Goal: Task Accomplishment & Management: Complete application form

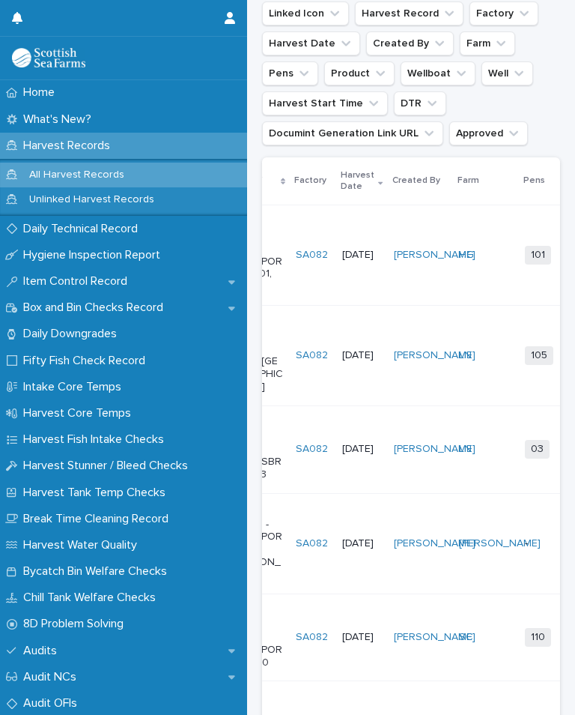
scroll to position [0, 69]
click at [507, 285] on td "HG" at bounding box center [484, 255] width 65 height 100
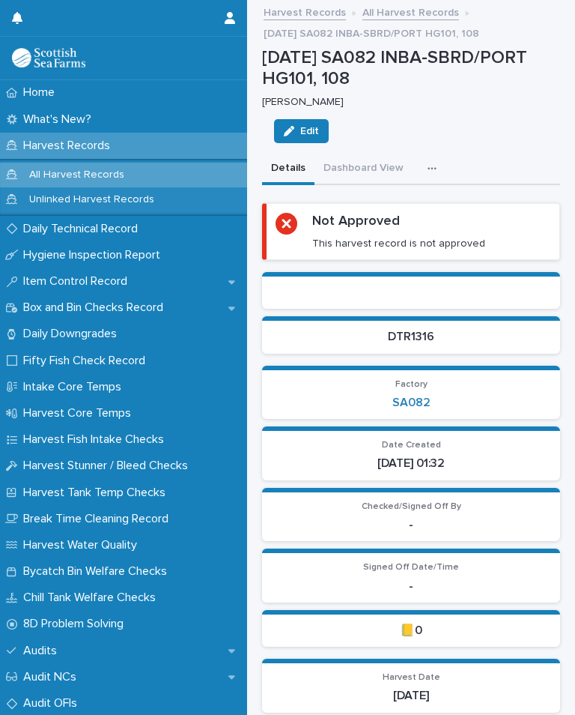
click at [440, 155] on button "button" at bounding box center [435, 169] width 33 height 30
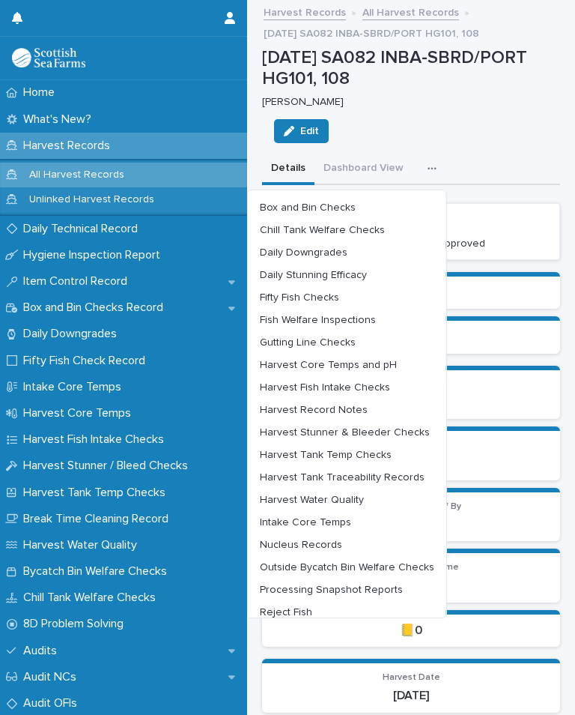
click at [394, 428] on span "Harvest Stunner & Bleeder Checks" at bounding box center [345, 432] width 170 height 10
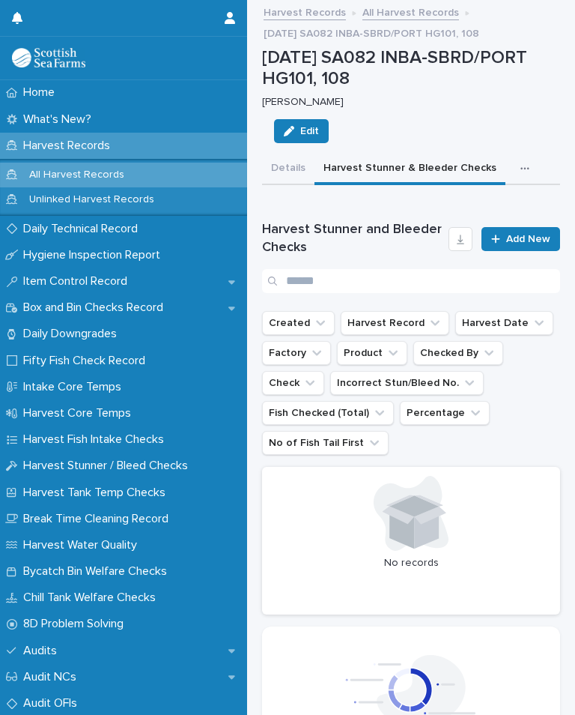
click at [545, 234] on span "Add New" at bounding box center [528, 239] width 44 height 10
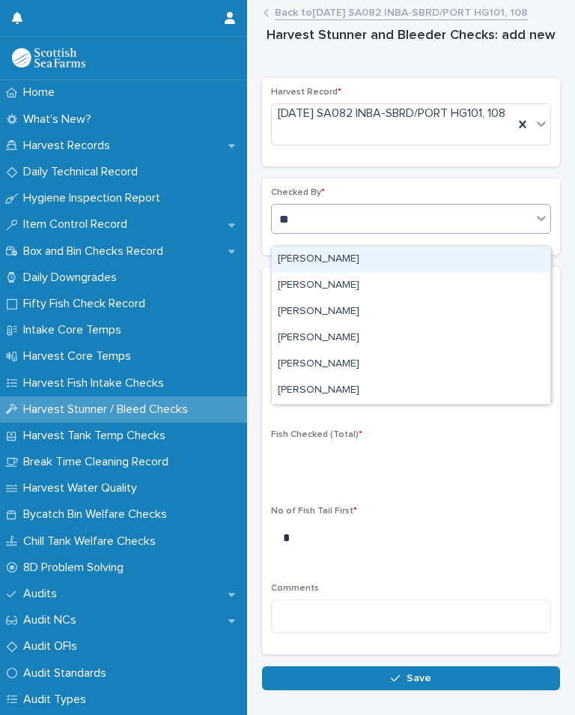
type input "*"
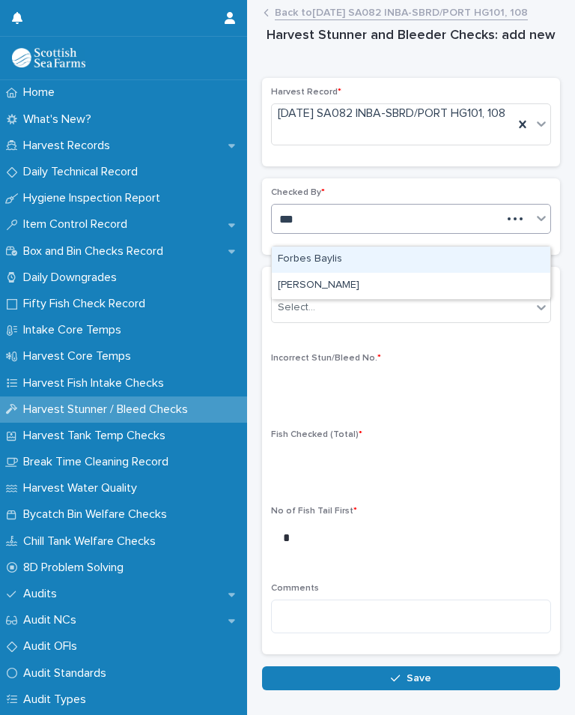
click at [351, 278] on div "[PERSON_NAME]" at bounding box center [411, 286] width 279 height 26
type input "***"
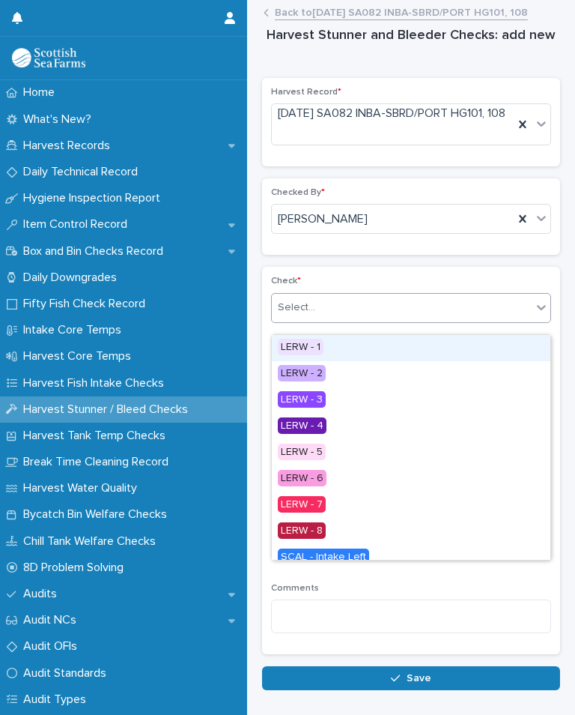
click at [341, 346] on div "LERW - 1" at bounding box center [411, 348] width 279 height 26
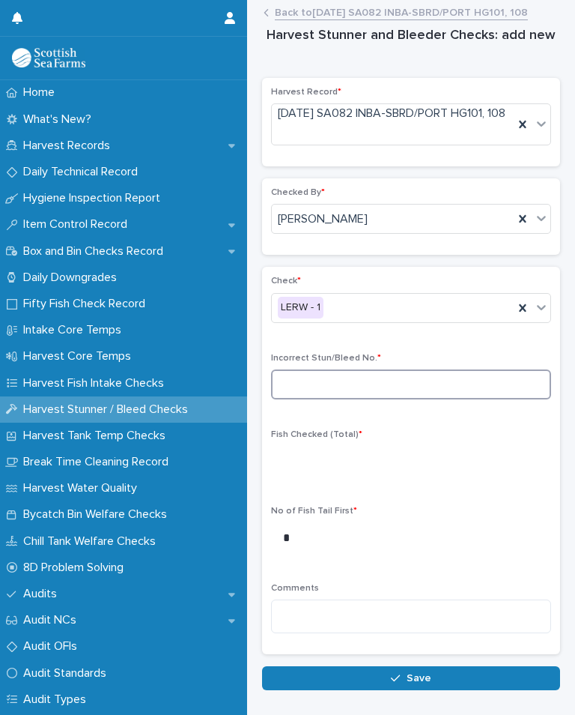
click at [369, 390] on input at bounding box center [411, 384] width 280 height 30
type input "*"
click at [395, 422] on div "Check * LERW - 1 Incorrect Stun/Bleed No. * * Fish Checked (Total) * No of Fish…" at bounding box center [411, 460] width 280 height 369
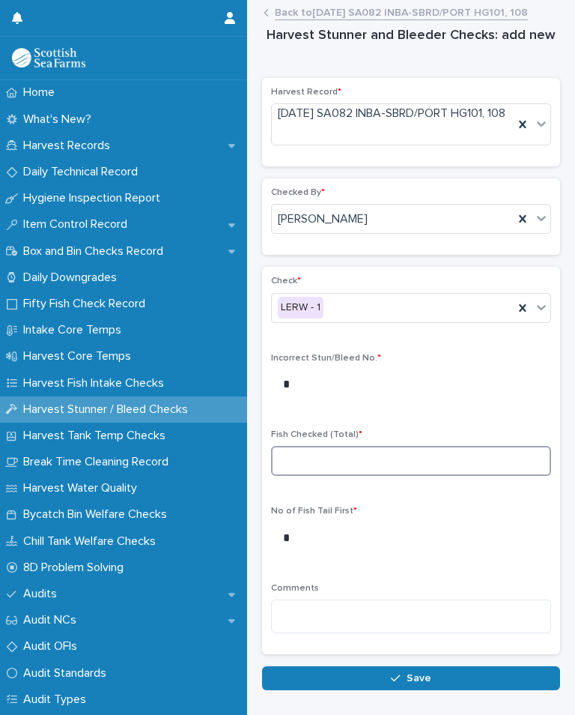
click at [360, 470] on input at bounding box center [411, 461] width 280 height 30
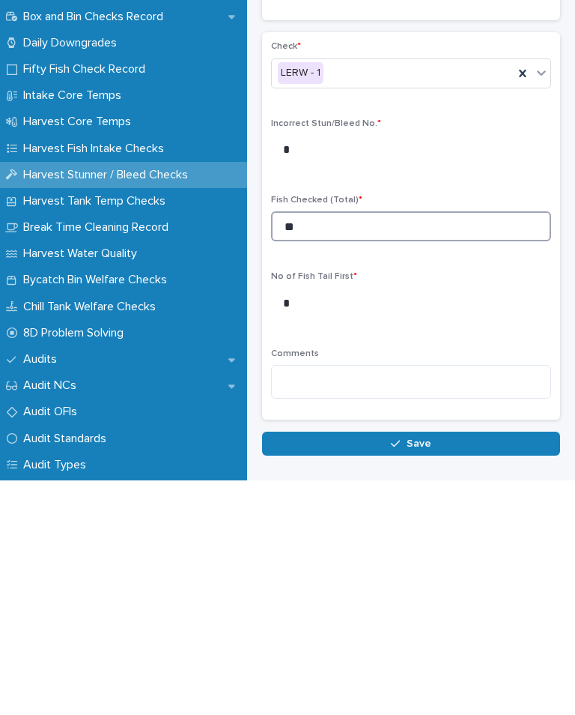
type input "**"
click at [426, 666] on button "Save" at bounding box center [411, 678] width 298 height 24
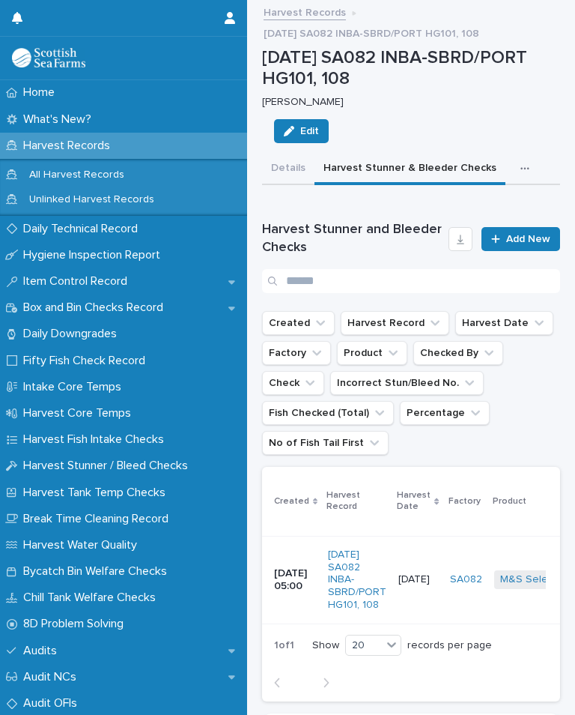
click at [523, 235] on span "Add New" at bounding box center [528, 239] width 44 height 10
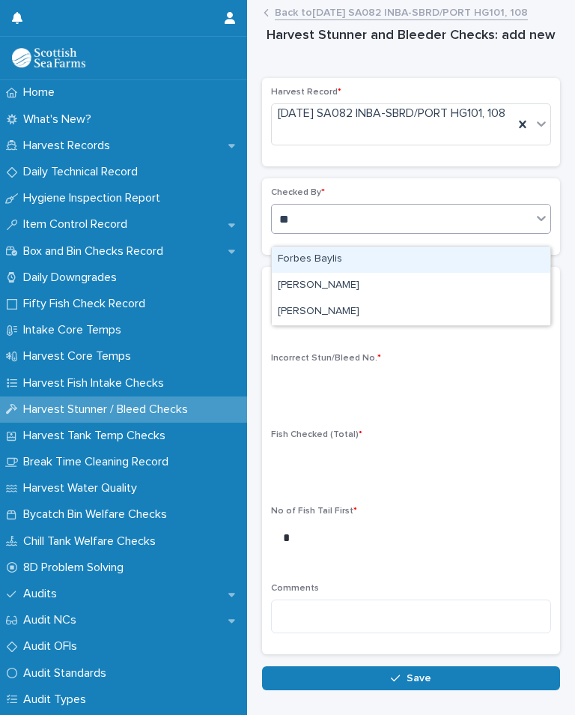
click at [364, 319] on div "[PERSON_NAME]" at bounding box center [411, 312] width 279 height 26
type input "**"
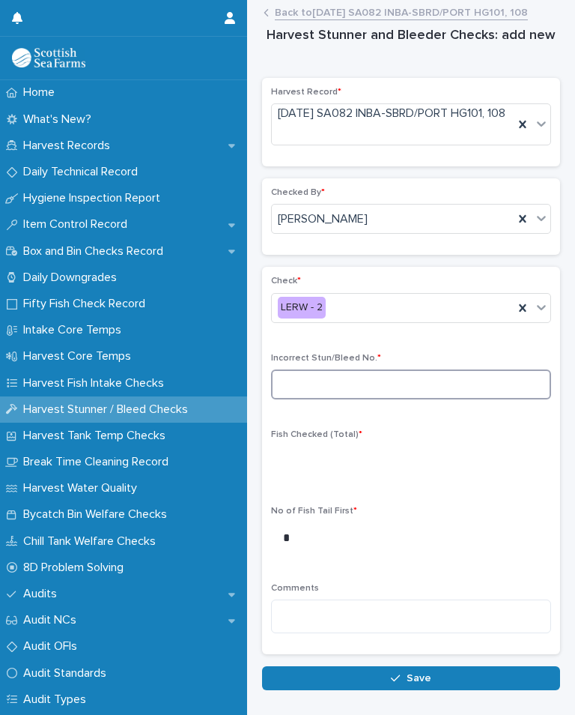
click at [354, 387] on input at bounding box center [411, 384] width 280 height 30
type input "*"
click at [387, 434] on div "Check * LERW - 2 Incorrect Stun/Bleed No. * * Fish Checked (Total) * No of Fish…" at bounding box center [411, 460] width 280 height 369
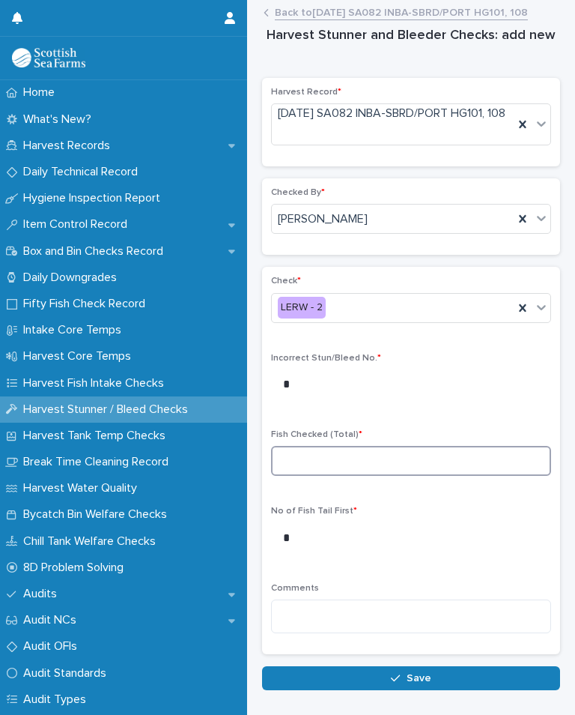
click at [354, 474] on input at bounding box center [411, 461] width 280 height 30
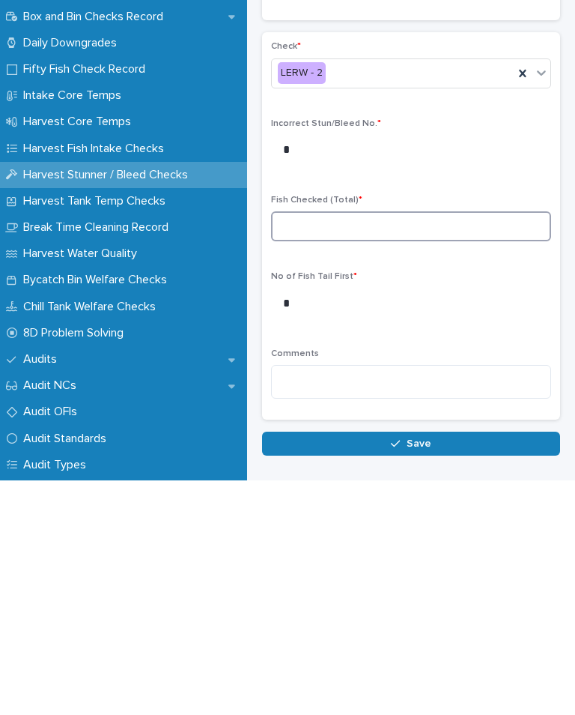
type input "*"
type input "**"
click at [436, 666] on button "Save" at bounding box center [411, 678] width 298 height 24
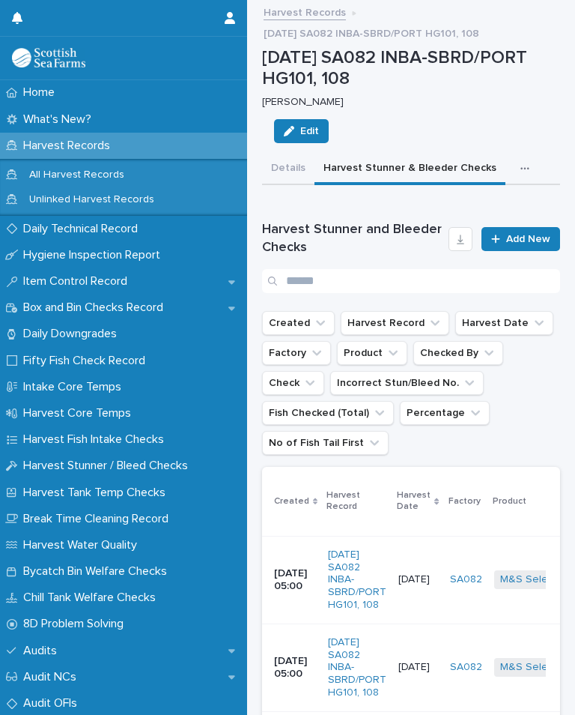
click at [524, 234] on span "Add New" at bounding box center [528, 239] width 44 height 10
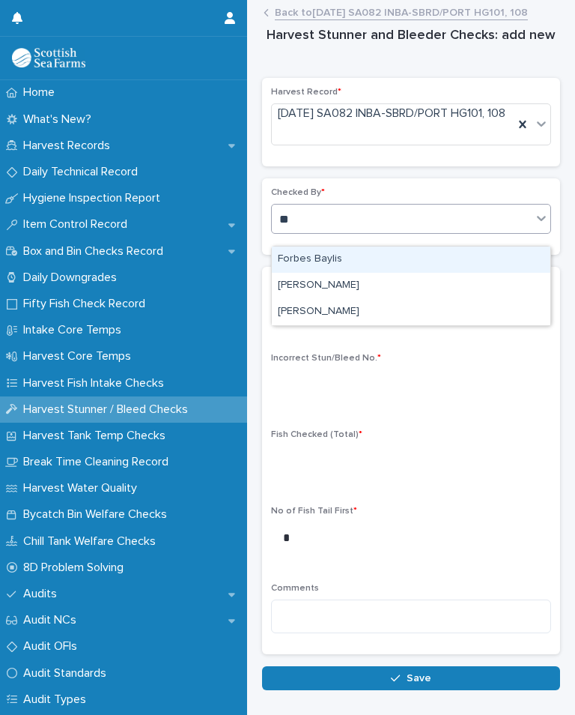
click at [351, 303] on div "[PERSON_NAME]" at bounding box center [411, 312] width 279 height 26
type input "**"
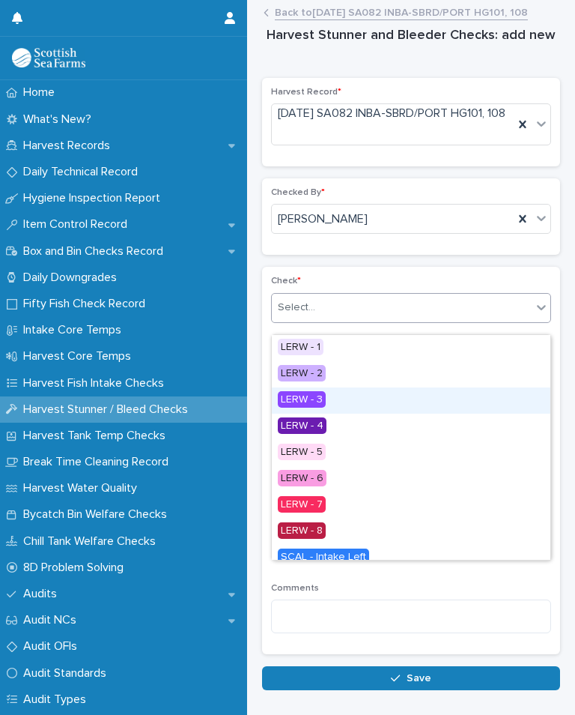
click at [342, 397] on div "LERW - 3" at bounding box center [411, 400] width 279 height 26
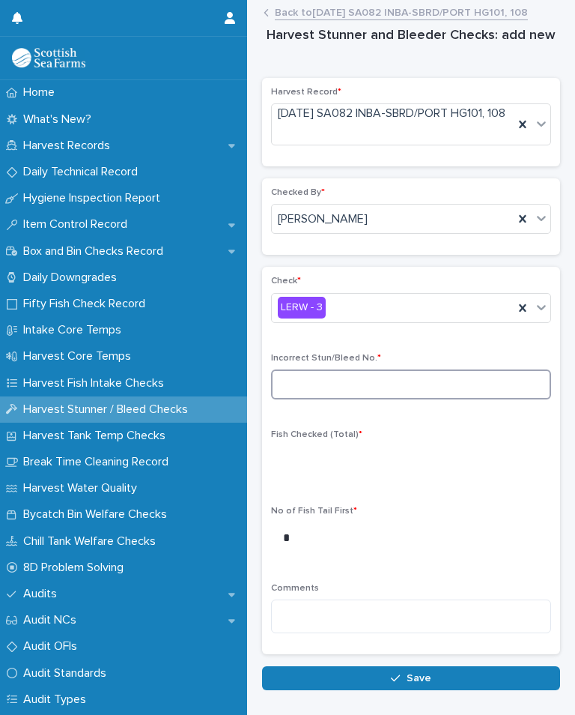
click at [354, 398] on input at bounding box center [411, 384] width 280 height 30
type input "*"
click at [390, 439] on div "Check * LERW - 3 Incorrect Stun/Bleed No. * * Fish Checked (Total) * No of Fish…" at bounding box center [411, 460] width 280 height 369
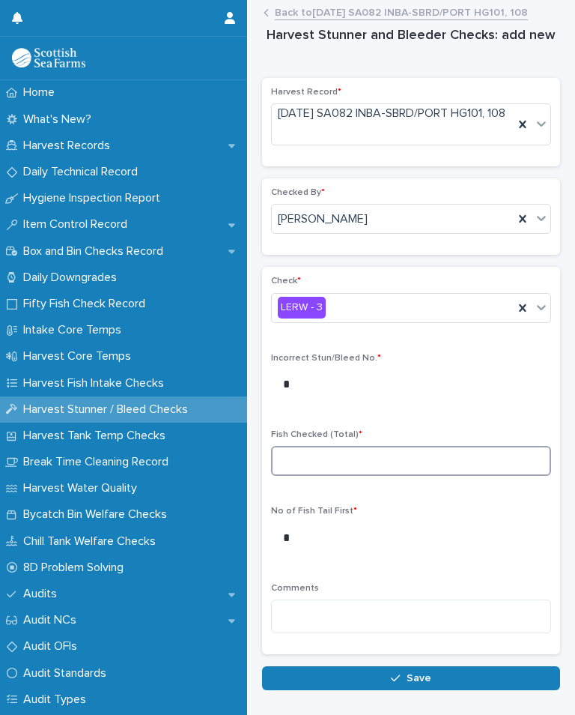
click at [356, 476] on input at bounding box center [411, 461] width 280 height 30
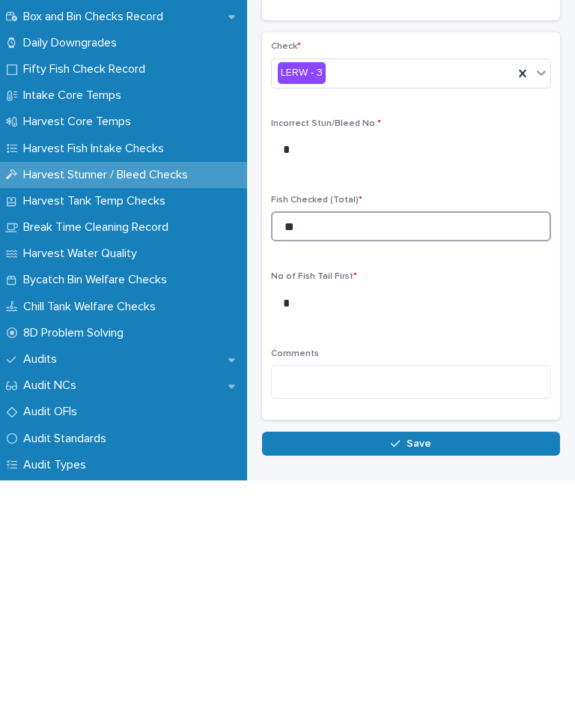
type input "**"
click at [437, 666] on button "Save" at bounding box center [411, 678] width 298 height 24
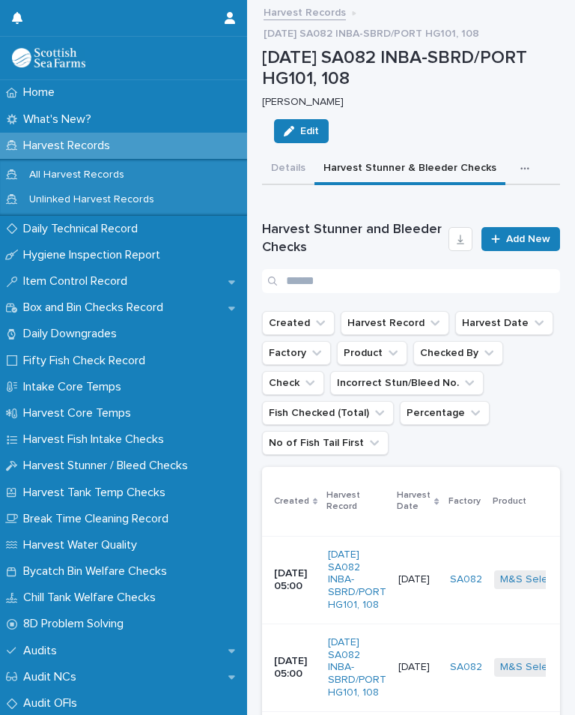
click at [517, 242] on link "Add New" at bounding box center [521, 239] width 79 height 24
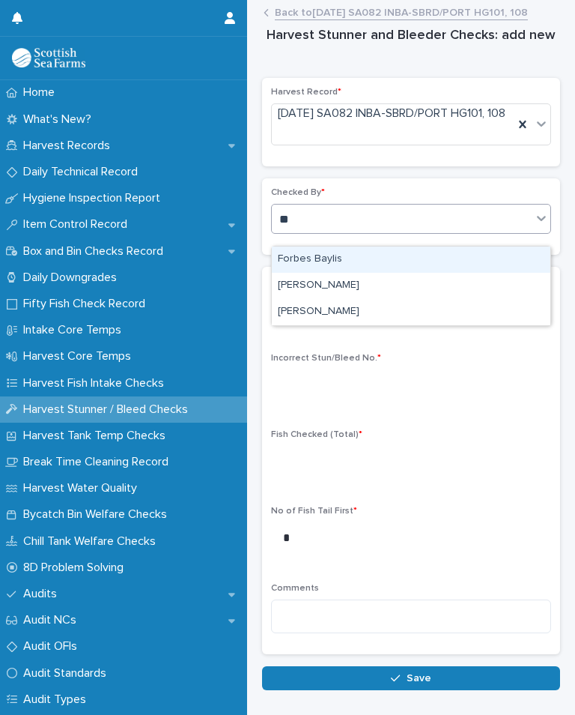
click at [356, 316] on div "[PERSON_NAME]" at bounding box center [411, 312] width 279 height 26
type input "**"
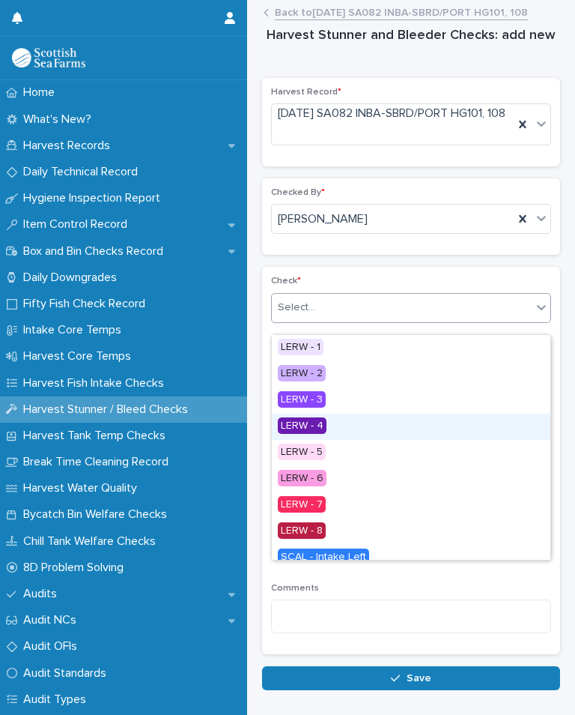
click at [345, 426] on div "LERW - 4" at bounding box center [411, 426] width 279 height 26
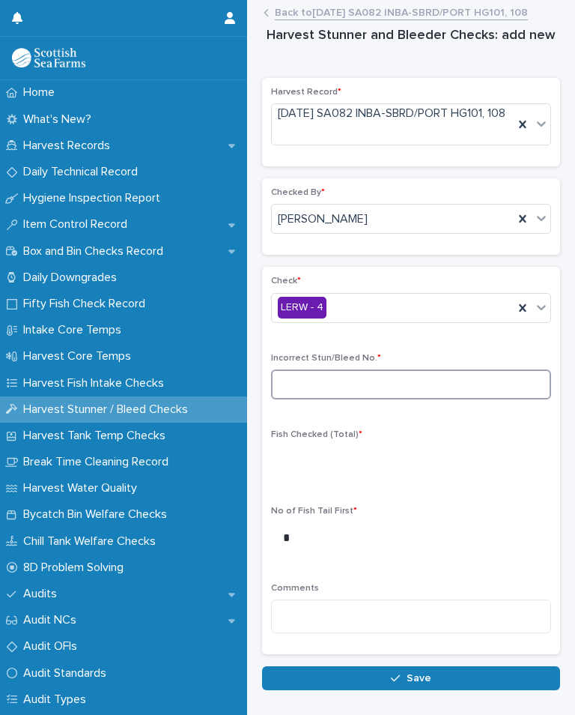
click at [362, 396] on input at bounding box center [411, 384] width 280 height 30
type input "*"
click at [405, 431] on div "Check * LERW - 4 Incorrect Stun/Bleed No. * * Fish Checked (Total) * No of Fish…" at bounding box center [411, 460] width 280 height 369
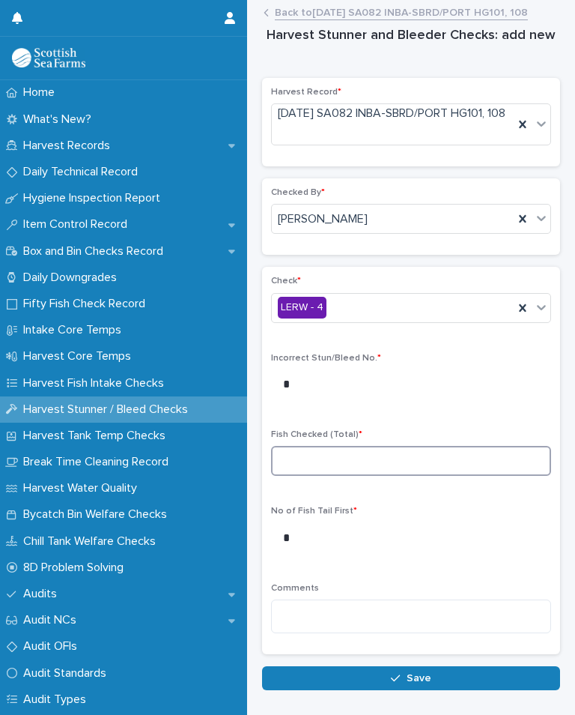
click at [357, 464] on input at bounding box center [411, 461] width 280 height 30
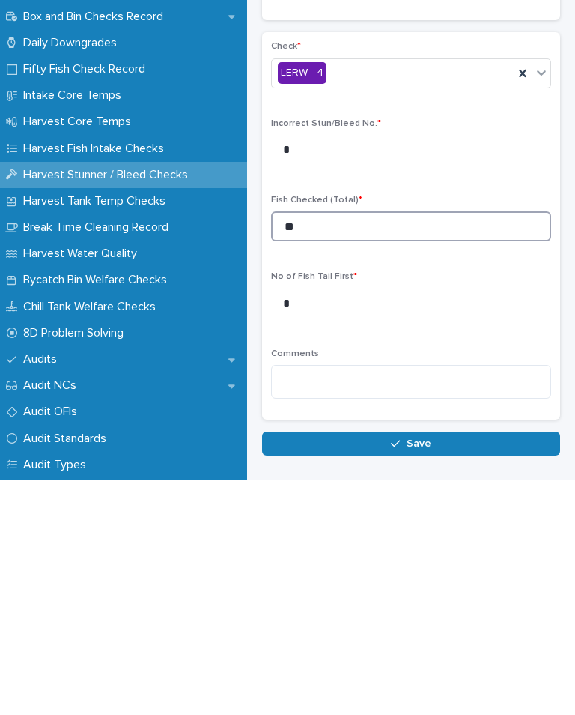
type input "**"
click at [430, 666] on button "Save" at bounding box center [411, 678] width 298 height 24
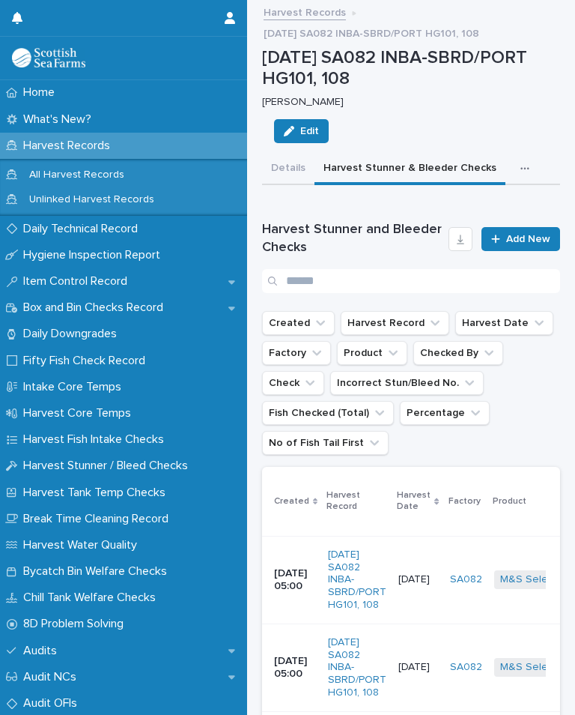
click at [528, 239] on span "Add New" at bounding box center [528, 239] width 44 height 10
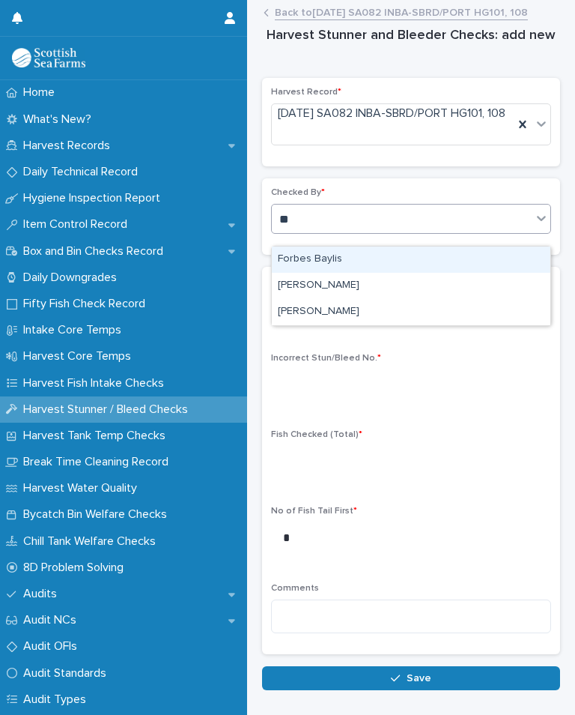
click at [345, 320] on div "[PERSON_NAME]" at bounding box center [411, 312] width 279 height 26
type input "**"
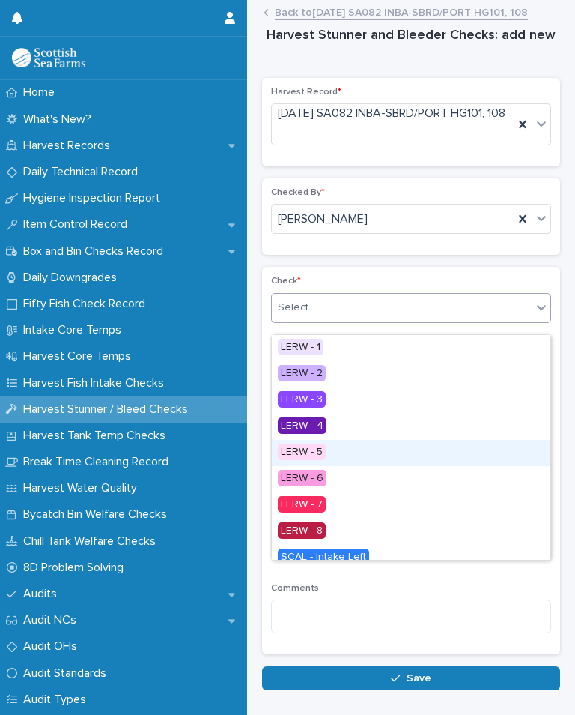
click at [342, 451] on div "LERW - 5" at bounding box center [411, 453] width 279 height 26
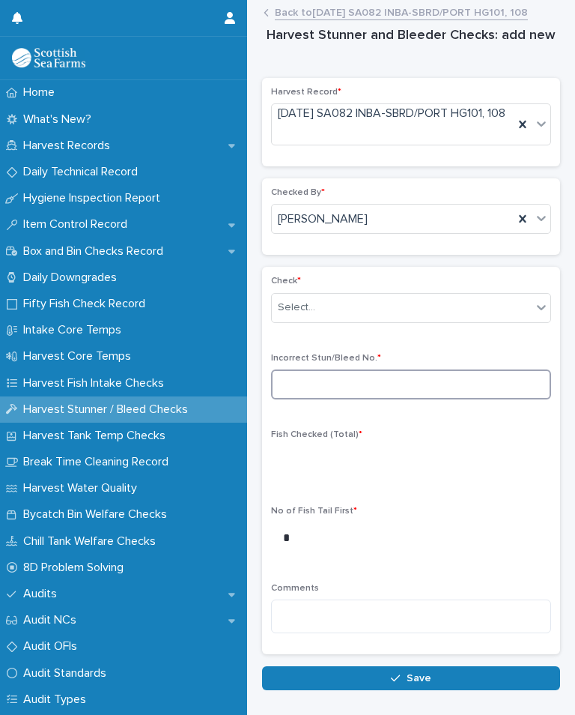
click at [376, 399] on input at bounding box center [411, 384] width 280 height 30
type input "*"
click at [405, 440] on p "Fish Checked (Total) *" at bounding box center [411, 434] width 280 height 10
click at [404, 440] on p "Fish Checked (Total) *" at bounding box center [411, 434] width 280 height 10
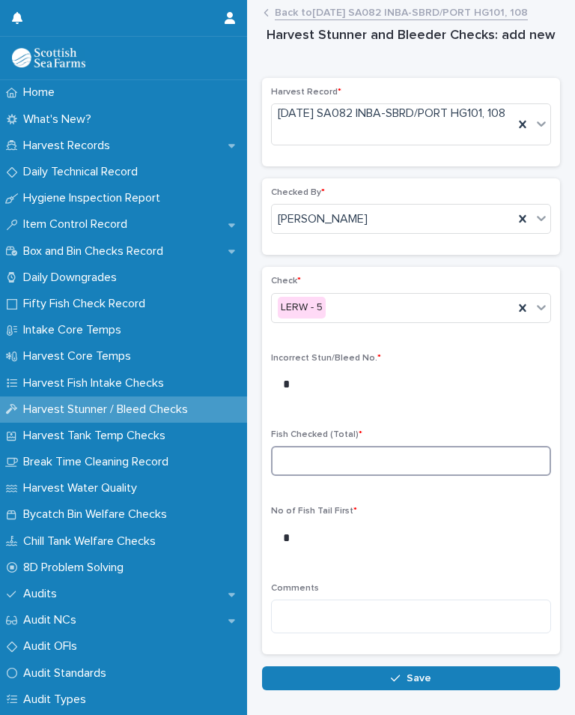
click at [371, 460] on input at bounding box center [411, 461] width 280 height 30
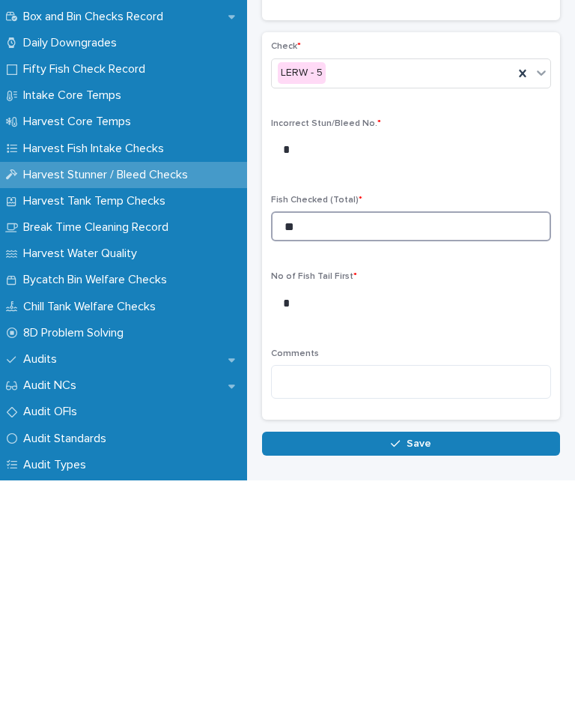
type input "**"
click at [429, 673] on span "Save" at bounding box center [419, 678] width 25 height 10
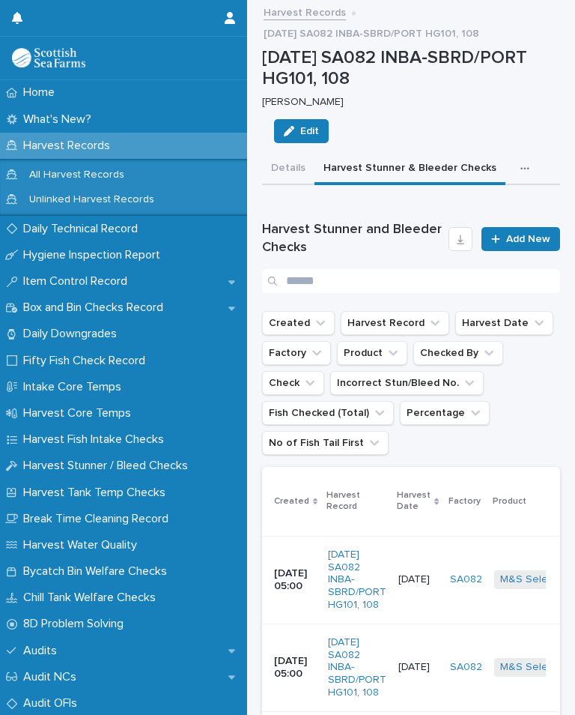
click at [532, 234] on span "Add New" at bounding box center [528, 239] width 44 height 10
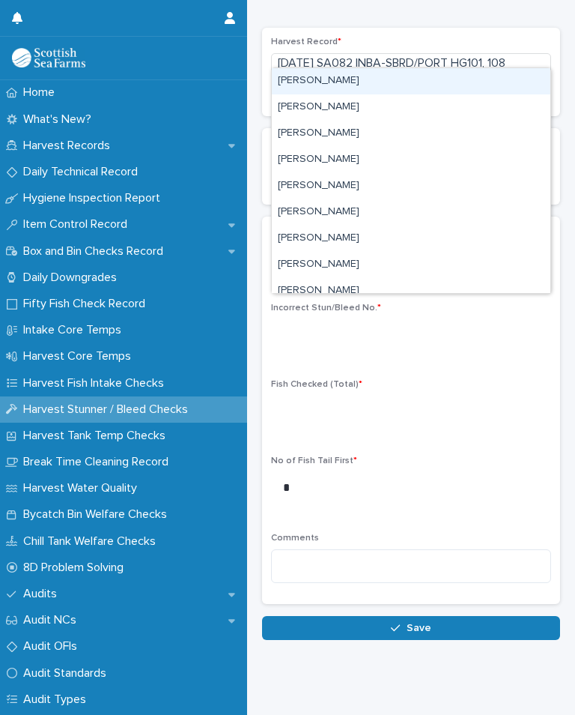
scroll to position [37, 0]
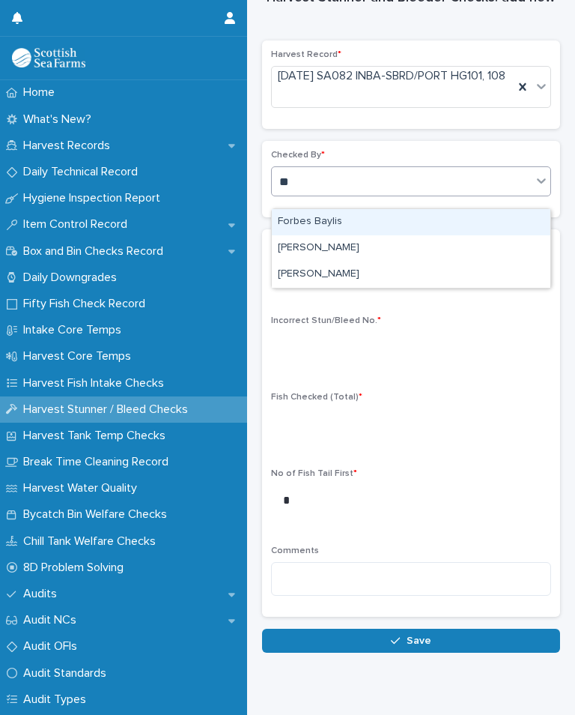
click at [358, 272] on div "[PERSON_NAME]" at bounding box center [411, 274] width 279 height 26
type input "**"
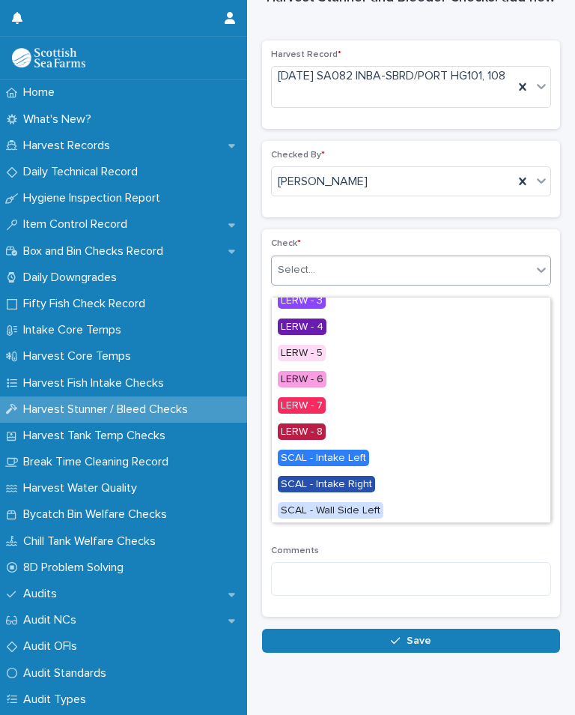
scroll to position [63, 0]
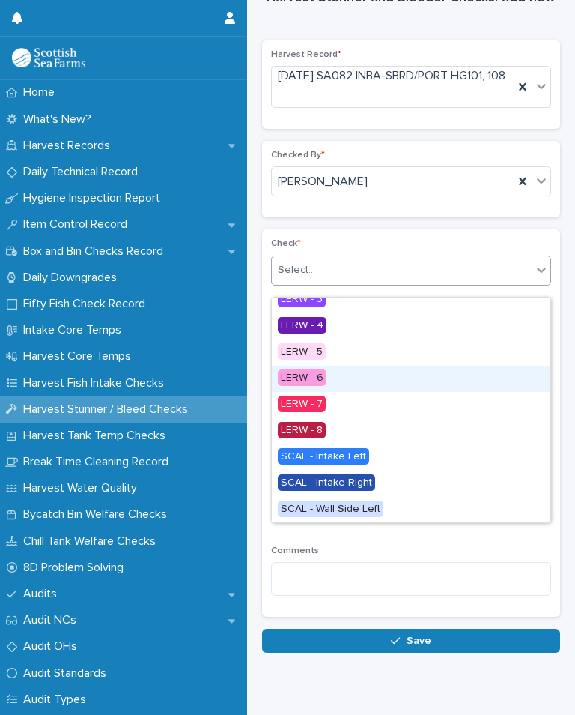
click at [354, 372] on div "LERW - 6" at bounding box center [411, 379] width 279 height 26
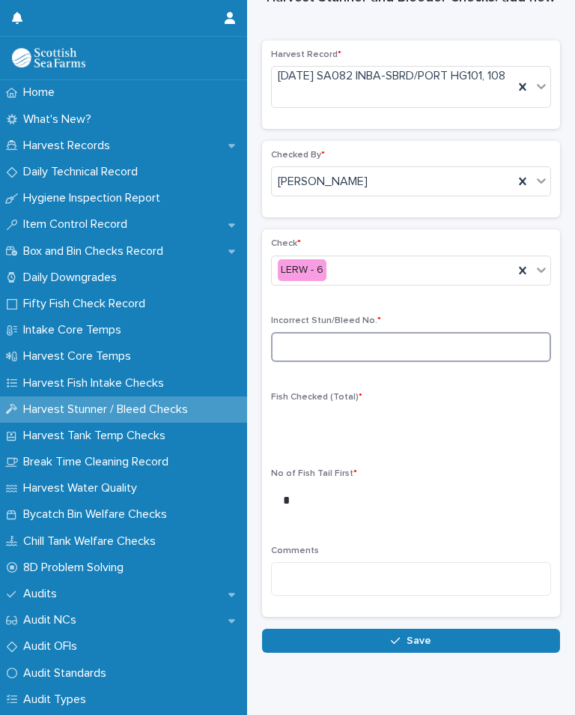
click at [399, 360] on input at bounding box center [411, 347] width 280 height 30
type input "*"
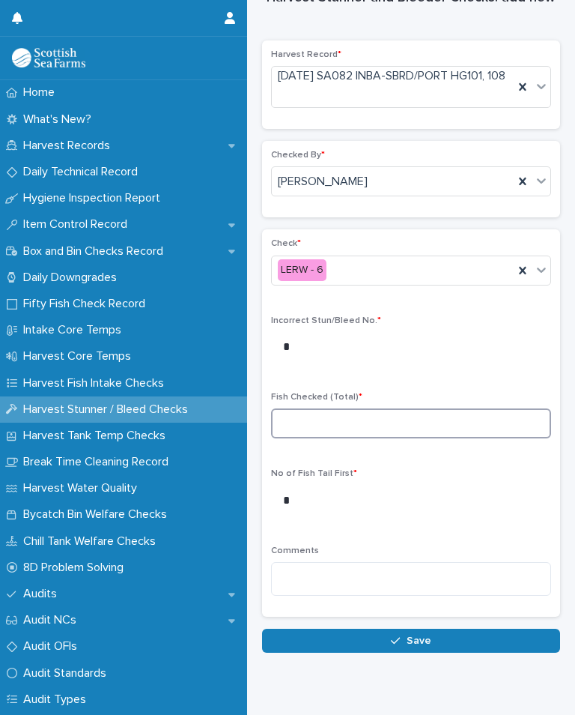
click at [378, 425] on input at bounding box center [411, 423] width 280 height 30
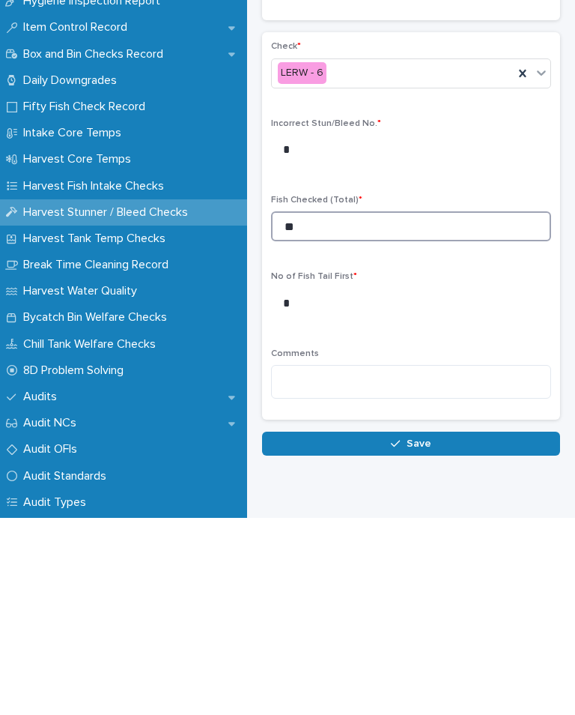
type input "**"
click at [448, 628] on button "Save" at bounding box center [411, 640] width 298 height 24
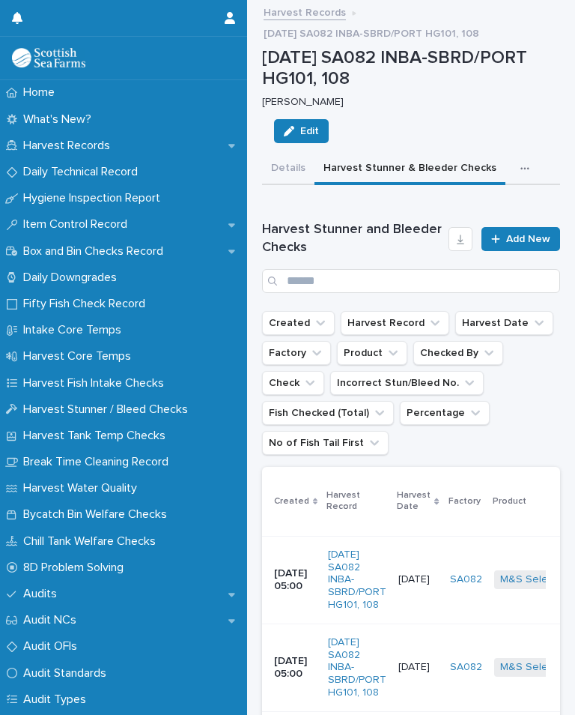
click at [521, 168] on icon "button" at bounding box center [525, 169] width 8 height 2
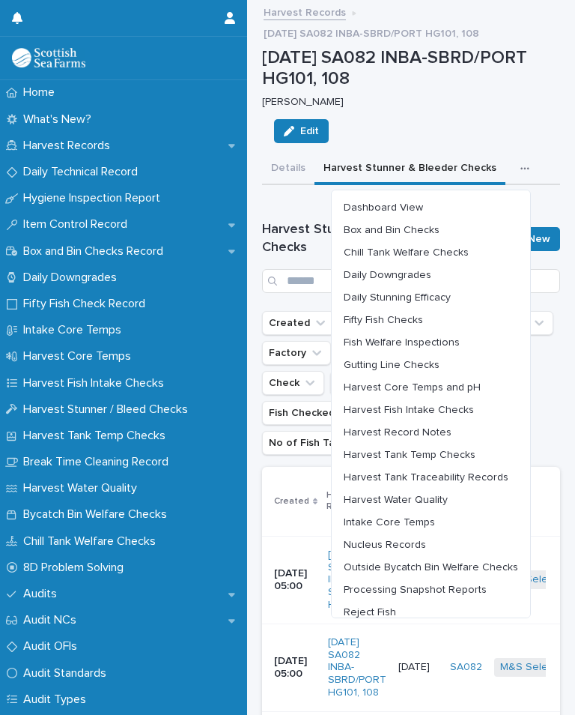
click at [458, 405] on span "Harvest Fish Intake Checks" at bounding box center [409, 410] width 130 height 10
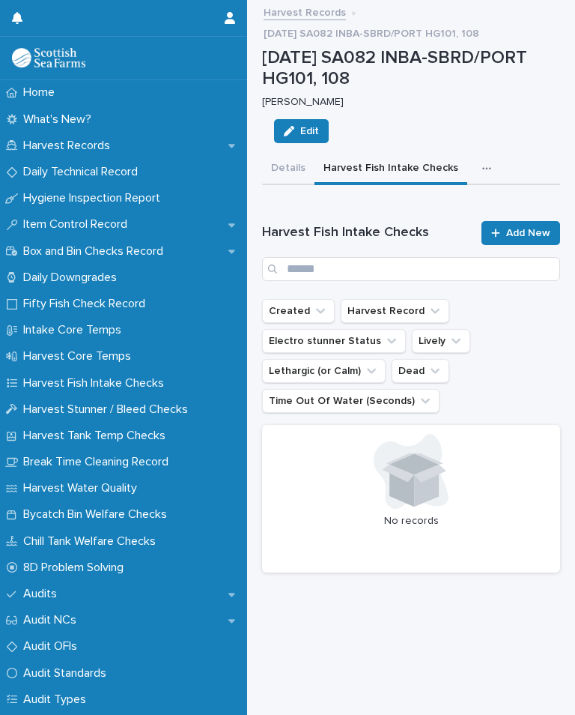
click at [529, 228] on span "Add New" at bounding box center [528, 233] width 44 height 10
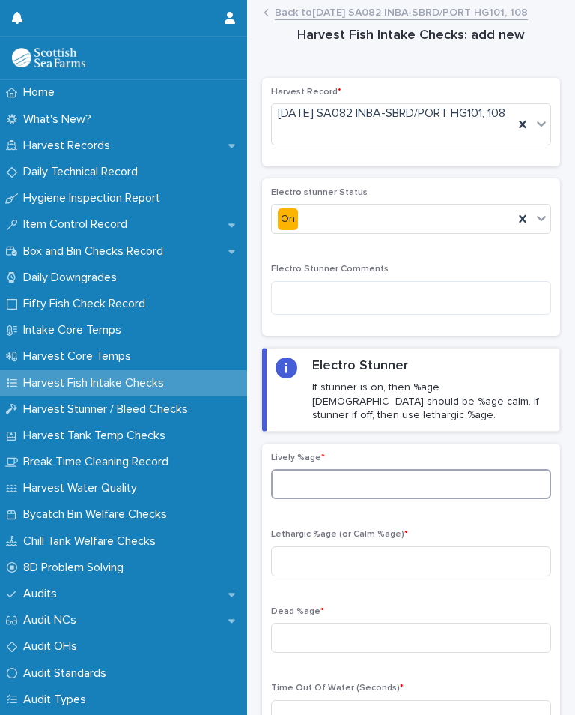
click at [364, 478] on input at bounding box center [411, 484] width 280 height 30
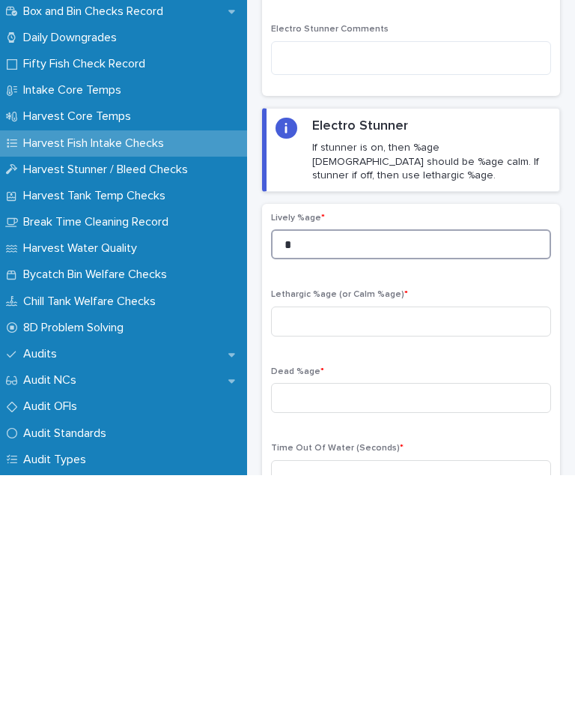
type input "*"
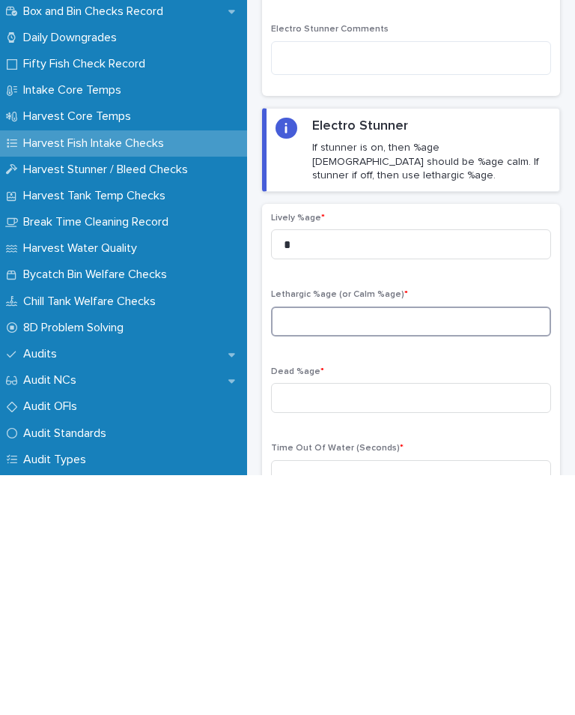
click at [381, 546] on input at bounding box center [411, 561] width 280 height 30
type input "**"
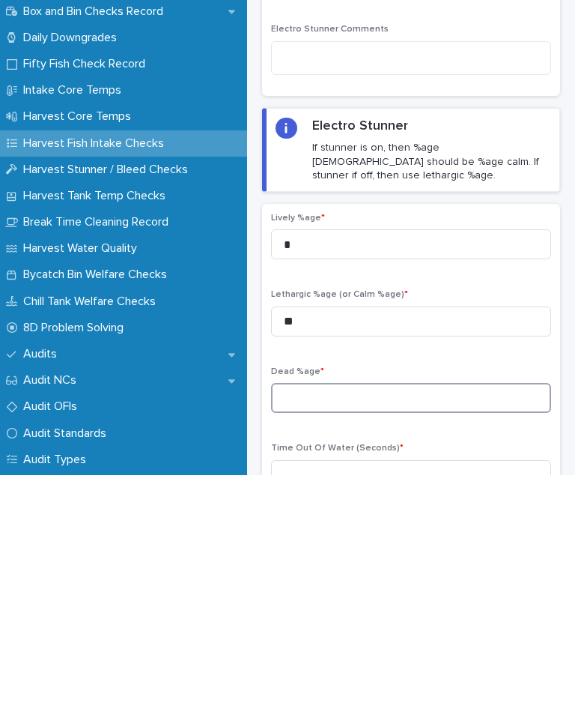
click at [367, 622] on input at bounding box center [411, 637] width 280 height 30
type input "*"
click at [360, 682] on div "Time Out Of Water (Seconds) *" at bounding box center [411, 711] width 280 height 58
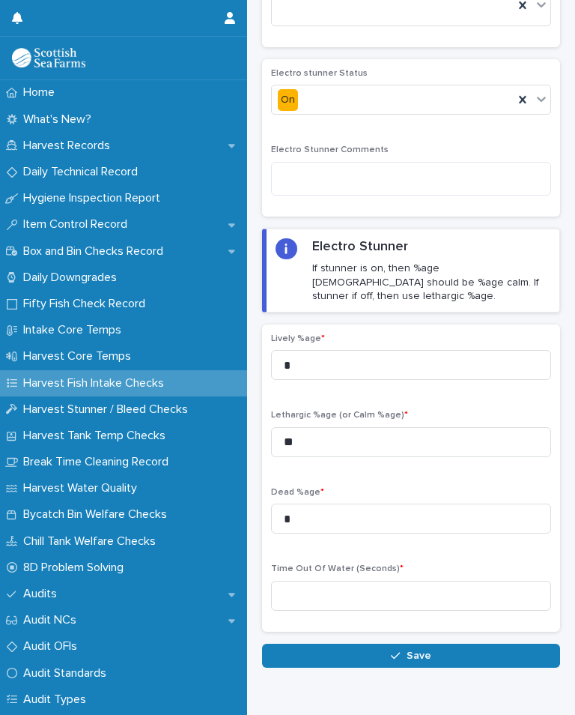
scroll to position [118, 0]
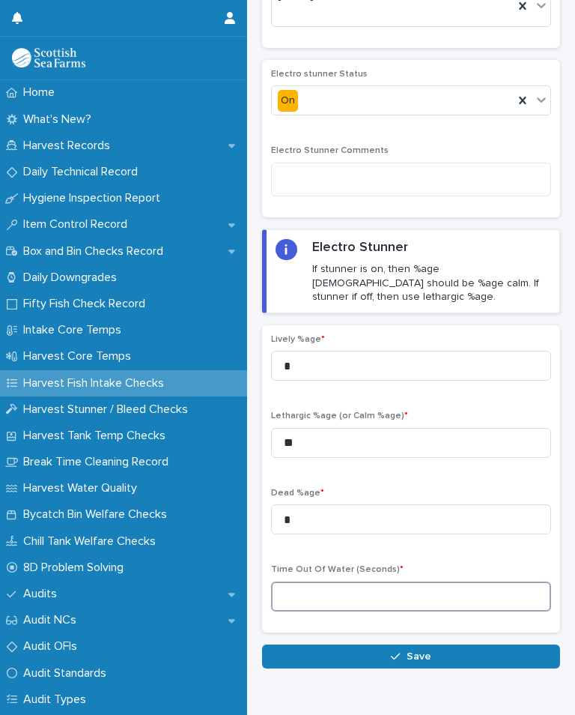
click at [357, 581] on input at bounding box center [411, 596] width 280 height 30
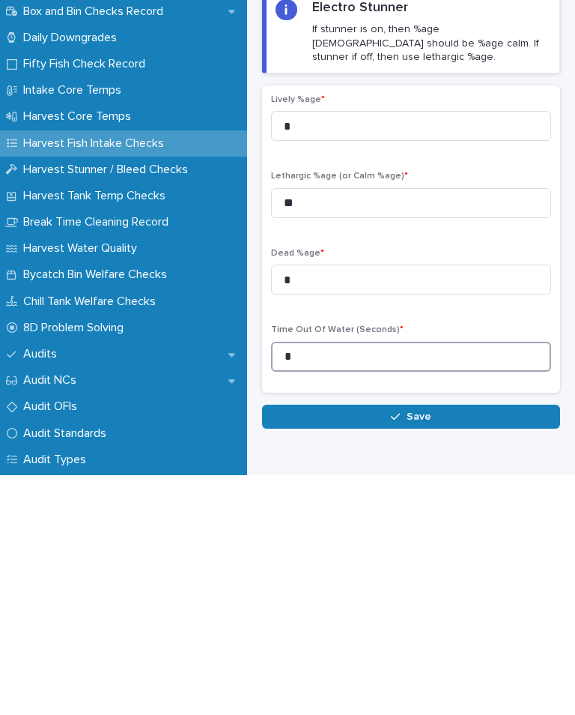
type input "*"
click at [436, 644] on button "Save" at bounding box center [411, 656] width 298 height 24
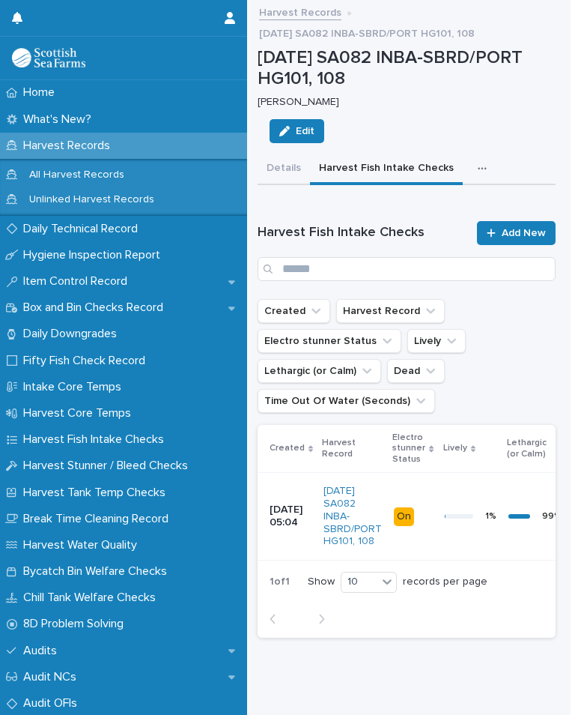
scroll to position [0, 4]
click at [480, 166] on div "button" at bounding box center [485, 168] width 15 height 10
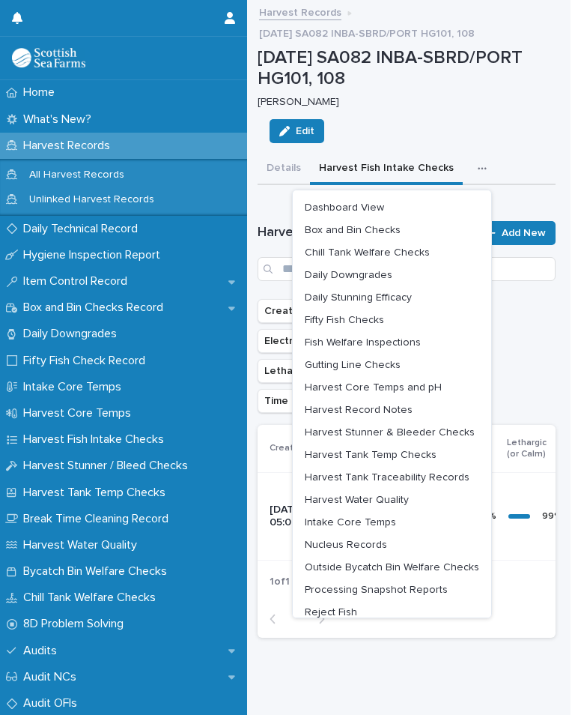
click at [538, 127] on div "22-08-2025 SA082 INBA-SBRD/PORT HG101, 108 Robert Forbes Edit" at bounding box center [407, 100] width 298 height 106
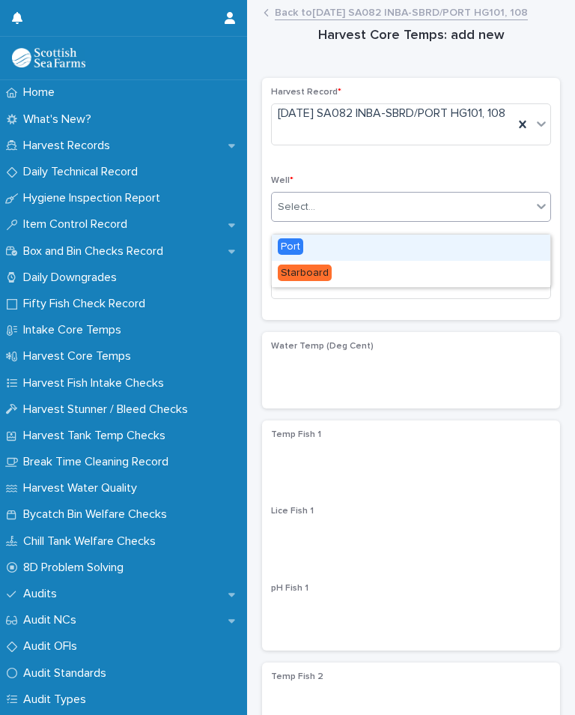
click at [316, 244] on div "Port" at bounding box center [411, 247] width 279 height 26
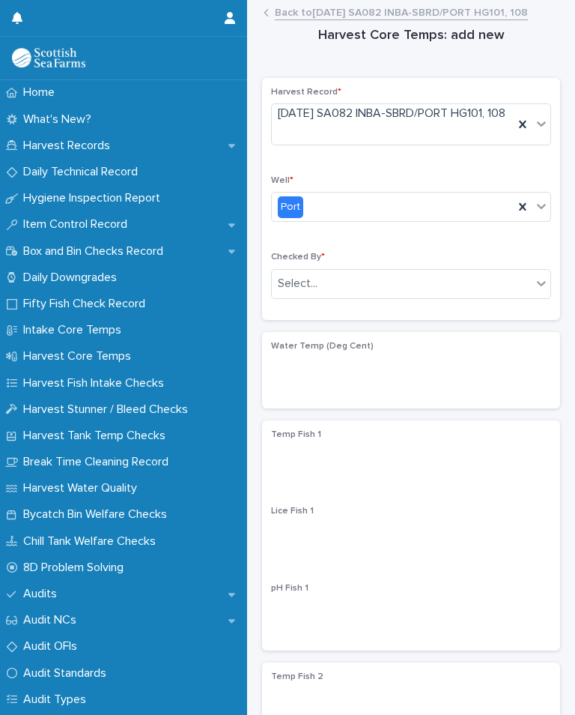
click at [380, 280] on div "Select..." at bounding box center [411, 284] width 280 height 30
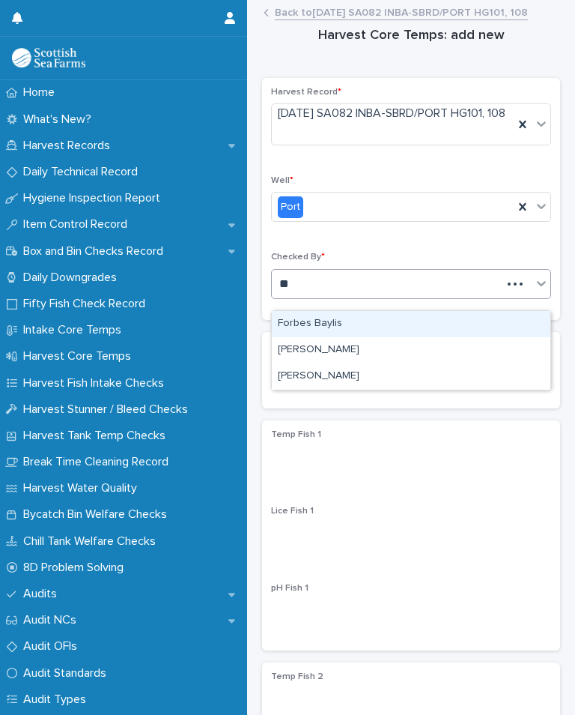
type input "**"
click at [340, 366] on div "[PERSON_NAME]" at bounding box center [411, 376] width 279 height 26
type input "**"
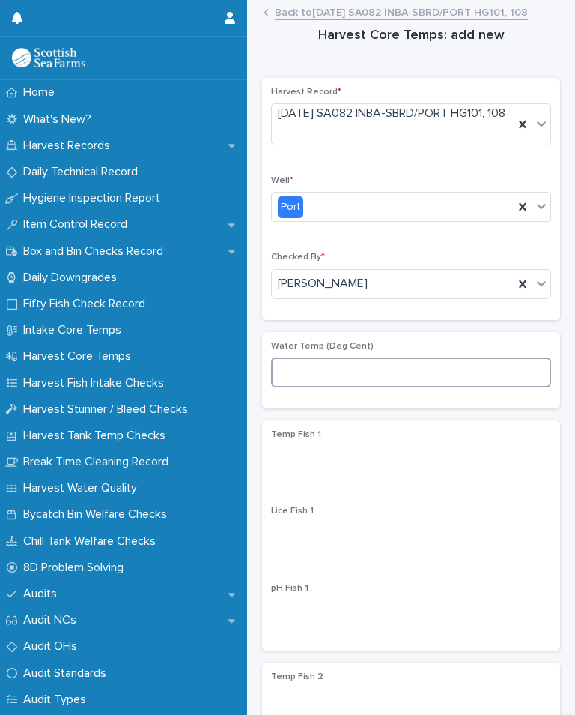
click at [347, 381] on input at bounding box center [411, 372] width 280 height 30
type input "***"
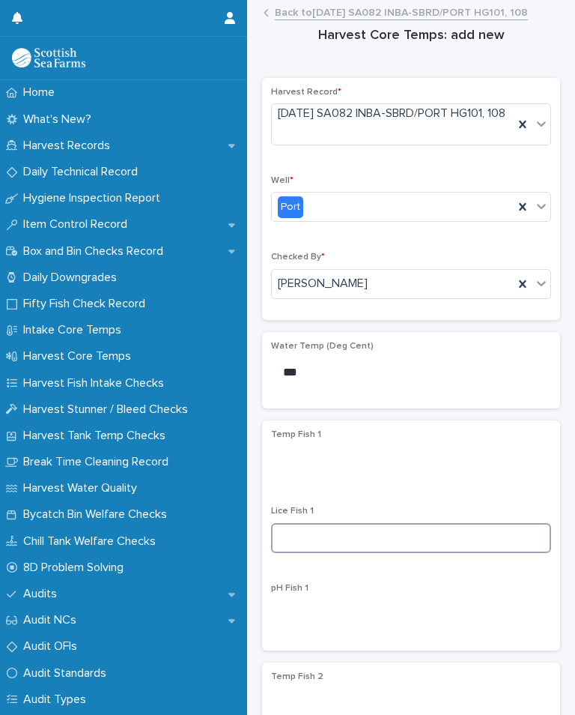
click at [345, 552] on input at bounding box center [411, 538] width 280 height 30
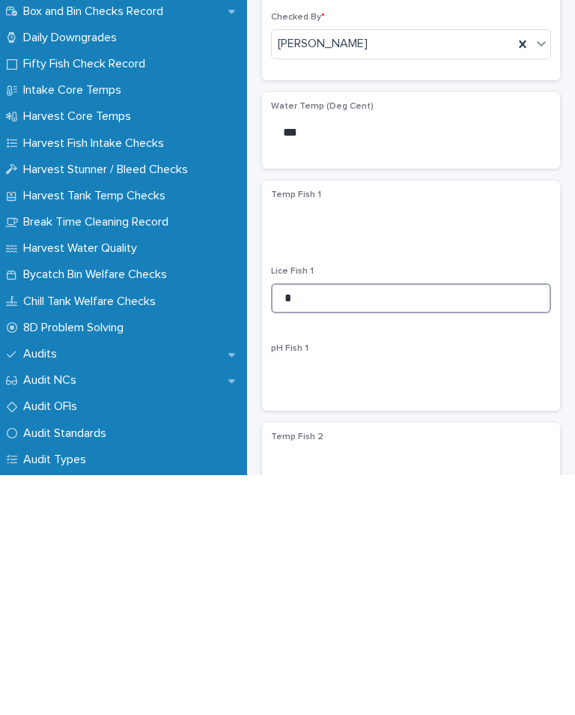
type input "*"
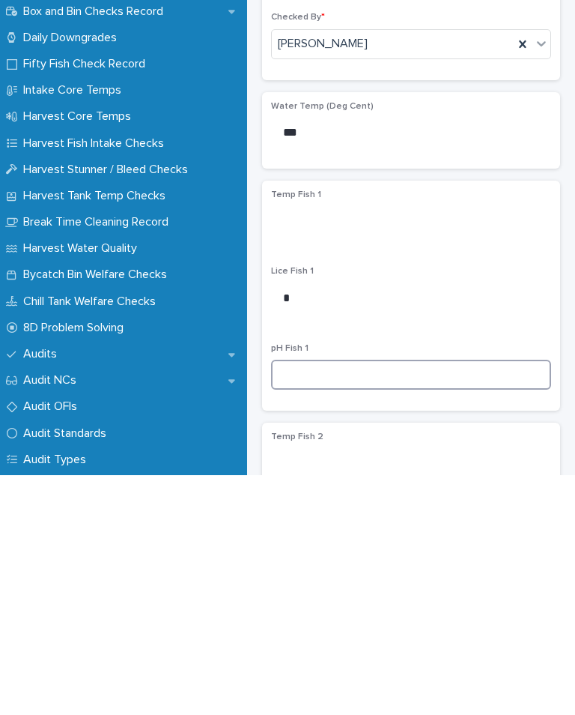
click at [359, 599] on input at bounding box center [411, 614] width 280 height 30
type input "****"
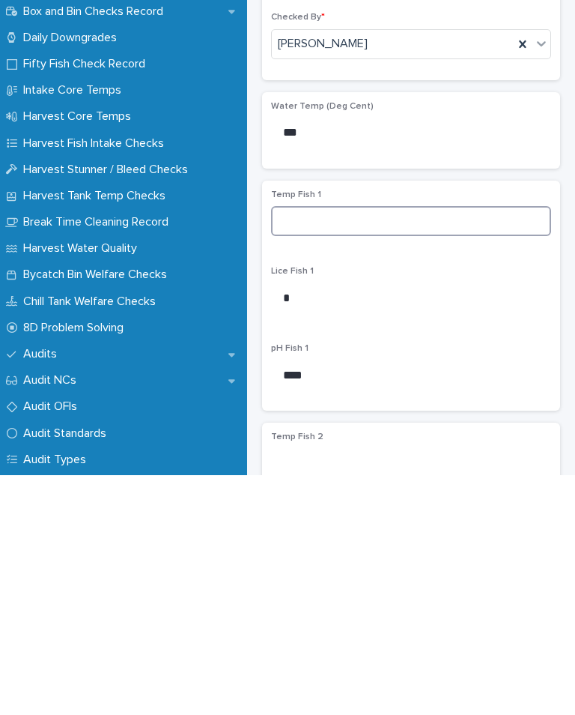
click at [339, 446] on input at bounding box center [411, 461] width 280 height 30
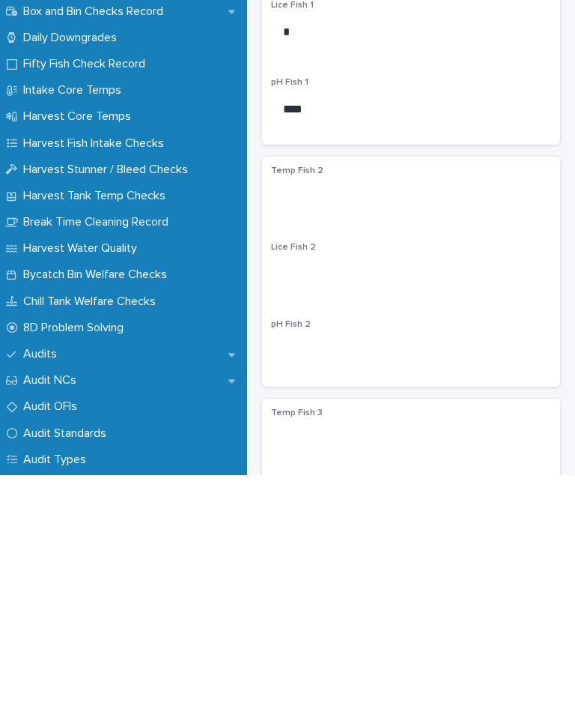
scroll to position [293, 0]
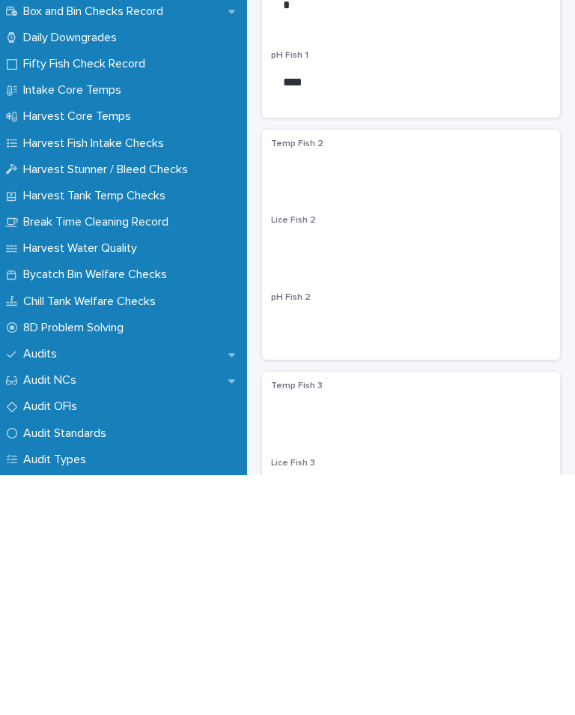
type input "*"
click at [378, 472] on input at bounding box center [411, 487] width 280 height 30
type input "*"
click at [330, 532] on div "pH Fish 2" at bounding box center [411, 561] width 280 height 58
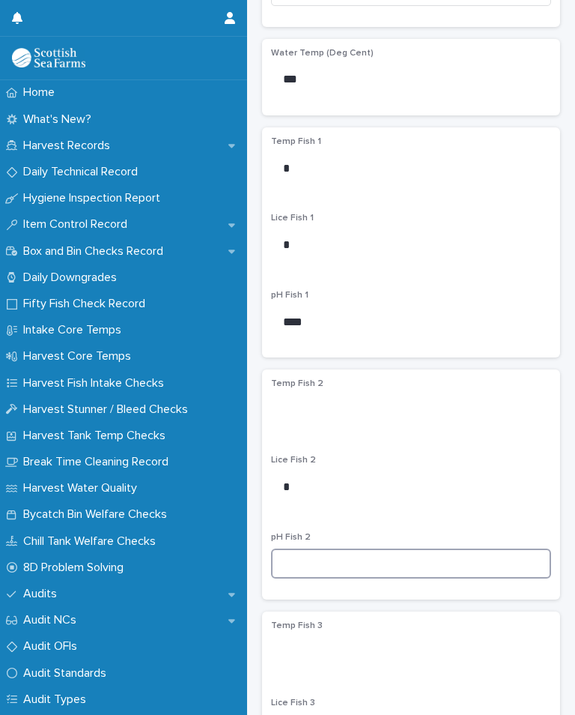
click at [333, 567] on input at bounding box center [411, 563] width 280 height 30
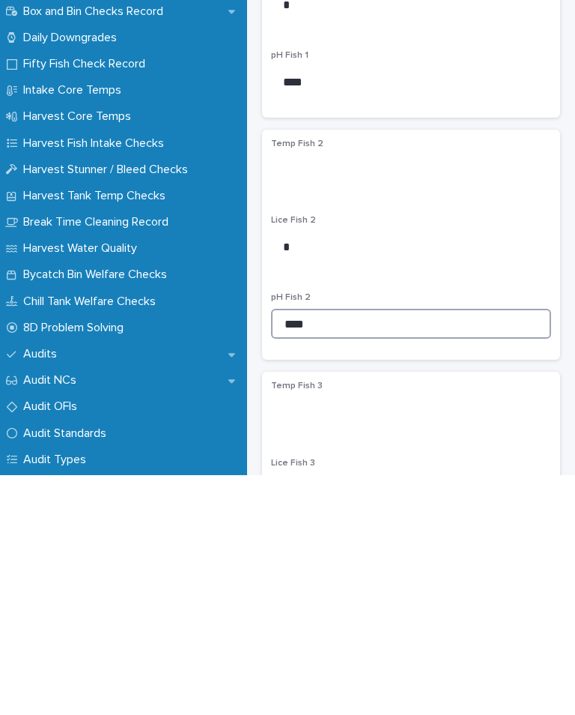
type input "****"
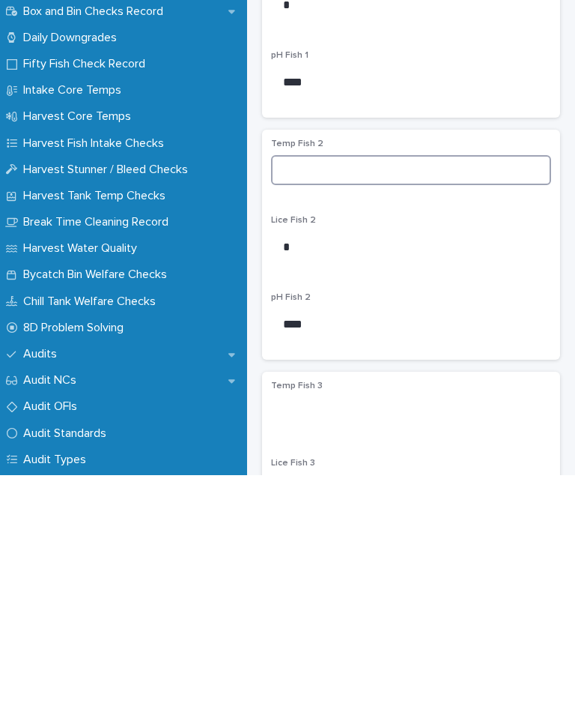
click at [341, 395] on input at bounding box center [411, 410] width 280 height 30
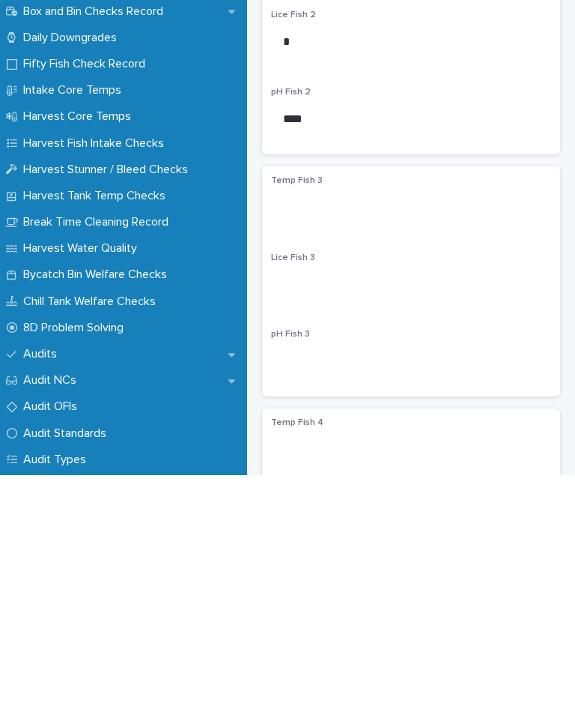
scroll to position [504, 0]
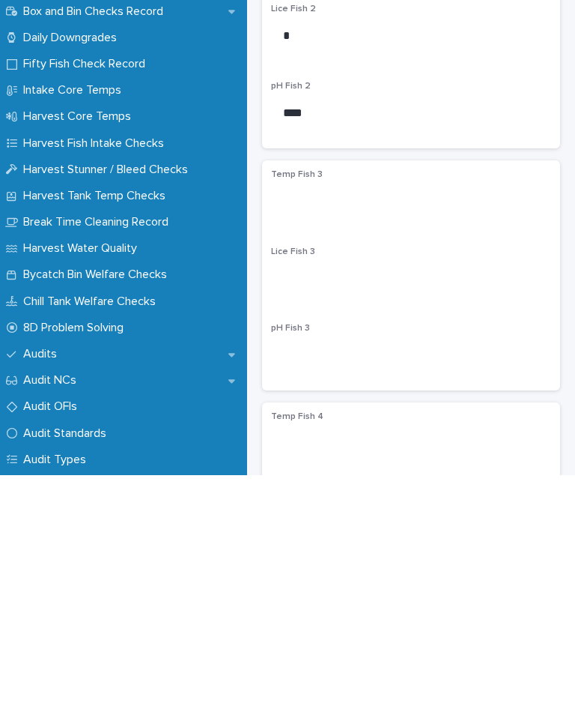
type input "***"
click at [349, 503] on input at bounding box center [411, 518] width 280 height 30
type input "*"
click at [315, 579] on input at bounding box center [411, 594] width 280 height 30
type input "****"
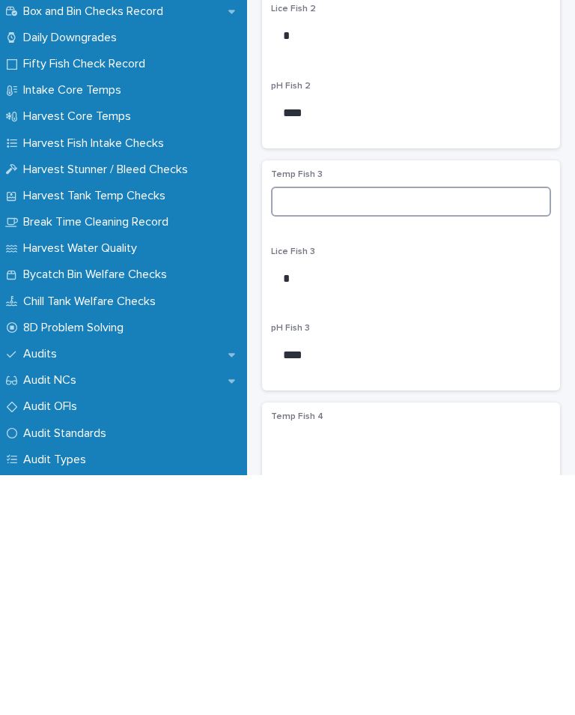
click at [315, 426] on input at bounding box center [411, 441] width 280 height 30
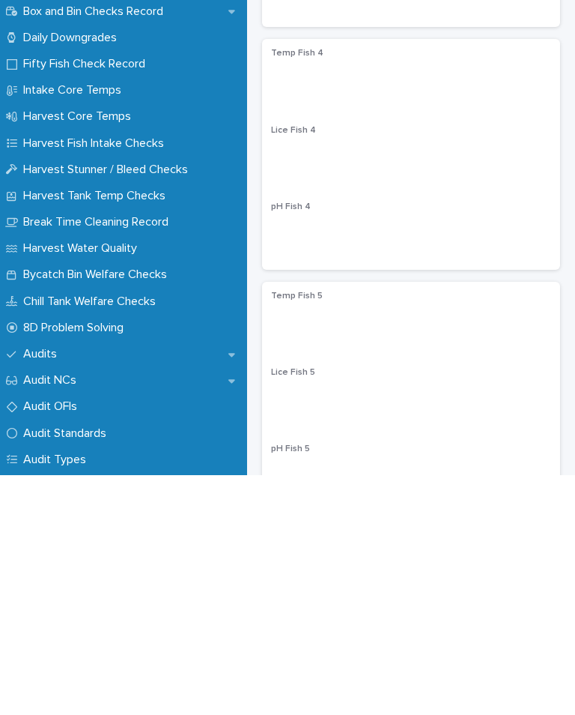
scroll to position [878, 0]
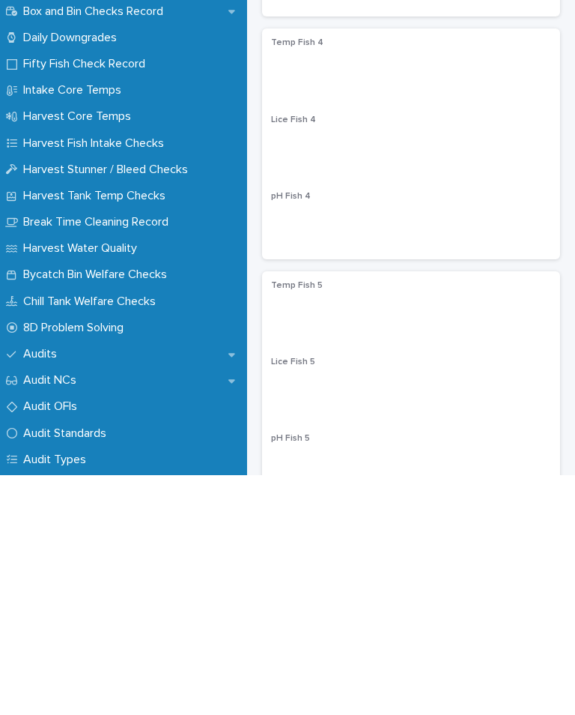
type input "***"
click at [360, 371] on input at bounding box center [411, 386] width 280 height 30
type input "*"
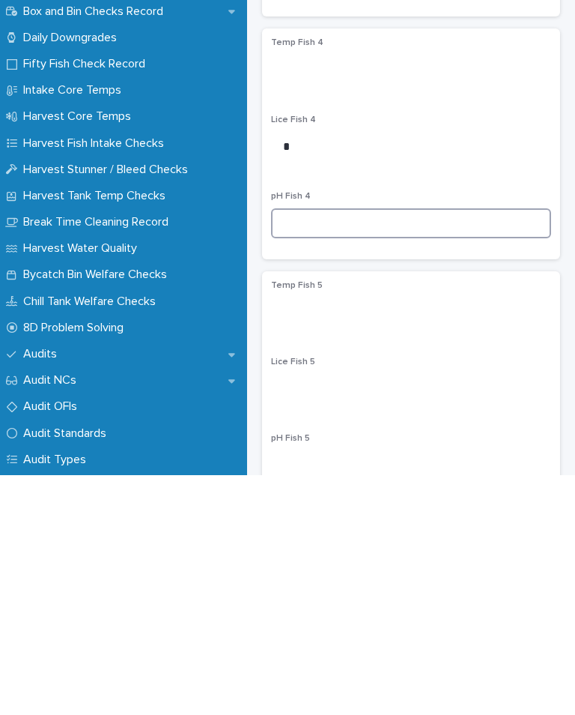
click at [321, 448] on input at bounding box center [411, 463] width 280 height 30
type input "****"
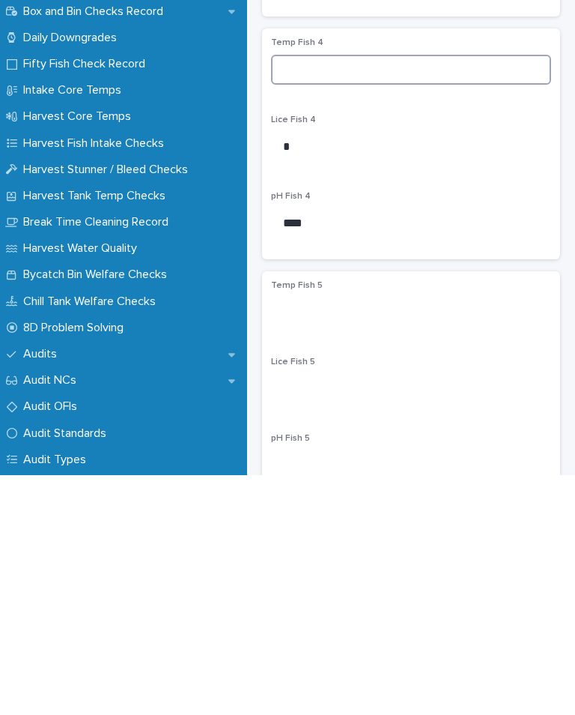
click at [335, 294] on input at bounding box center [411, 309] width 280 height 30
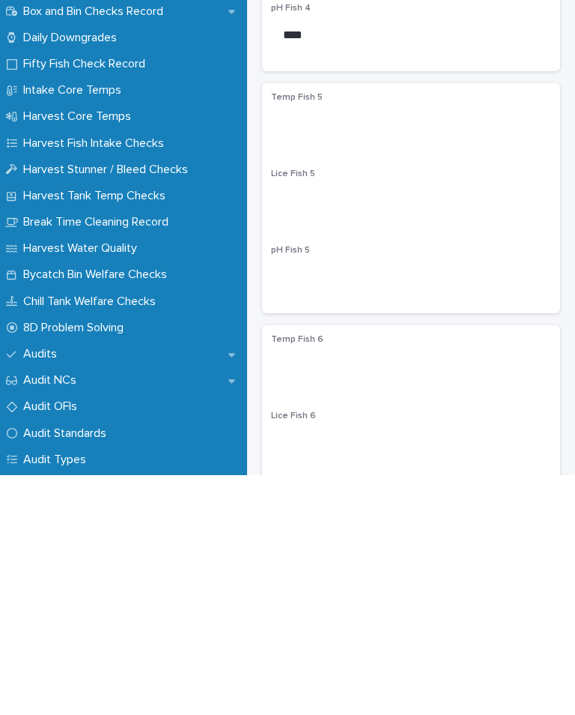
scroll to position [1065, 0]
type input "*"
click at [363, 425] on input at bounding box center [411, 440] width 280 height 30
type input "*"
click at [334, 503] on input at bounding box center [411, 518] width 280 height 30
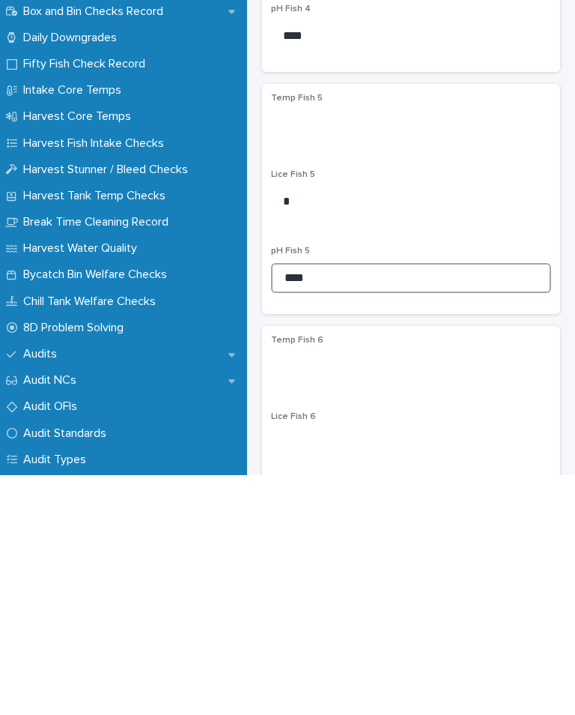
type input "****"
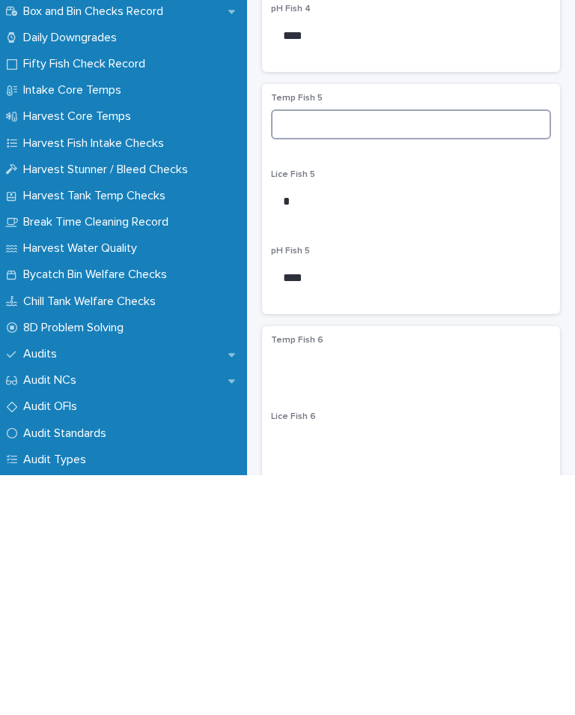
click at [339, 349] on input at bounding box center [411, 364] width 280 height 30
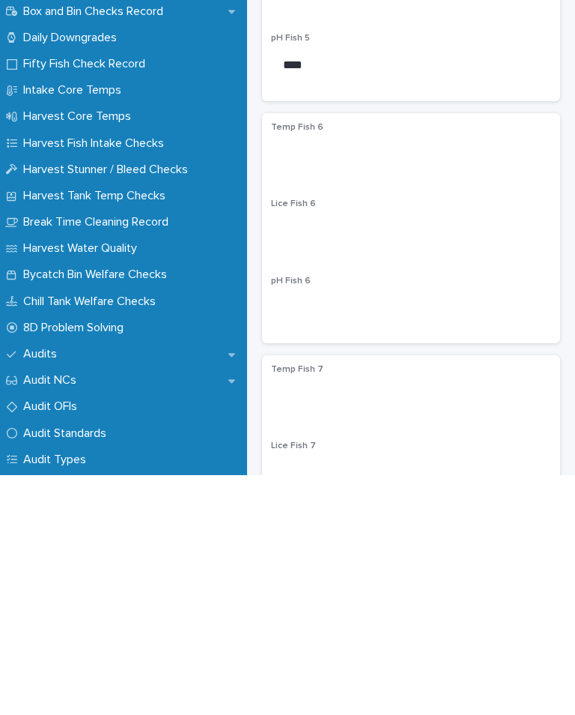
type input "*"
click at [362, 455] on input at bounding box center [411, 470] width 280 height 30
type input "*"
click at [321, 532] on input at bounding box center [411, 547] width 280 height 30
type input "****"
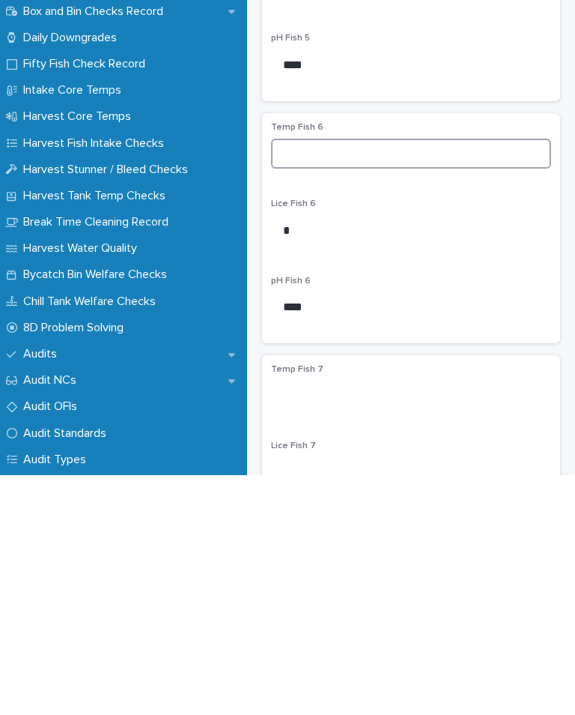
click at [320, 378] on input at bounding box center [411, 393] width 280 height 30
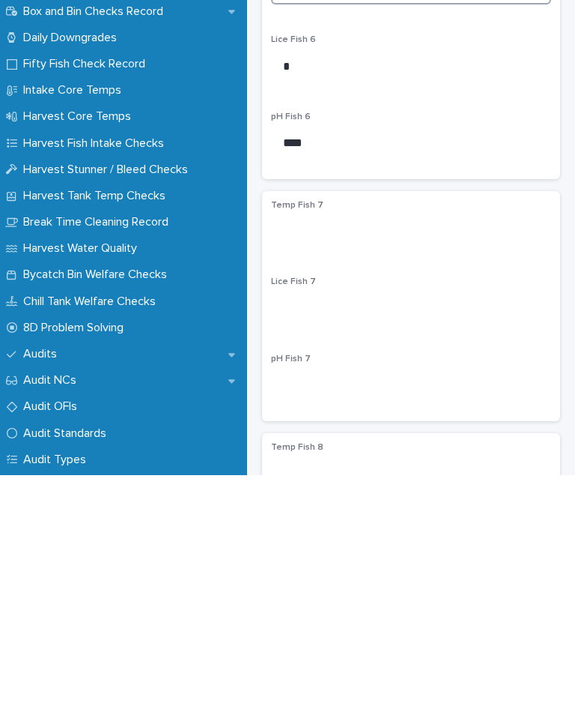
scroll to position [1446, 0]
type input "***"
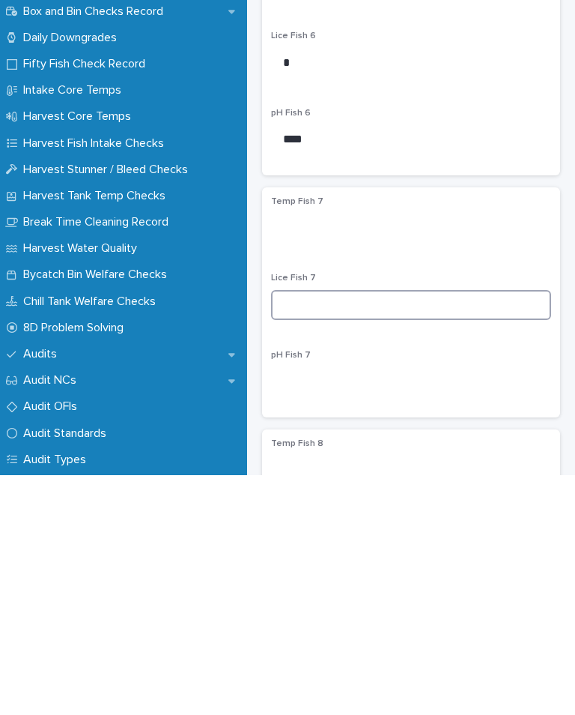
click at [392, 530] on input at bounding box center [411, 545] width 280 height 30
type input "*"
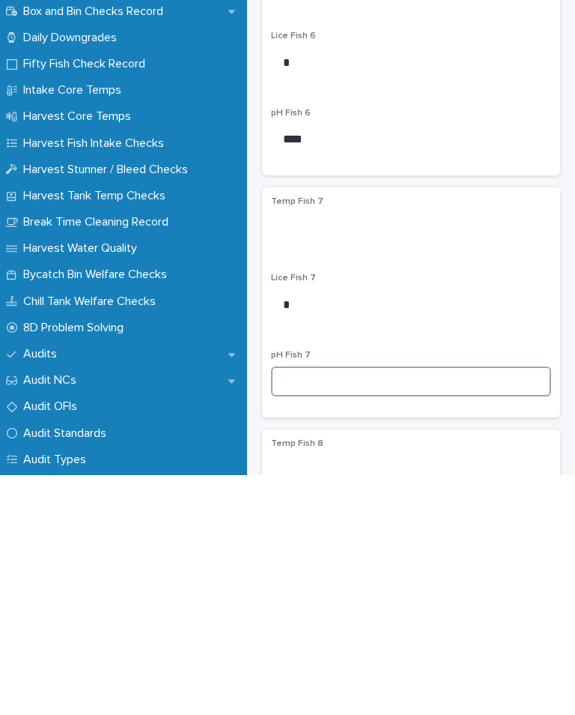
click at [344, 606] on input at bounding box center [411, 621] width 280 height 30
type input "****"
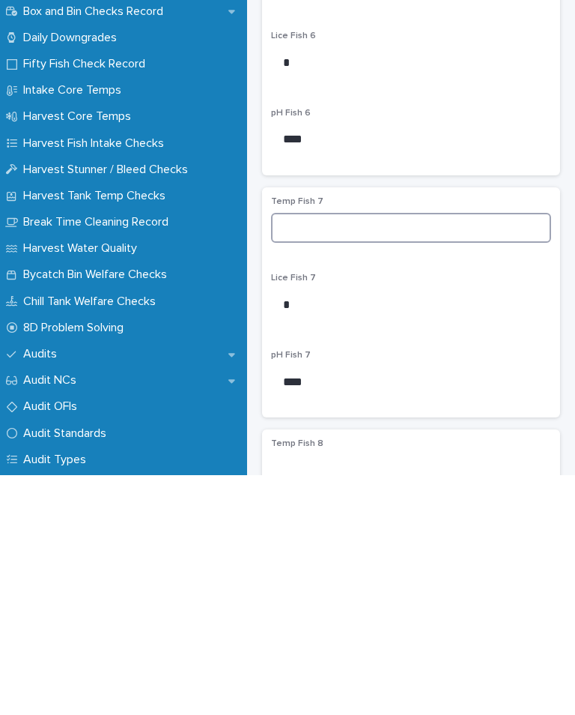
click at [333, 452] on input at bounding box center [411, 467] width 280 height 30
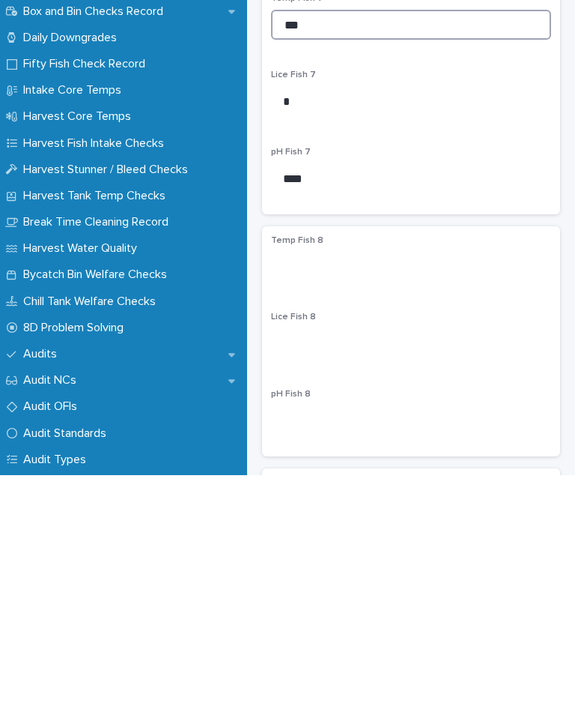
scroll to position [1667, 0]
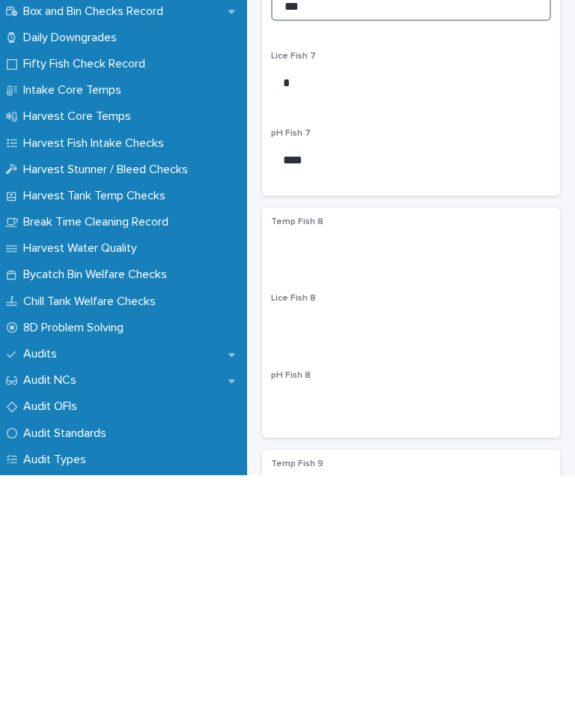
type input "***"
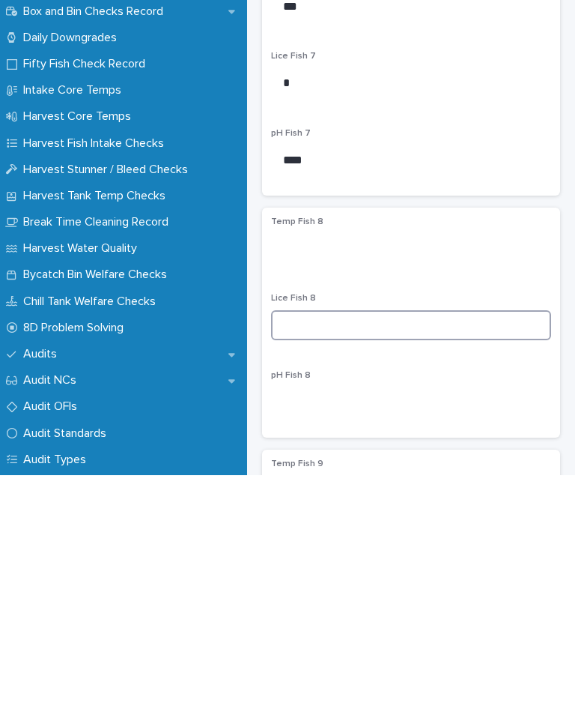
click at [372, 550] on input at bounding box center [411, 565] width 280 height 30
type input "*"
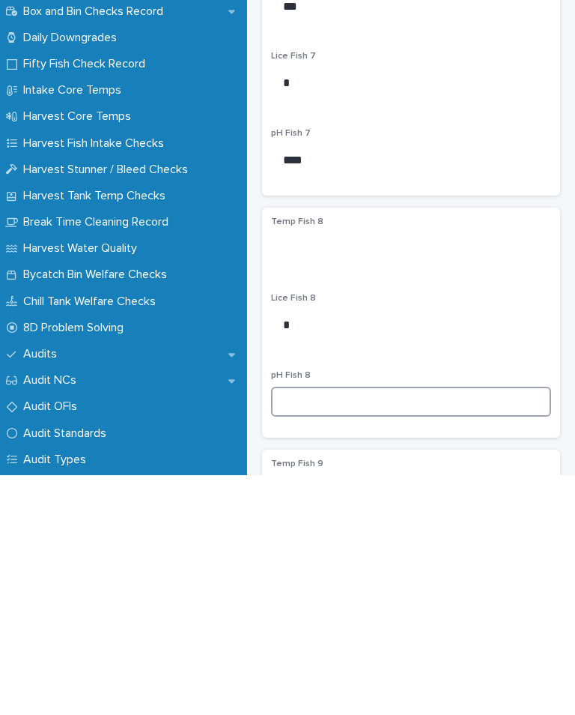
click at [321, 626] on input at bounding box center [411, 641] width 280 height 30
type input "****"
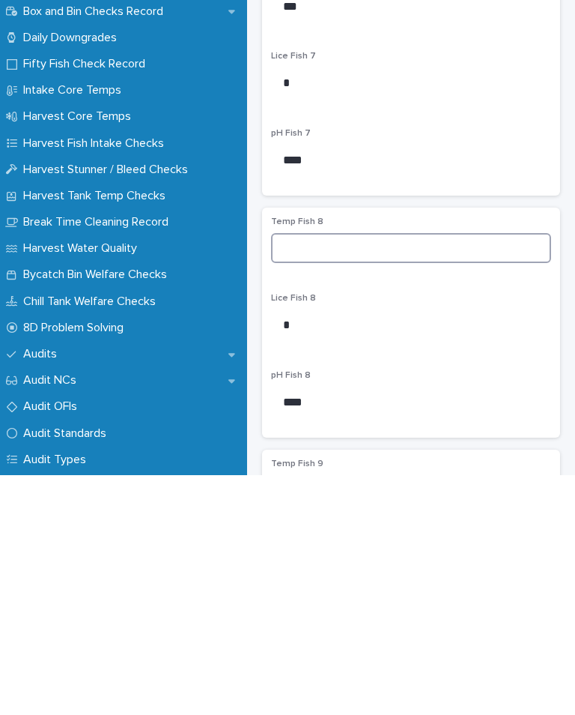
click at [321, 473] on input at bounding box center [411, 488] width 280 height 30
type input "***"
click at [429, 291] on p "Lice Fish 7" at bounding box center [411, 296] width 280 height 10
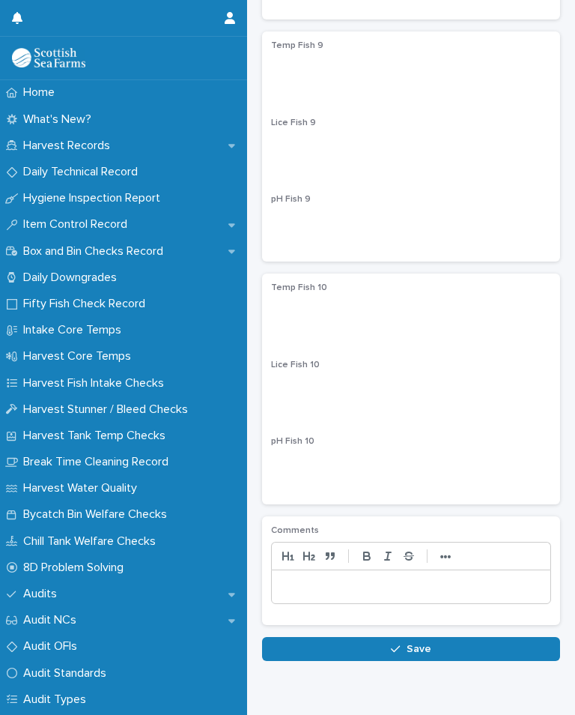
scroll to position [2324, 0]
click at [406, 652] on div "button" at bounding box center [398, 649] width 15 height 10
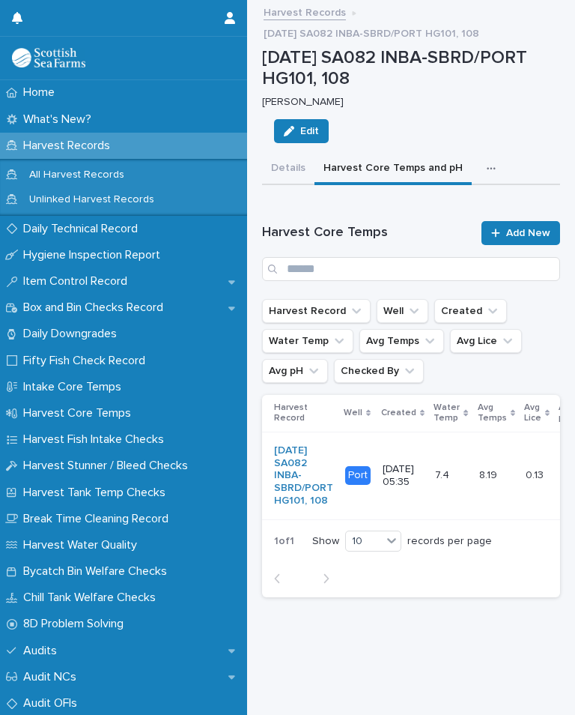
click at [416, 484] on p "[DATE] 05:35" at bounding box center [403, 475] width 40 height 25
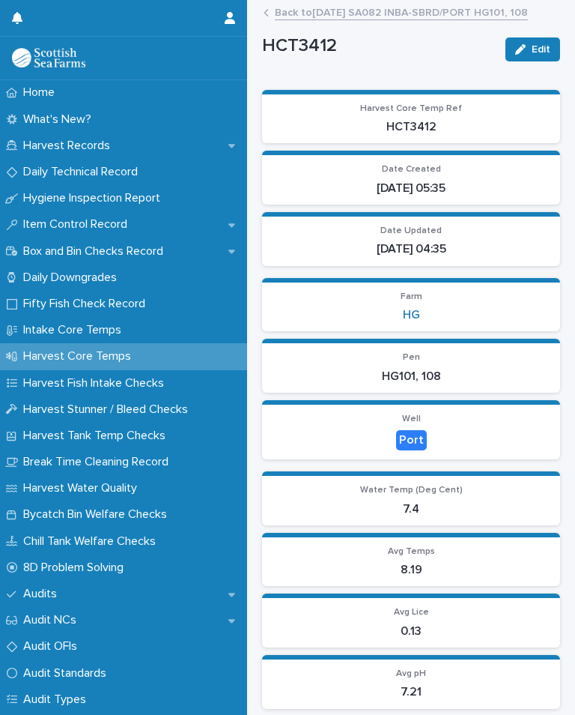
click at [520, 60] on button "Edit" at bounding box center [533, 49] width 55 height 24
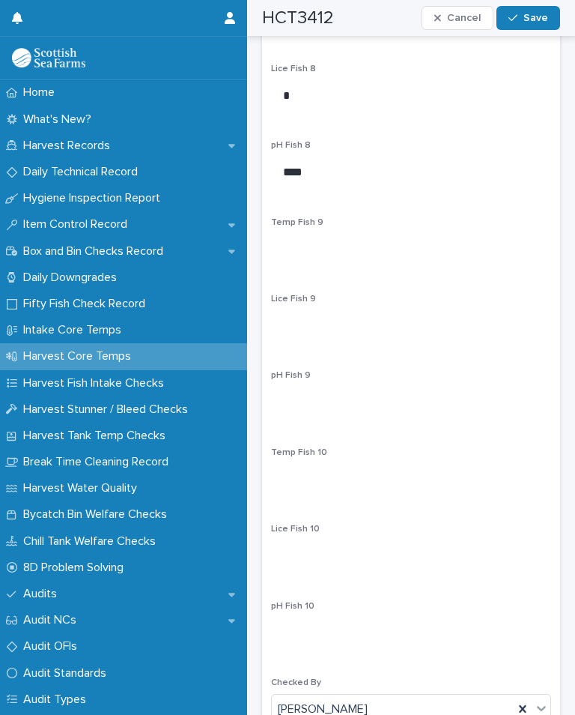
scroll to position [2648, 0]
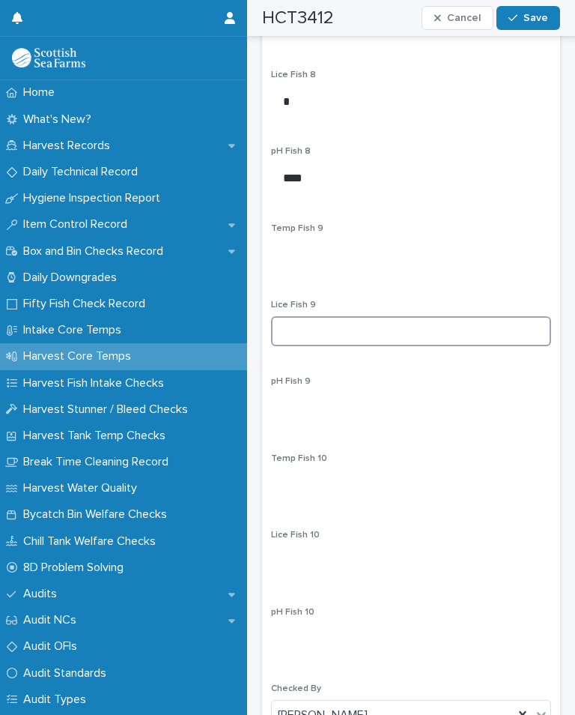
click at [367, 319] on input at bounding box center [411, 331] width 280 height 30
type input "*"
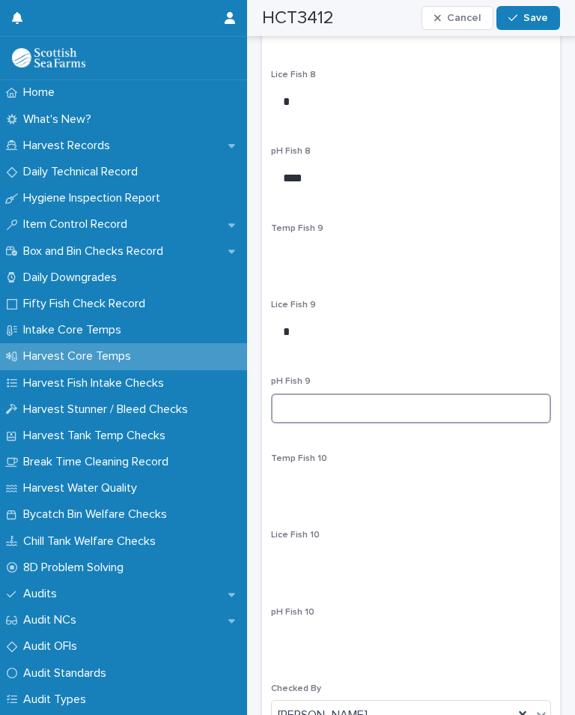
click at [340, 393] on input at bounding box center [411, 408] width 280 height 30
type input "****"
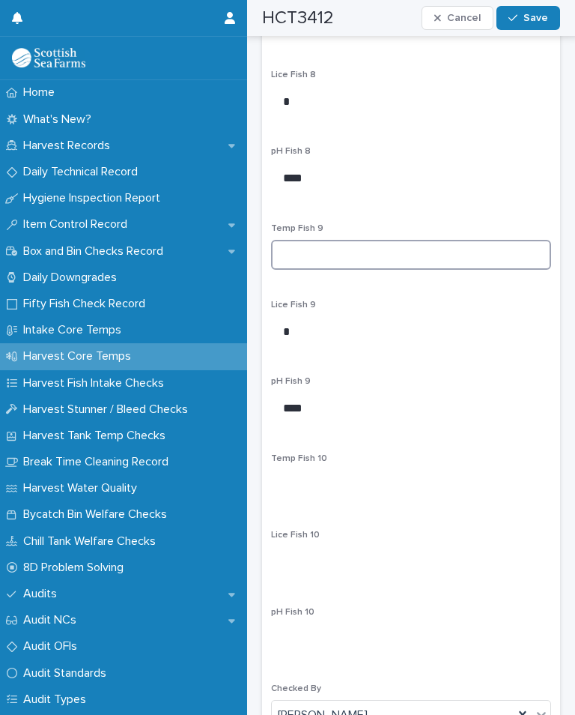
click at [318, 243] on input at bounding box center [411, 255] width 280 height 30
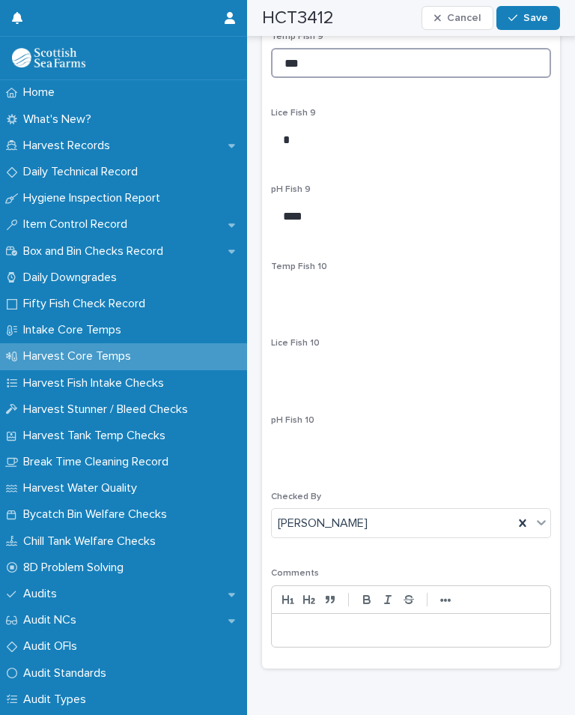
scroll to position [2839, 0]
type input "***"
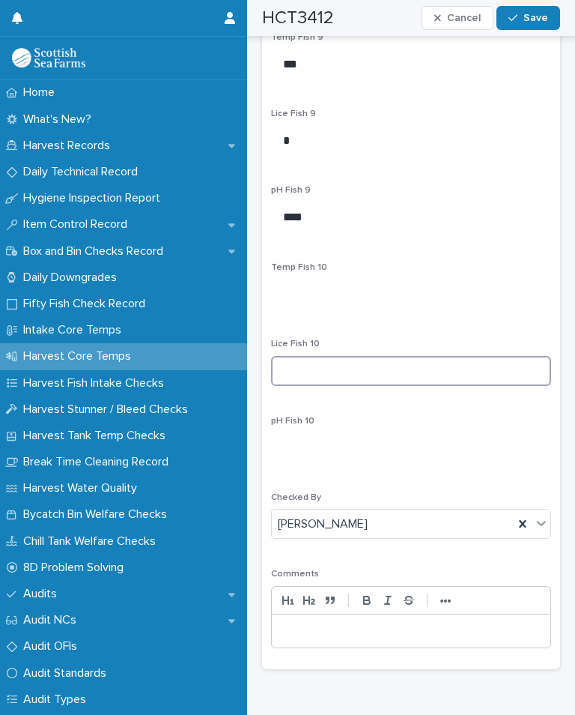
click at [384, 356] on input at bounding box center [411, 371] width 280 height 30
type input "*"
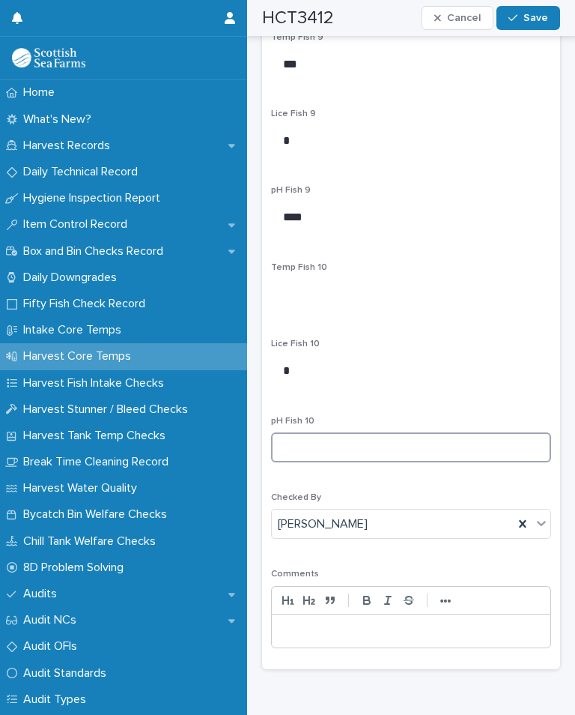
click at [344, 432] on input at bounding box center [411, 447] width 280 height 30
type input "****"
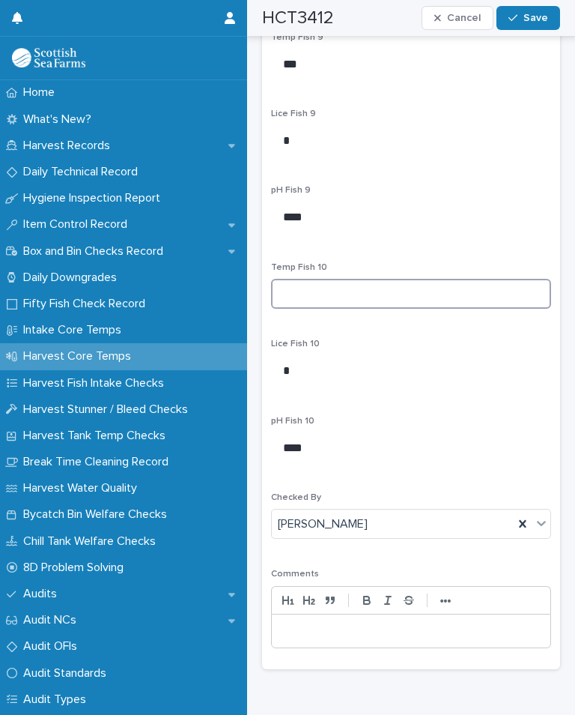
click at [319, 279] on input at bounding box center [411, 294] width 280 height 30
type input "*"
click at [533, 20] on span "Save" at bounding box center [536, 18] width 25 height 10
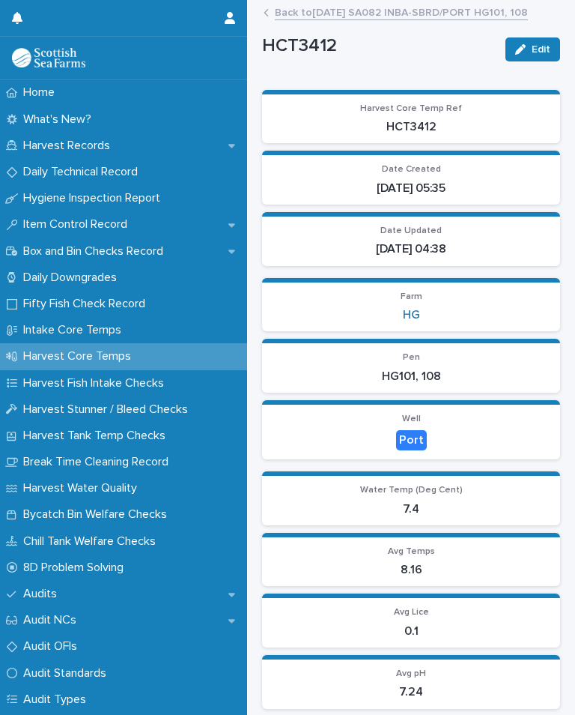
scroll to position [0, 0]
click at [443, 28] on div "HCT3412 Edit" at bounding box center [411, 49] width 298 height 45
click at [447, 17] on link "Back to 22-08-2025 SA082 INBA-SBRD/PORT HG101, 108" at bounding box center [401, 11] width 253 height 17
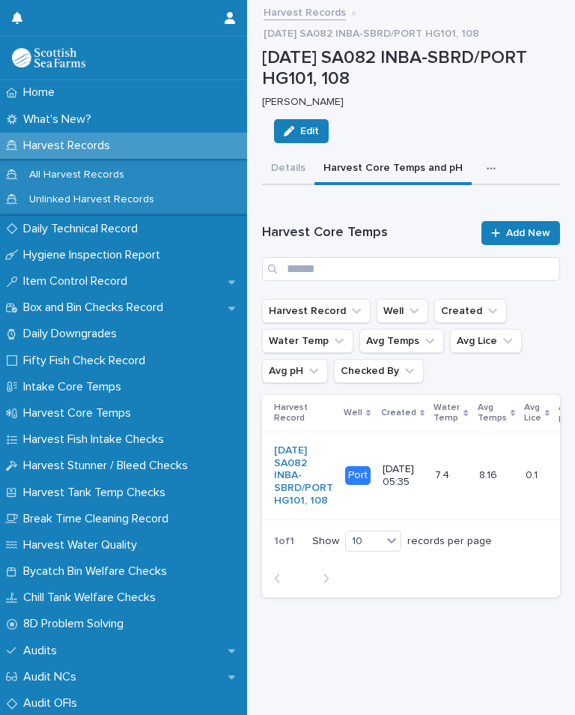
click at [482, 173] on button "button" at bounding box center [494, 169] width 33 height 30
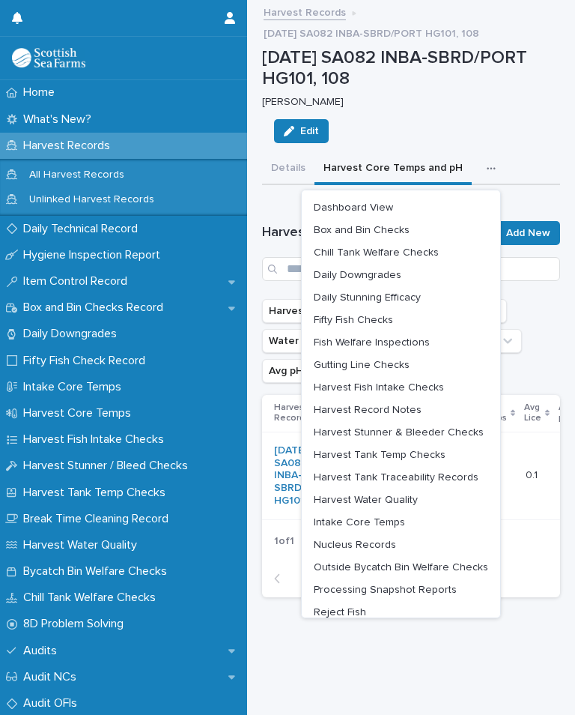
click at [292, 174] on button "Details" at bounding box center [288, 169] width 52 height 31
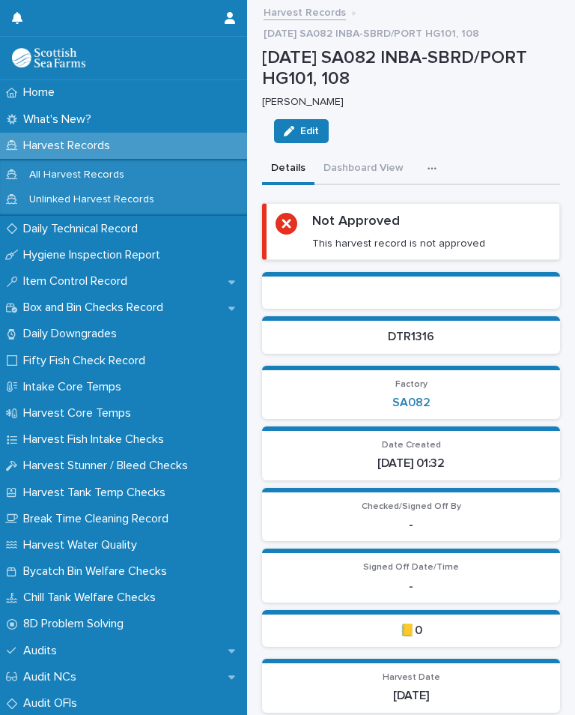
click at [429, 164] on icon "button" at bounding box center [432, 168] width 9 height 10
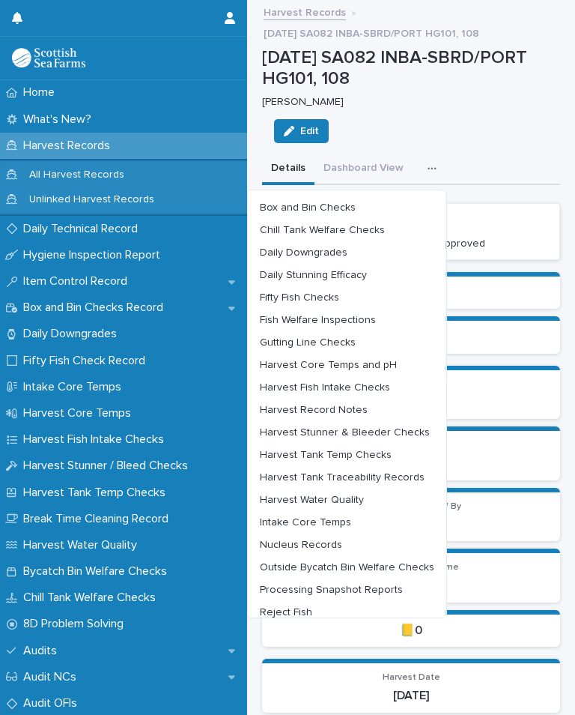
click at [418, 566] on span "Outside Bycatch Bin Welfare Checks" at bounding box center [347, 567] width 175 height 10
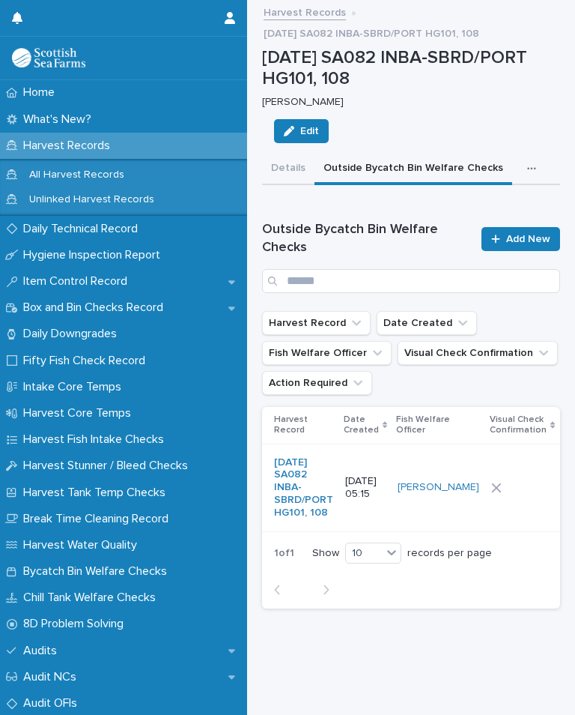
click at [491, 499] on div at bounding box center [522, 487] width 62 height 22
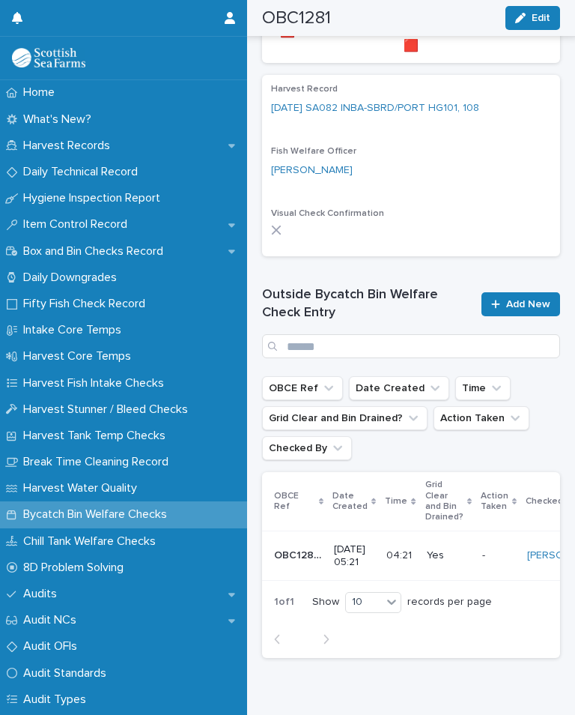
scroll to position [491, 0]
click at [494, 553] on p at bounding box center [498, 556] width 33 height 13
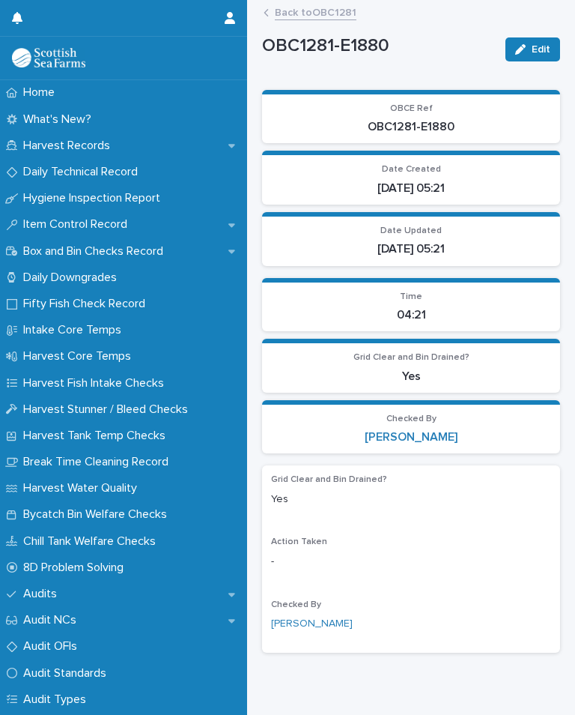
click at [324, 19] on link "Back to OBC1281" at bounding box center [316, 11] width 82 height 17
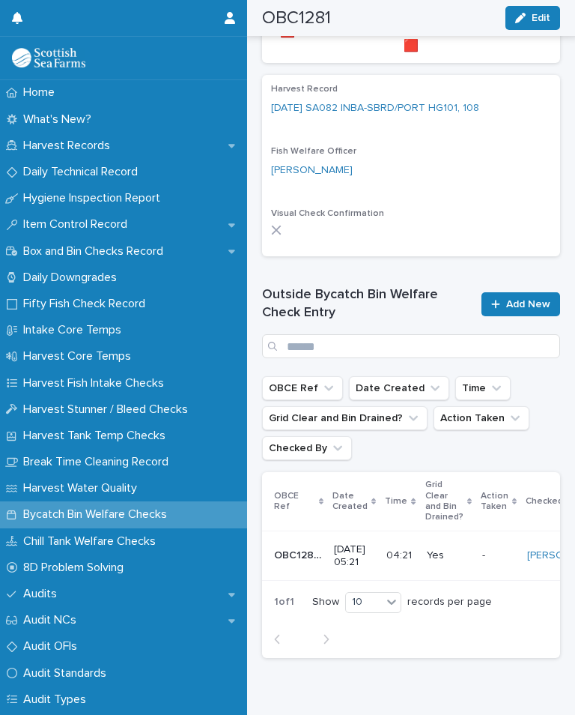
scroll to position [491, 0]
click at [529, 300] on span "Add New" at bounding box center [528, 305] width 44 height 10
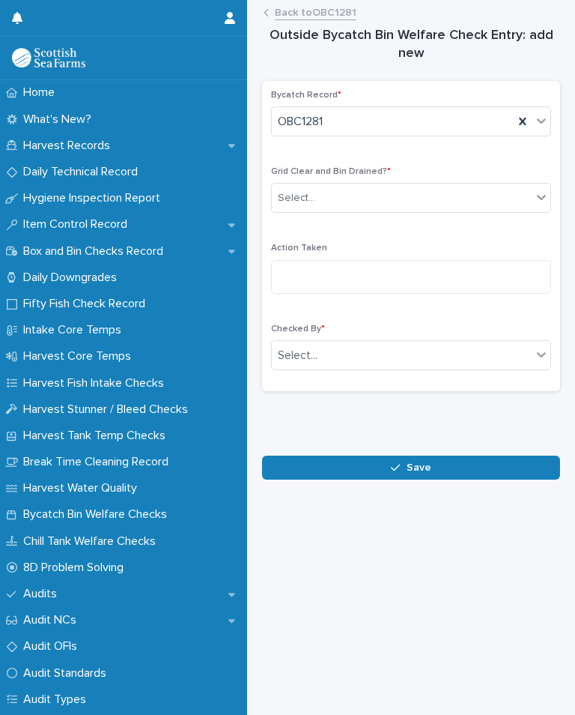
click at [410, 186] on div "Select..." at bounding box center [402, 198] width 260 height 25
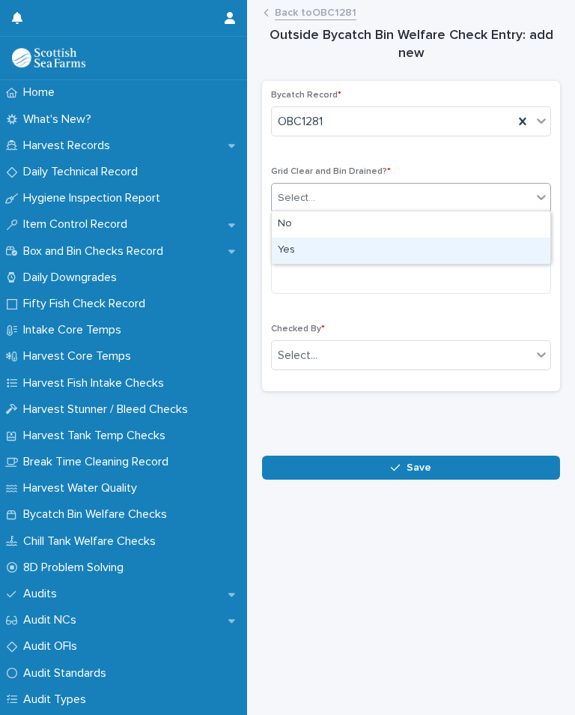
click at [308, 252] on div "Yes" at bounding box center [411, 250] width 279 height 26
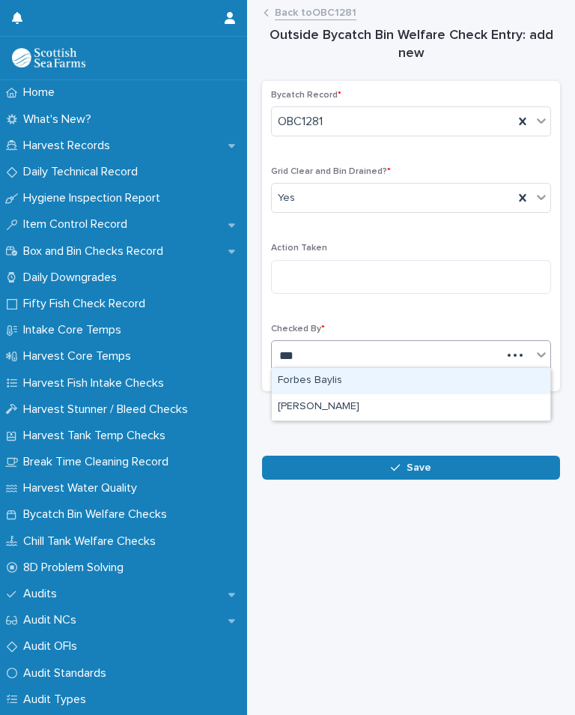
click at [353, 405] on div "[PERSON_NAME]" at bounding box center [411, 407] width 279 height 26
type input "***"
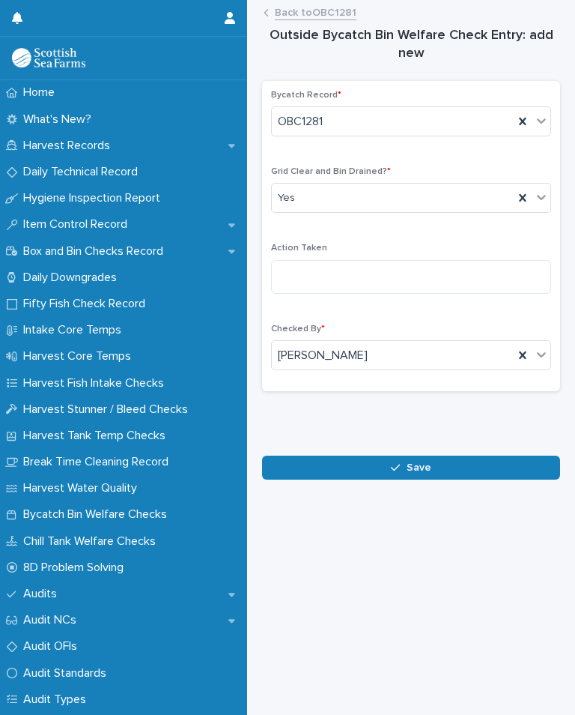
click at [434, 463] on button "Save" at bounding box center [411, 467] width 298 height 24
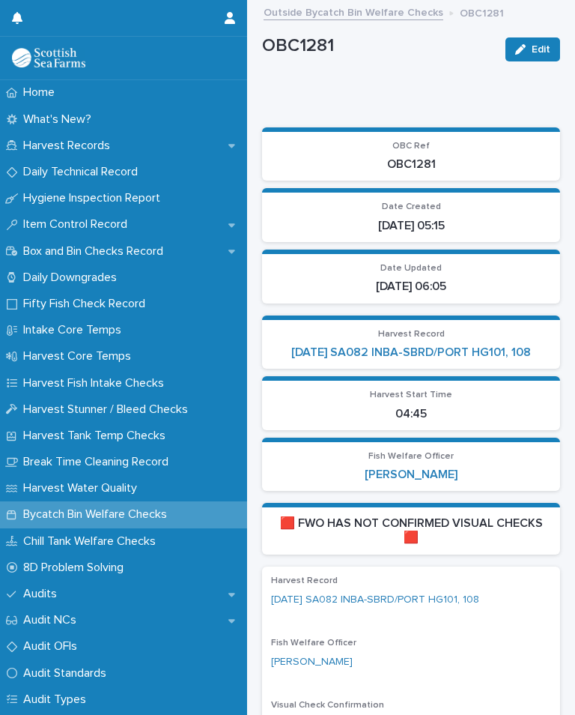
click at [491, 345] on link "[DATE] SA082 INBA-SBRD/PORT HG101, 108" at bounding box center [411, 352] width 240 height 14
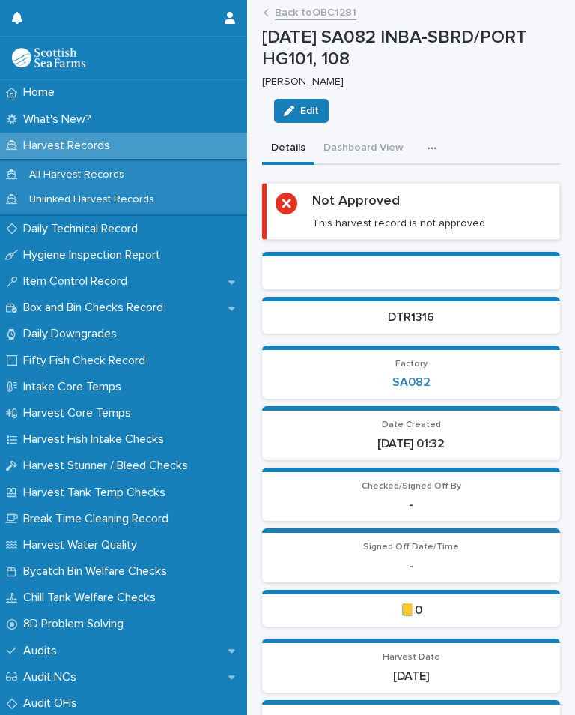
click at [428, 151] on icon "button" at bounding box center [432, 148] width 9 height 10
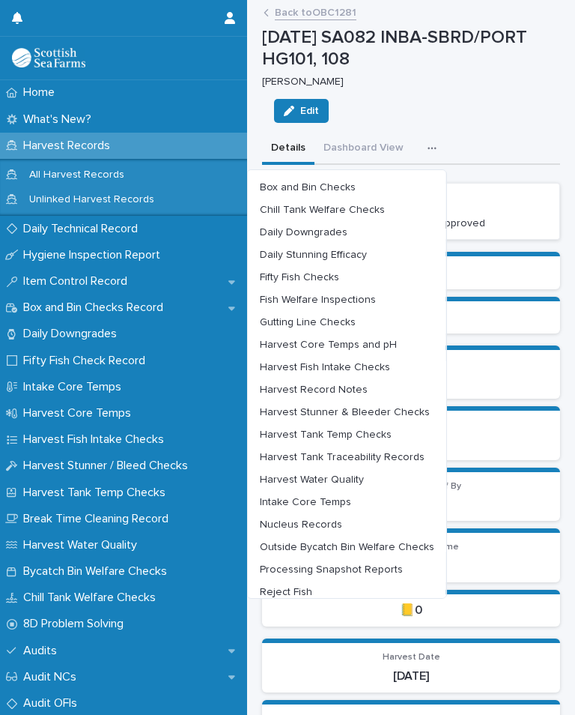
click at [366, 212] on span "Chill Tank Welfare Checks" at bounding box center [322, 209] width 125 height 10
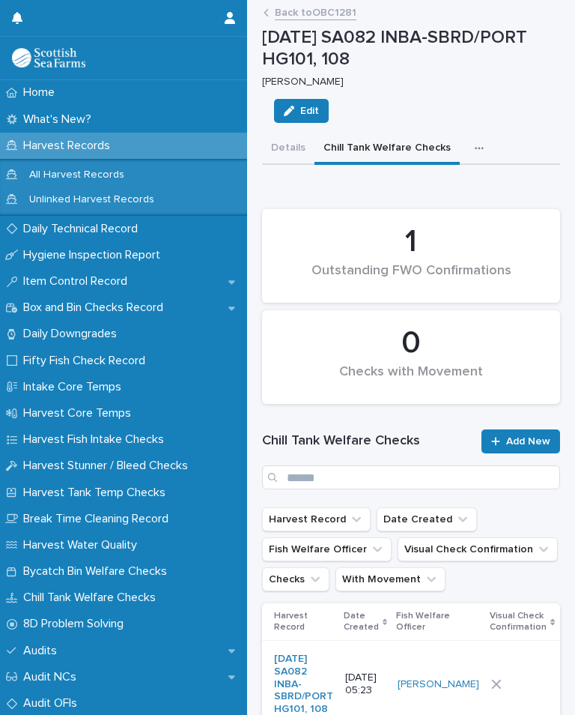
click at [497, 695] on div at bounding box center [522, 684] width 62 height 22
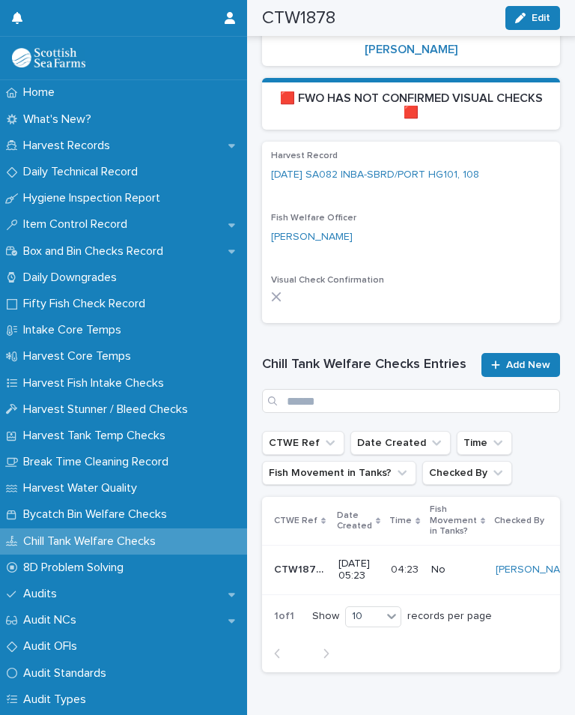
scroll to position [386, 0]
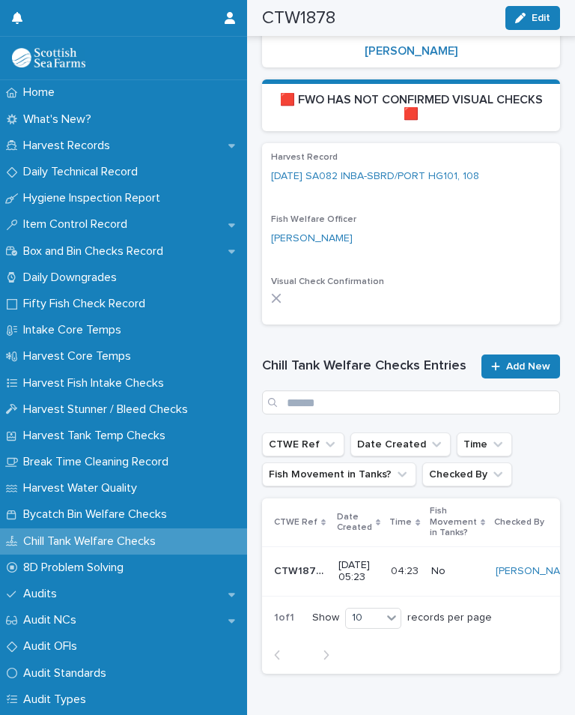
click at [521, 366] on link "Add New" at bounding box center [521, 366] width 79 height 24
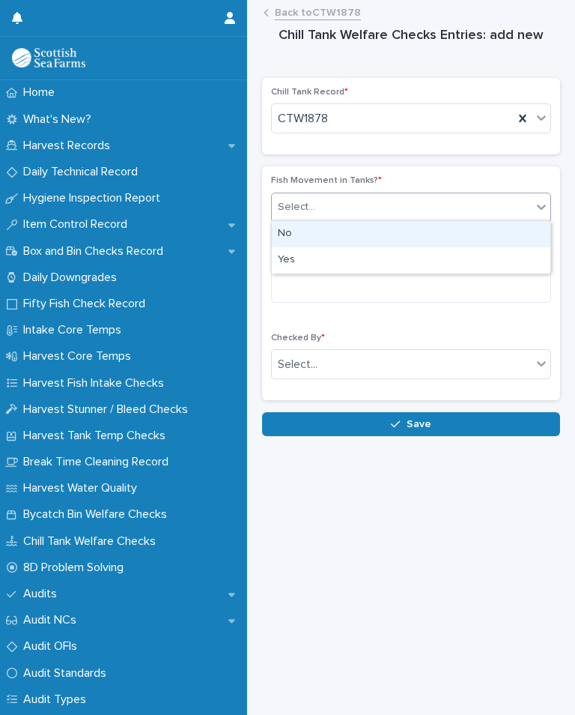
click at [308, 237] on div "No" at bounding box center [411, 234] width 279 height 26
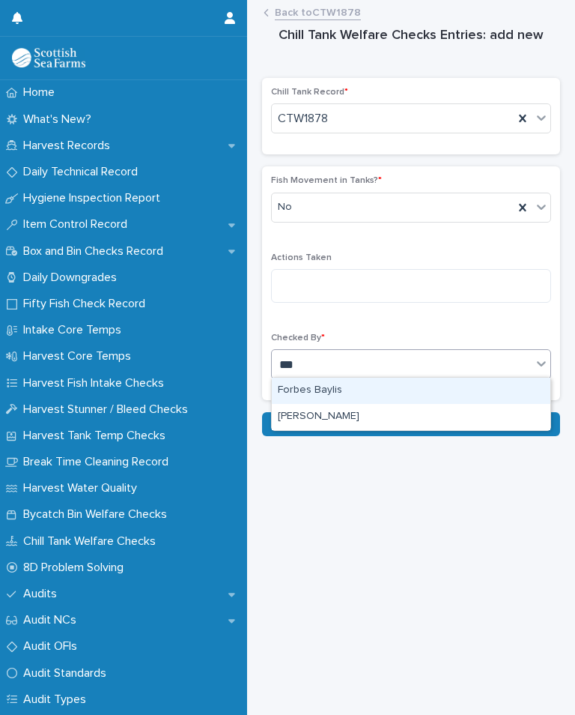
click at [358, 416] on div "[PERSON_NAME]" at bounding box center [411, 417] width 279 height 26
type input "***"
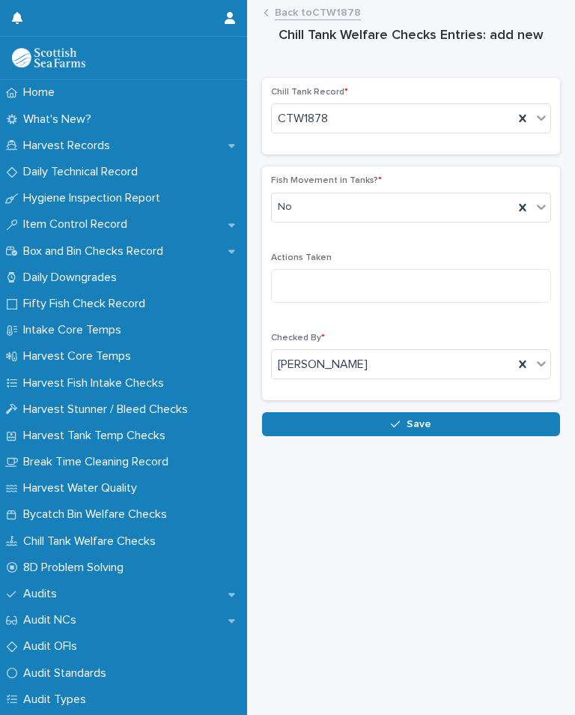
click at [432, 425] on button "Save" at bounding box center [411, 424] width 298 height 24
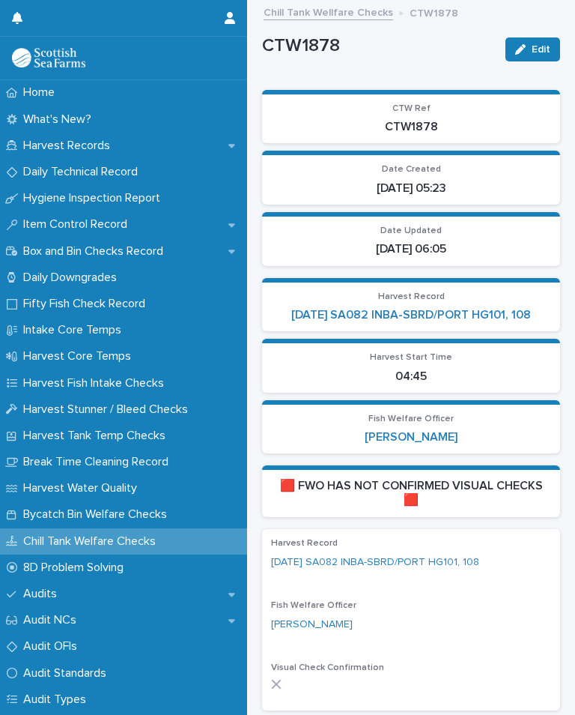
click at [482, 315] on link "[DATE] SA082 INBA-SBRD/PORT HG101, 108" at bounding box center [411, 315] width 240 height 14
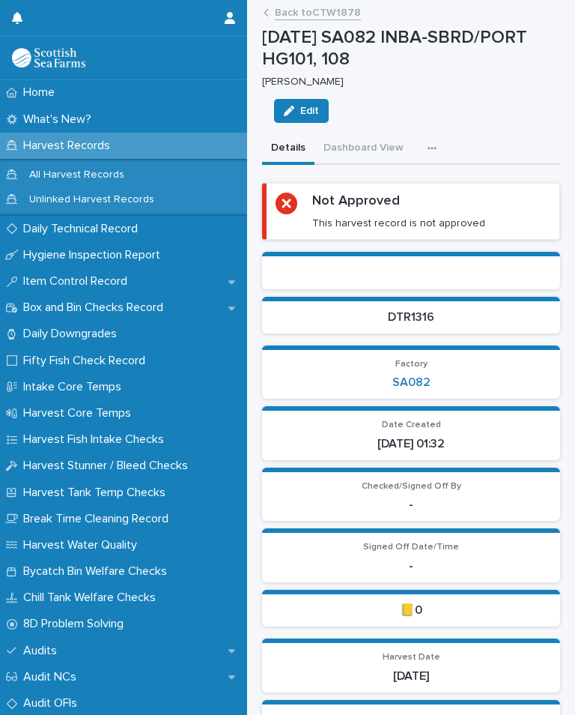
click at [431, 156] on button "button" at bounding box center [435, 148] width 33 height 30
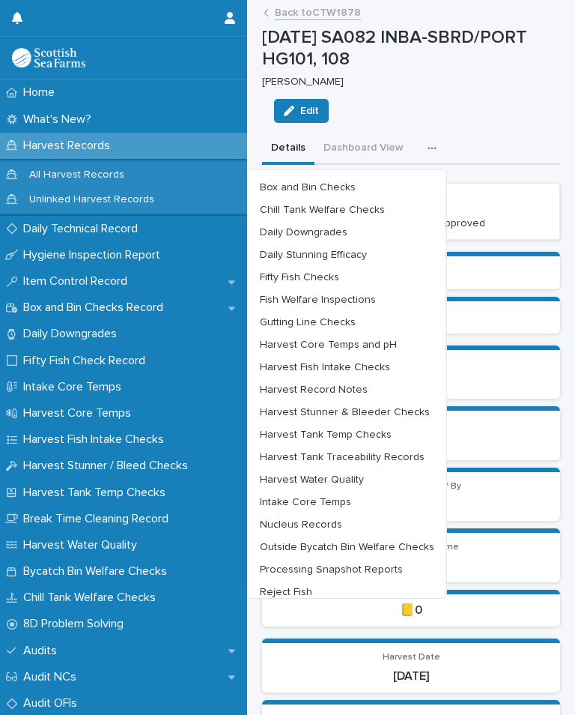
click at [371, 434] on span "Harvest Tank Temp Checks" at bounding box center [326, 434] width 132 height 10
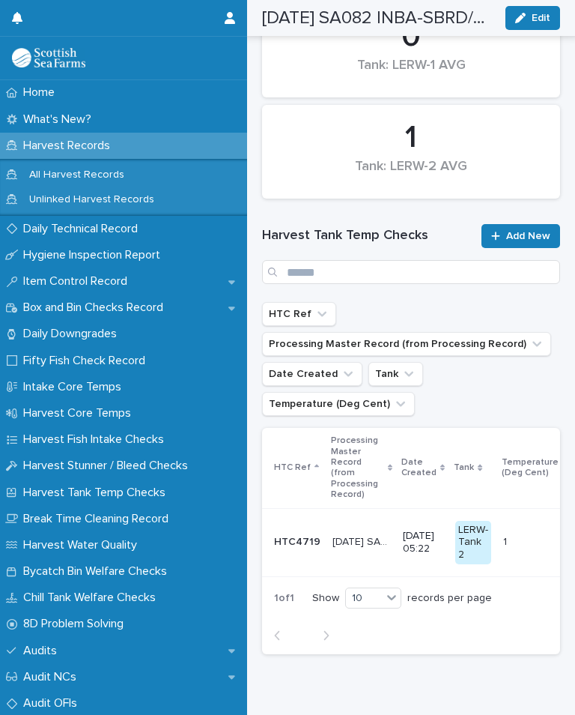
scroll to position [204, 0]
click at [523, 228] on link "Add New" at bounding box center [521, 237] width 79 height 24
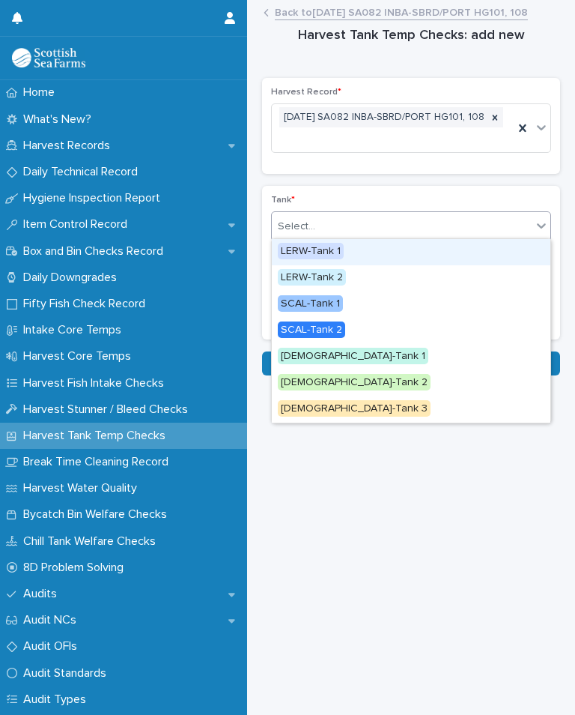
click at [333, 253] on span "LERW-Tank 1" at bounding box center [311, 251] width 66 height 16
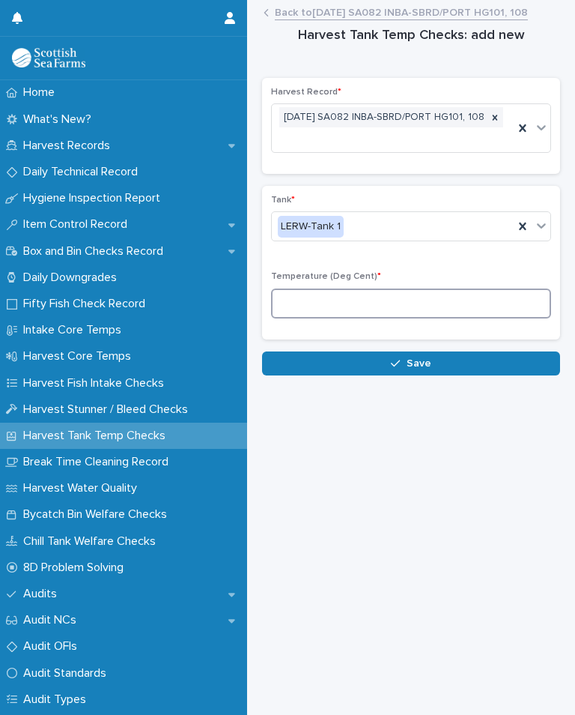
click at [349, 288] on input at bounding box center [411, 303] width 280 height 30
type input "*"
click at [430, 370] on button "Save" at bounding box center [411, 363] width 298 height 24
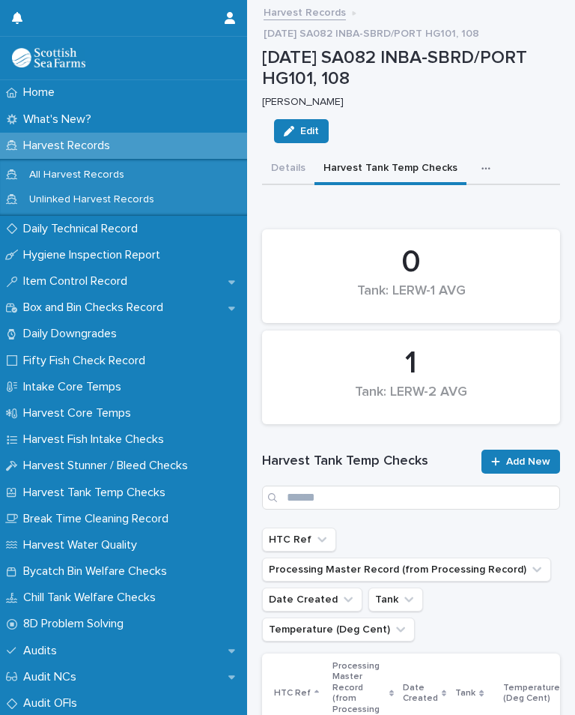
click at [521, 452] on link "Add New" at bounding box center [521, 461] width 79 height 24
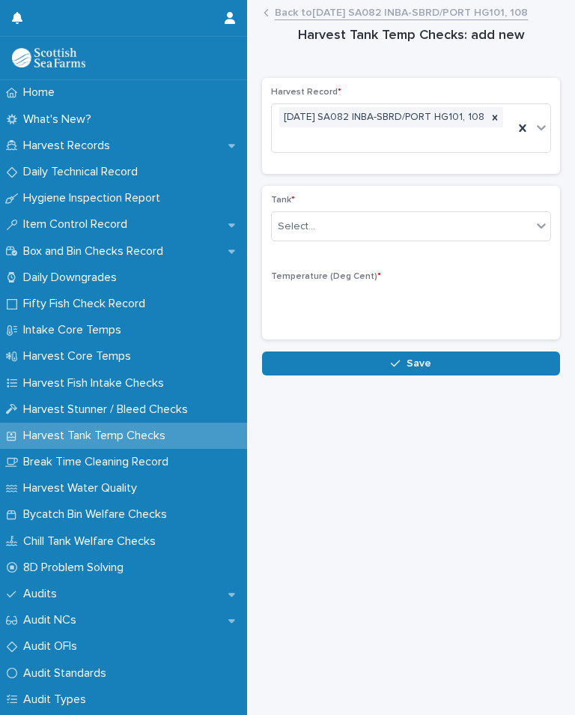
click at [367, 214] on div "Select..." at bounding box center [402, 226] width 260 height 25
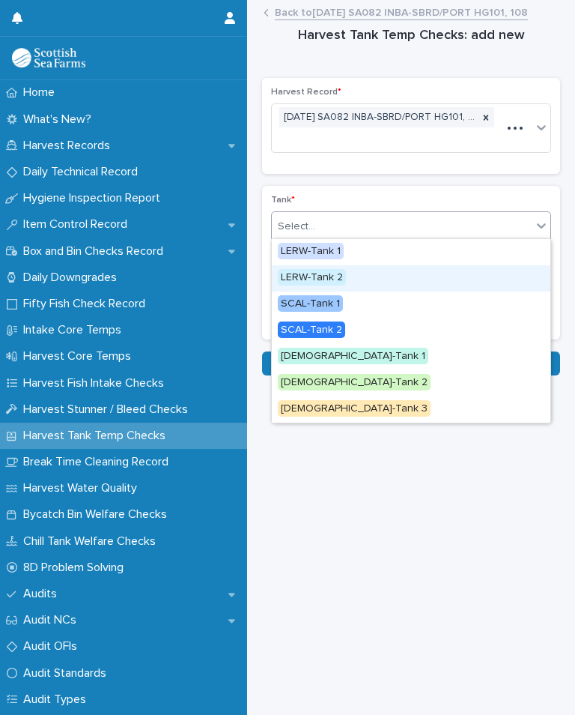
click at [351, 279] on div "LERW-Tank 2" at bounding box center [411, 278] width 279 height 26
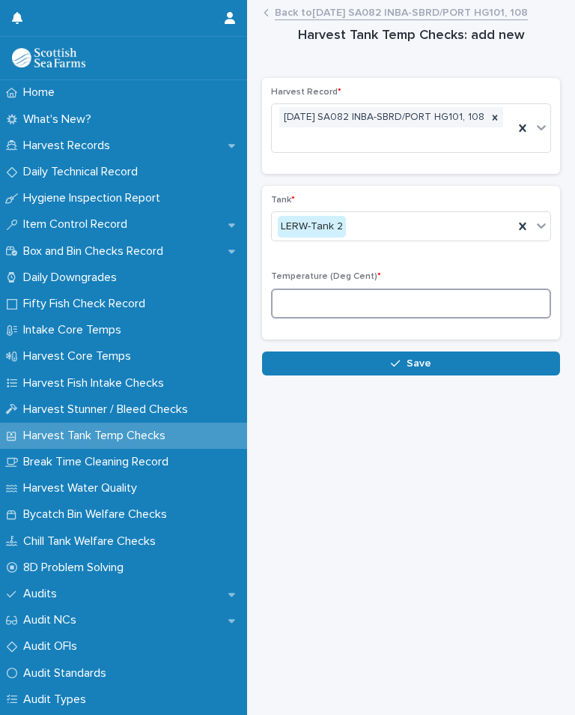
click at [370, 297] on input at bounding box center [411, 303] width 280 height 30
type input "*"
click at [450, 365] on button "Save" at bounding box center [411, 363] width 298 height 24
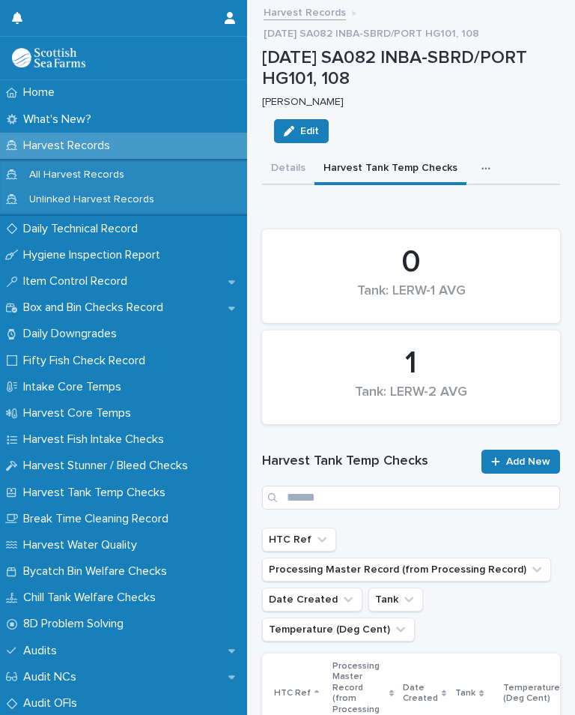
click at [482, 173] on button "button" at bounding box center [489, 169] width 33 height 30
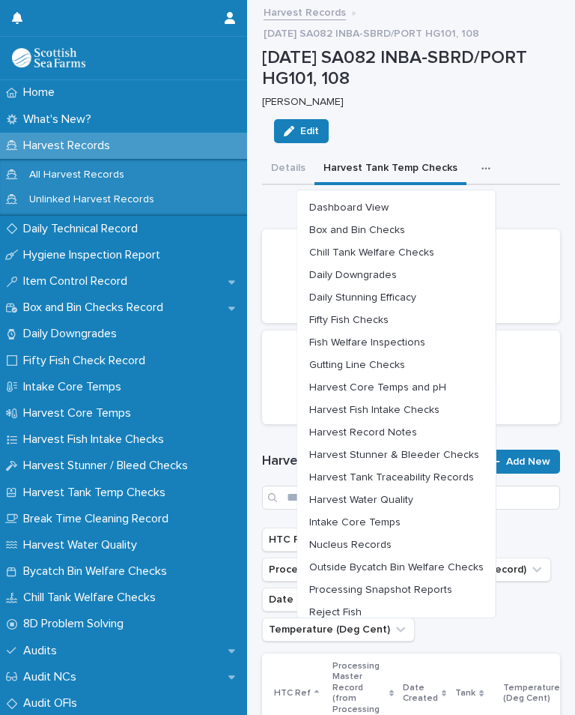
click at [432, 385] on span "Harvest Core Temps and pH" at bounding box center [377, 387] width 137 height 10
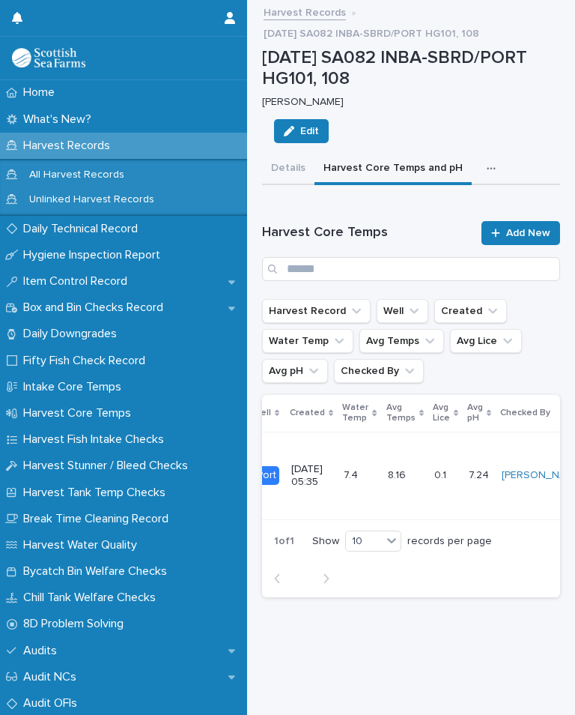
scroll to position [0, 90]
click at [488, 175] on button "button" at bounding box center [494, 169] width 33 height 30
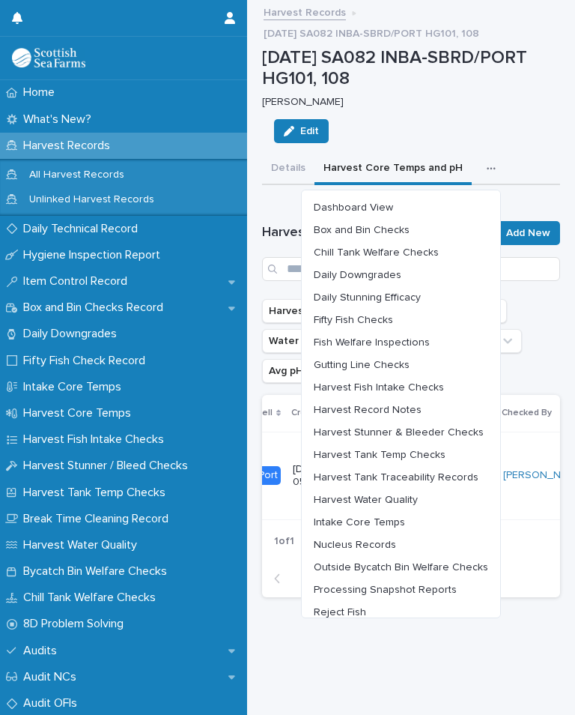
click at [438, 568] on span "Outside Bycatch Bin Welfare Checks" at bounding box center [401, 567] width 175 height 10
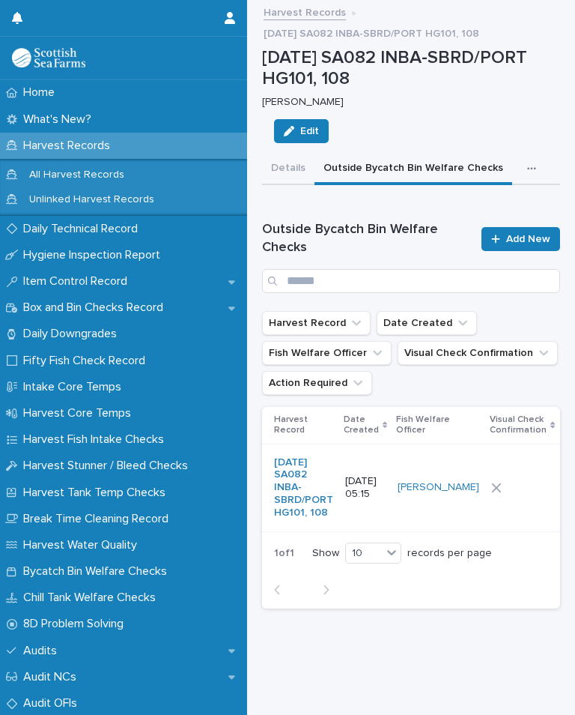
click at [498, 499] on div at bounding box center [522, 487] width 62 height 22
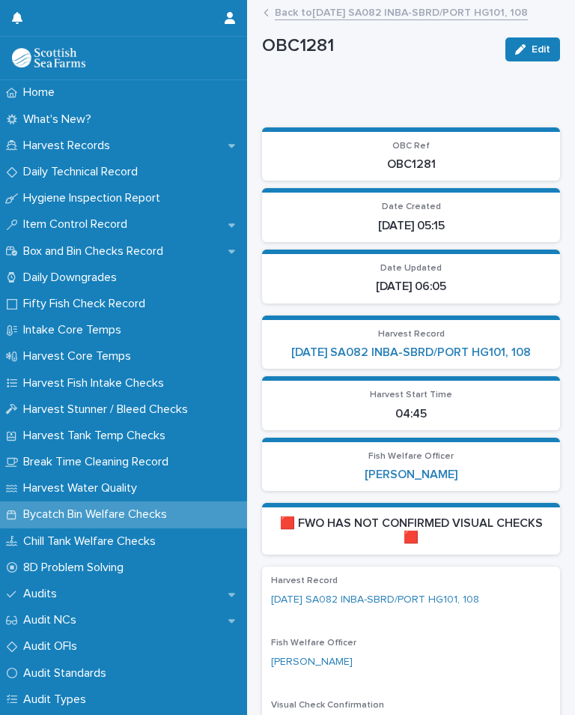
click at [485, 355] on link "[DATE] SA082 INBA-SBRD/PORT HG101, 108" at bounding box center [411, 352] width 240 height 14
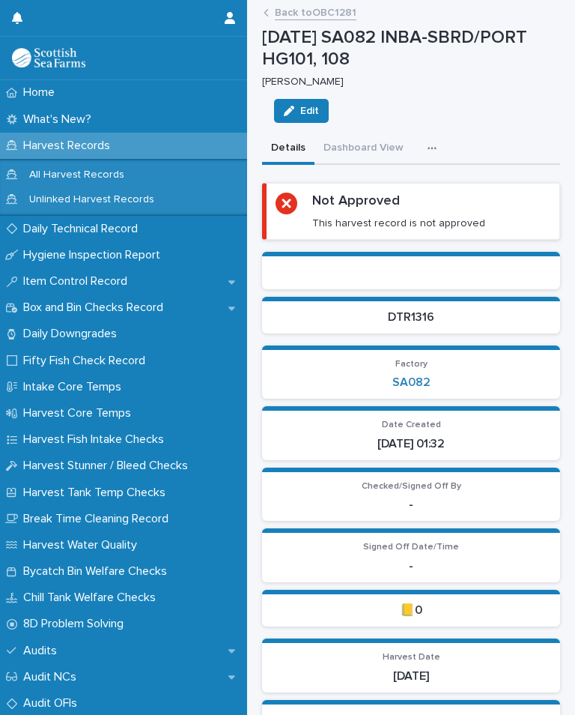
click at [440, 146] on button "button" at bounding box center [435, 148] width 33 height 30
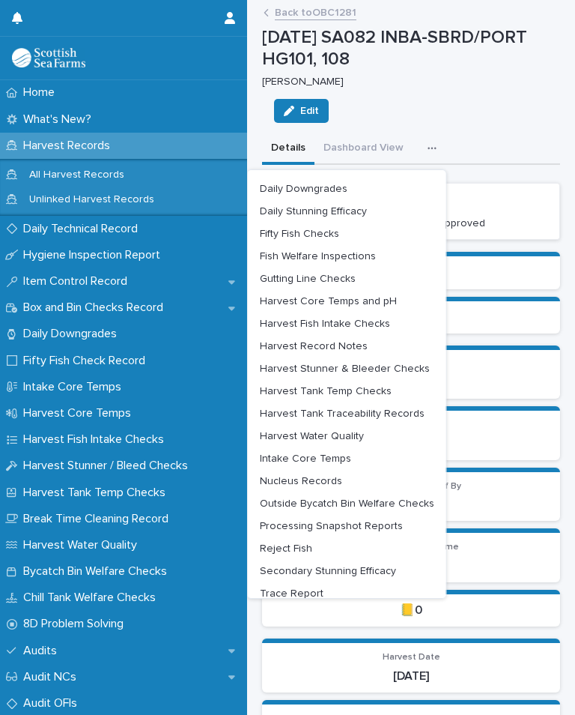
scroll to position [43, 0]
click at [360, 435] on span "Harvest Water Quality" at bounding box center [312, 436] width 104 height 10
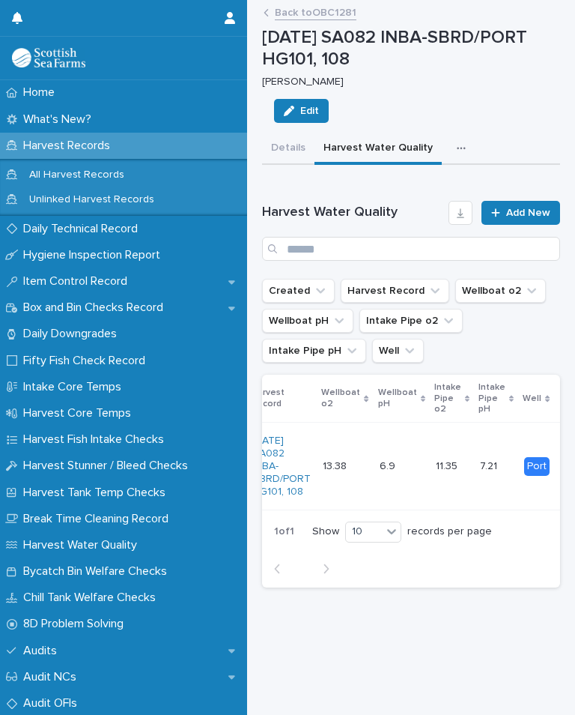
scroll to position [0, 80]
click at [466, 141] on button "button" at bounding box center [464, 148] width 33 height 30
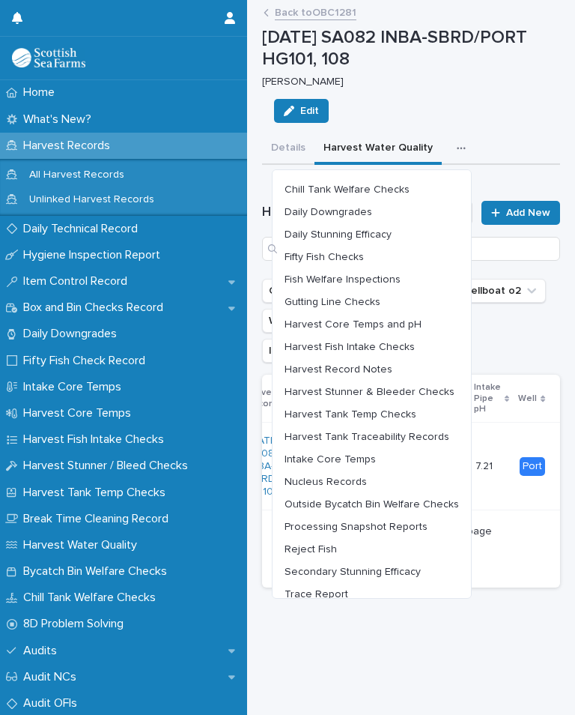
click at [413, 323] on span "Harvest Core Temps and pH" at bounding box center [353, 324] width 137 height 10
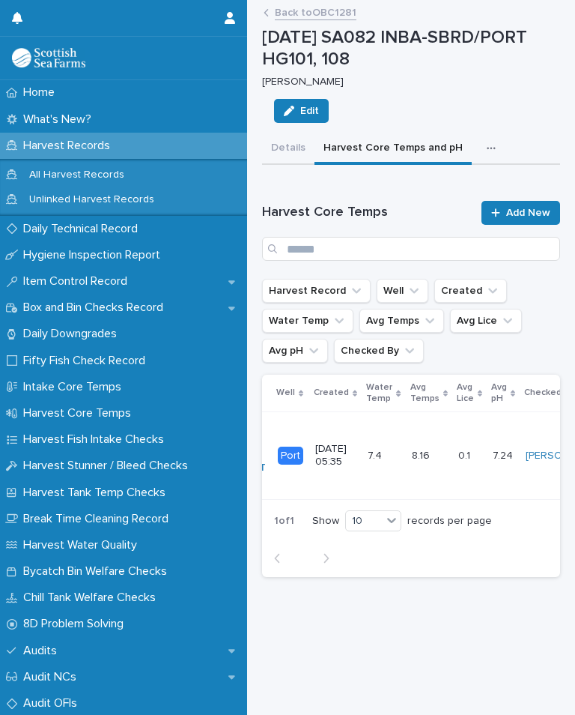
scroll to position [0, 75]
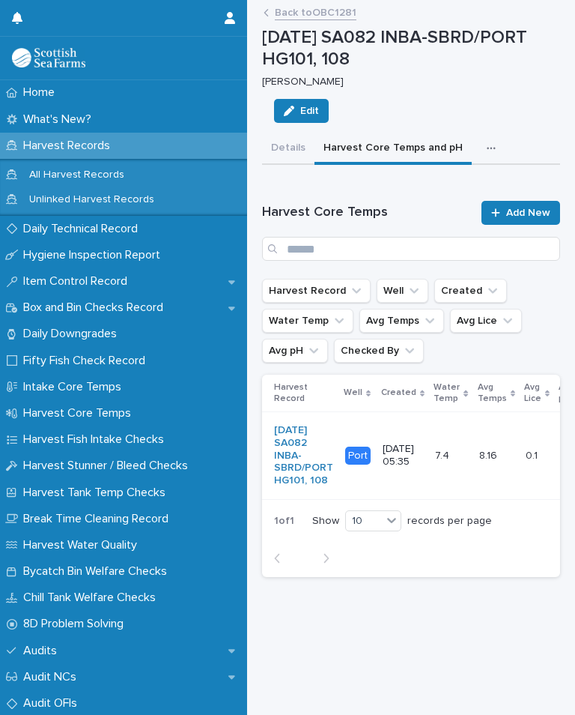
click at [491, 155] on button "button" at bounding box center [494, 148] width 33 height 30
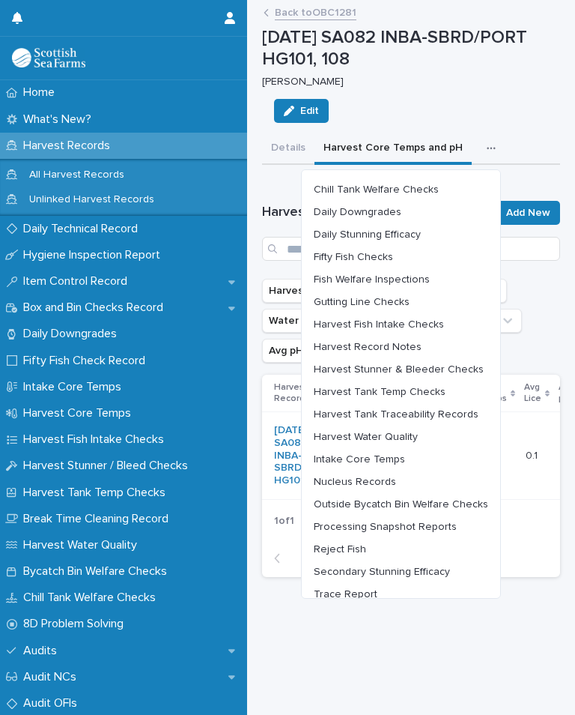
click at [459, 509] on button "Outside Bycatch Bin Welfare Checks" at bounding box center [401, 504] width 187 height 22
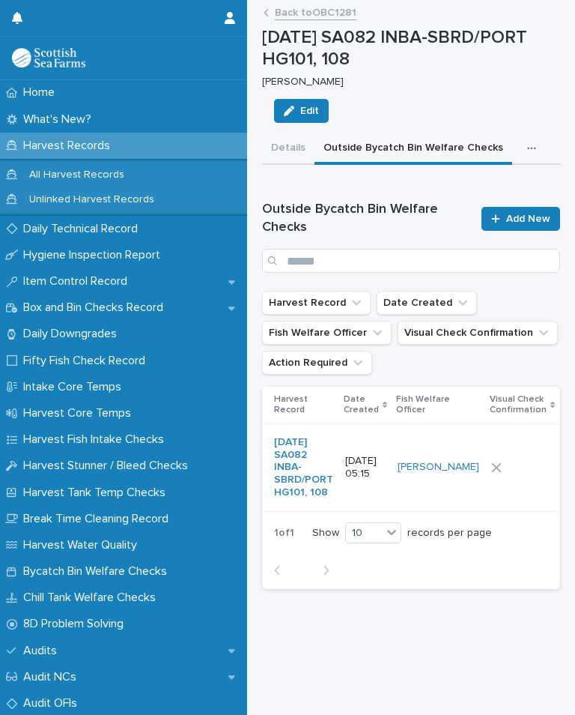
click at [499, 479] on div at bounding box center [522, 467] width 62 height 22
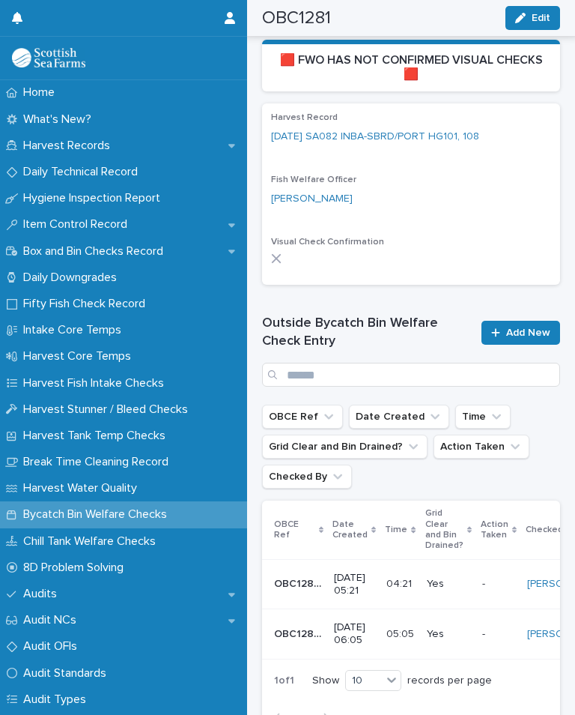
scroll to position [465, 0]
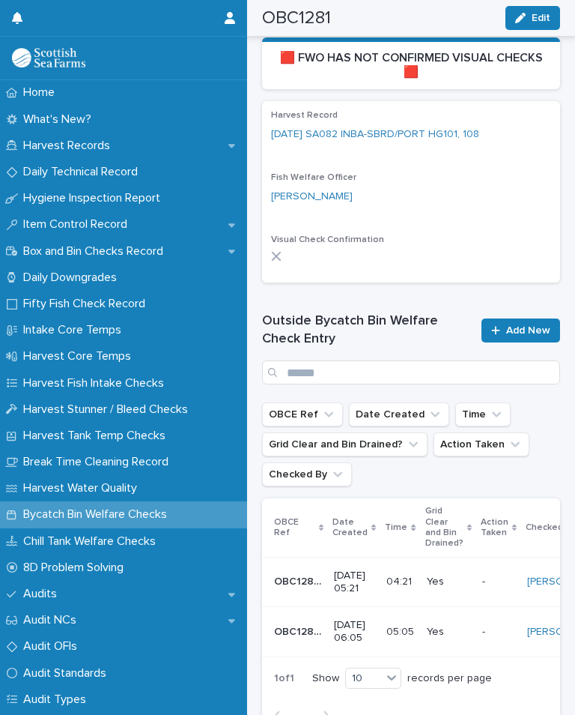
click at [530, 325] on span "Add New" at bounding box center [528, 330] width 44 height 10
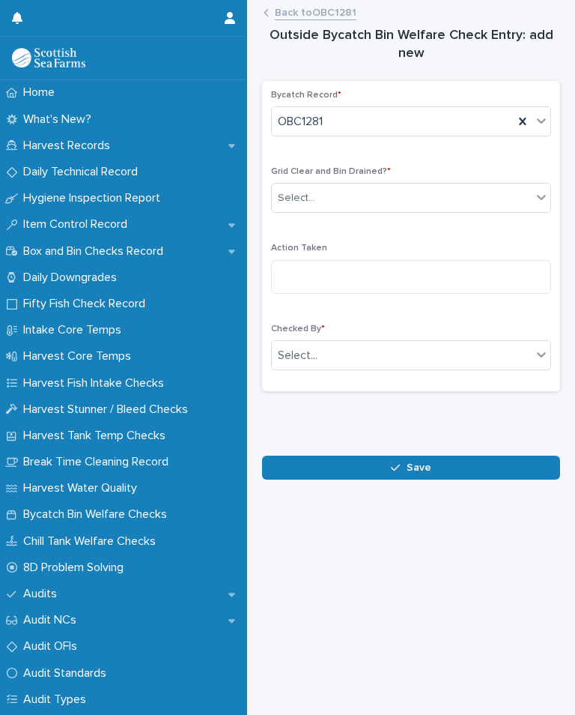
click at [390, 199] on div "Select..." at bounding box center [402, 198] width 260 height 25
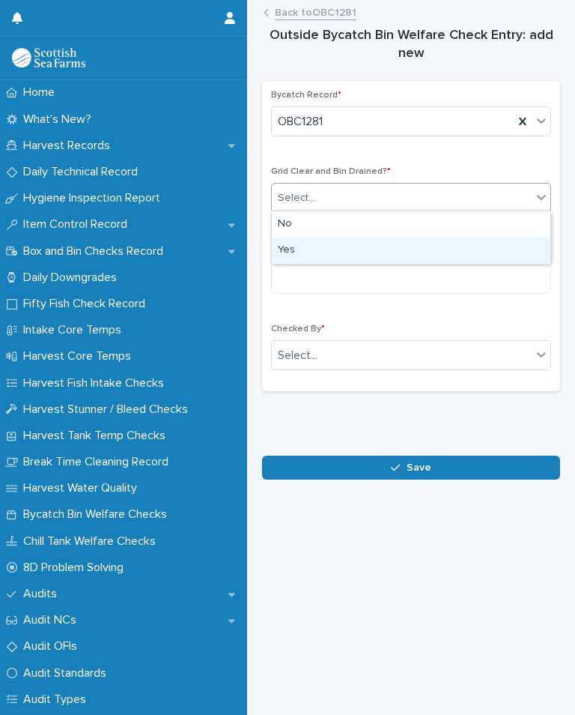
click at [314, 253] on div "Yes" at bounding box center [411, 250] width 279 height 26
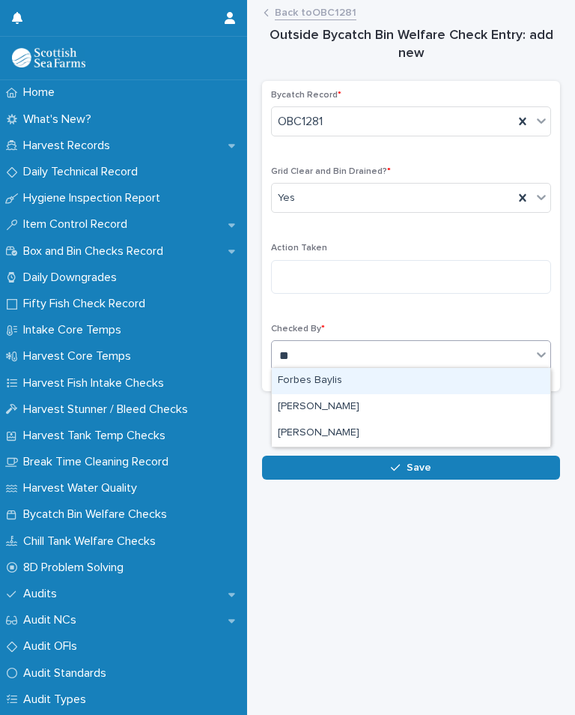
click at [354, 430] on div "[PERSON_NAME]" at bounding box center [411, 433] width 279 height 26
type input "**"
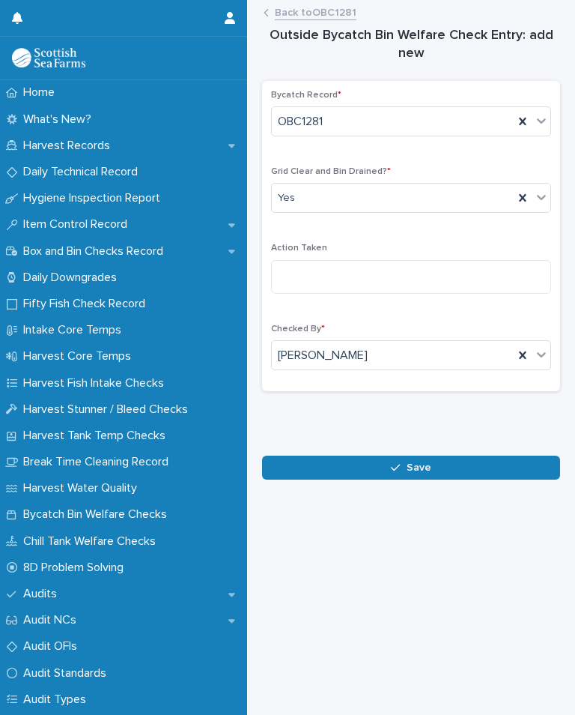
click at [419, 462] on span "Save" at bounding box center [419, 467] width 25 height 10
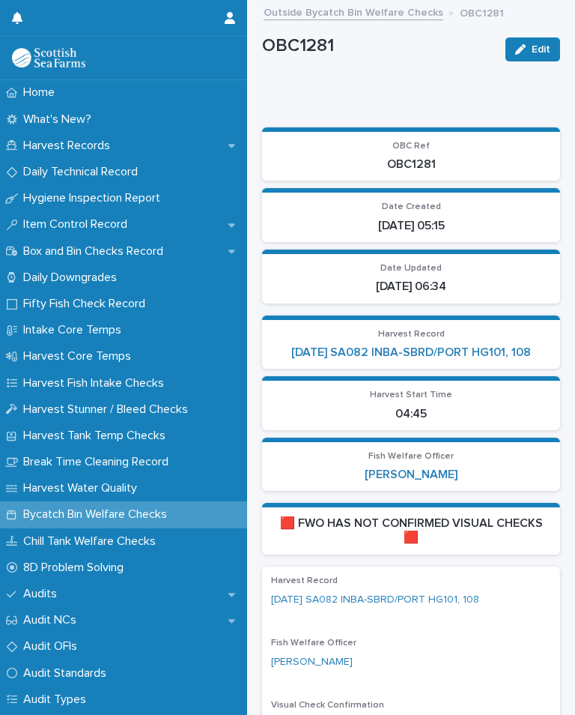
click at [479, 349] on link "[DATE] SA082 INBA-SBRD/PORT HG101, 108" at bounding box center [411, 352] width 240 height 14
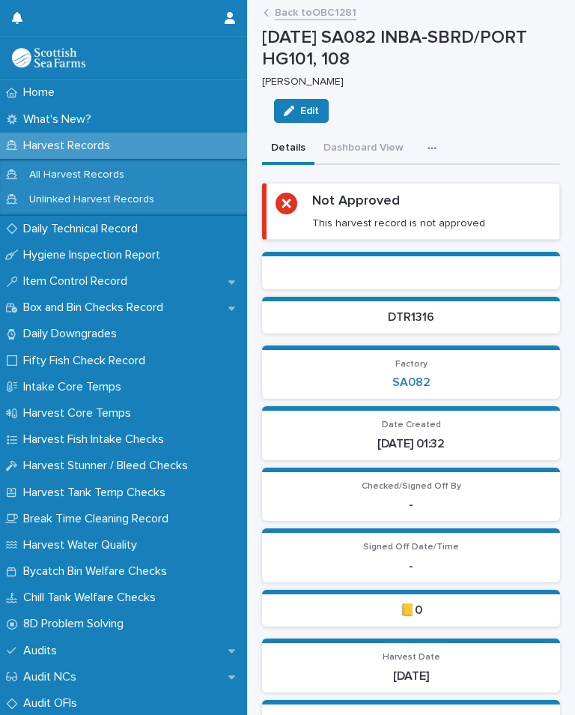
click at [435, 148] on div "button" at bounding box center [435, 148] width 15 height 10
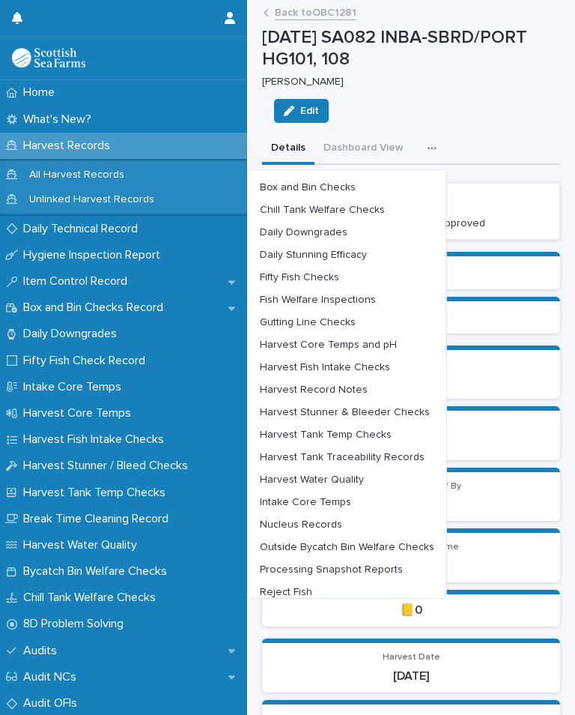
click at [408, 401] on button "Harvest Stunner & Bleeder Checks" at bounding box center [347, 412] width 187 height 22
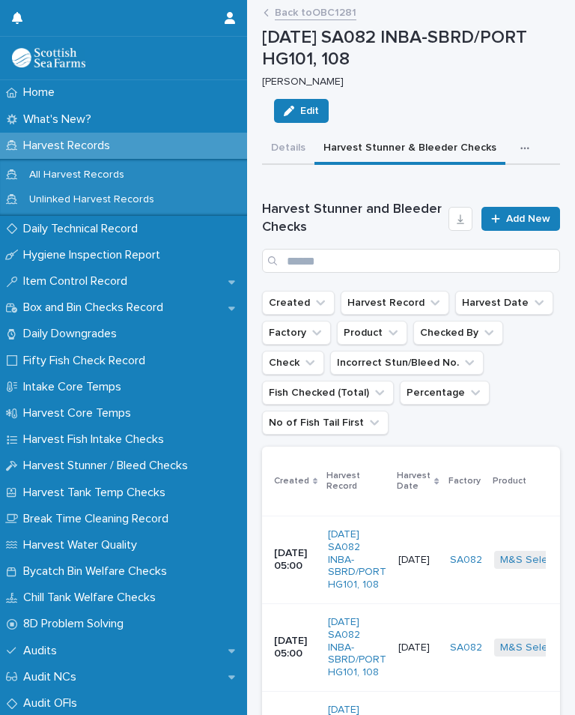
click at [529, 225] on link "Add New" at bounding box center [521, 219] width 79 height 24
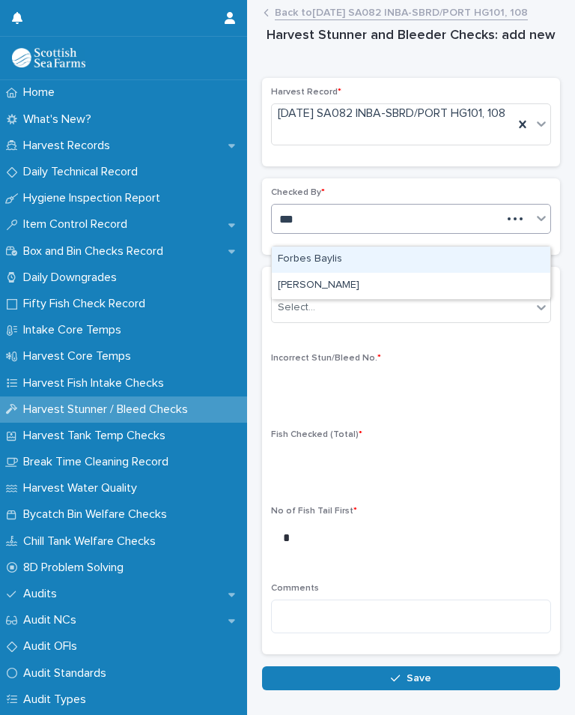
type input "***"
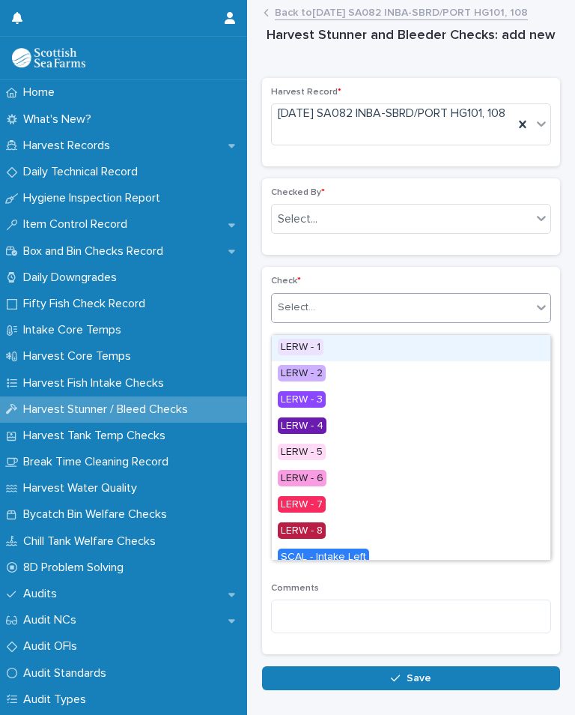
click at [328, 346] on div "LERW - 1" at bounding box center [411, 348] width 279 height 26
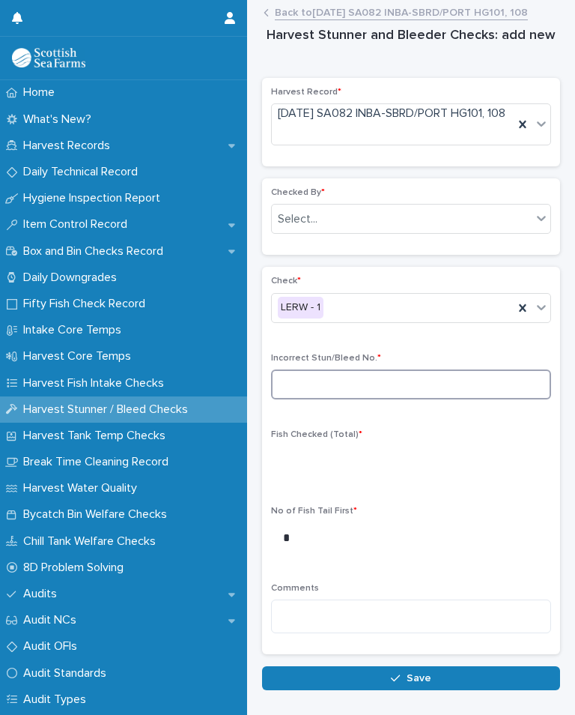
click at [354, 395] on input at bounding box center [411, 384] width 280 height 30
type input "*"
click at [368, 437] on div "Check * LERW - 1 Incorrect Stun/Bleed No. * * Fish Checked (Total) * No of Fish…" at bounding box center [411, 460] width 280 height 369
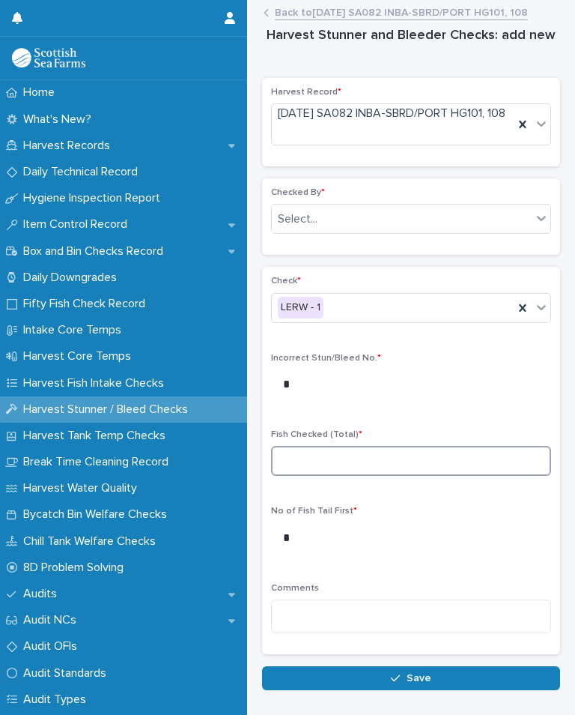
click at [343, 476] on input at bounding box center [411, 461] width 280 height 30
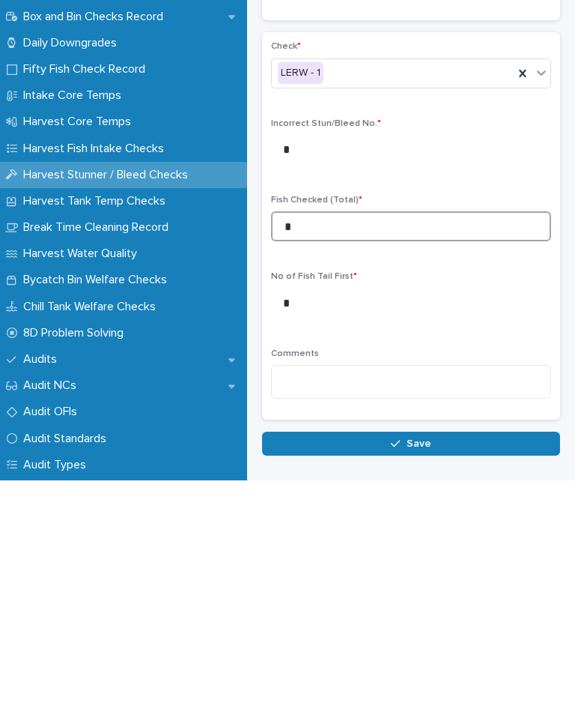
type input "**"
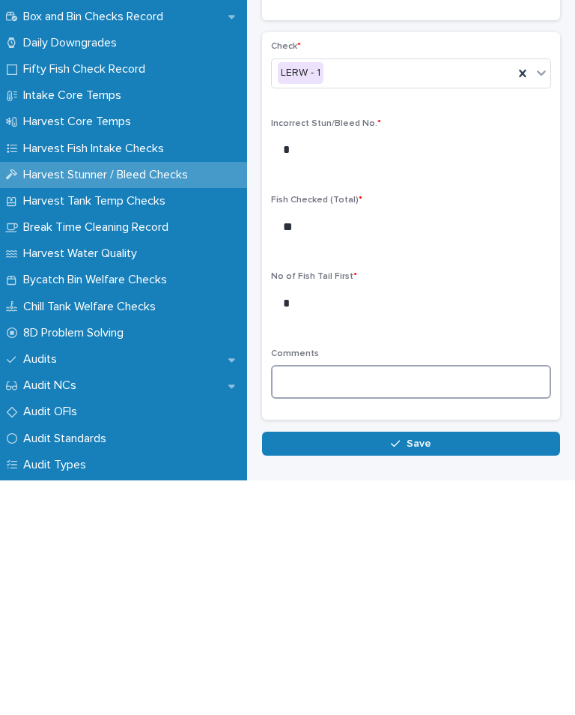
click at [342, 599] on textarea at bounding box center [411, 616] width 280 height 34
type textarea "**********"
click at [429, 666] on button "Save" at bounding box center [411, 678] width 298 height 24
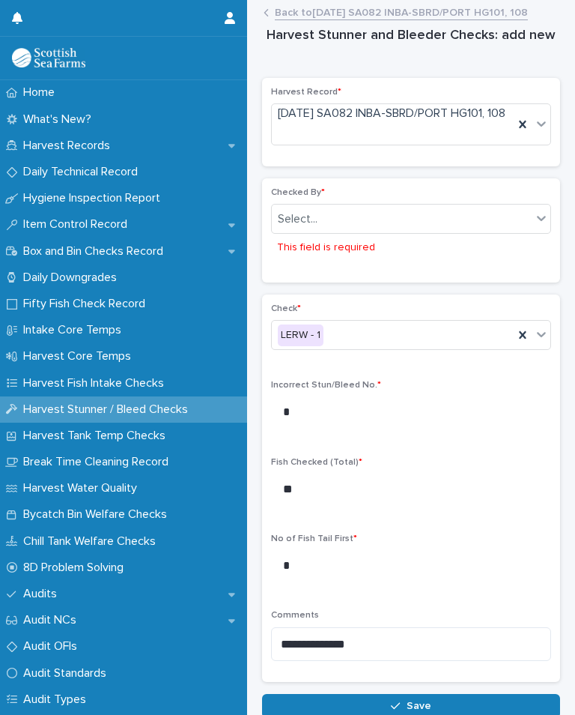
scroll to position [23, 0]
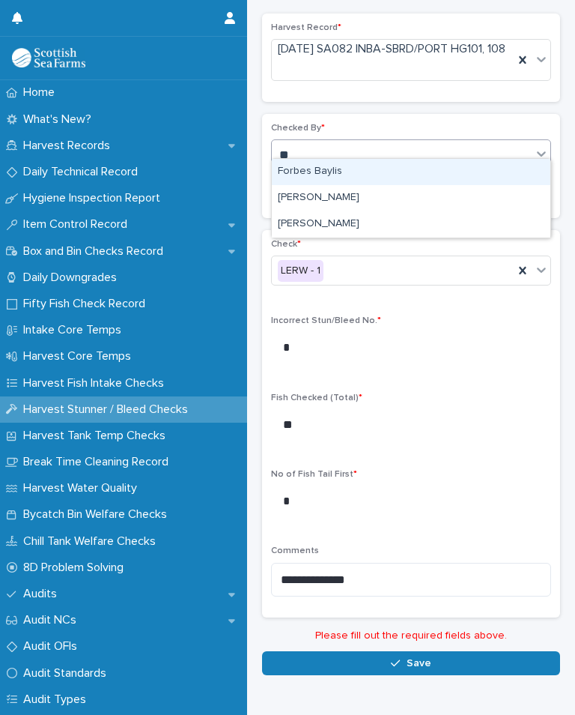
click at [351, 211] on div "[PERSON_NAME]" at bounding box center [411, 224] width 279 height 26
type input "**"
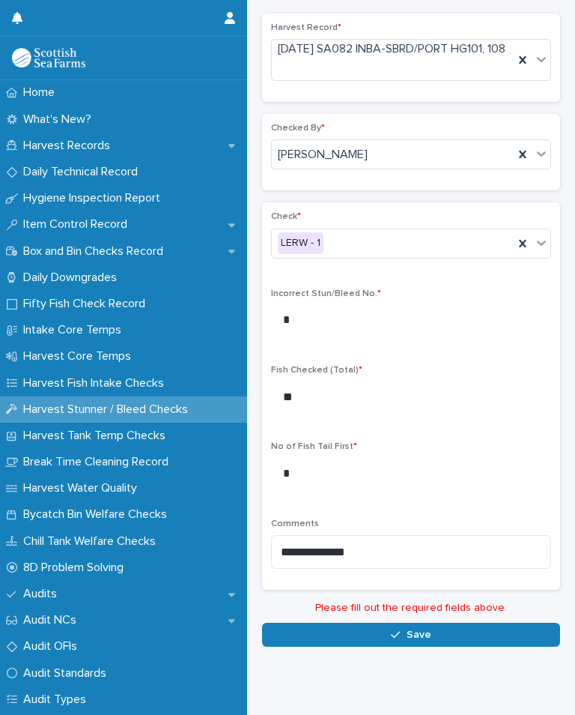
scroll to position [37, 0]
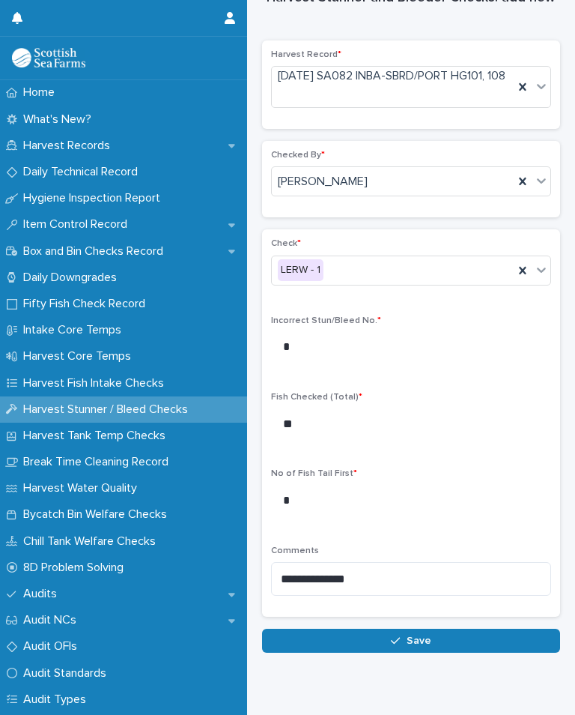
click at [431, 628] on button "Save" at bounding box center [411, 640] width 298 height 24
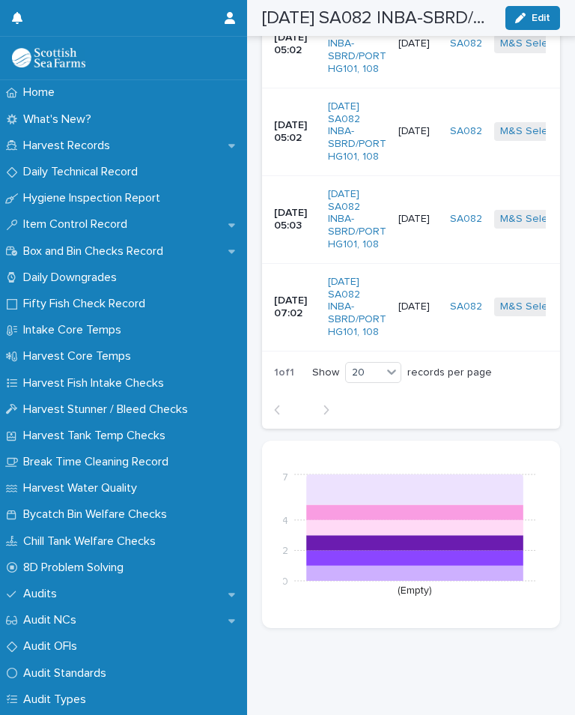
scroll to position [835, 0]
click at [484, 350] on td "SA082" at bounding box center [466, 307] width 44 height 88
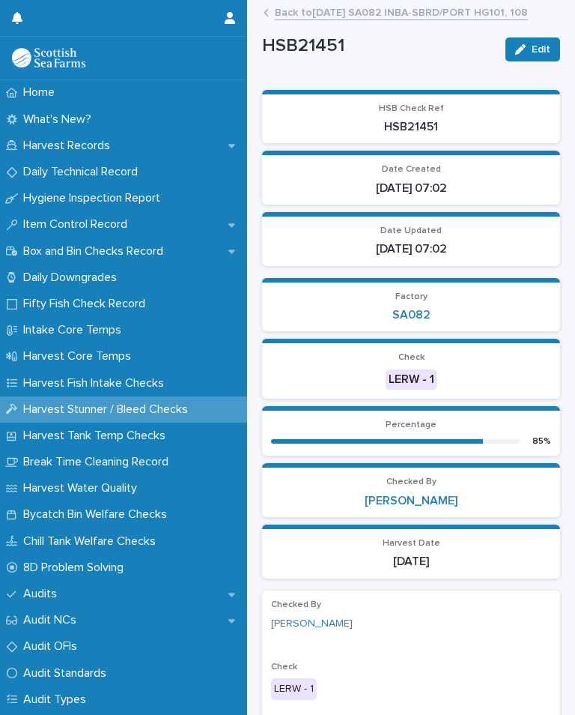
click at [540, 49] on span "Edit" at bounding box center [541, 49] width 19 height 10
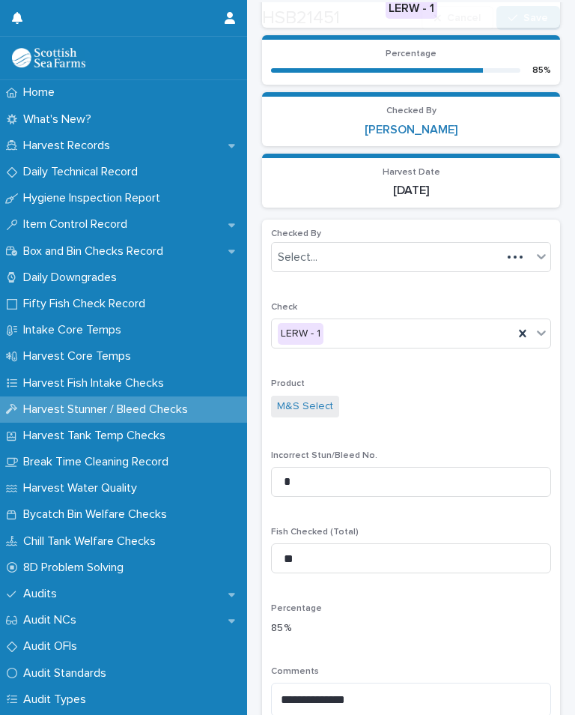
scroll to position [379, 0]
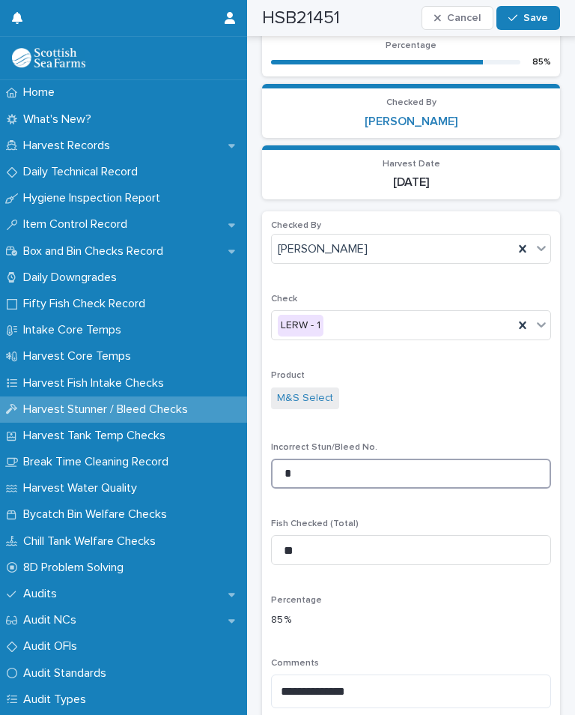
click at [318, 461] on input "*" at bounding box center [411, 473] width 280 height 30
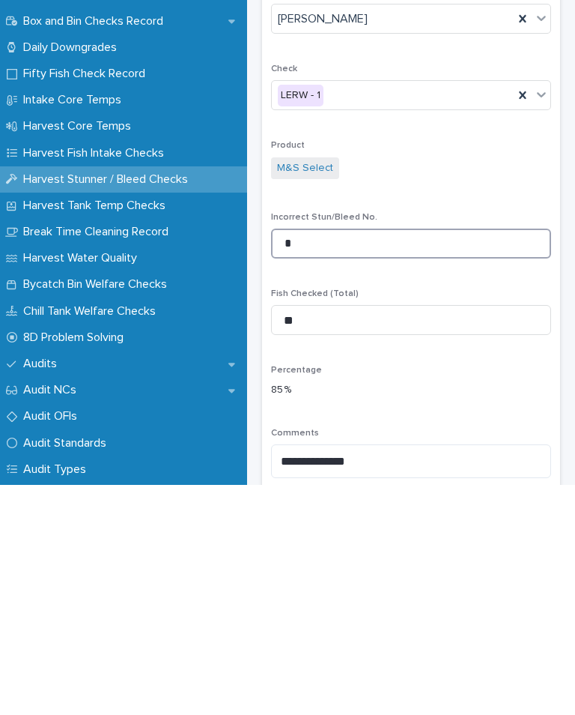
type input "*"
click at [445, 595] on div "Percentage 85 %" at bounding box center [411, 617] width 280 height 44
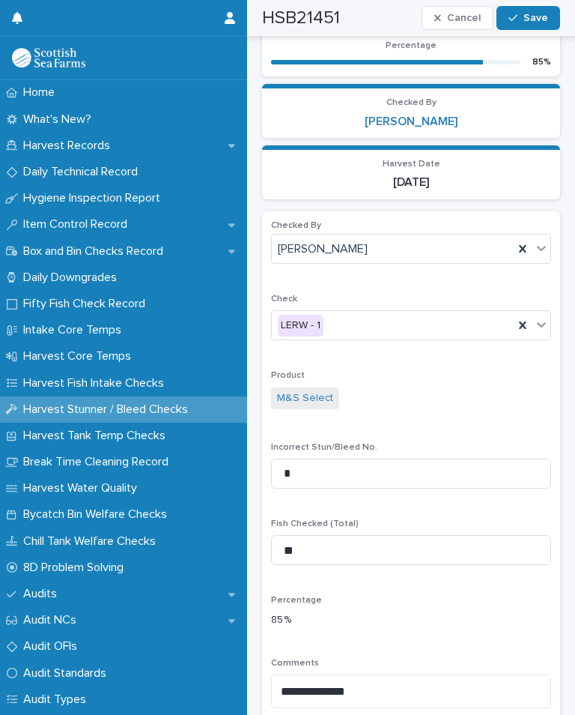
click at [540, 19] on span "Save" at bounding box center [536, 18] width 25 height 10
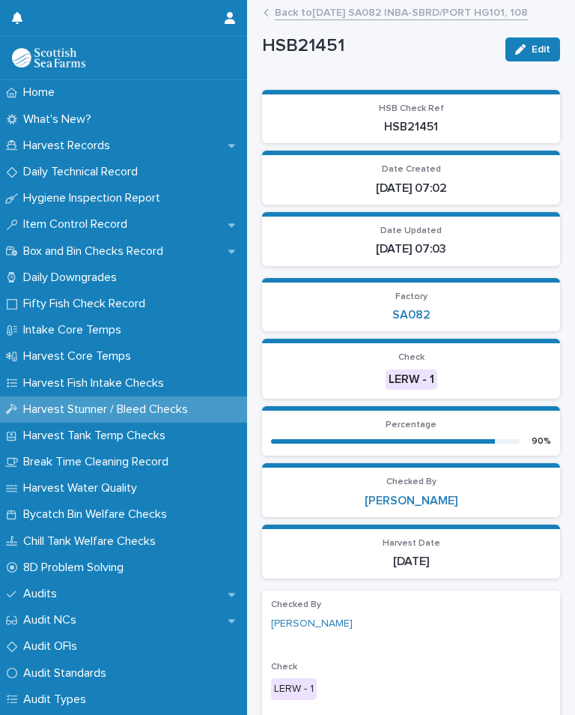
scroll to position [0, 0]
click at [384, 17] on link "Back to 22-08-2025 SA082 INBA-SBRD/PORT HG101, 108" at bounding box center [401, 11] width 253 height 17
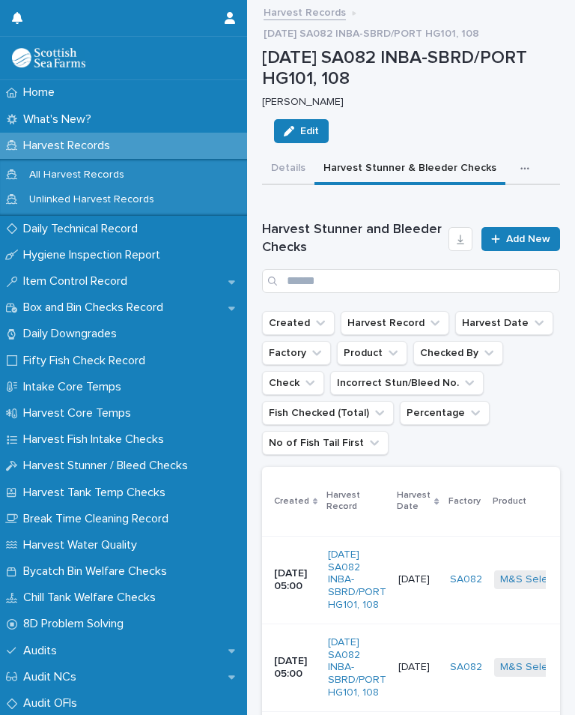
click at [530, 238] on span "Add New" at bounding box center [528, 239] width 44 height 10
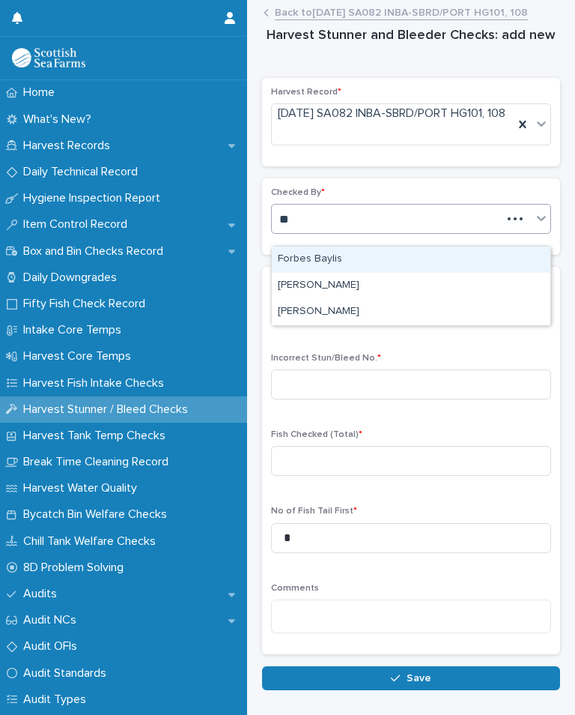
type input "**"
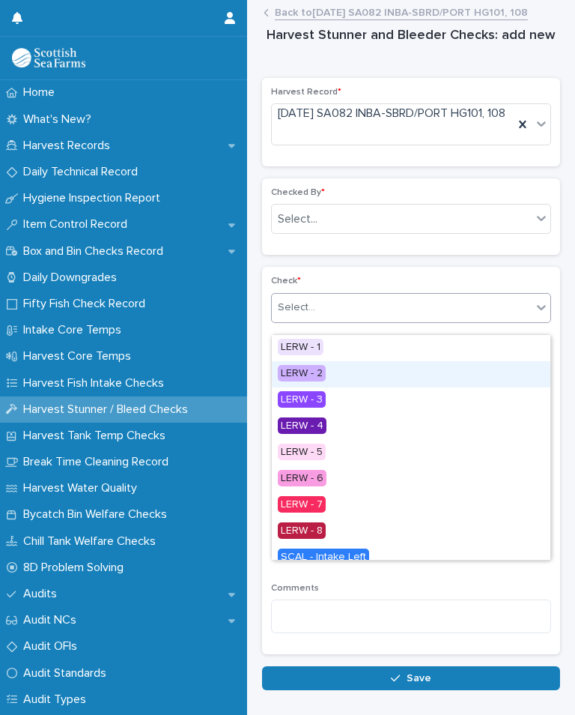
click at [339, 378] on div "LERW - 2" at bounding box center [411, 374] width 279 height 26
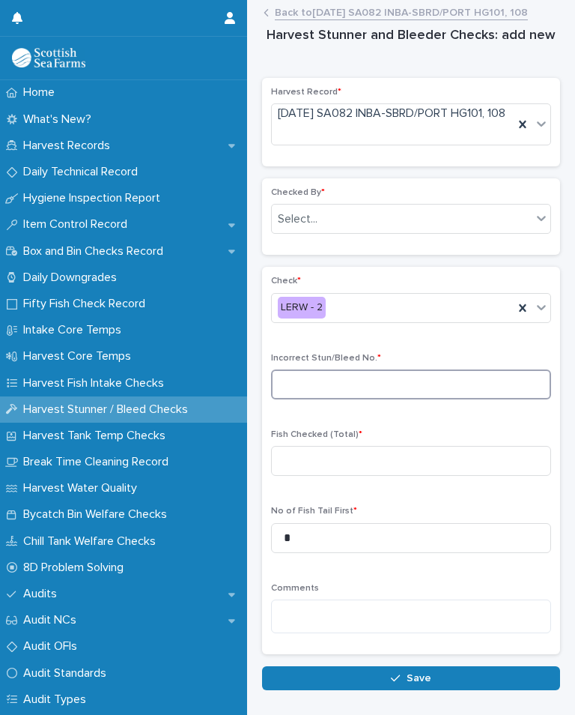
click at [362, 388] on input at bounding box center [411, 384] width 280 height 30
type input "*"
click at [365, 440] on p "Fish Checked (Total) *" at bounding box center [411, 434] width 280 height 10
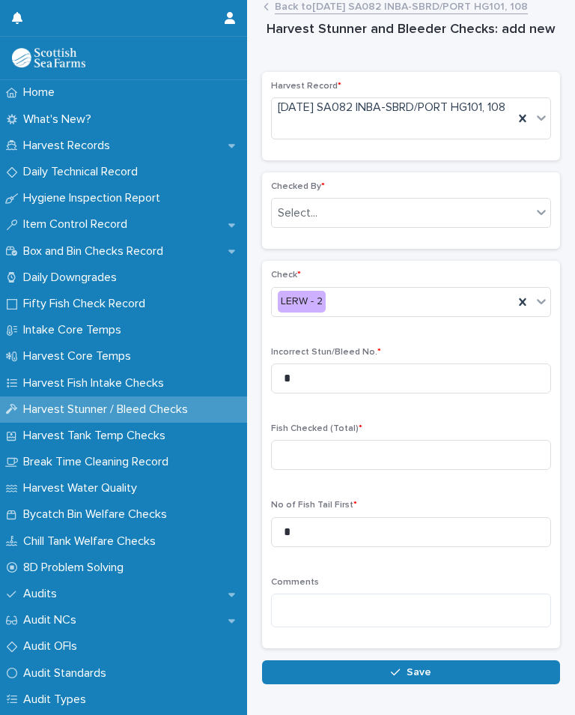
scroll to position [11, 0]
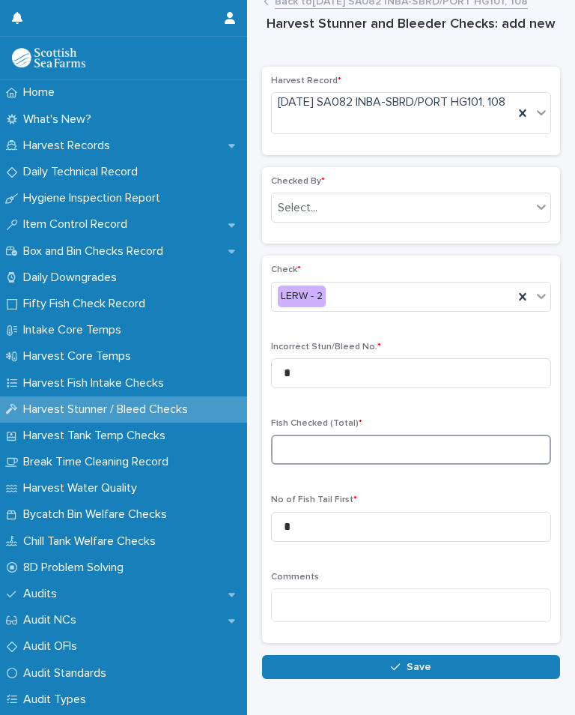
click at [326, 464] on input at bounding box center [411, 449] width 280 height 30
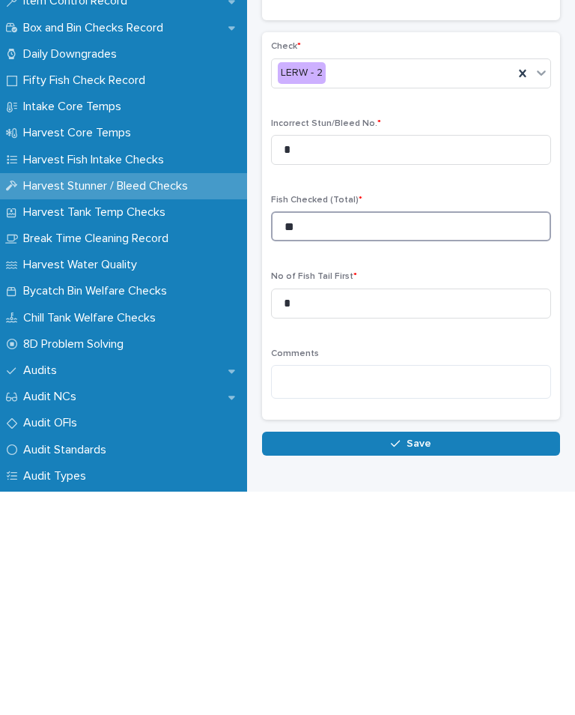
type input "**"
click at [434, 655] on button "Save" at bounding box center [411, 667] width 298 height 24
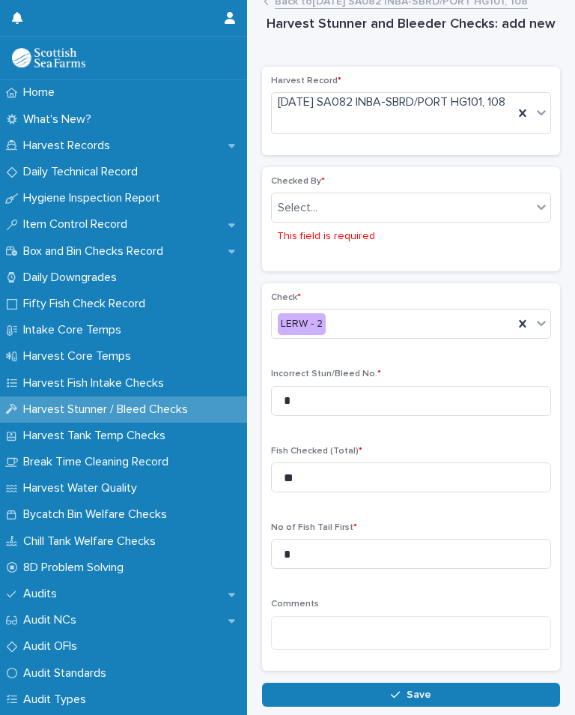
scroll to position [23, 0]
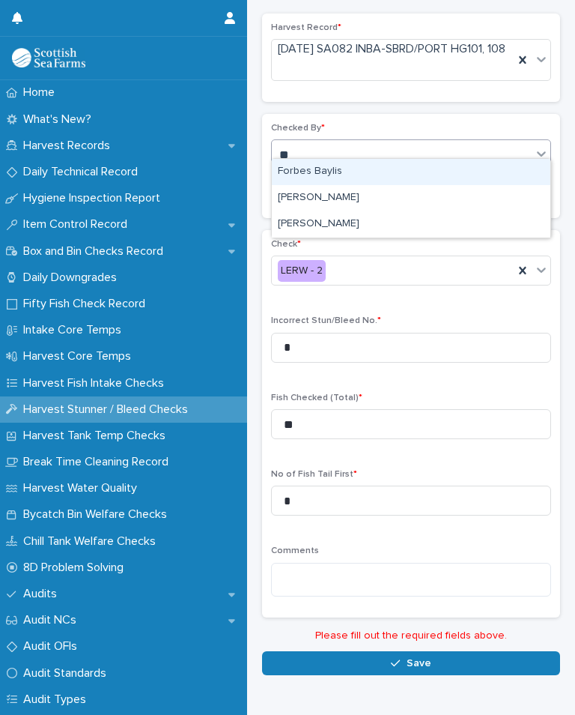
click at [351, 211] on div "[PERSON_NAME]" at bounding box center [411, 224] width 279 height 26
type input "**"
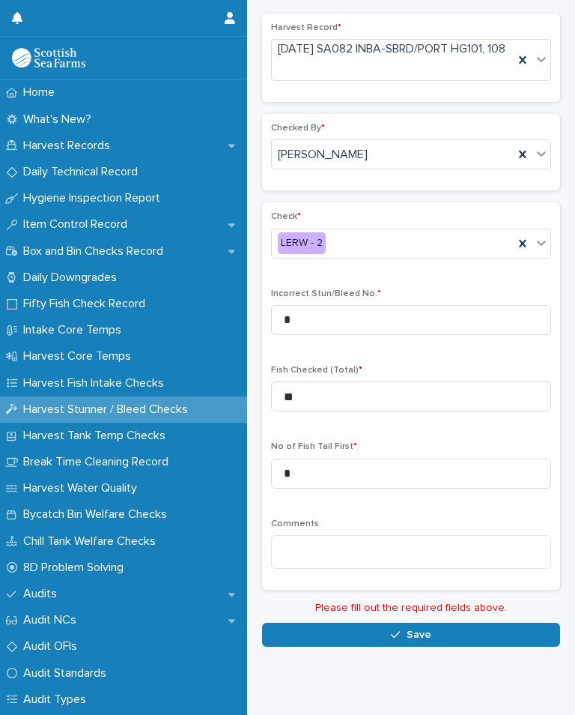
scroll to position [37, 0]
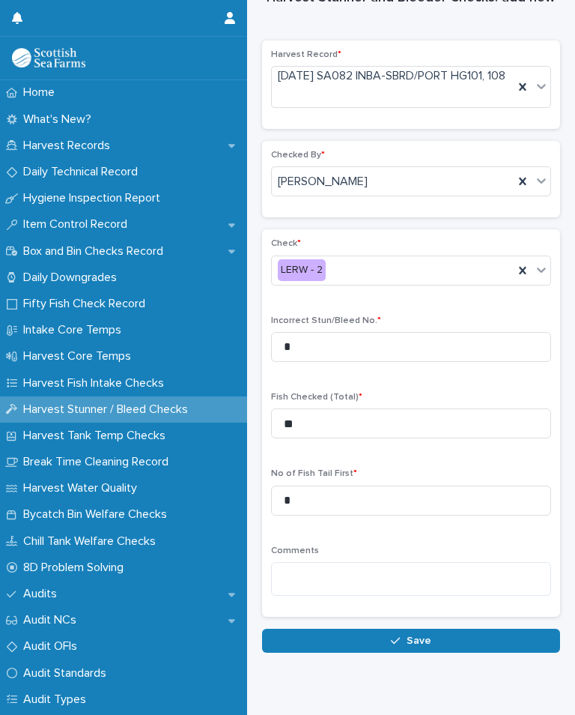
click at [428, 635] on span "Save" at bounding box center [419, 640] width 25 height 10
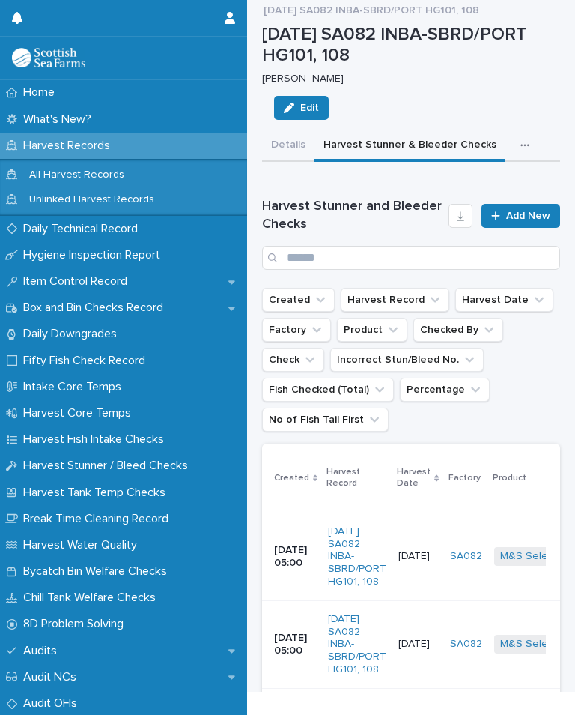
click at [525, 215] on span "Add New" at bounding box center [528, 215] width 44 height 10
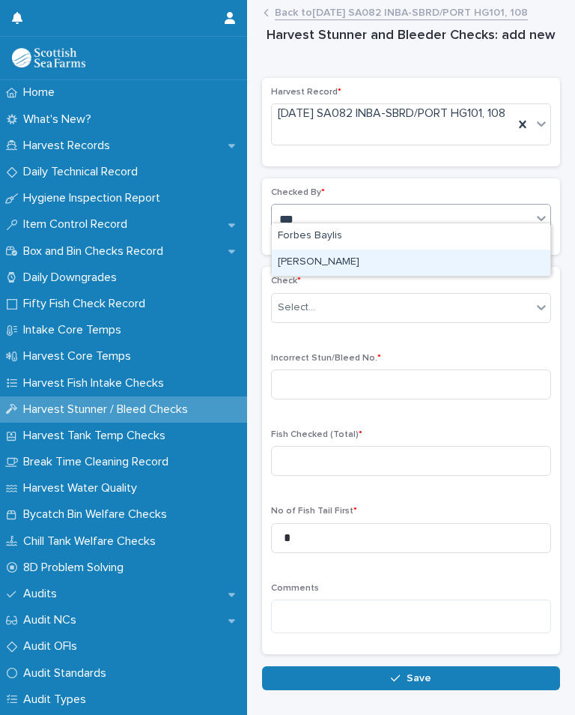
click at [321, 249] on div "[PERSON_NAME]" at bounding box center [411, 262] width 279 height 26
type input "***"
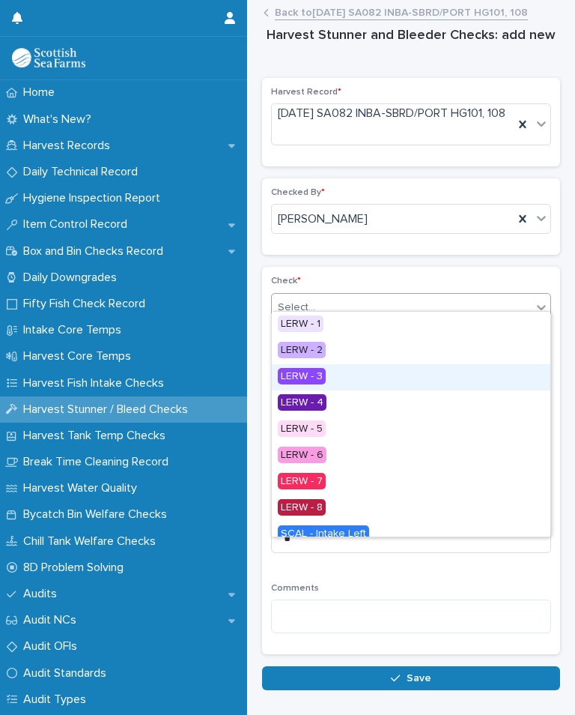
click at [336, 364] on div "LERW - 3" at bounding box center [411, 377] width 279 height 26
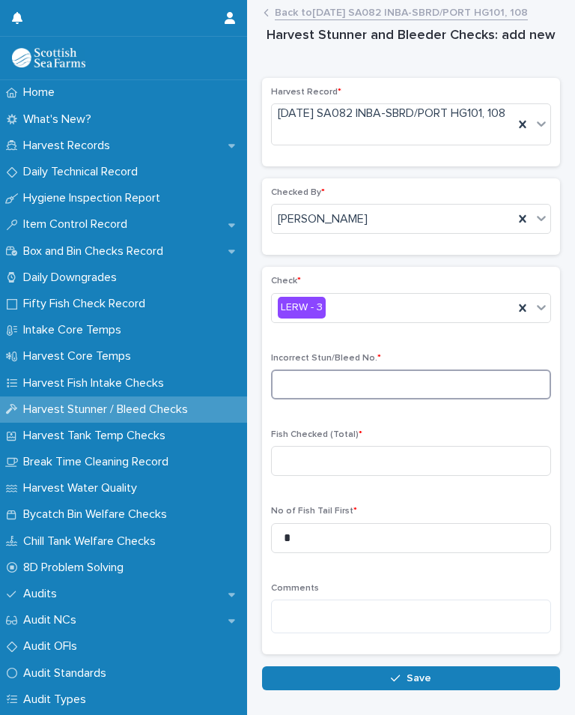
click at [364, 369] on input at bounding box center [411, 384] width 280 height 30
type input "*"
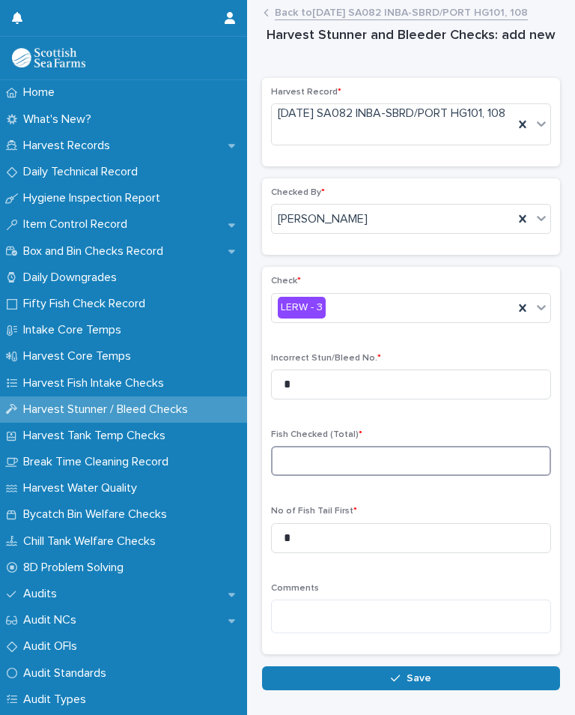
click at [324, 451] on input at bounding box center [411, 461] width 280 height 30
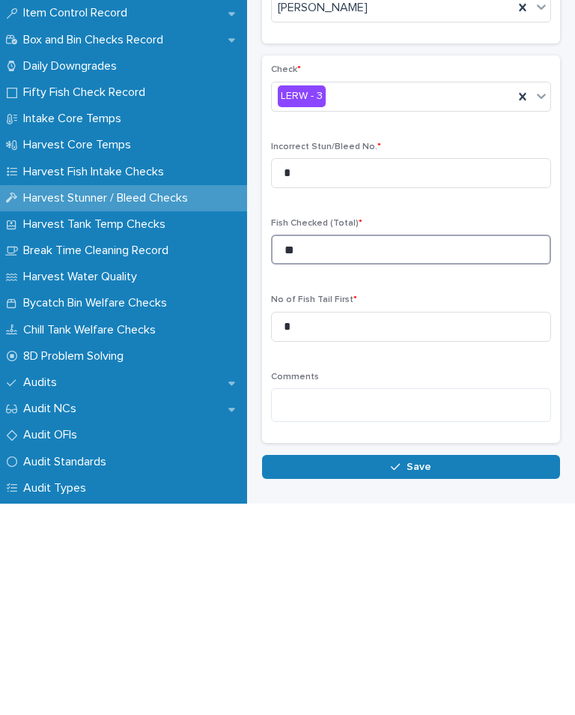
type input "**"
click at [418, 673] on span "Save" at bounding box center [419, 678] width 25 height 10
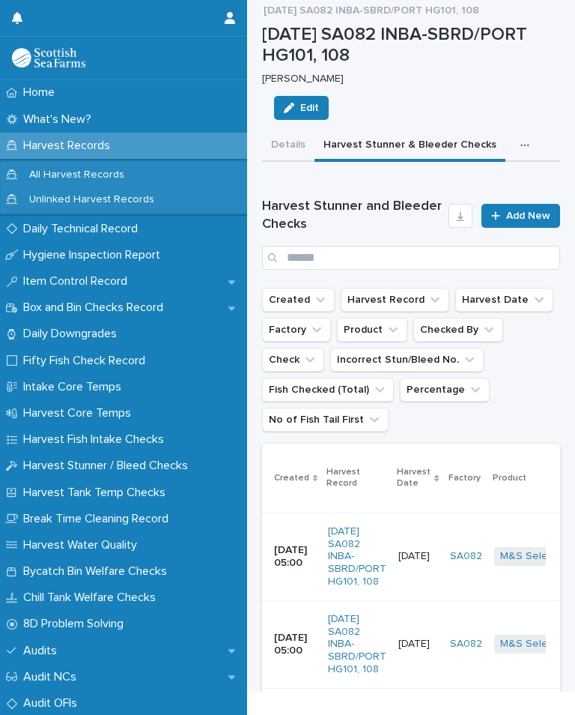
click at [519, 213] on span "Add New" at bounding box center [528, 215] width 44 height 10
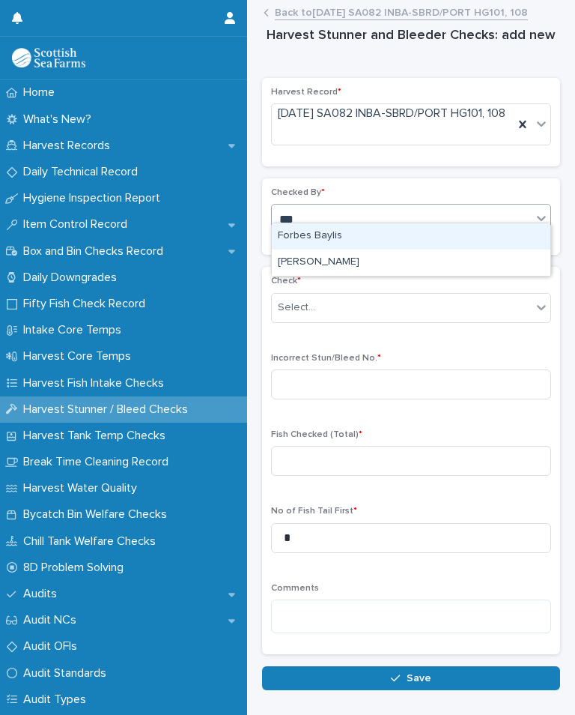
click at [353, 249] on div "[PERSON_NAME]" at bounding box center [411, 262] width 279 height 26
type input "***"
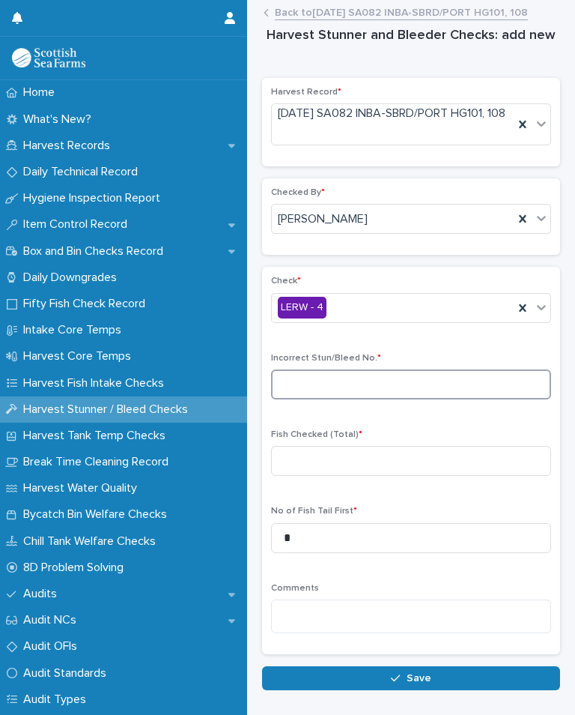
click at [374, 369] on input at bounding box center [411, 384] width 280 height 30
type input "*"
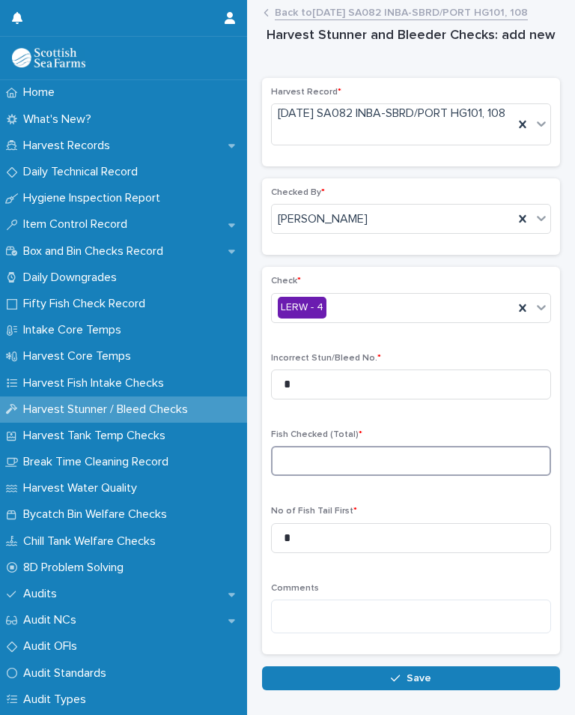
click at [343, 446] on input at bounding box center [411, 461] width 280 height 30
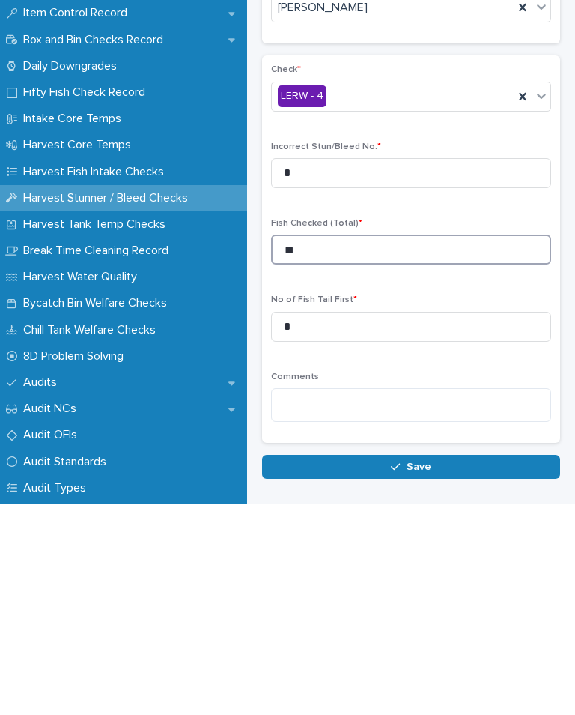
type input "**"
click at [425, 673] on span "Save" at bounding box center [419, 678] width 25 height 10
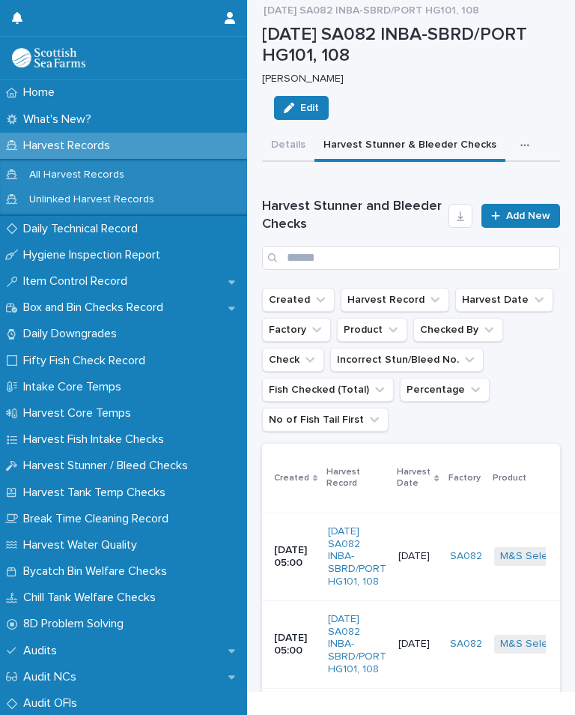
click at [516, 210] on span "Add New" at bounding box center [528, 215] width 44 height 10
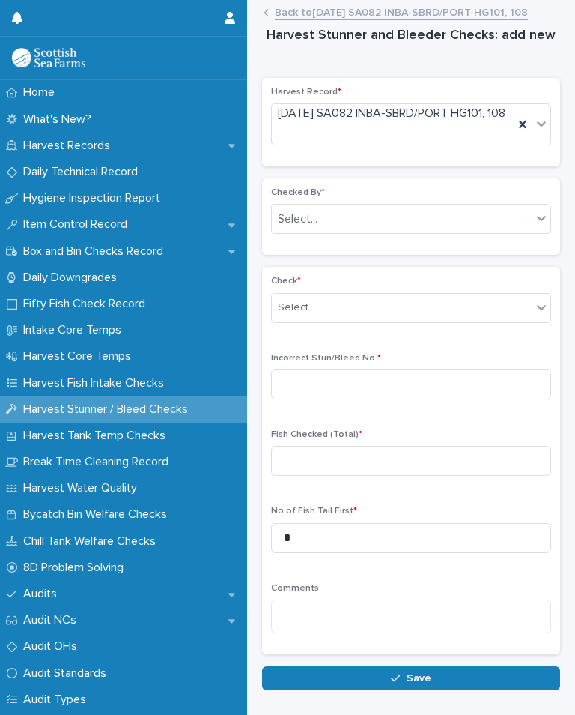
click at [391, 202] on body "Home What's New? Harvest Records Daily Technical Record Hygiene Inspection Repo…" at bounding box center [287, 357] width 575 height 715
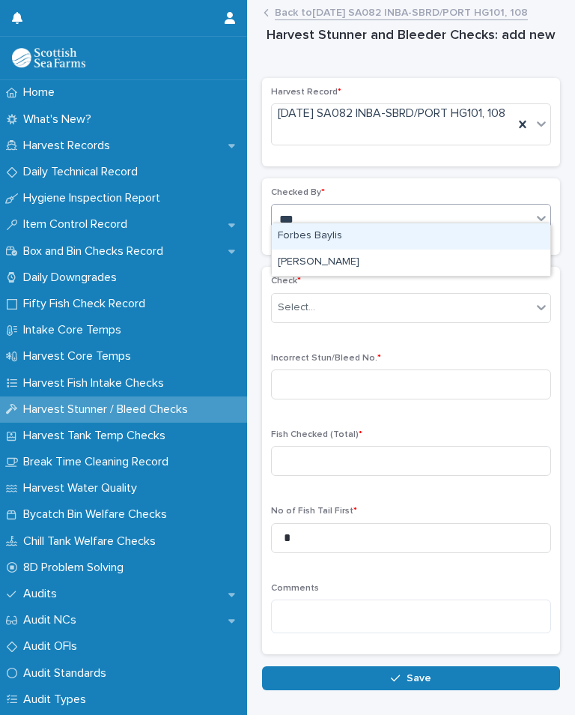
click at [347, 249] on div "[PERSON_NAME]" at bounding box center [411, 262] width 279 height 26
type input "***"
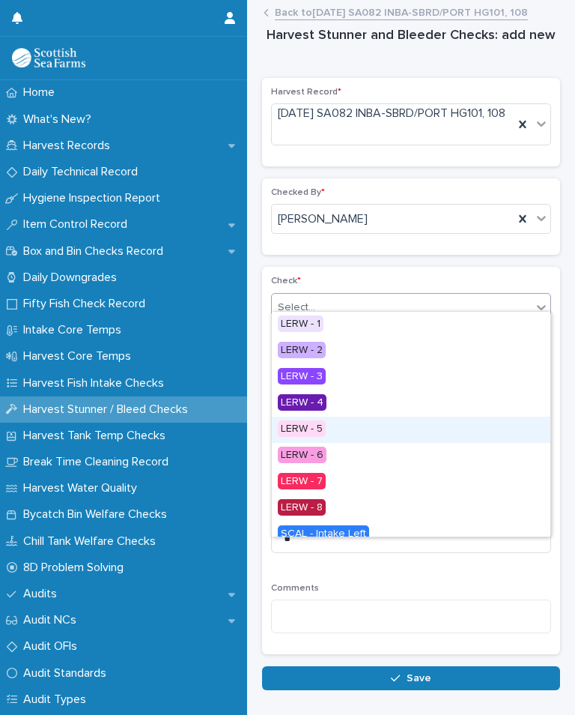
click at [328, 416] on div "LERW - 5" at bounding box center [411, 429] width 279 height 26
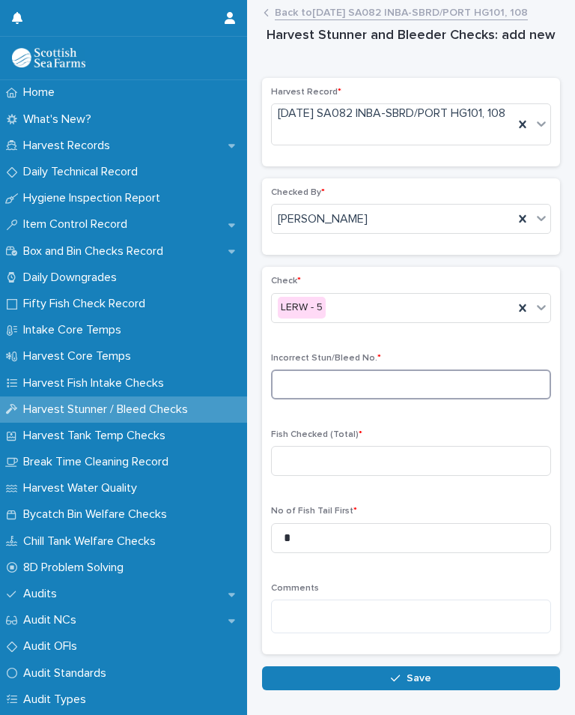
click at [384, 382] on input at bounding box center [411, 384] width 280 height 30
type input "*"
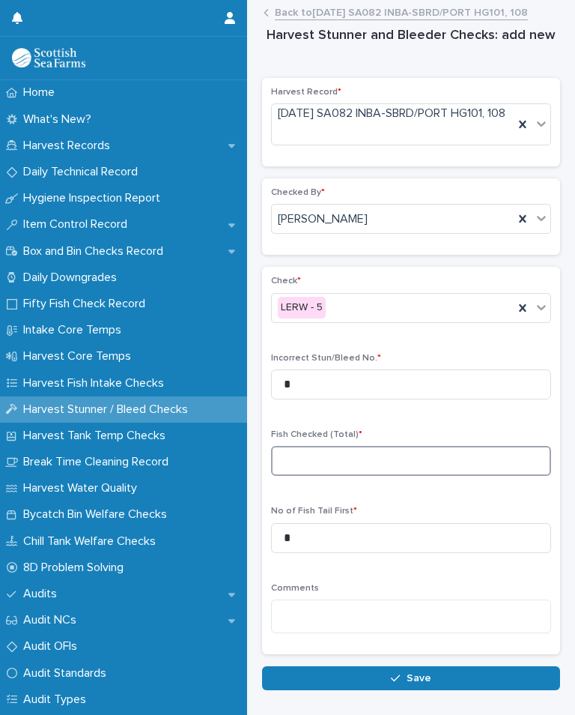
click at [350, 449] on input at bounding box center [411, 461] width 280 height 30
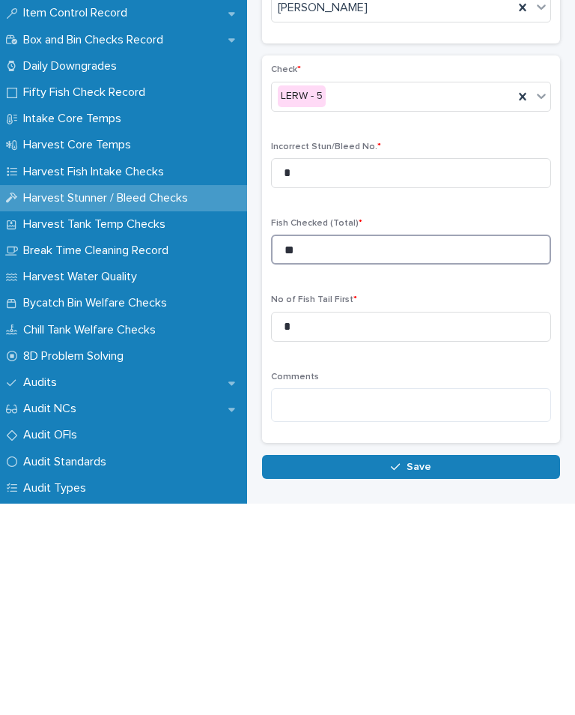
type input "**"
click at [434, 666] on button "Save" at bounding box center [411, 678] width 298 height 24
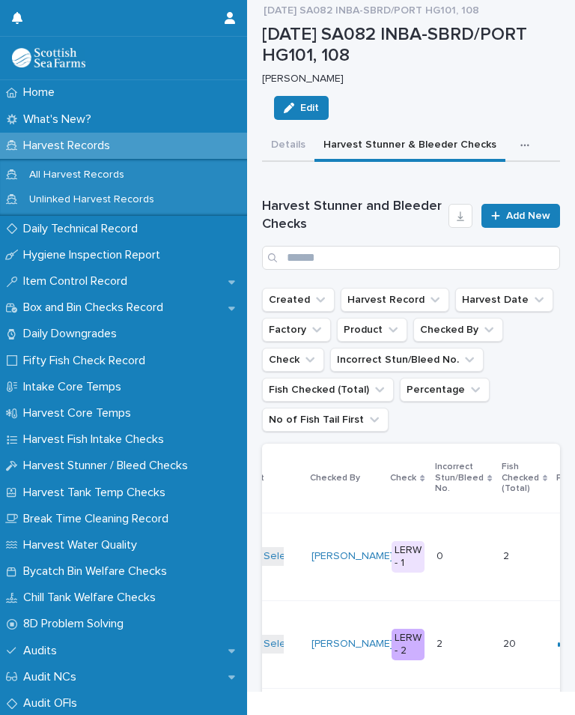
click at [525, 214] on span "Add New" at bounding box center [528, 215] width 44 height 10
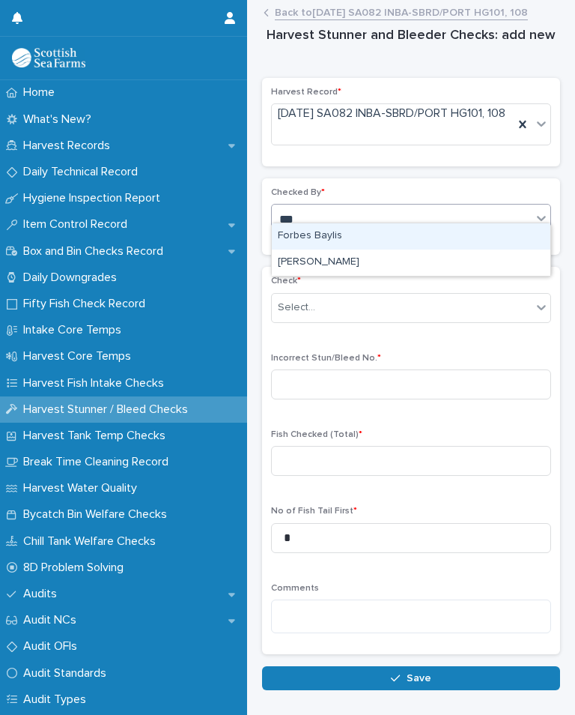
click at [352, 249] on div "[PERSON_NAME]" at bounding box center [411, 262] width 279 height 26
type input "***"
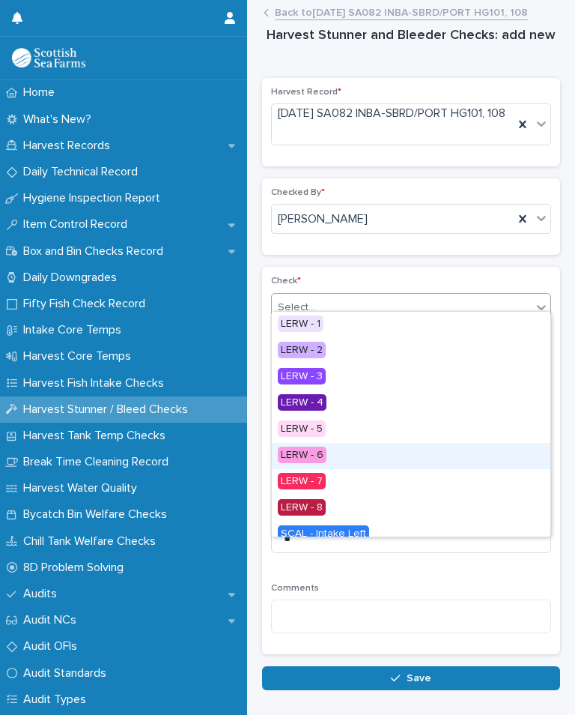
click at [339, 443] on div "LERW - 6" at bounding box center [411, 456] width 279 height 26
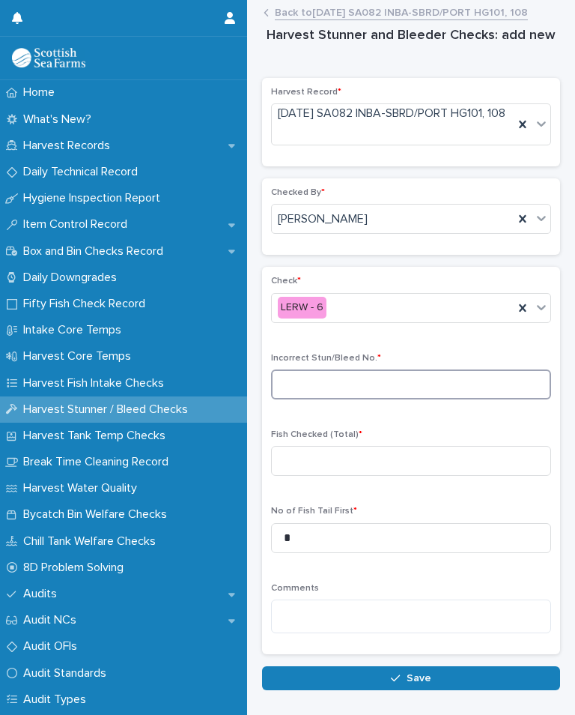
click at [353, 377] on input at bounding box center [411, 384] width 280 height 30
type input "*"
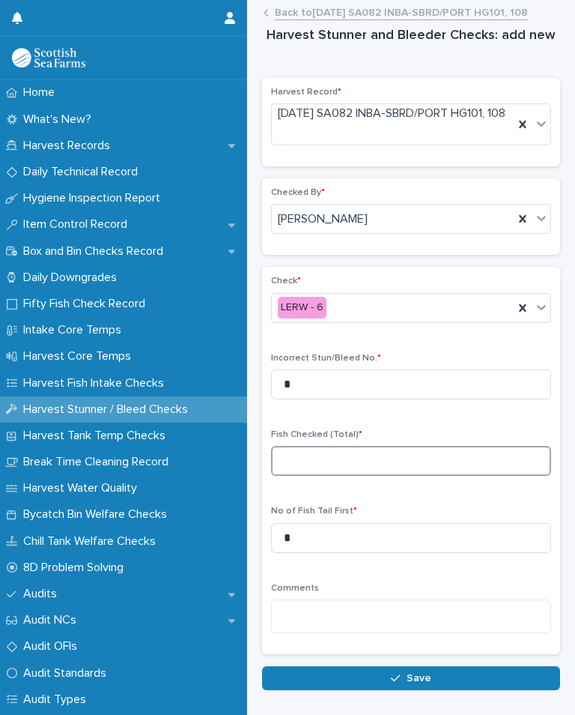
click at [345, 446] on input at bounding box center [411, 461] width 280 height 30
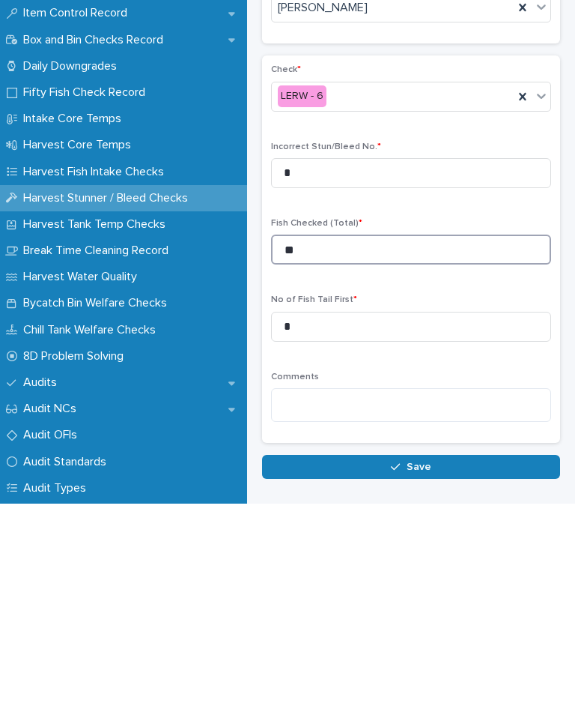
type input "**"
click at [436, 666] on button "Save" at bounding box center [411, 678] width 298 height 24
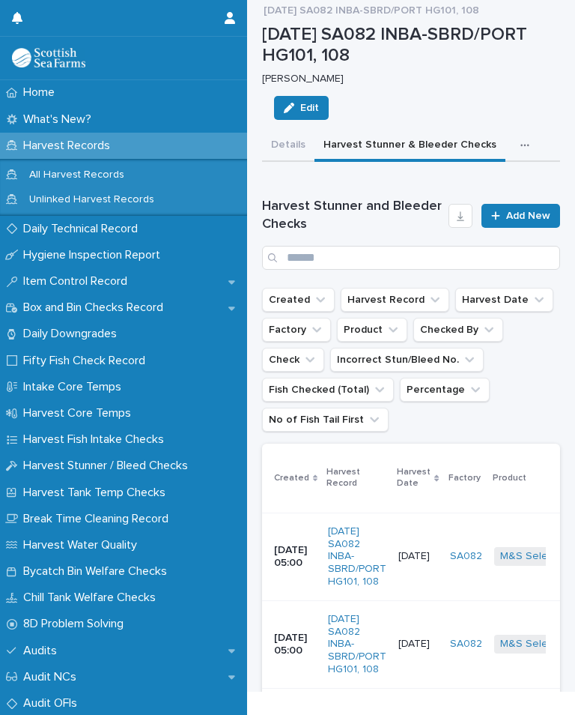
click at [512, 140] on button "button" at bounding box center [528, 145] width 33 height 30
click at [521, 145] on div "button" at bounding box center [528, 145] width 15 height 10
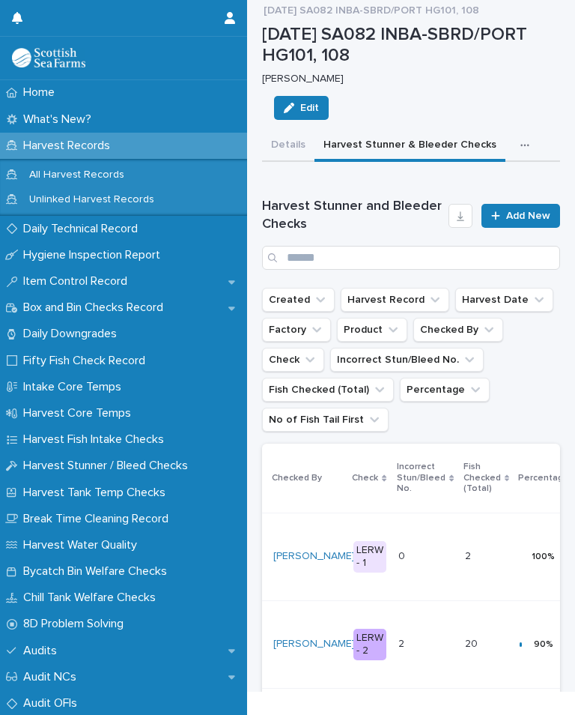
click at [521, 133] on button "button" at bounding box center [528, 145] width 33 height 30
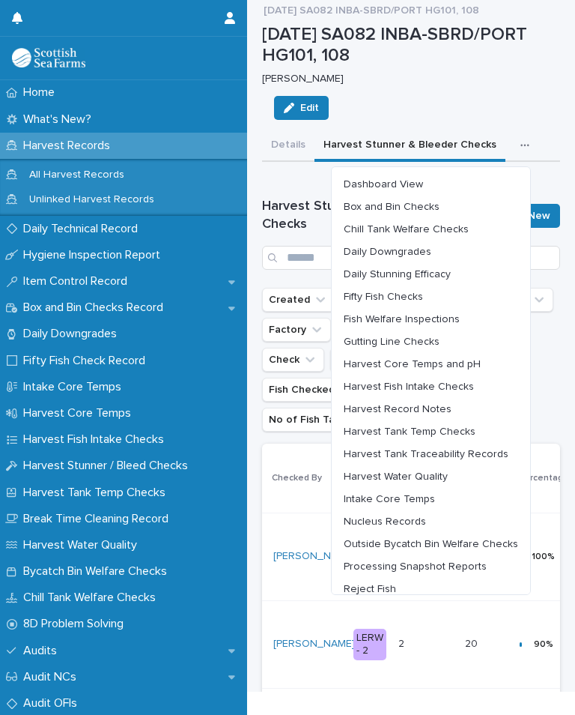
click at [441, 378] on button "Harvest Fish Intake Checks" at bounding box center [431, 386] width 187 height 22
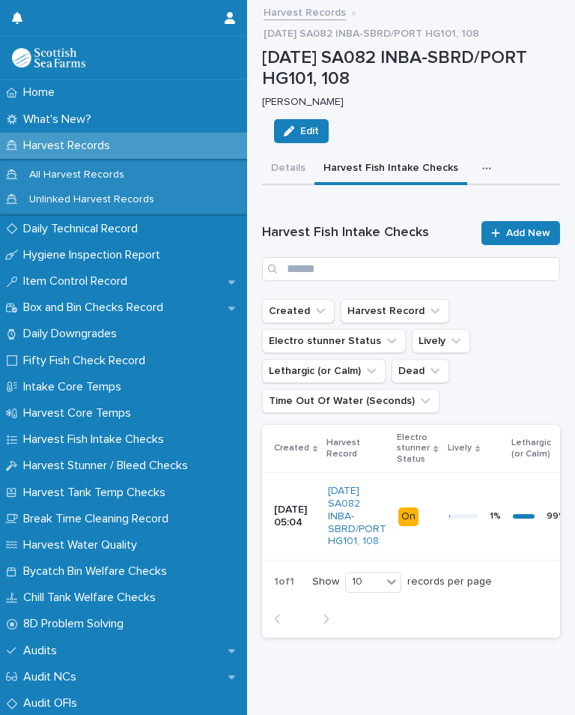
click at [541, 228] on span "Add New" at bounding box center [528, 233] width 44 height 10
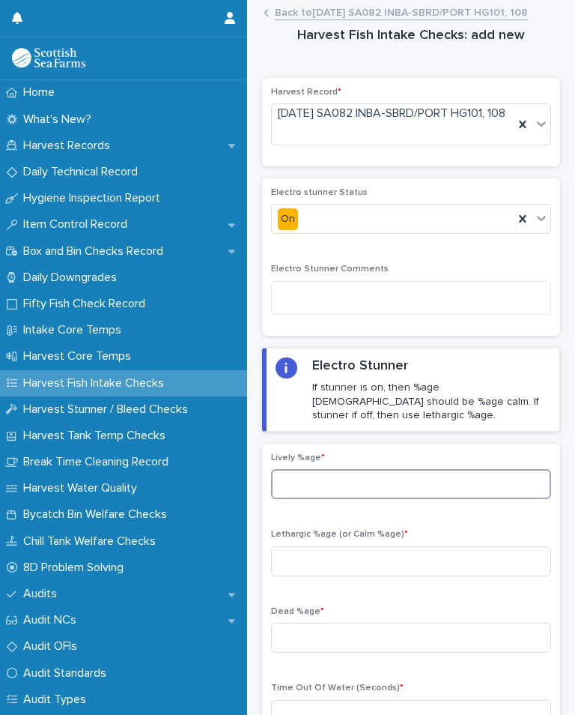
click at [358, 469] on input at bounding box center [411, 484] width 280 height 30
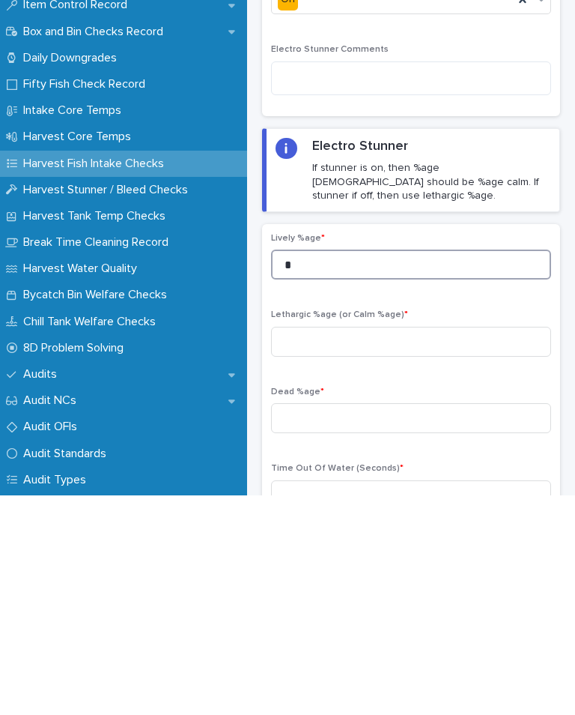
type input "*"
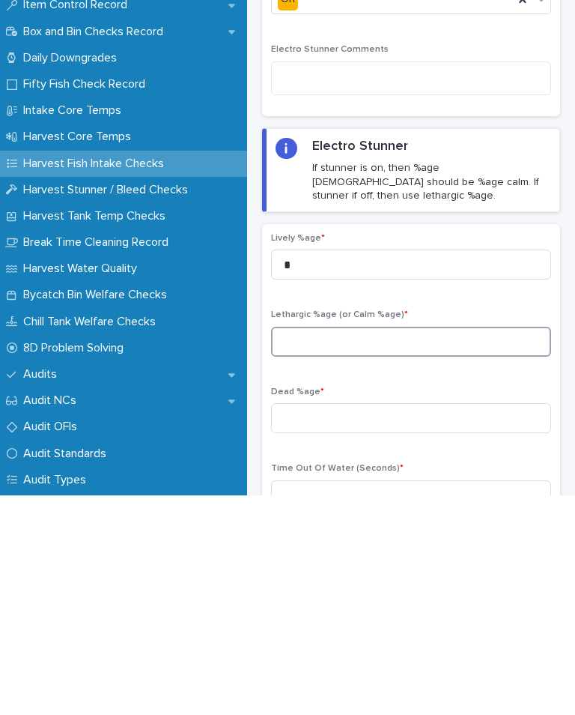
click at [353, 546] on input at bounding box center [411, 561] width 280 height 30
type input "***"
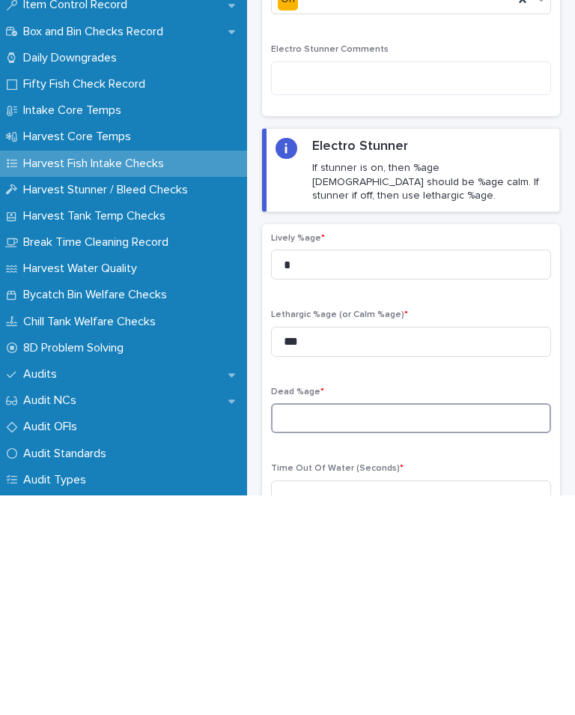
click at [336, 622] on input at bounding box center [411, 637] width 280 height 30
type input "*"
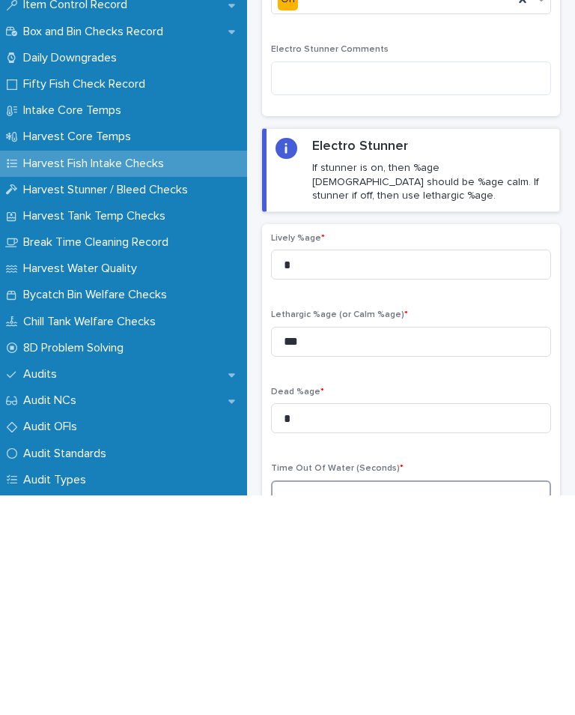
click at [346, 700] on input at bounding box center [411, 715] width 280 height 30
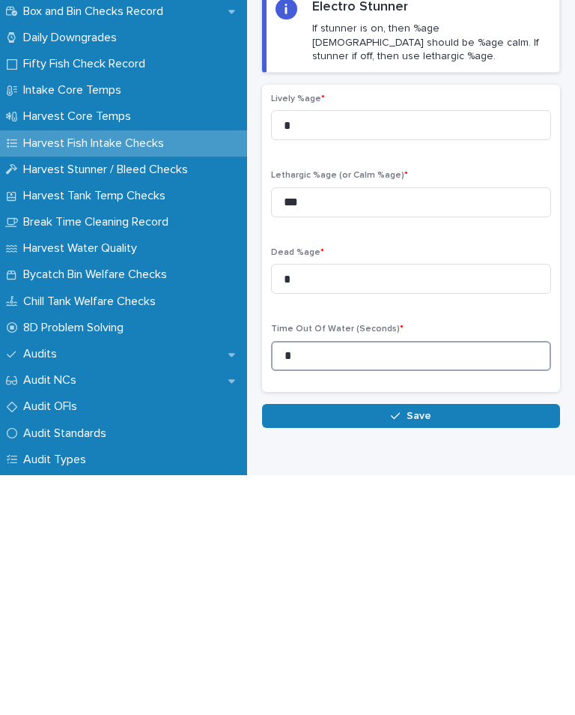
scroll to position [118, 0]
type input "*"
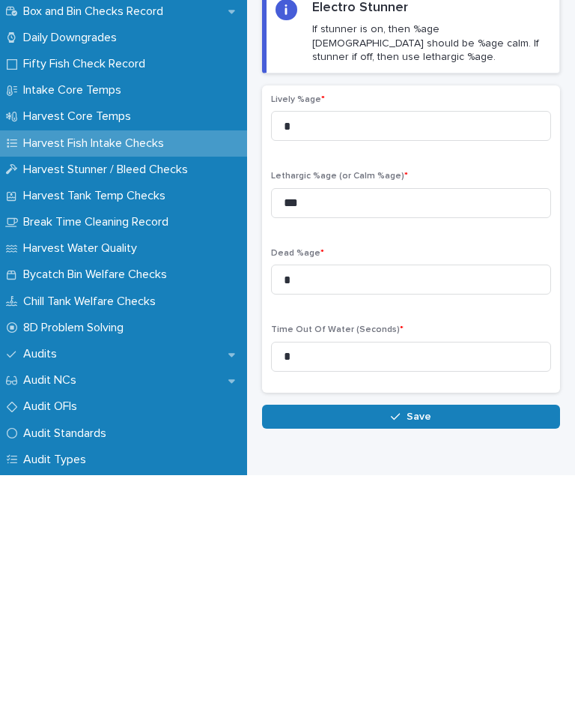
click at [429, 651] on span "Save" at bounding box center [419, 656] width 25 height 10
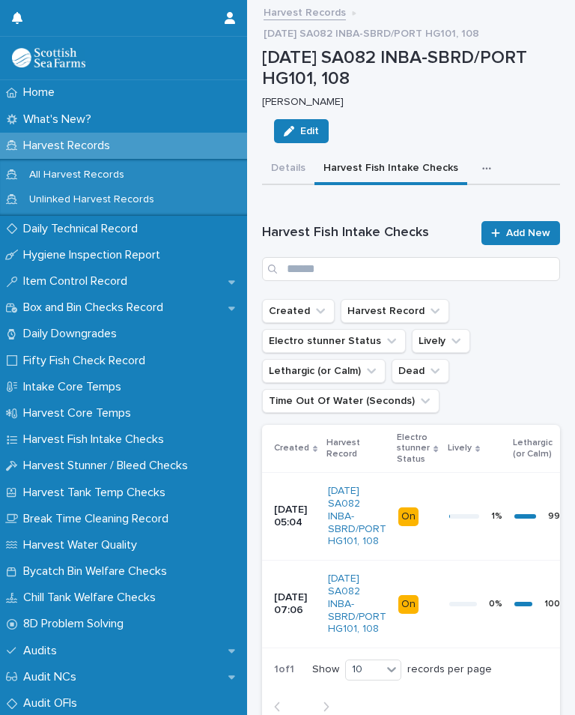
click at [473, 154] on button "button" at bounding box center [489, 169] width 33 height 30
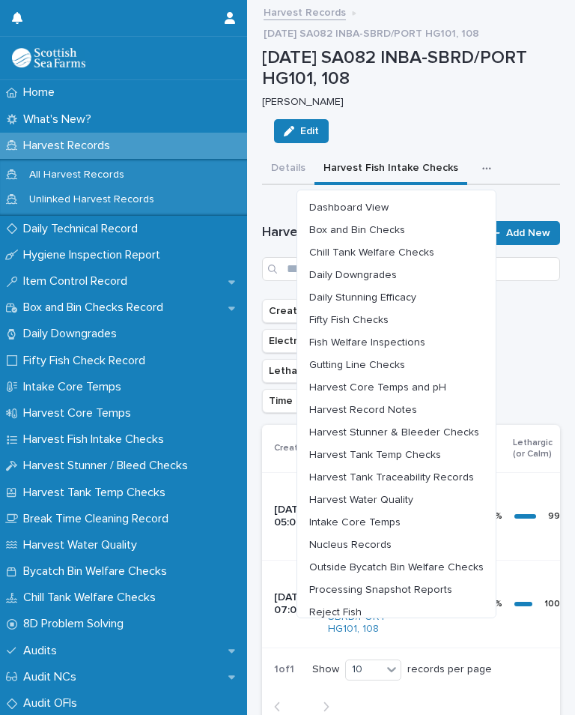
click at [455, 562] on span "Outside Bycatch Bin Welfare Checks" at bounding box center [396, 567] width 175 height 10
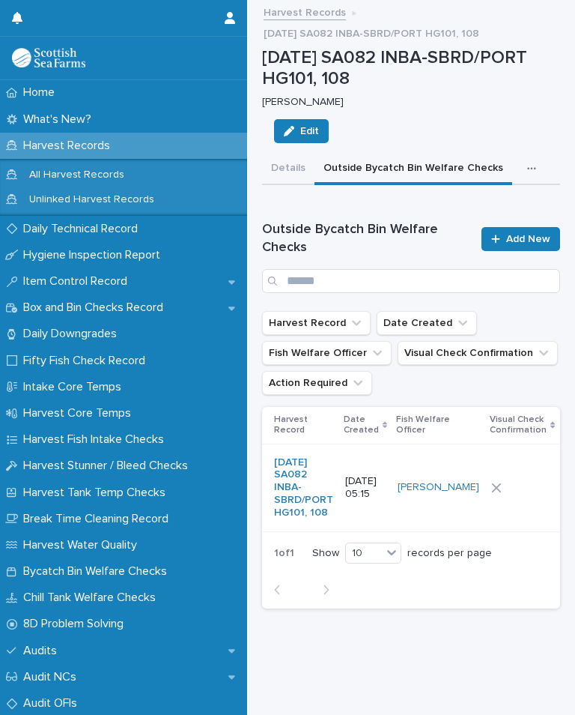
click at [491, 482] on div at bounding box center [522, 487] width 62 height 10
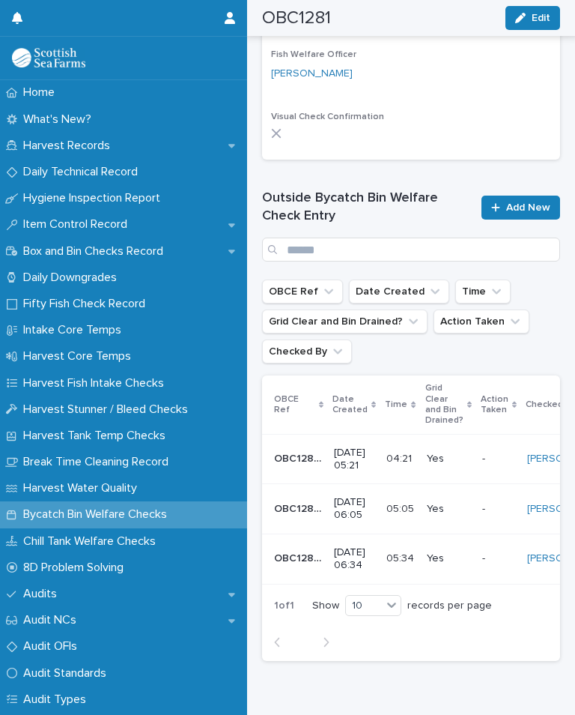
scroll to position [588, 0]
click at [522, 202] on span "Add New" at bounding box center [528, 207] width 44 height 10
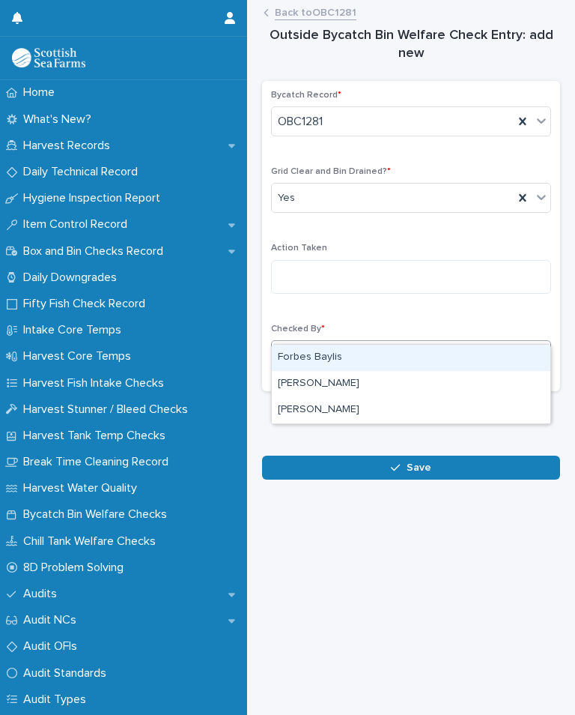
click at [345, 397] on div "[PERSON_NAME]" at bounding box center [411, 410] width 279 height 26
type input "**"
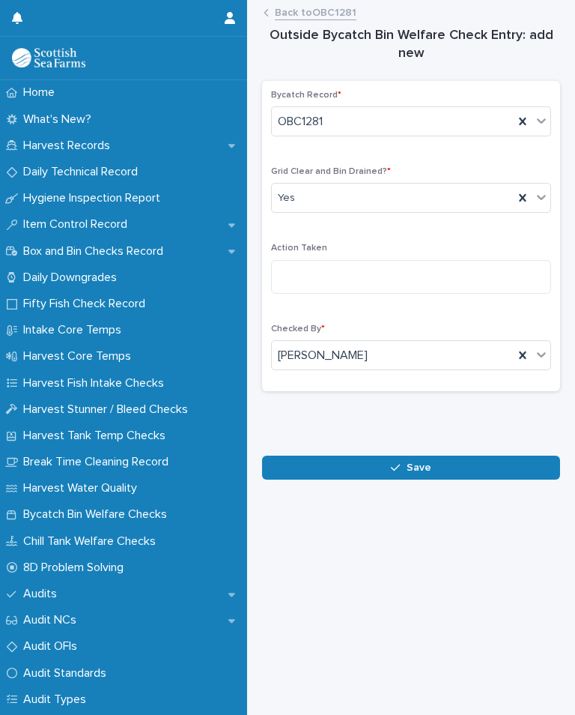
click at [418, 462] on span "Save" at bounding box center [419, 467] width 25 height 10
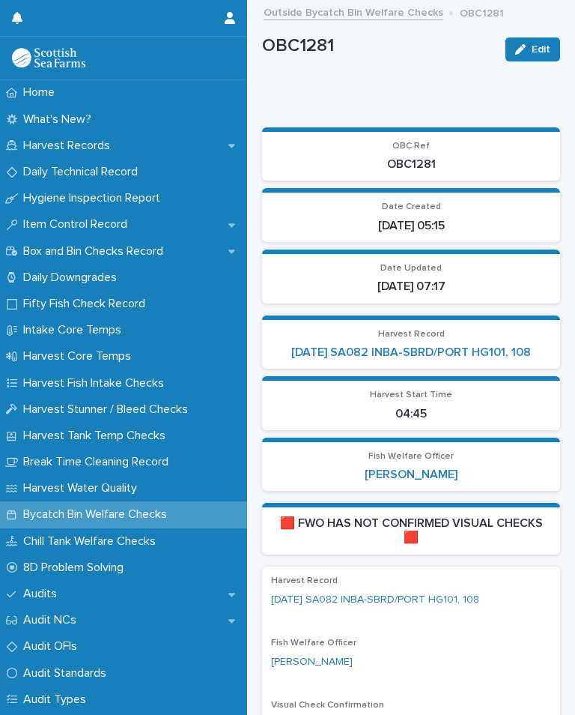
click at [497, 345] on link "[DATE] SA082 INBA-SBRD/PORT HG101, 108" at bounding box center [411, 352] width 240 height 14
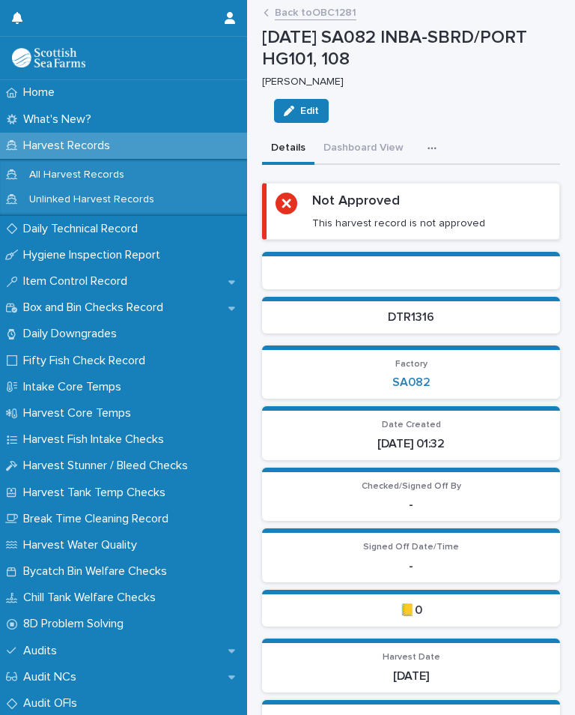
click at [438, 133] on button "button" at bounding box center [435, 148] width 33 height 30
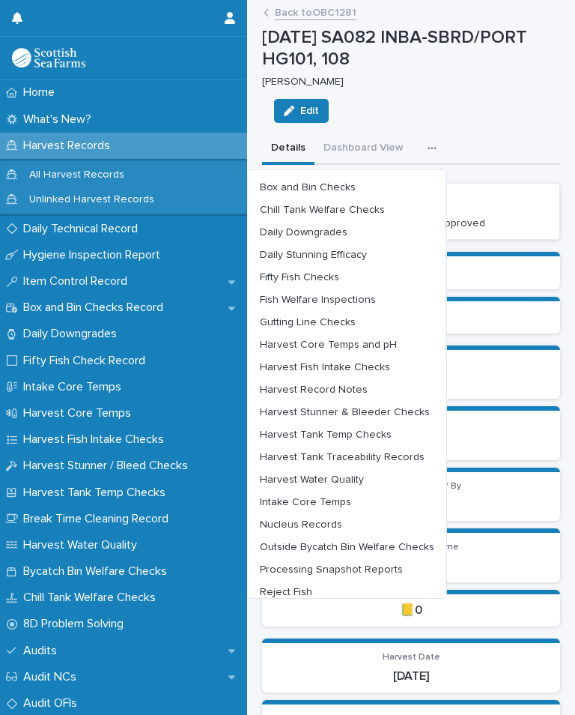
click at [412, 542] on span "Outside Bycatch Bin Welfare Checks" at bounding box center [347, 547] width 175 height 10
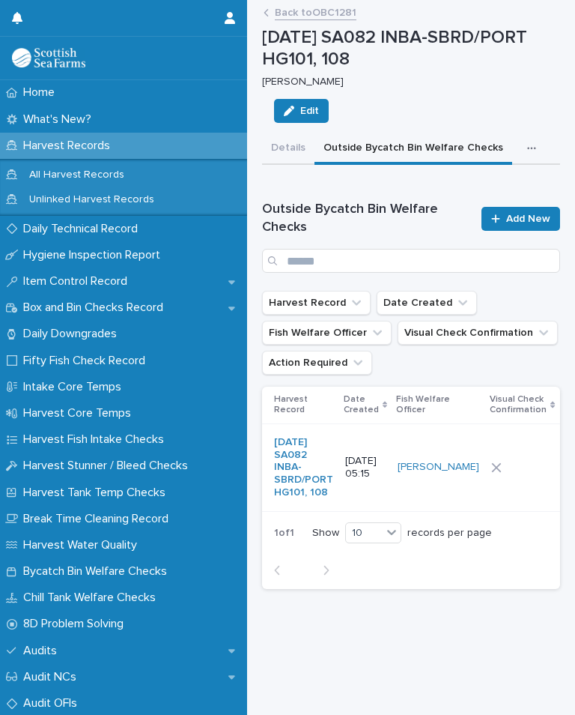
click at [518, 133] on button "button" at bounding box center [534, 148] width 33 height 30
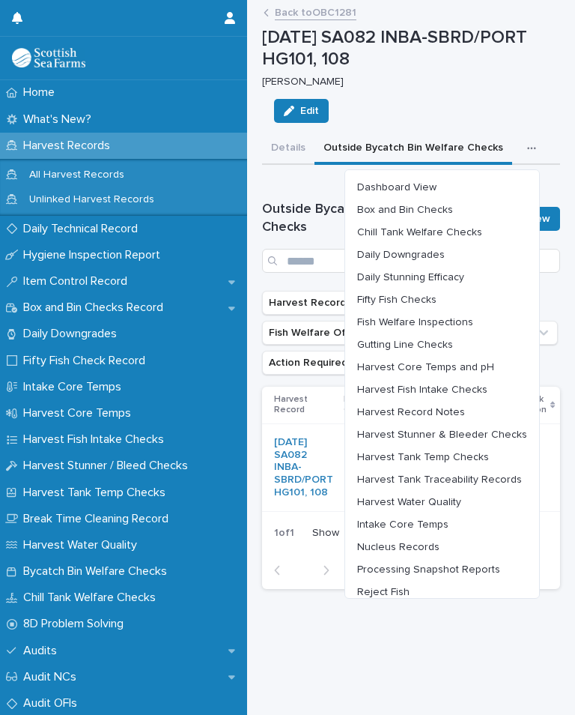
click at [476, 227] on span "Chill Tank Welfare Checks" at bounding box center [419, 232] width 125 height 10
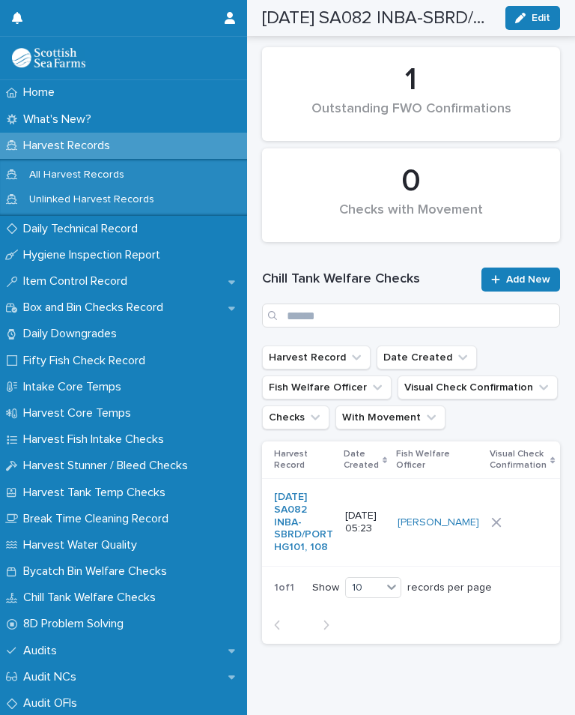
scroll to position [160, 0]
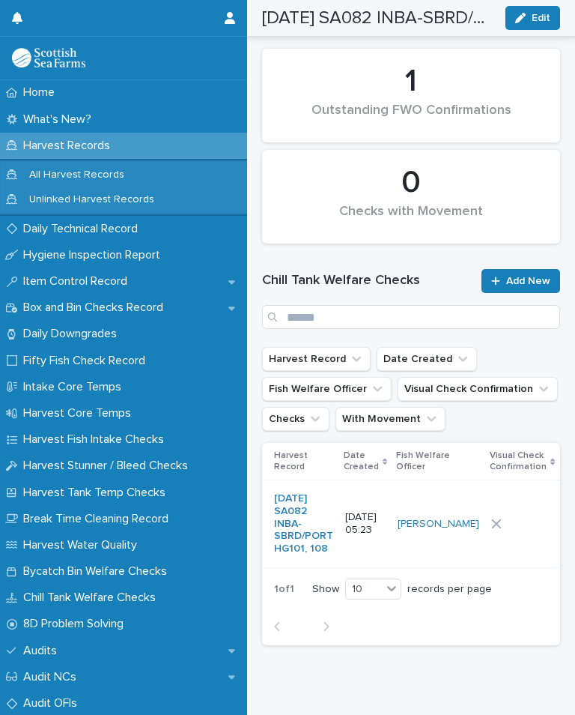
click at [509, 511] on td at bounding box center [522, 523] width 74 height 88
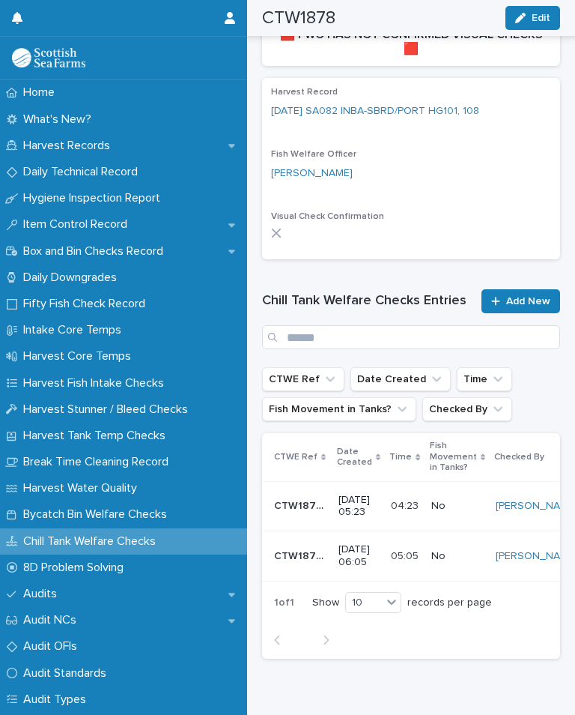
scroll to position [450, 0]
click at [530, 297] on span "Add New" at bounding box center [528, 302] width 44 height 10
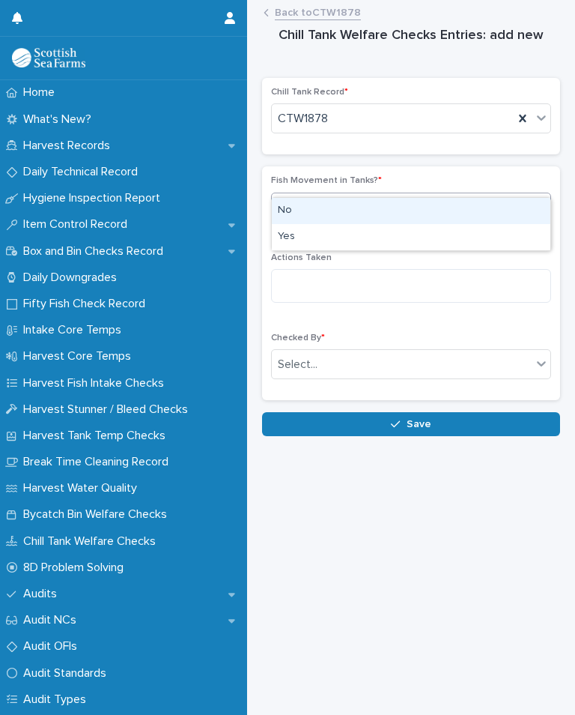
click at [301, 198] on div "No" at bounding box center [411, 211] width 279 height 26
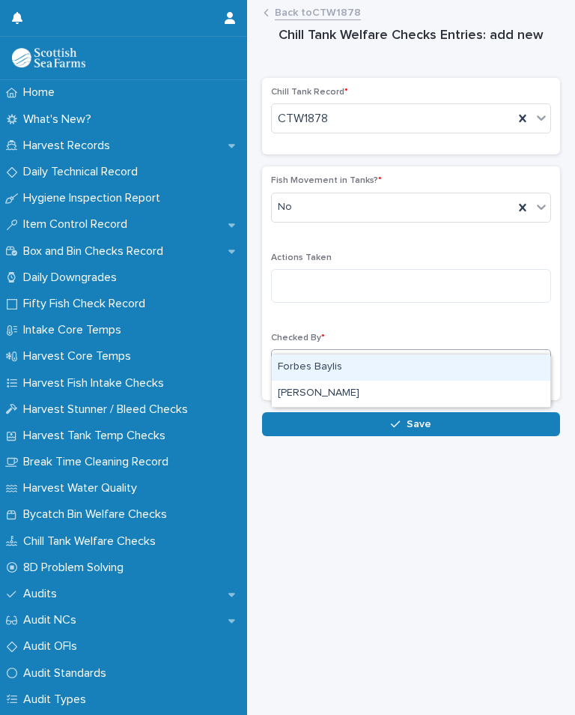
click at [351, 381] on div "[PERSON_NAME]" at bounding box center [411, 394] width 279 height 26
type input "***"
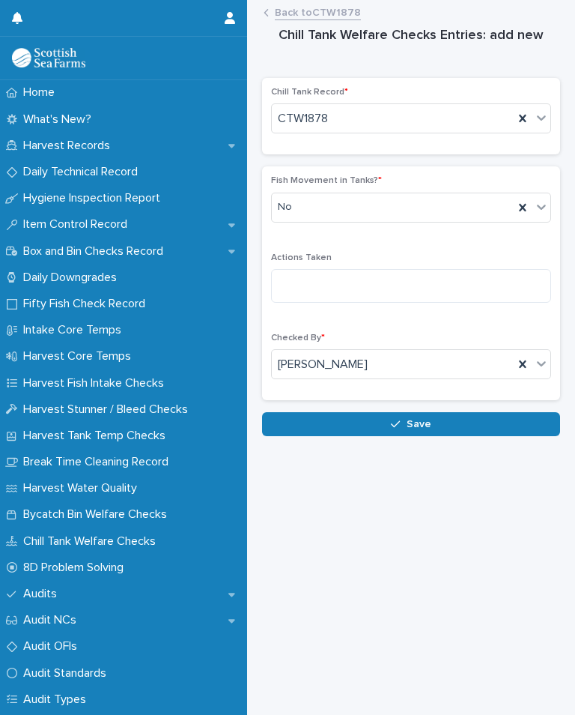
click at [424, 419] on span "Save" at bounding box center [419, 424] width 25 height 10
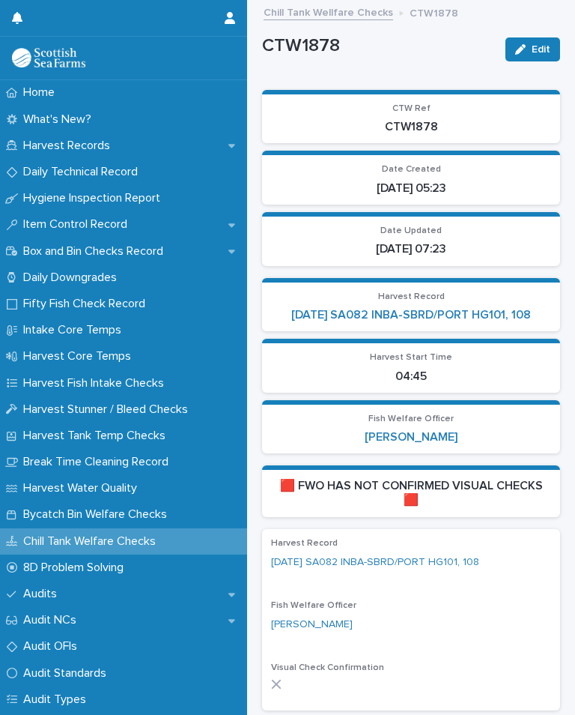
click at [504, 308] on link "[DATE] SA082 INBA-SBRD/PORT HG101, 108" at bounding box center [411, 315] width 240 height 14
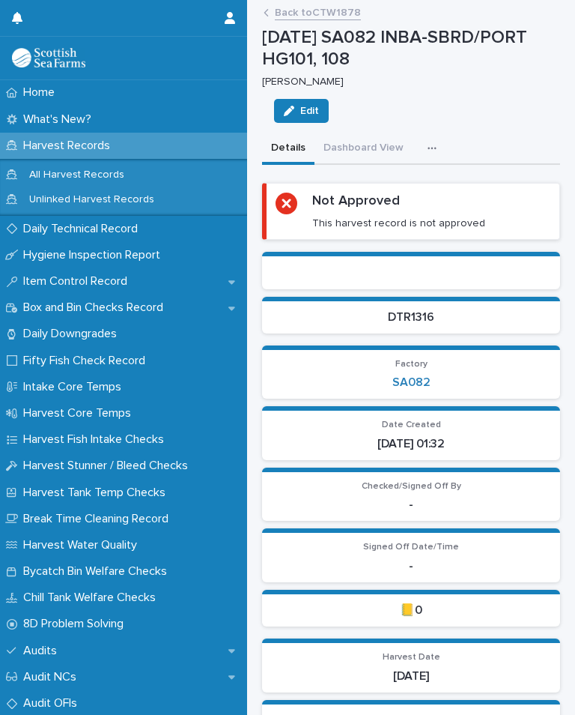
click at [437, 133] on button "button" at bounding box center [435, 148] width 33 height 30
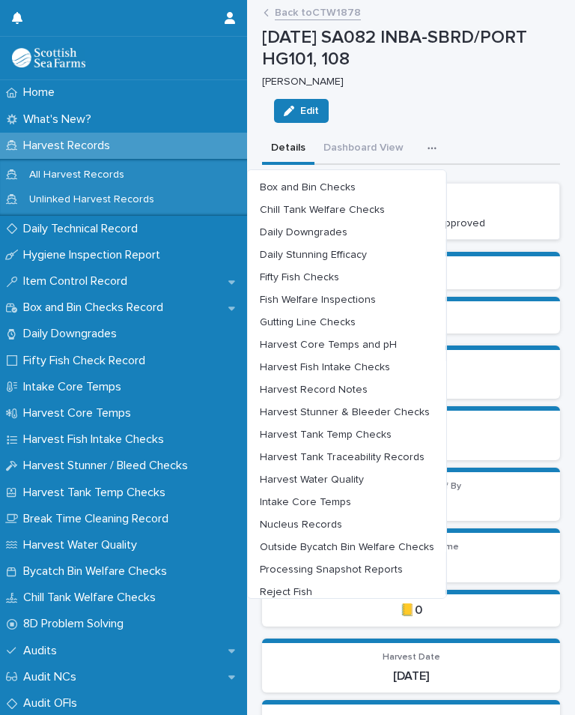
click at [357, 429] on span "Harvest Tank Temp Checks" at bounding box center [326, 434] width 132 height 10
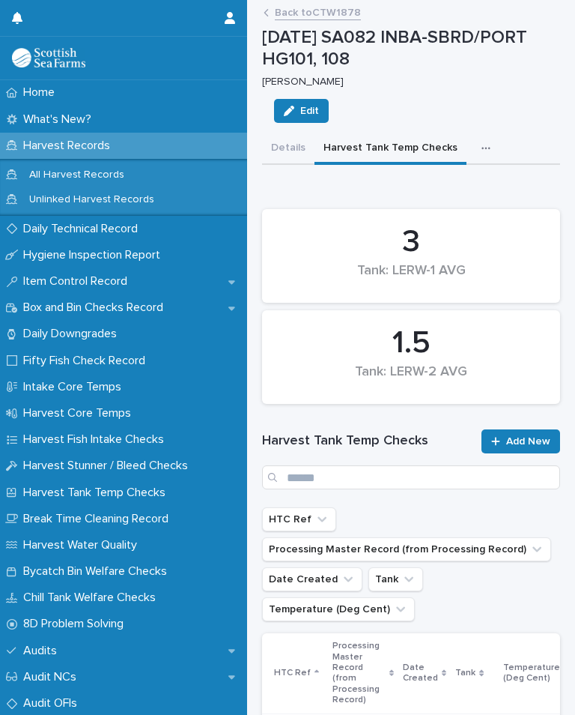
click at [482, 133] on button "button" at bounding box center [489, 148] width 33 height 30
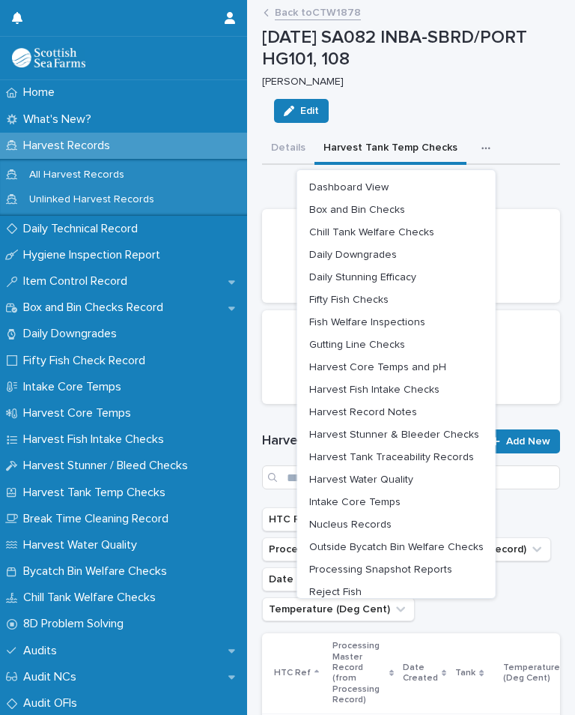
click at [554, 209] on div "3 Tank: LERW-1 AVG" at bounding box center [411, 256] width 298 height 94
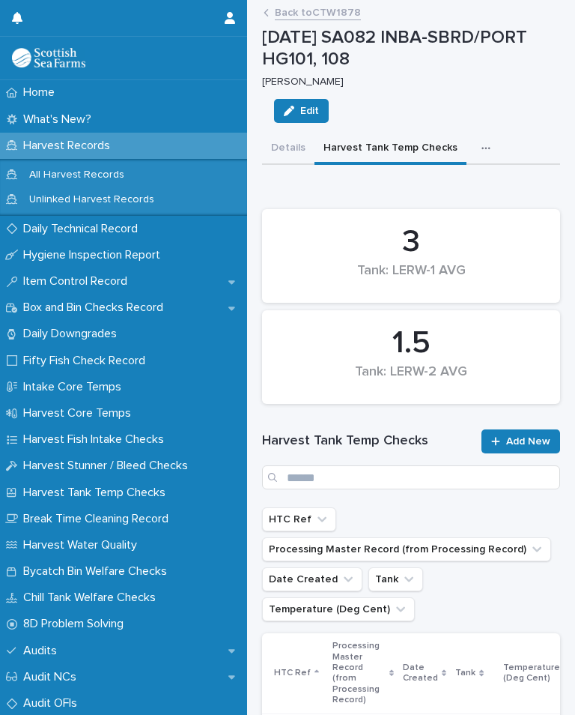
click at [537, 436] on span "Add New" at bounding box center [528, 441] width 44 height 10
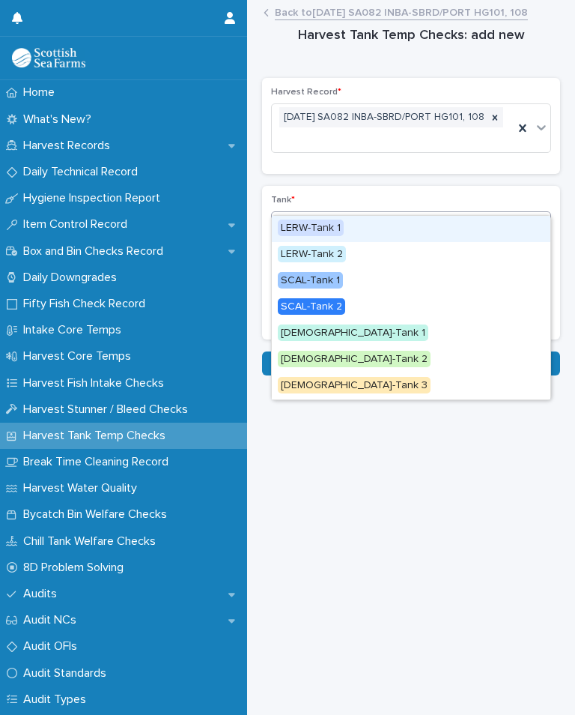
click at [355, 216] on div "LERW-Tank 1" at bounding box center [411, 229] width 279 height 26
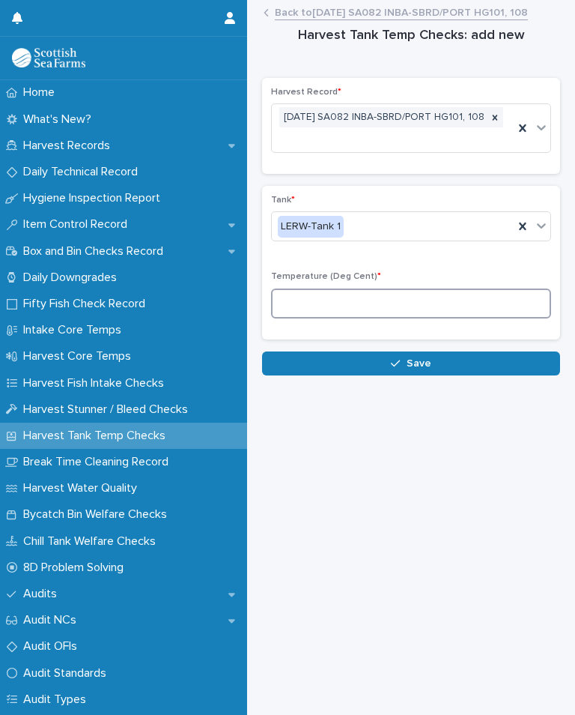
click at [386, 288] on input at bounding box center [411, 303] width 280 height 30
type input "*"
click at [446, 351] on button "Save" at bounding box center [411, 363] width 298 height 24
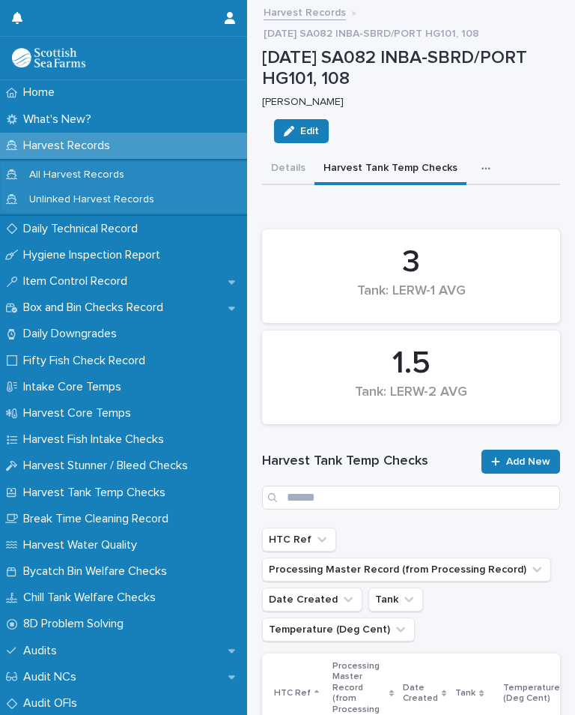
click at [523, 456] on span "Add New" at bounding box center [528, 461] width 44 height 10
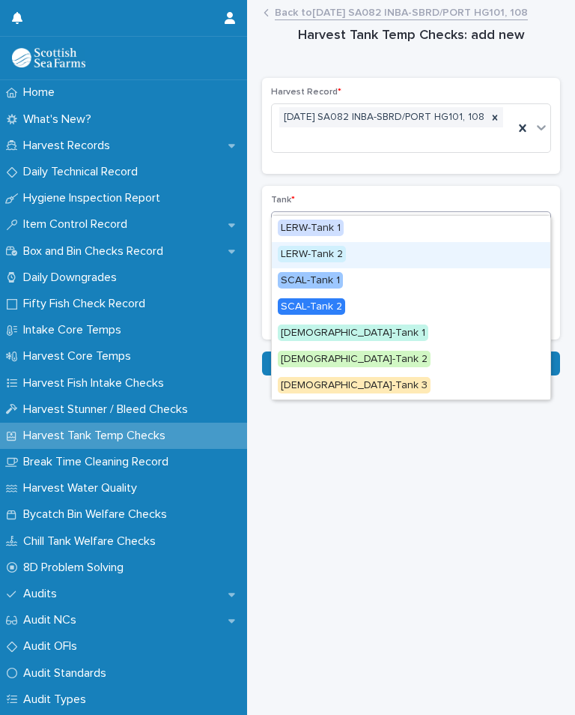
click at [343, 246] on span "LERW-Tank 2" at bounding box center [312, 254] width 68 height 16
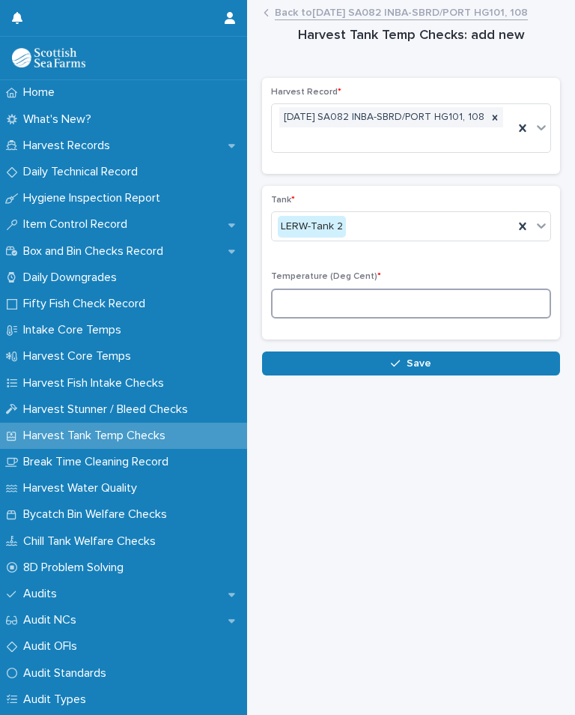
click at [362, 288] on input at bounding box center [411, 303] width 280 height 30
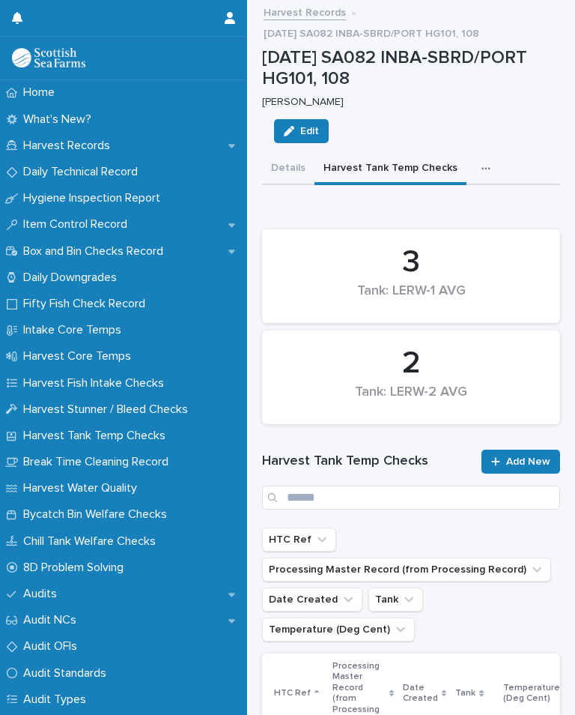
click at [482, 168] on icon "button" at bounding box center [486, 168] width 9 height 10
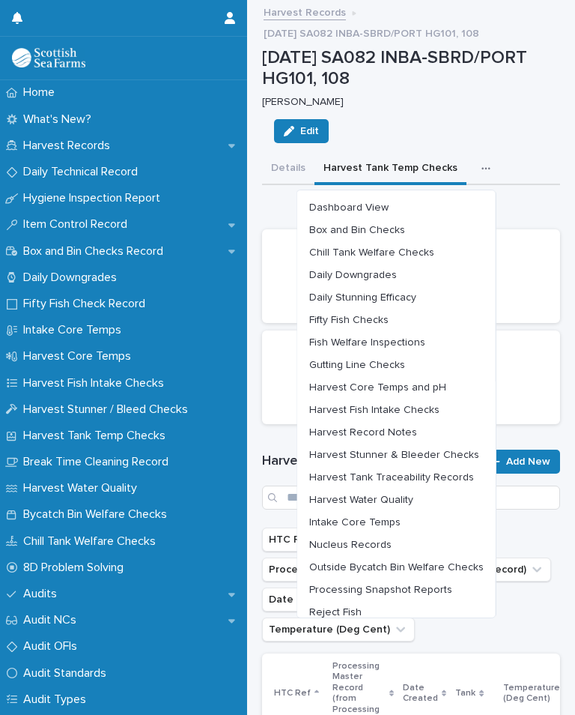
click at [427, 382] on span "Harvest Core Temps and pH" at bounding box center [377, 387] width 137 height 10
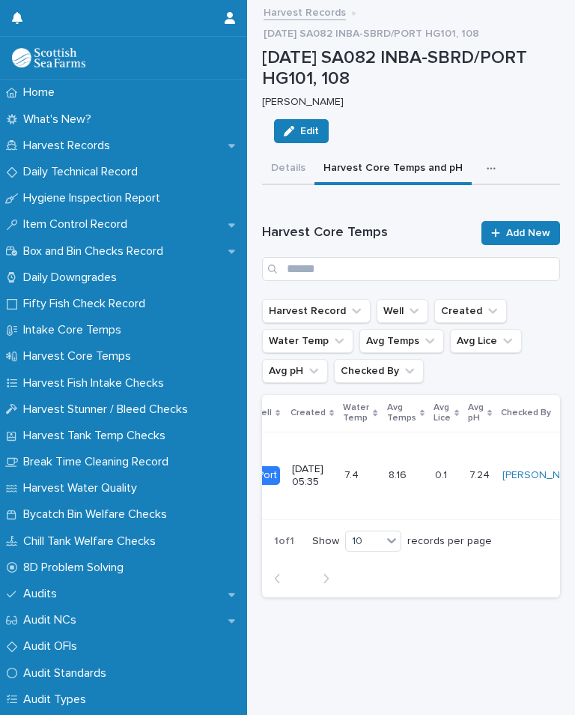
scroll to position [0, 90]
click at [533, 228] on span "Add New" at bounding box center [528, 233] width 44 height 10
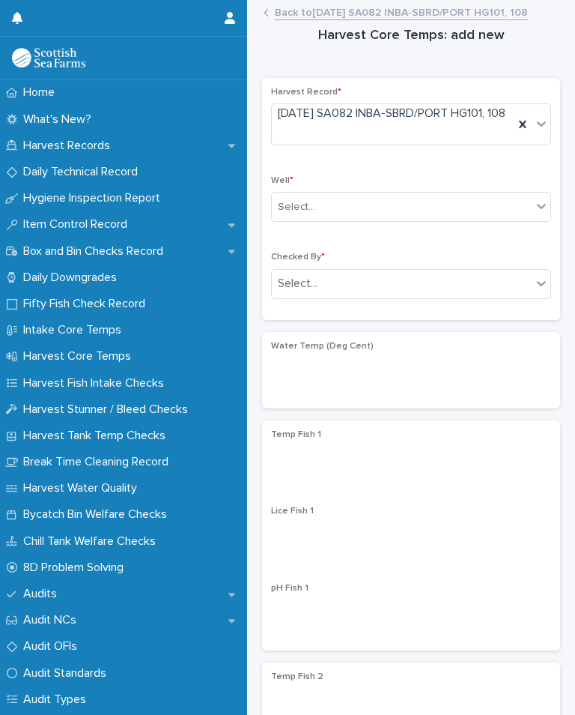
click at [366, 216] on div "Select..." at bounding box center [402, 207] width 260 height 25
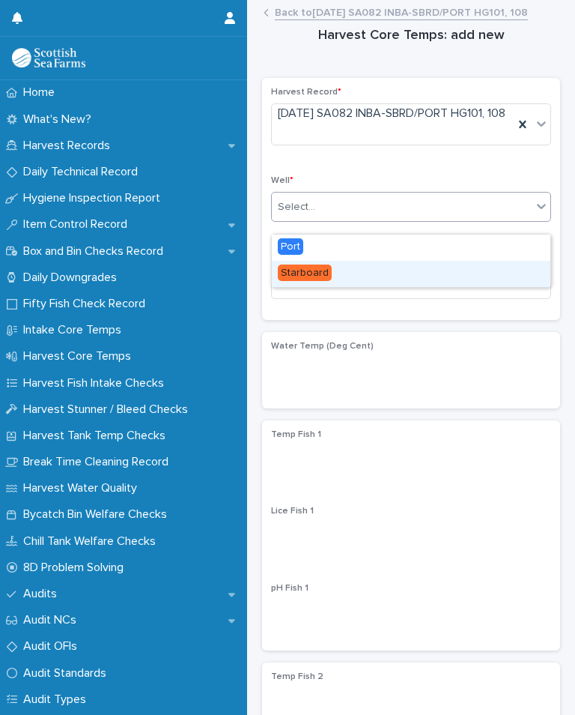
click at [335, 274] on div "Starboard" at bounding box center [411, 274] width 279 height 26
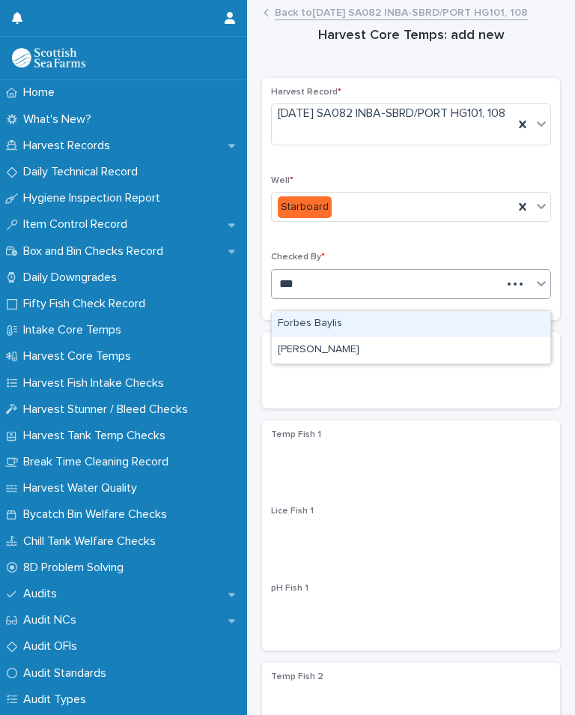
click at [342, 345] on div "[PERSON_NAME]" at bounding box center [411, 350] width 279 height 26
type input "***"
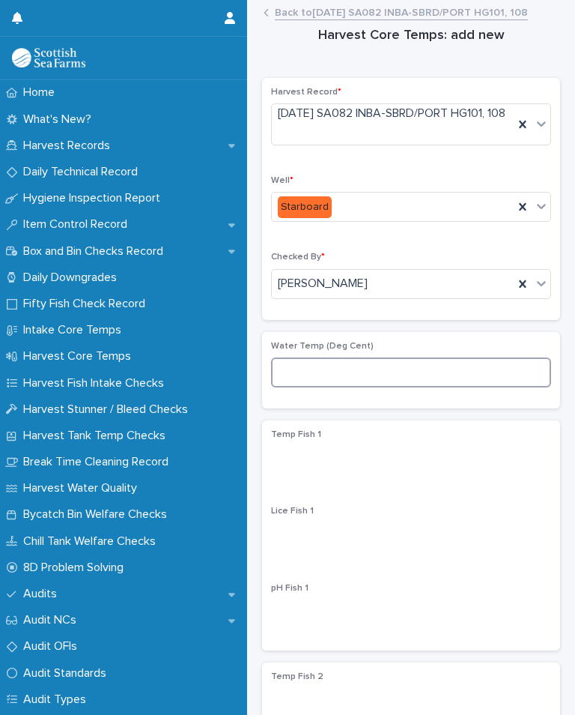
click at [349, 384] on input at bounding box center [411, 372] width 280 height 30
type input "***"
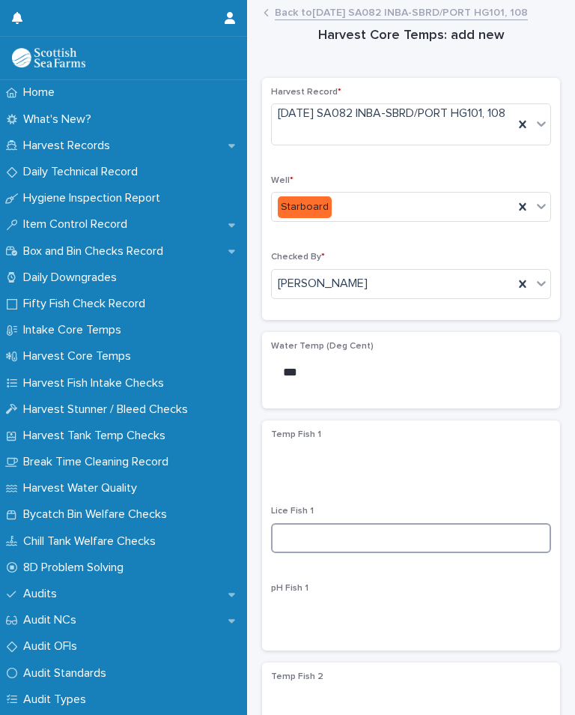
click at [348, 551] on input at bounding box center [411, 538] width 280 height 30
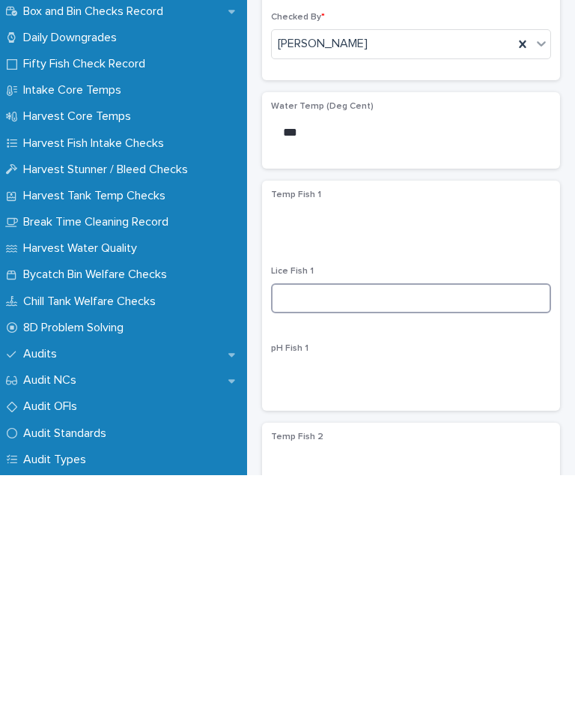
type input "*"
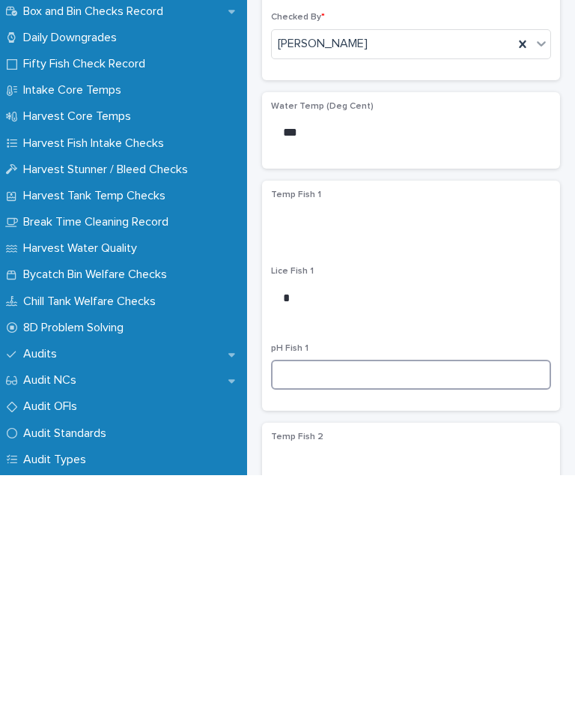
click at [309, 599] on input at bounding box center [411, 614] width 280 height 30
type input "****"
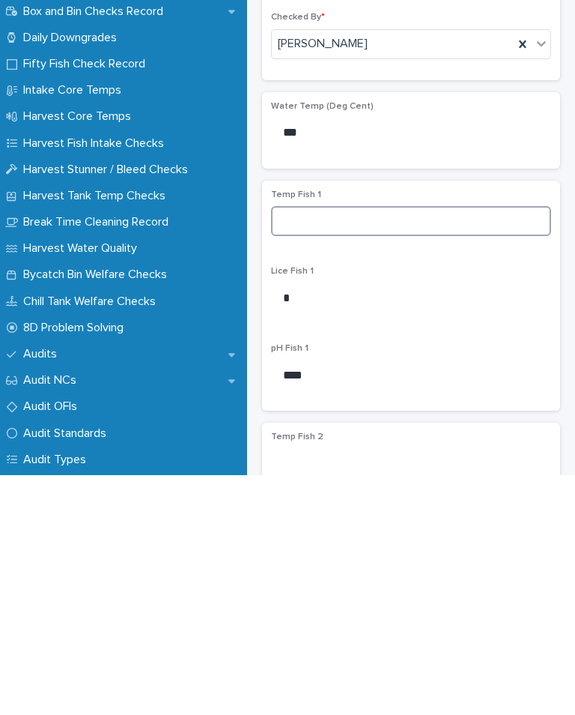
click at [309, 446] on input at bounding box center [411, 461] width 280 height 30
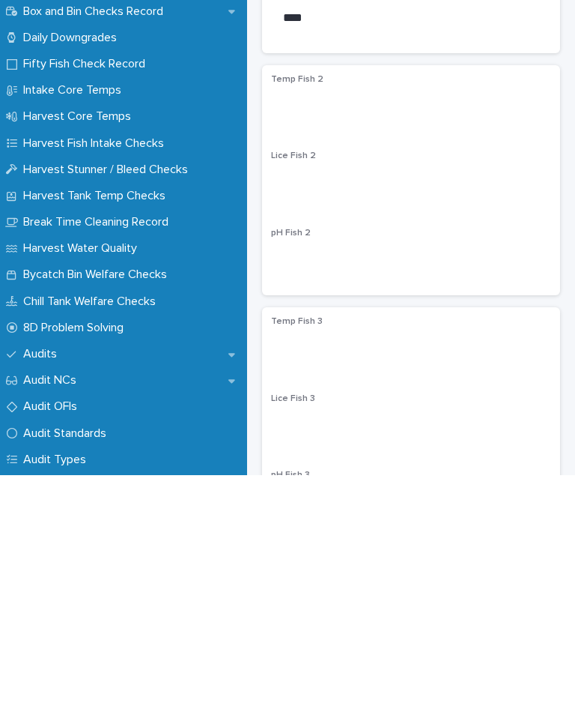
scroll to position [366, 0]
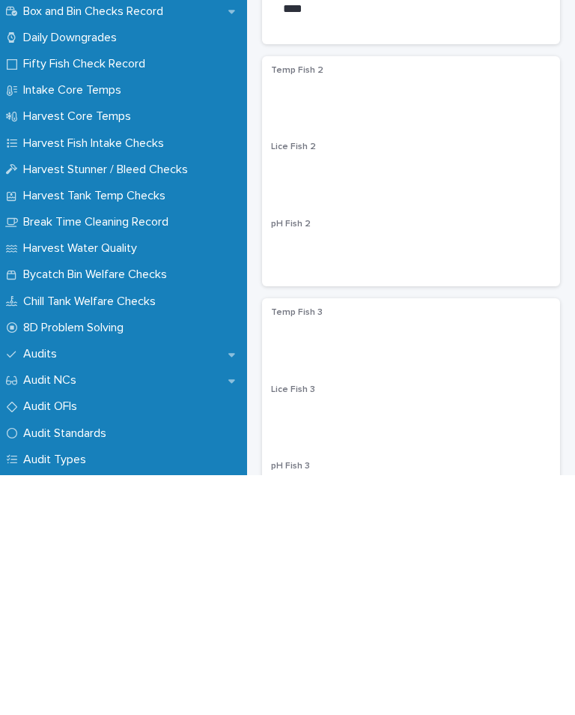
type input "***"
click at [325, 399] on input at bounding box center [411, 414] width 280 height 30
type input "*"
click at [348, 475] on input at bounding box center [411, 490] width 280 height 30
type input "****"
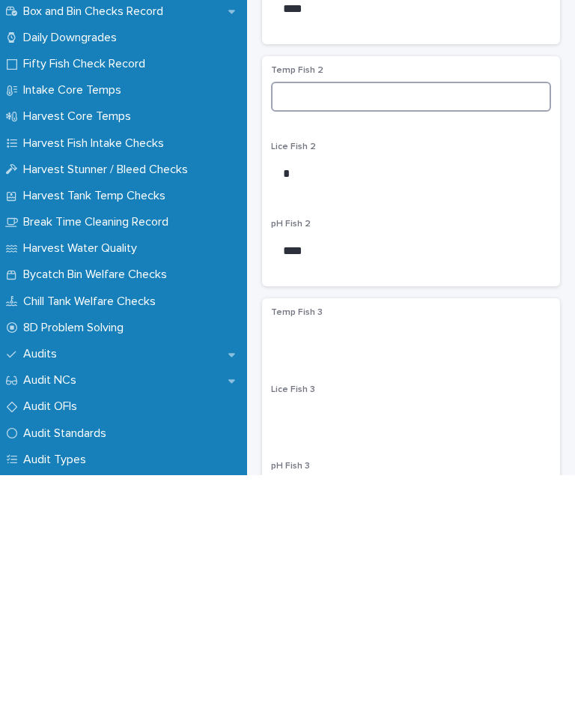
click at [321, 321] on input at bounding box center [411, 336] width 280 height 30
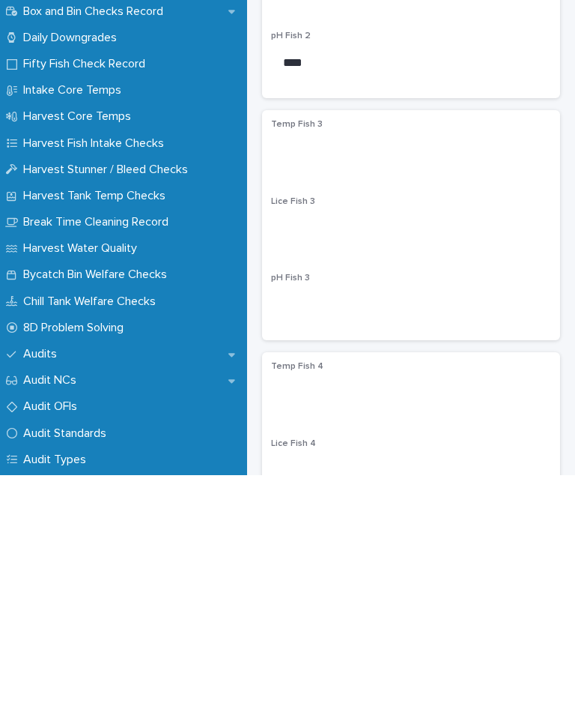
scroll to position [531, 0]
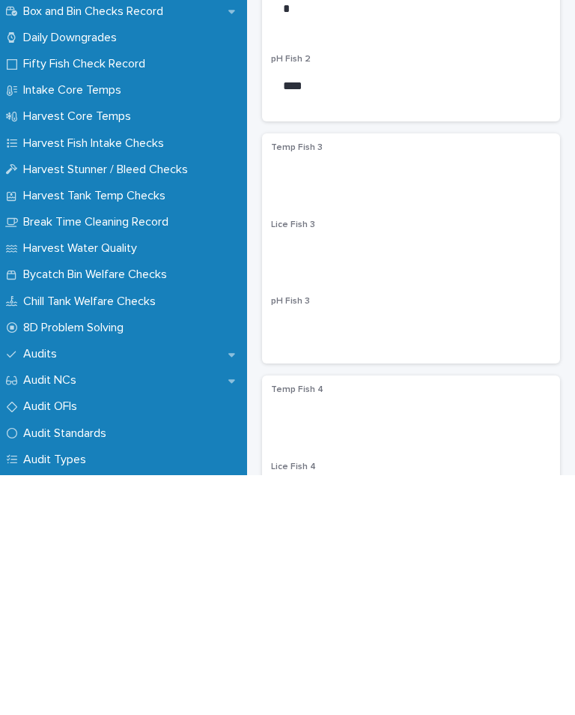
type input "***"
click at [352, 476] on input at bounding box center [411, 491] width 280 height 30
type input "*"
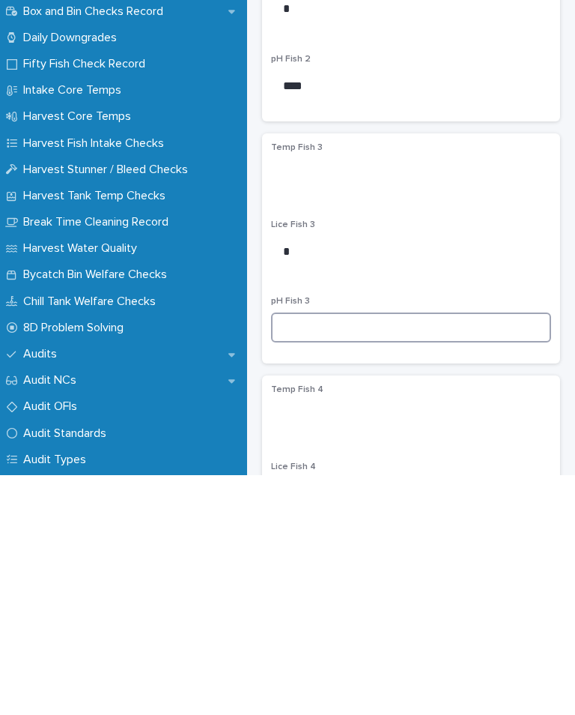
click at [333, 552] on input at bounding box center [411, 567] width 280 height 30
type input "****"
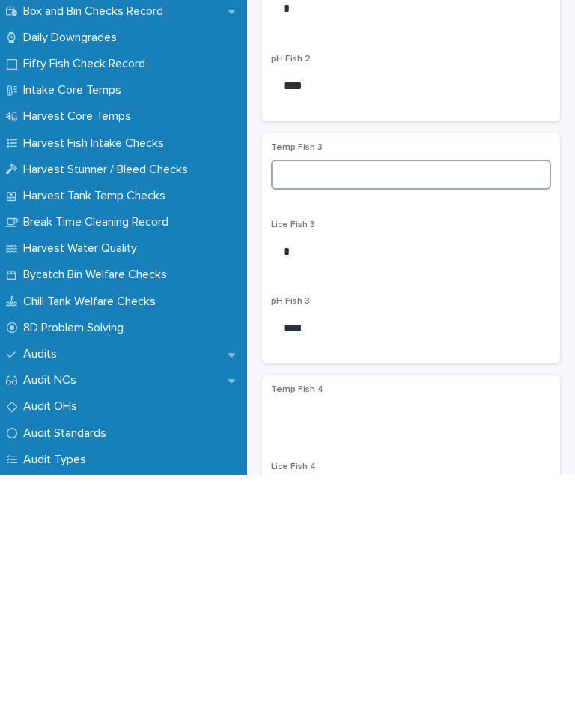
click at [326, 399] on input at bounding box center [411, 414] width 280 height 30
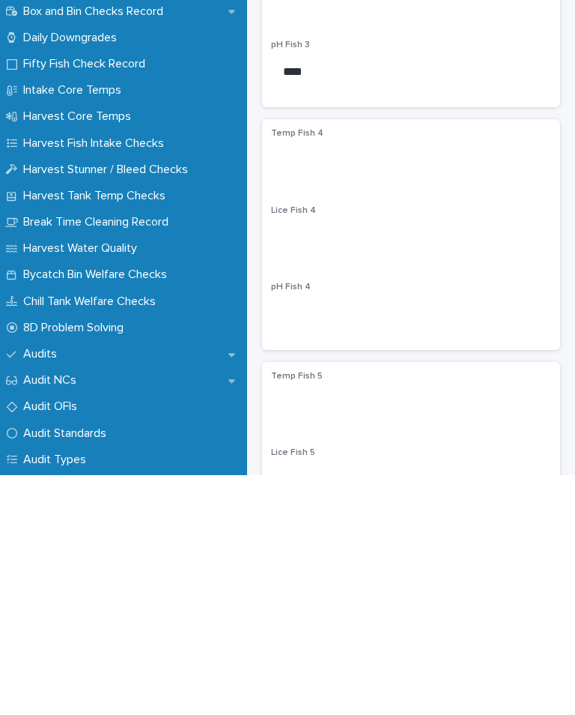
scroll to position [793, 0]
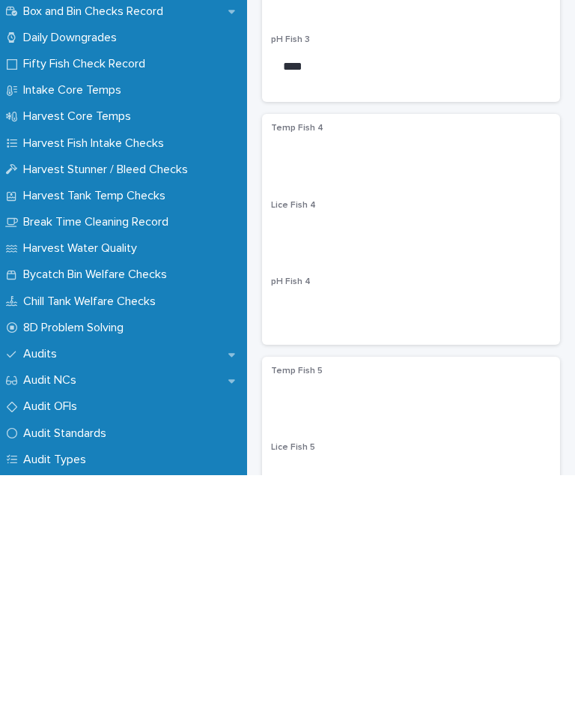
type input "*"
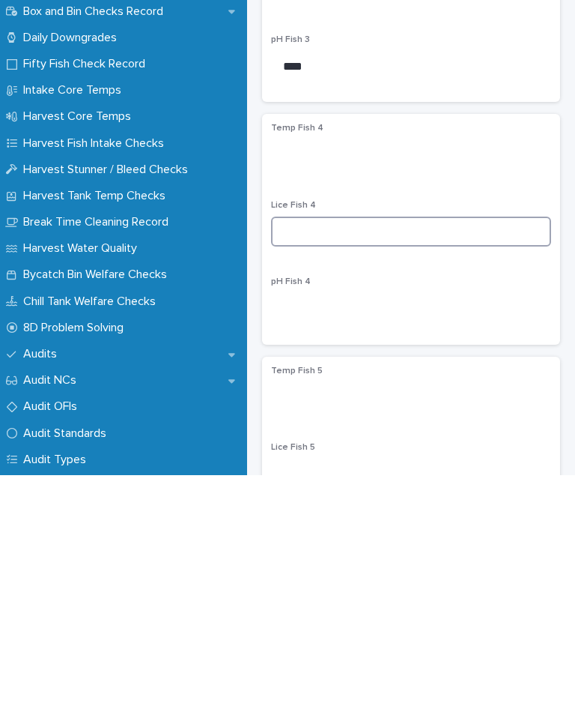
click at [375, 456] on input at bounding box center [411, 471] width 280 height 30
type input "*"
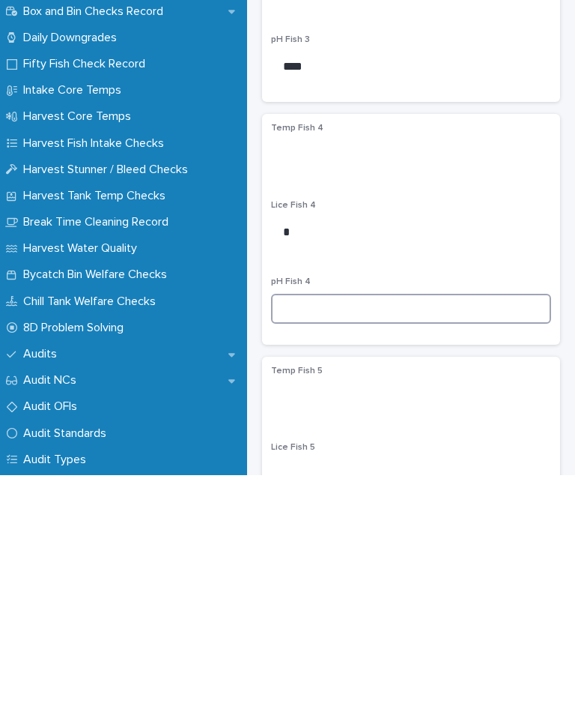
click at [322, 533] on input at bounding box center [411, 548] width 280 height 30
type input "****"
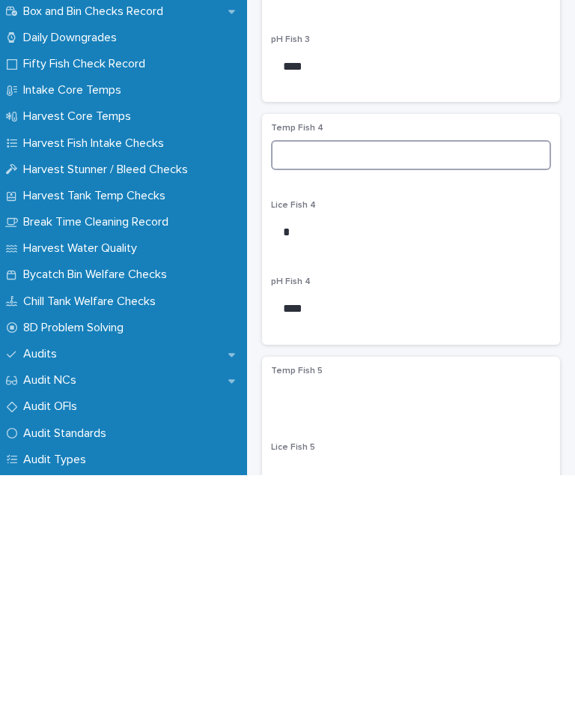
click at [327, 380] on input at bounding box center [411, 395] width 280 height 30
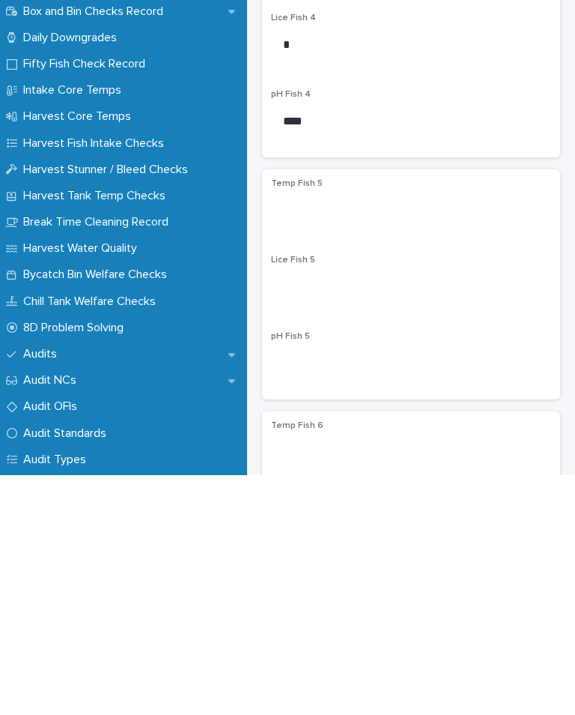
scroll to position [976, 0]
type input "*"
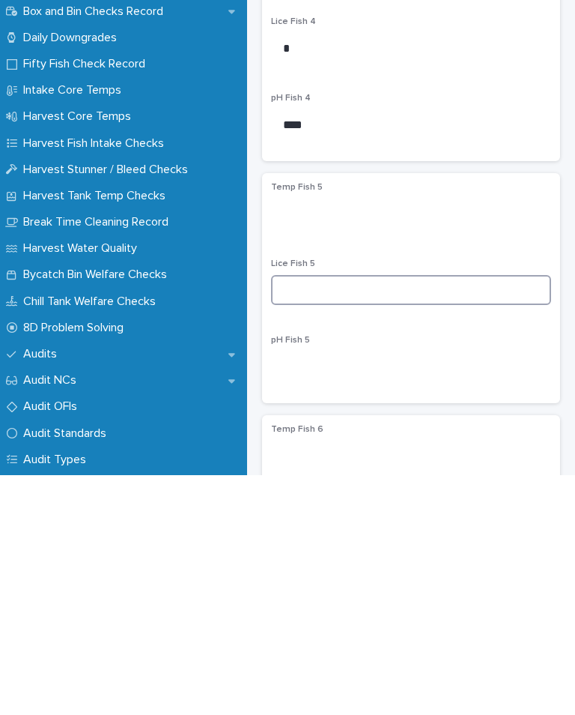
click at [398, 515] on input at bounding box center [411, 530] width 280 height 30
type input "*"
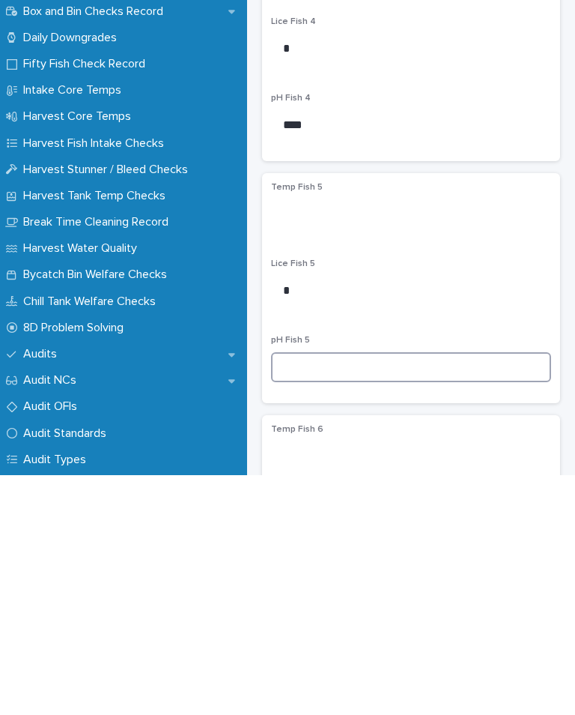
click at [337, 592] on input at bounding box center [411, 607] width 280 height 30
type input "****"
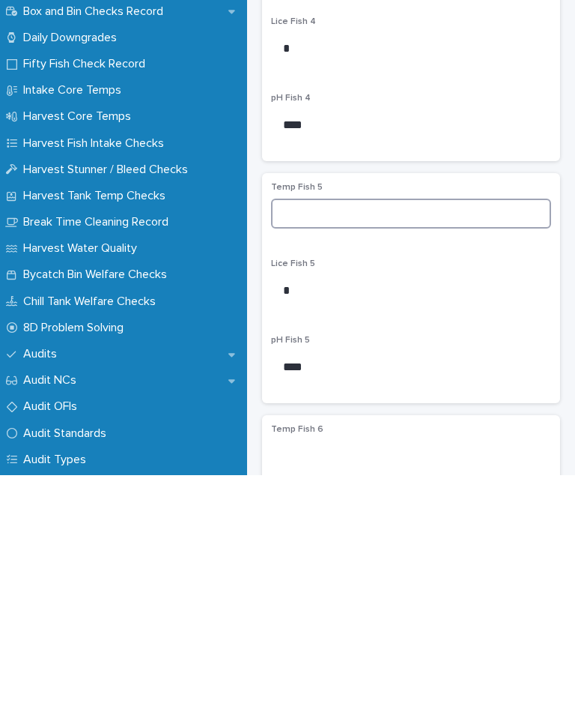
click at [326, 438] on input at bounding box center [411, 453] width 280 height 30
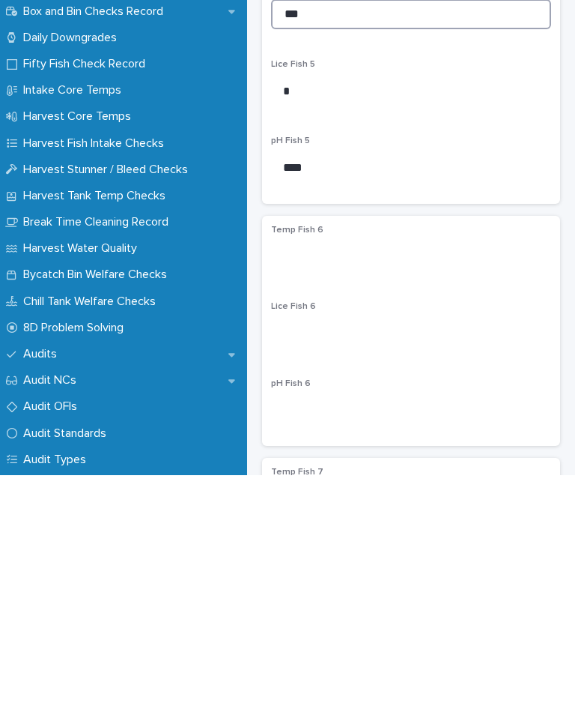
scroll to position [1171, 0]
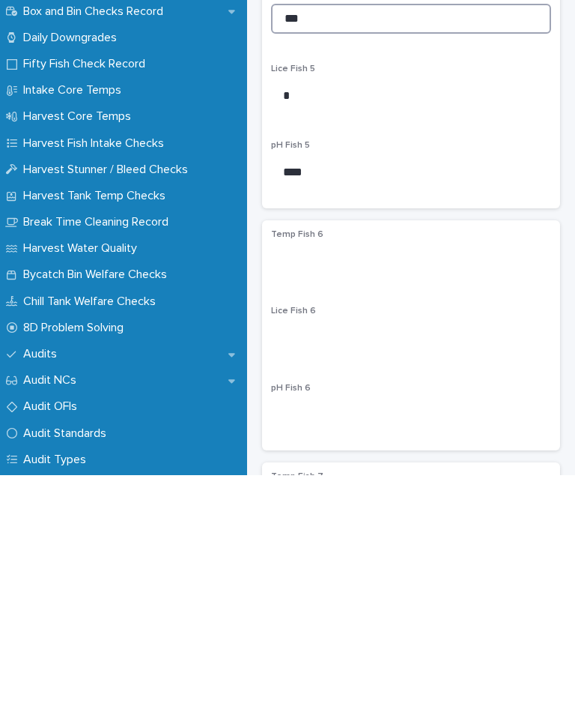
type input "***"
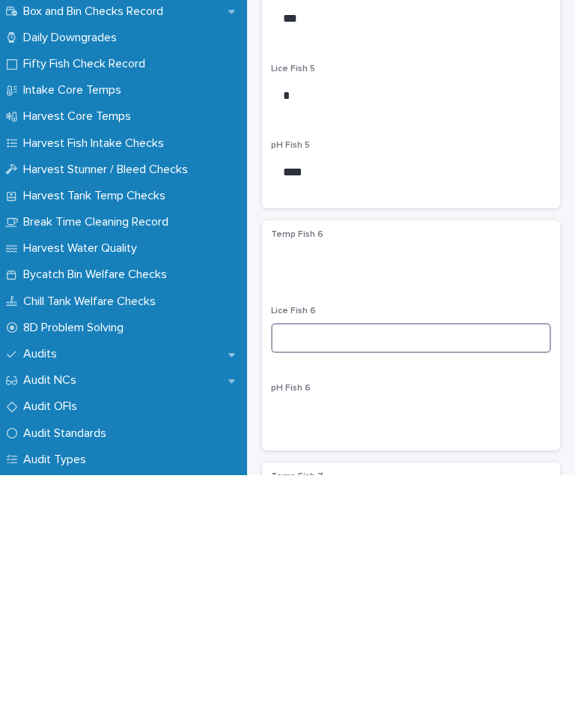
click at [388, 563] on input at bounding box center [411, 578] width 280 height 30
type input "*"
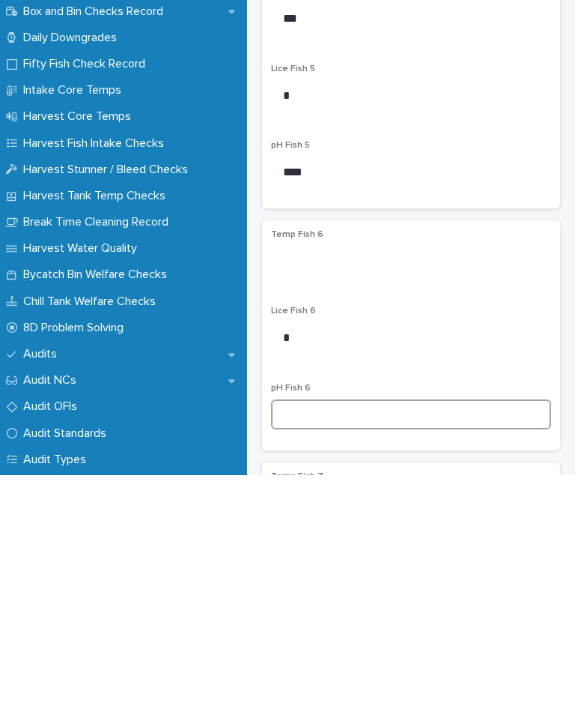
click at [306, 639] on input at bounding box center [411, 654] width 280 height 30
type input "****"
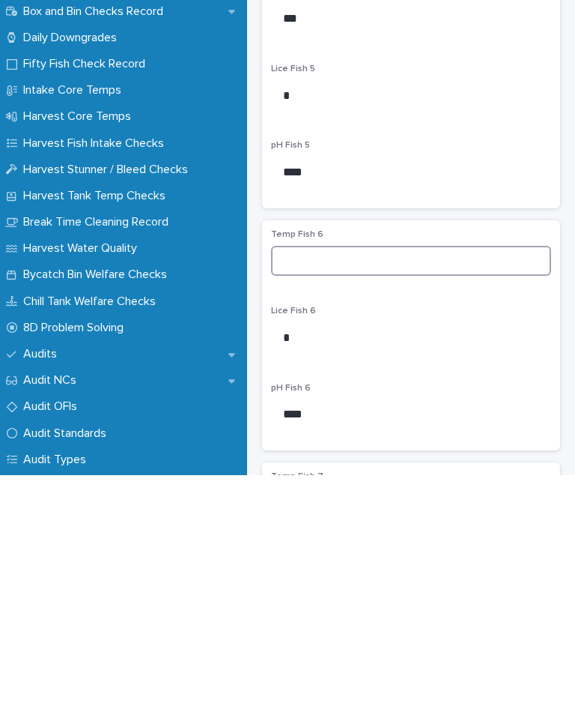
click at [308, 485] on input at bounding box center [411, 500] width 280 height 30
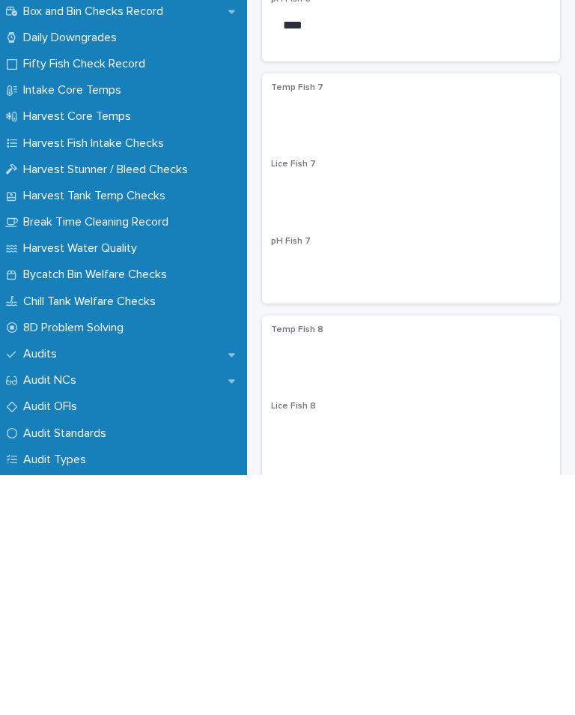
scroll to position [1564, 0]
type input "*"
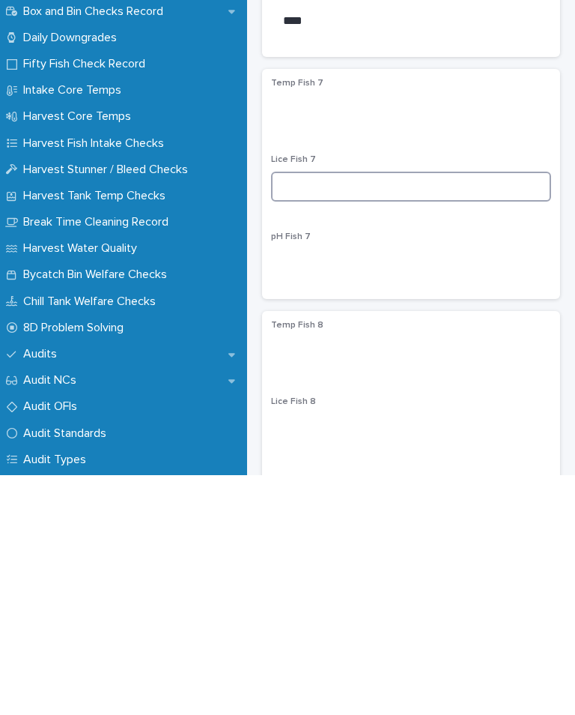
click at [367, 411] on input at bounding box center [411, 426] width 280 height 30
type input "*"
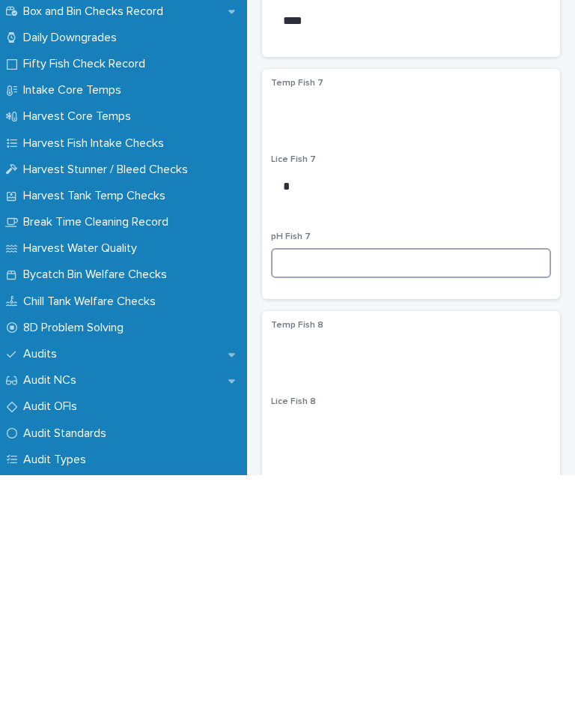
click at [312, 488] on input at bounding box center [411, 503] width 280 height 30
type input "****"
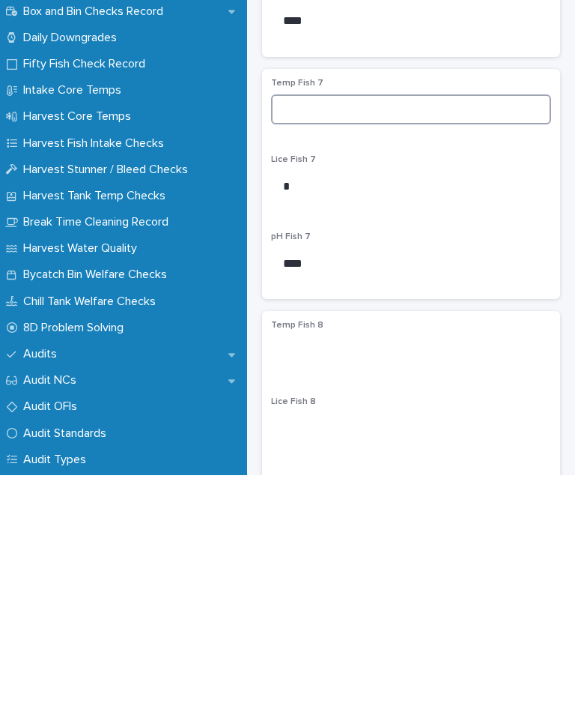
click at [296, 334] on input at bounding box center [411, 349] width 280 height 30
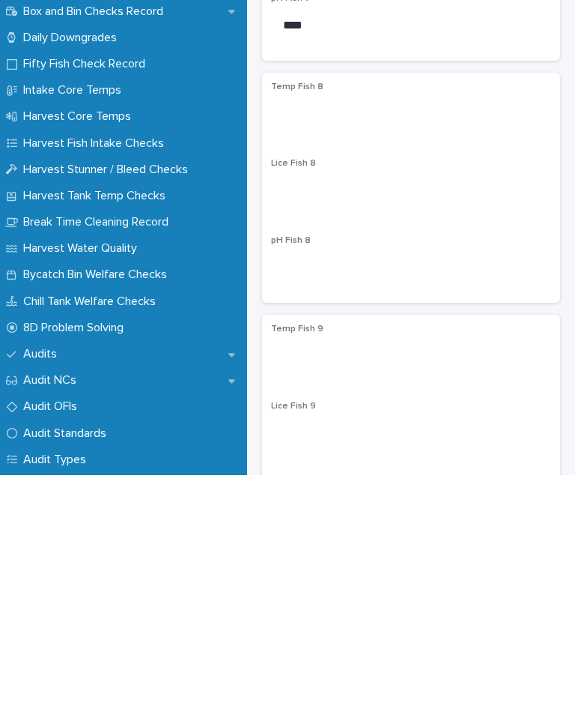
scroll to position [1802, 0]
type input "***"
click at [316, 416] on input at bounding box center [411, 431] width 280 height 30
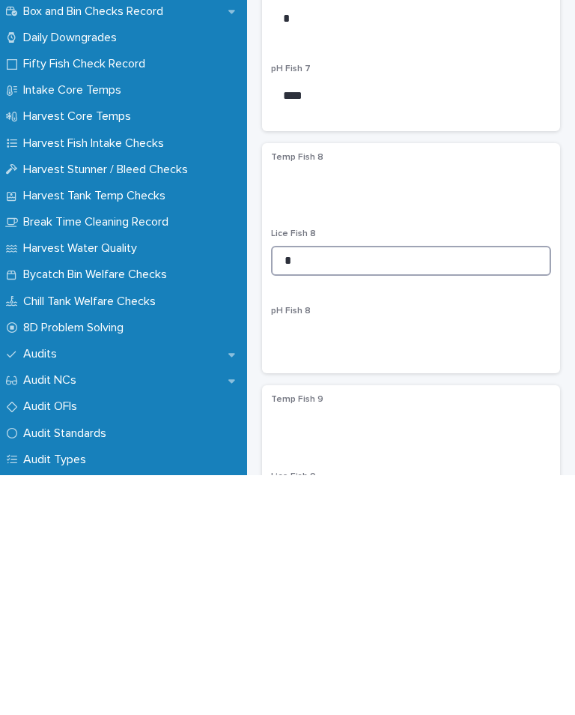
scroll to position [1731, 0]
type input "*"
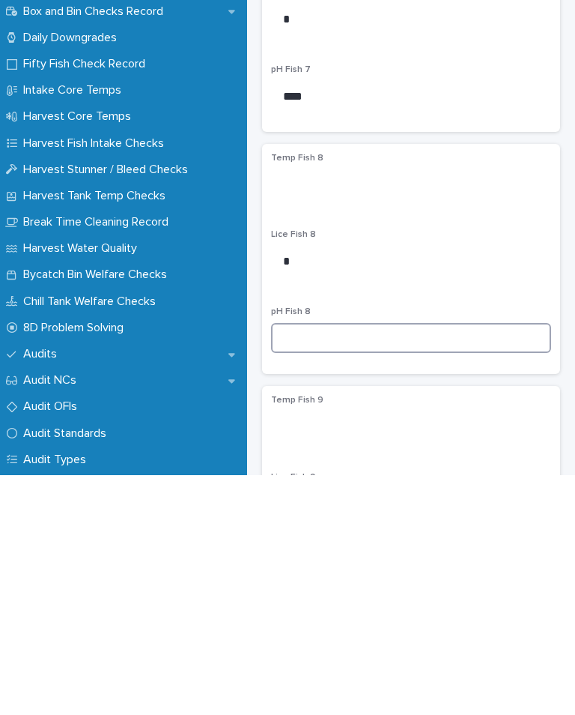
click at [339, 563] on input at bounding box center [411, 578] width 280 height 30
type input "****"
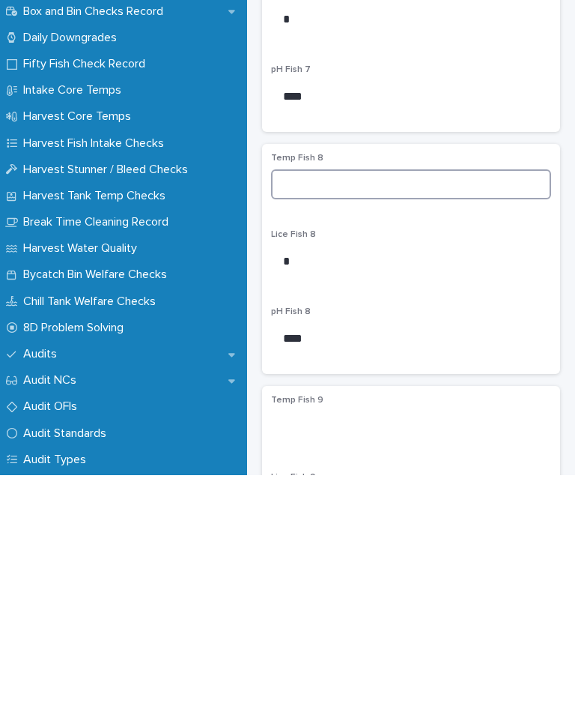
click at [321, 409] on input at bounding box center [411, 424] width 280 height 30
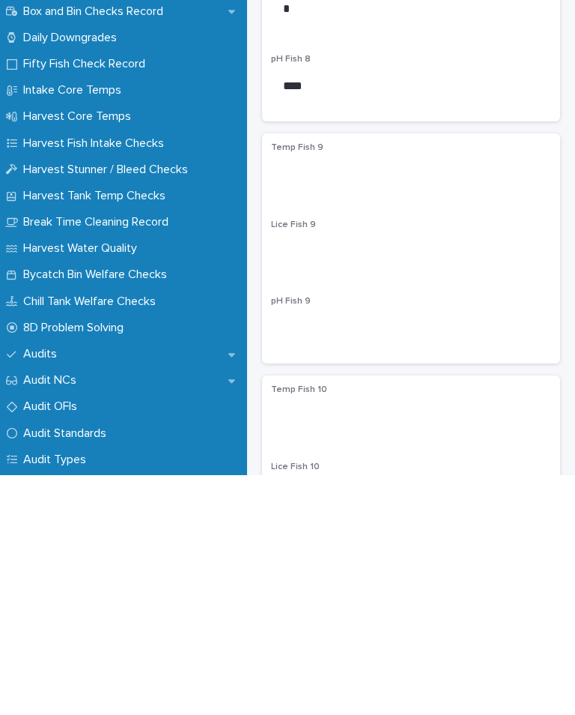
scroll to position [1987, 0]
type input "***"
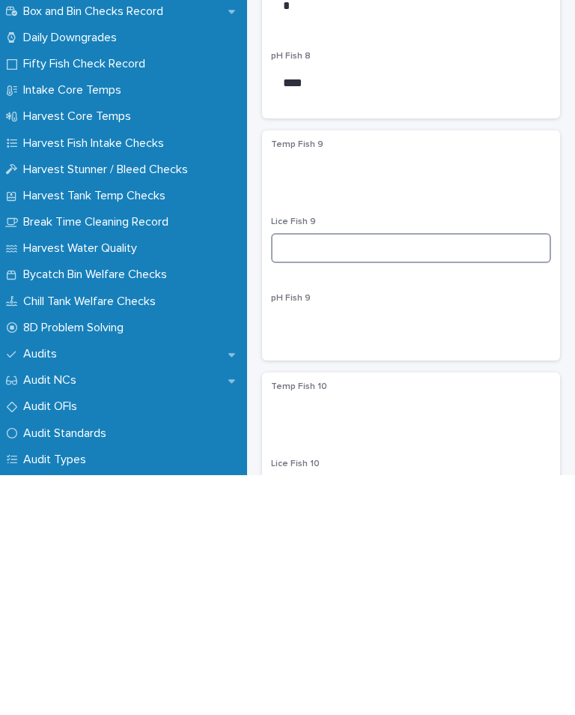
click at [348, 473] on input at bounding box center [411, 488] width 280 height 30
type input "*"
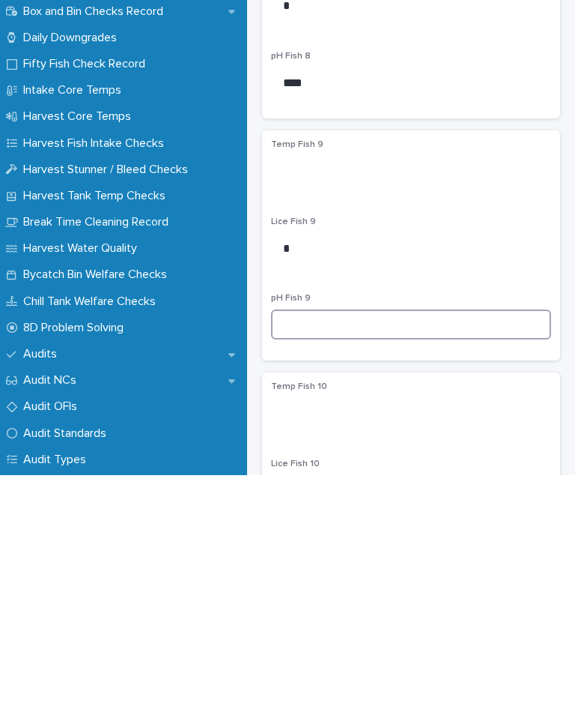
click at [334, 549] on input at bounding box center [411, 564] width 280 height 30
type input "****"
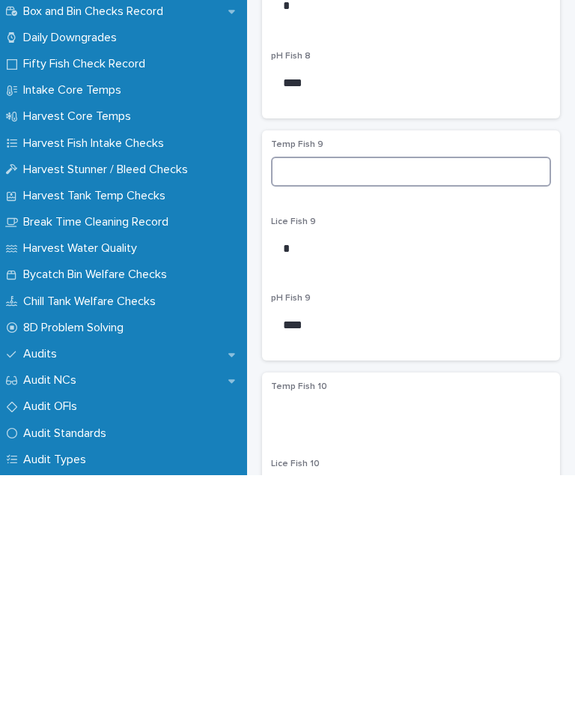
click at [308, 396] on input at bounding box center [411, 411] width 280 height 30
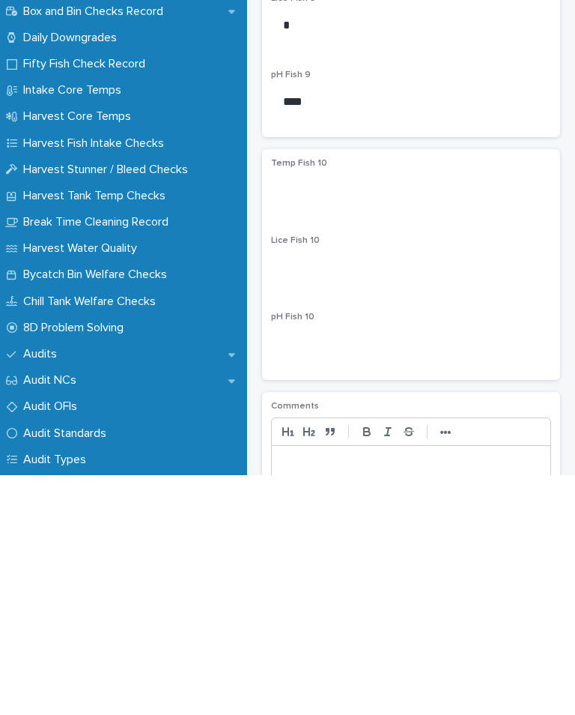
scroll to position [2230, 0]
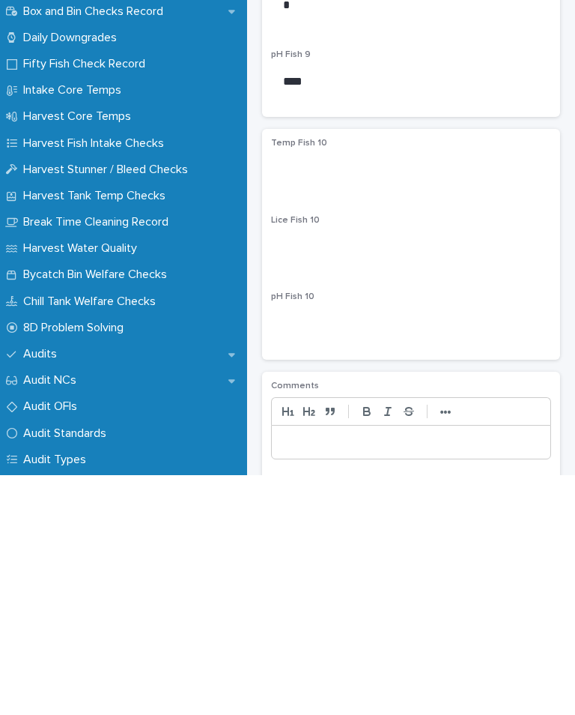
type input "***"
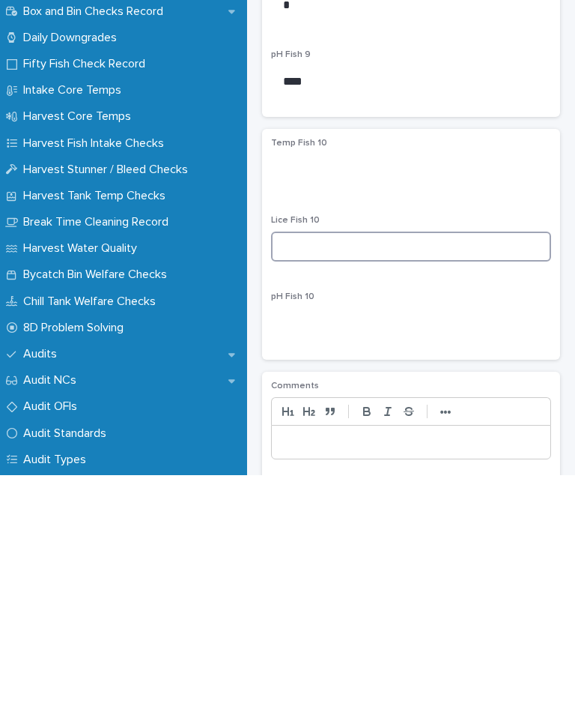
click at [332, 471] on input at bounding box center [411, 486] width 280 height 30
type input "*"
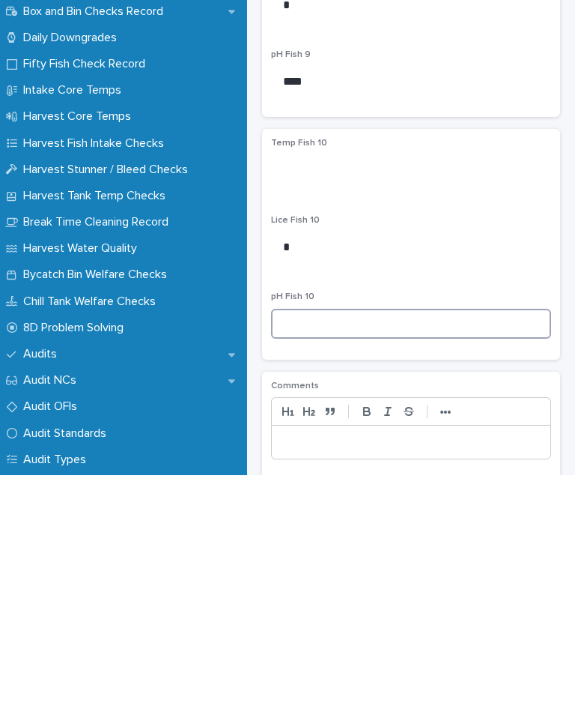
click at [341, 548] on input at bounding box center [411, 563] width 280 height 30
type input "****"
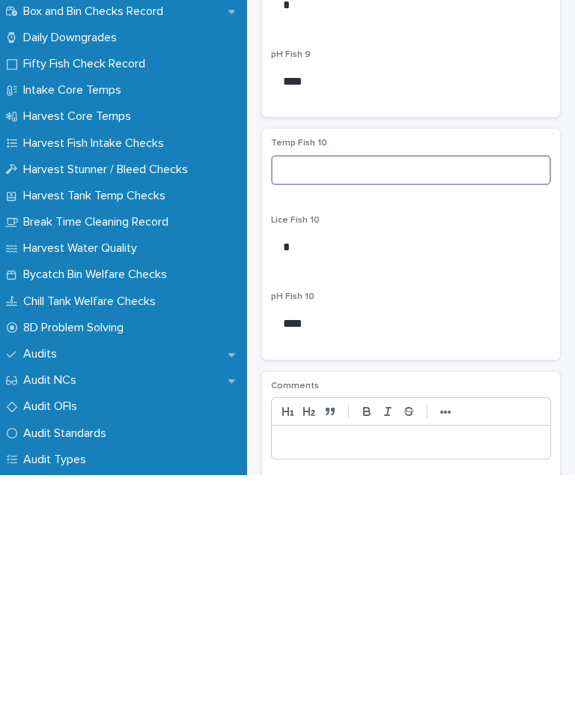
click at [313, 395] on input at bounding box center [411, 410] width 280 height 30
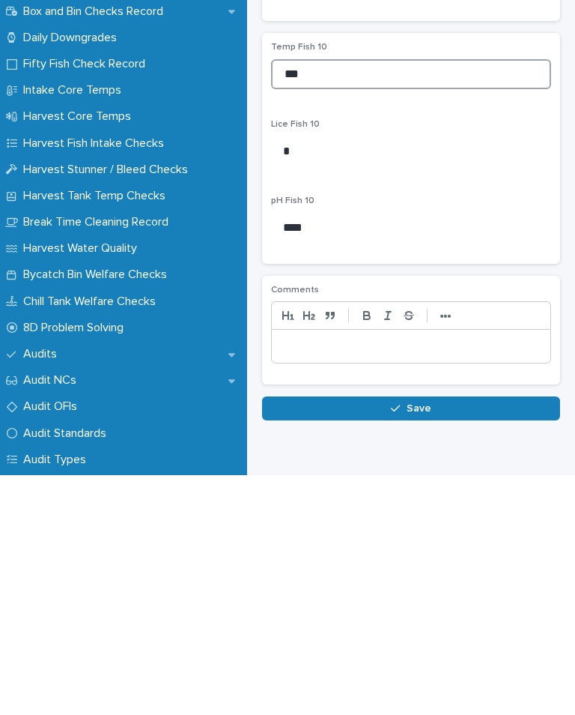
scroll to position [2324, 0]
type input "***"
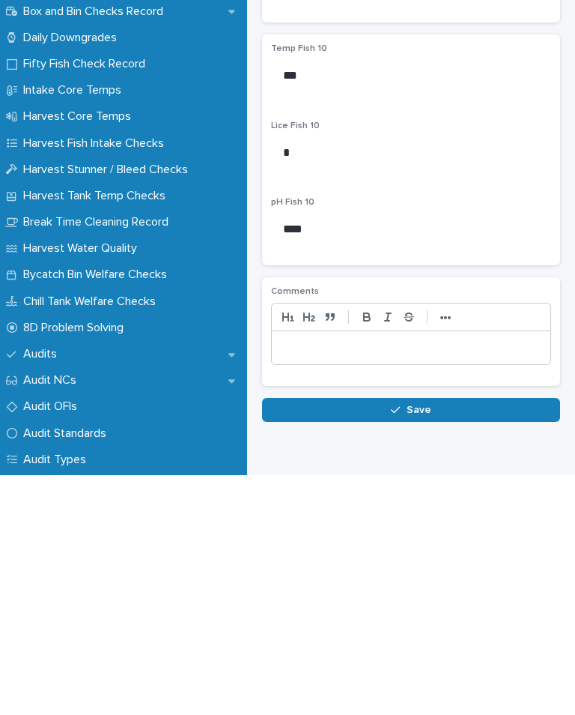
click at [409, 644] on span "Save" at bounding box center [419, 649] width 25 height 10
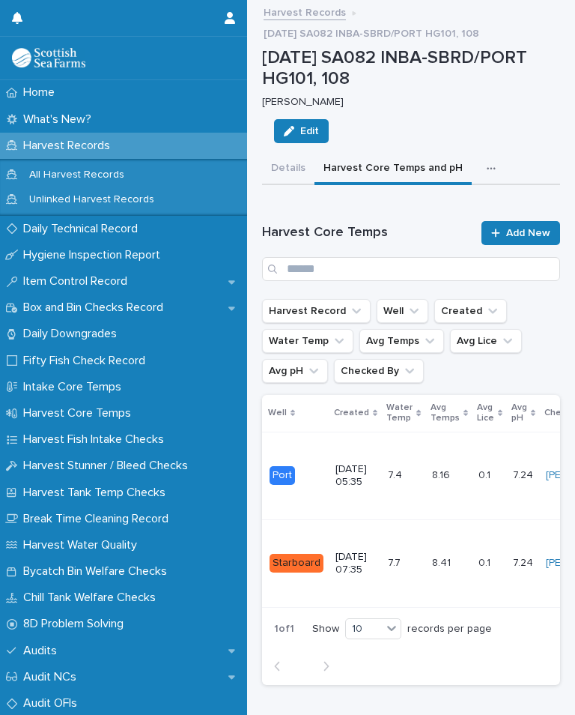
scroll to position [0, 55]
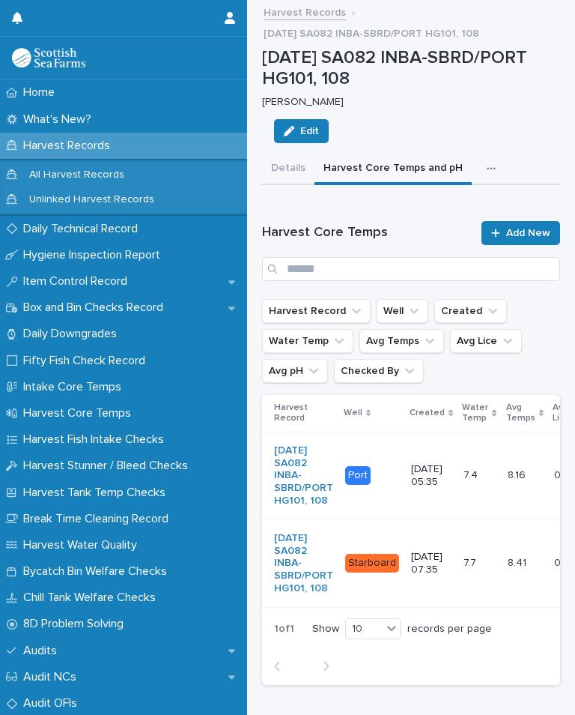
click at [488, 166] on div "button" at bounding box center [494, 168] width 15 height 10
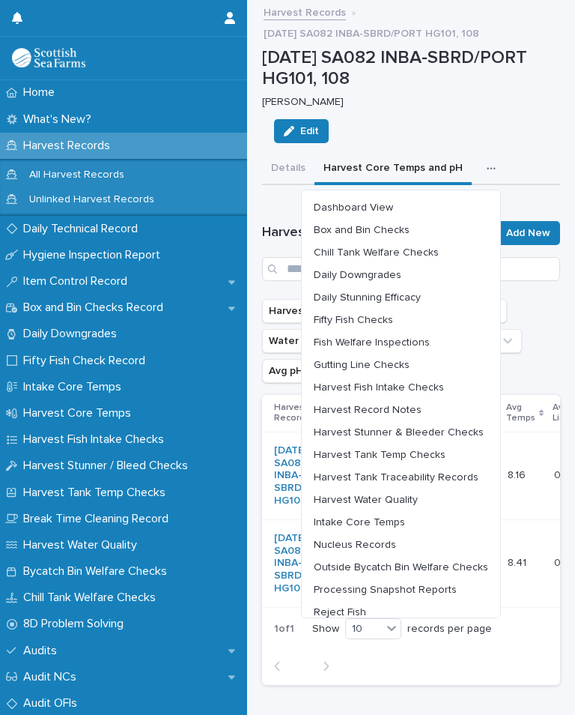
click at [407, 497] on span "Harvest Water Quality" at bounding box center [366, 499] width 104 height 10
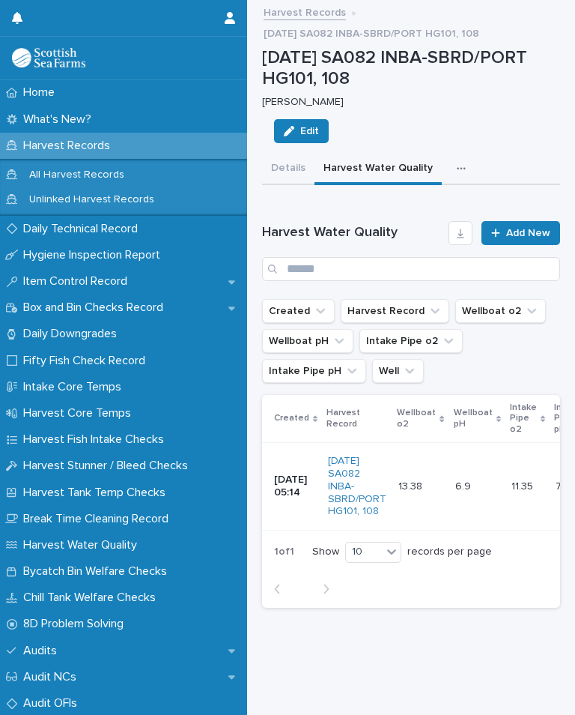
click at [532, 228] on span "Add New" at bounding box center [528, 233] width 44 height 10
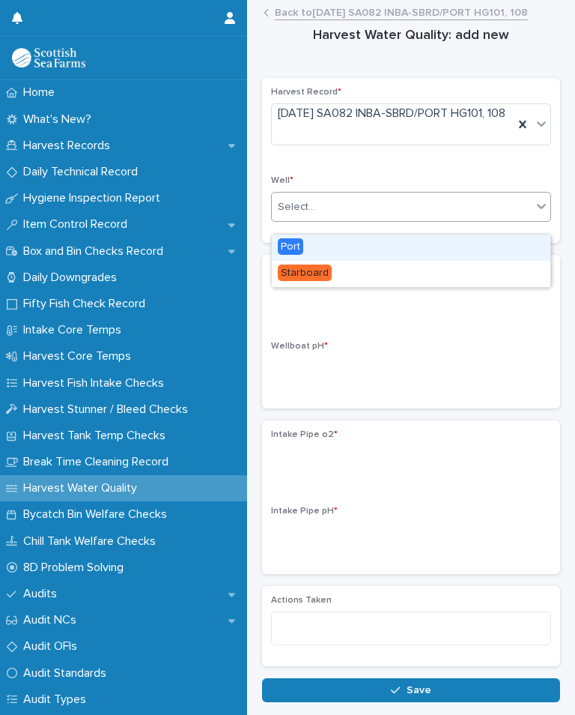
click at [303, 247] on div "Port" at bounding box center [411, 247] width 279 height 26
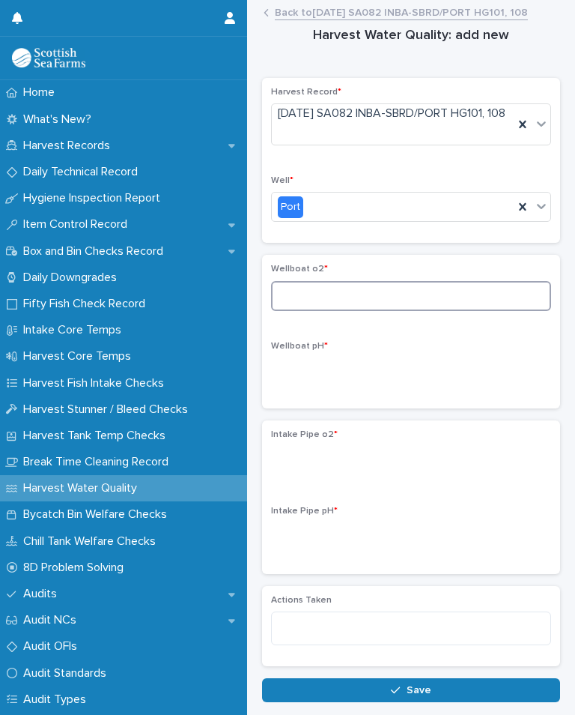
click at [342, 311] on input at bounding box center [411, 296] width 280 height 30
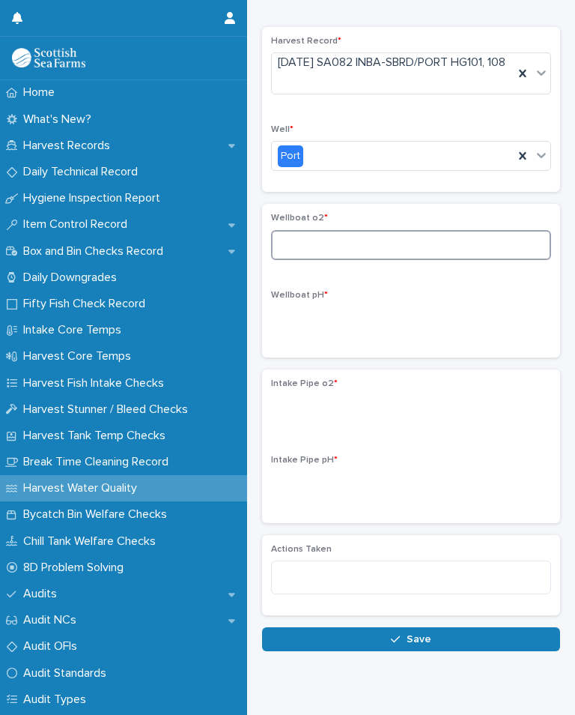
scroll to position [49, 0]
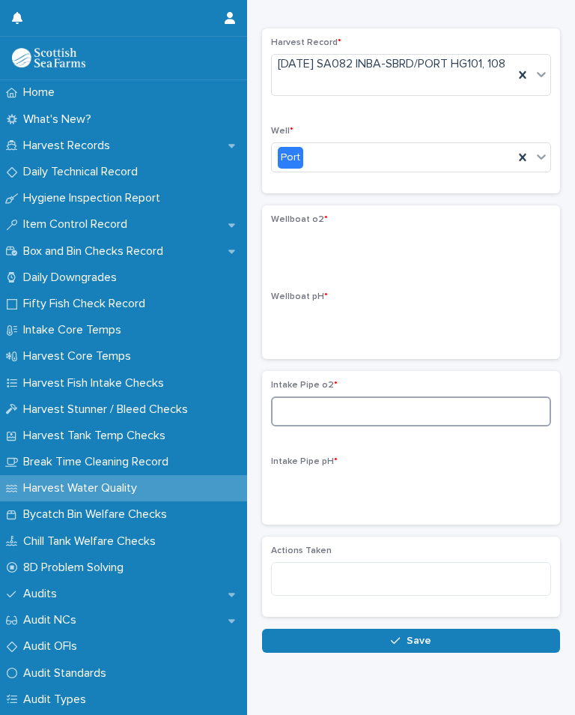
click at [357, 426] on input at bounding box center [411, 411] width 280 height 30
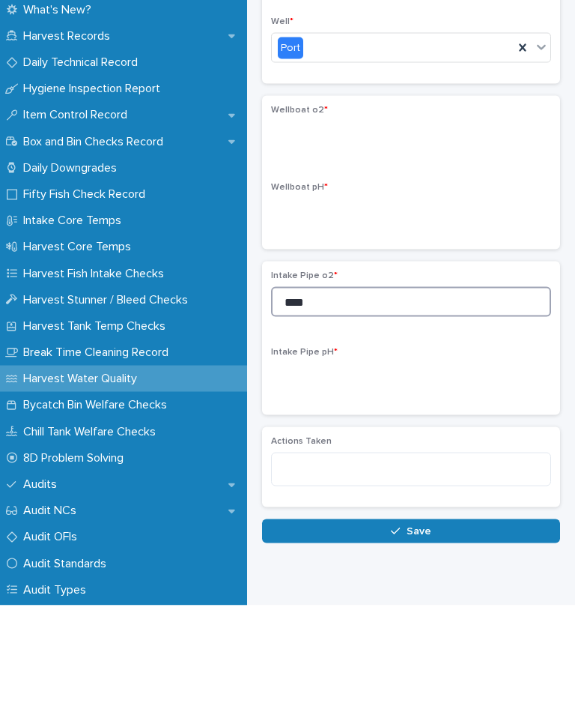
type input "****"
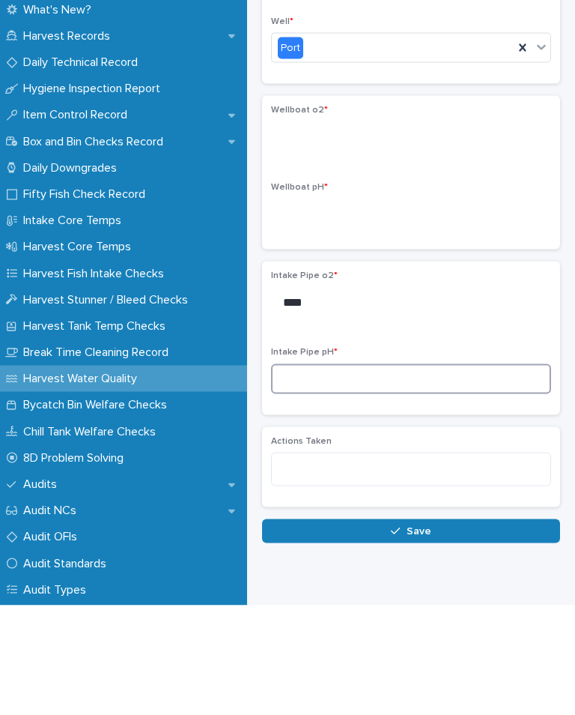
click at [384, 473] on input at bounding box center [411, 488] width 280 height 30
type input "****"
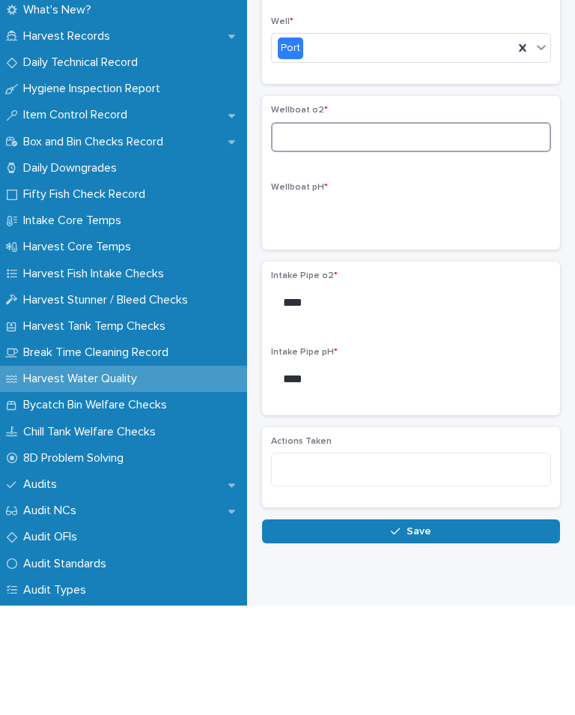
click at [361, 231] on input at bounding box center [411, 246] width 280 height 30
type input "*****"
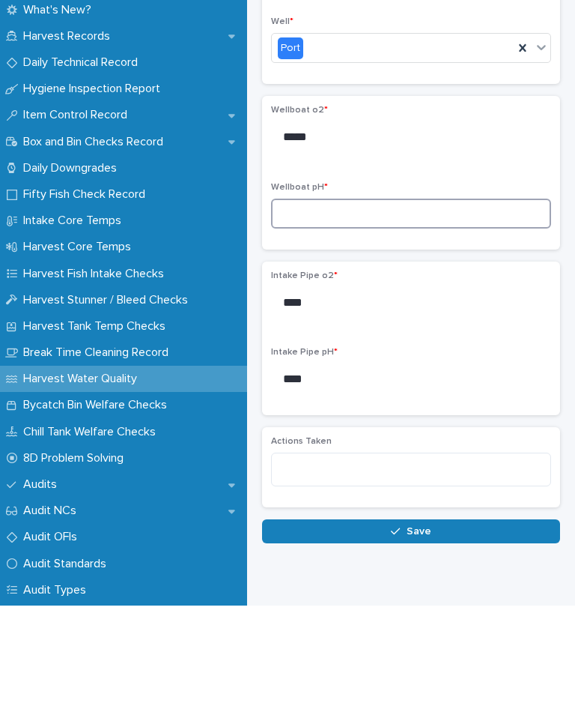
click at [366, 308] on input at bounding box center [411, 323] width 280 height 30
type input "***"
click at [436, 380] on div "Intake Pipe o2 * **** Intake Pipe pH * ****" at bounding box center [411, 448] width 280 height 136
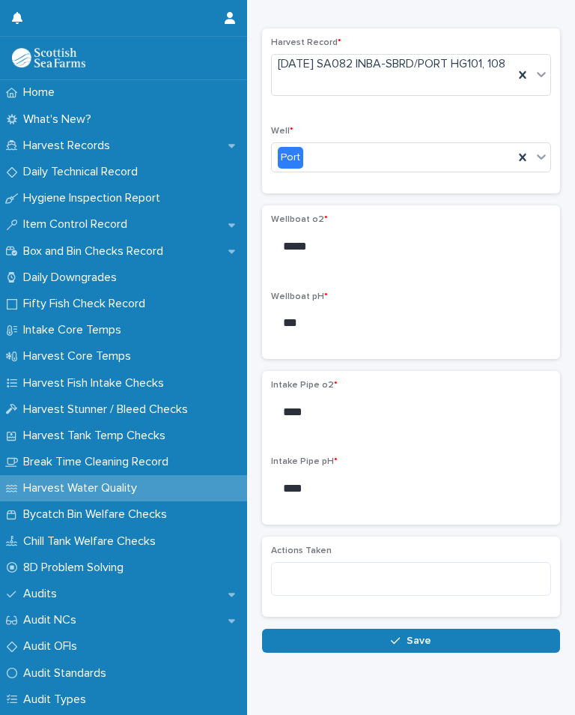
click at [446, 652] on button "Save" at bounding box center [411, 640] width 298 height 24
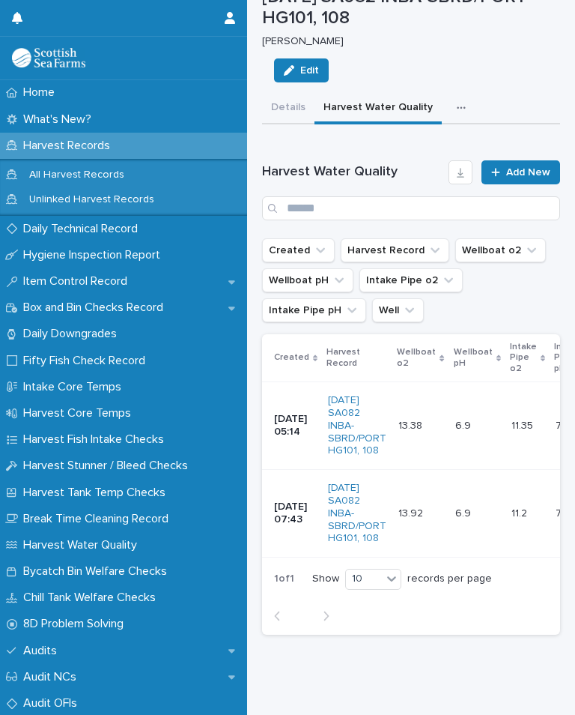
scroll to position [60, 0]
click at [532, 172] on span "Add New" at bounding box center [528, 173] width 44 height 10
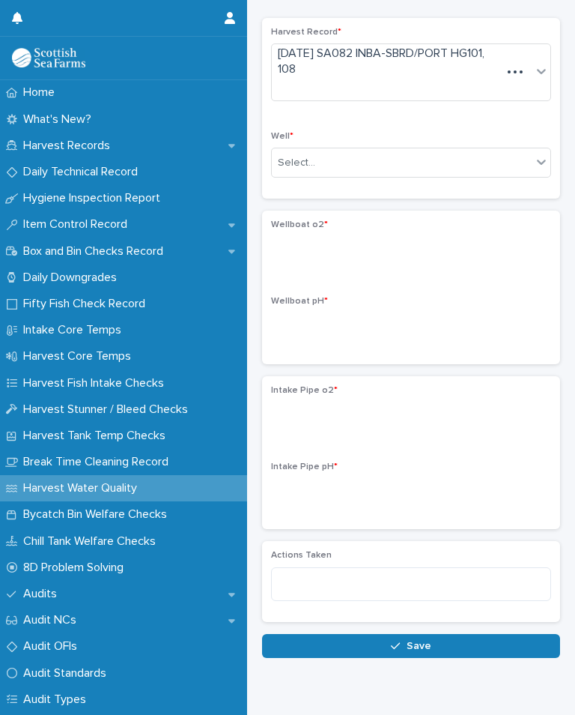
scroll to position [16, 0]
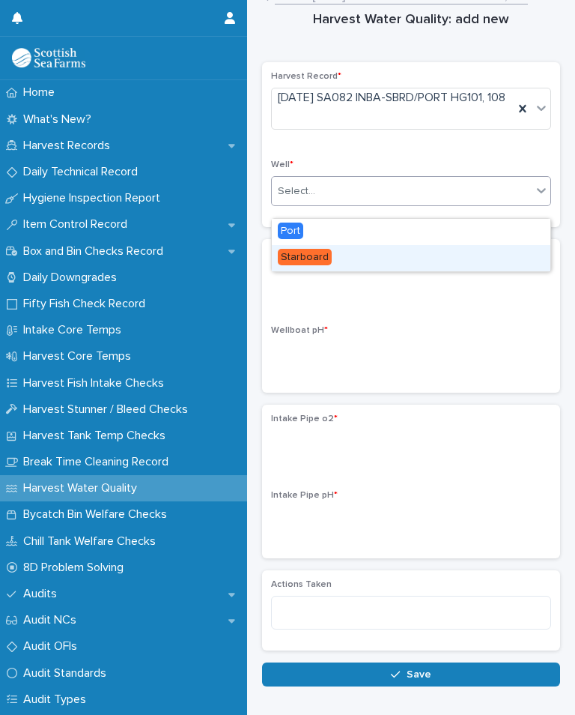
click at [341, 253] on div "Starboard" at bounding box center [411, 258] width 279 height 26
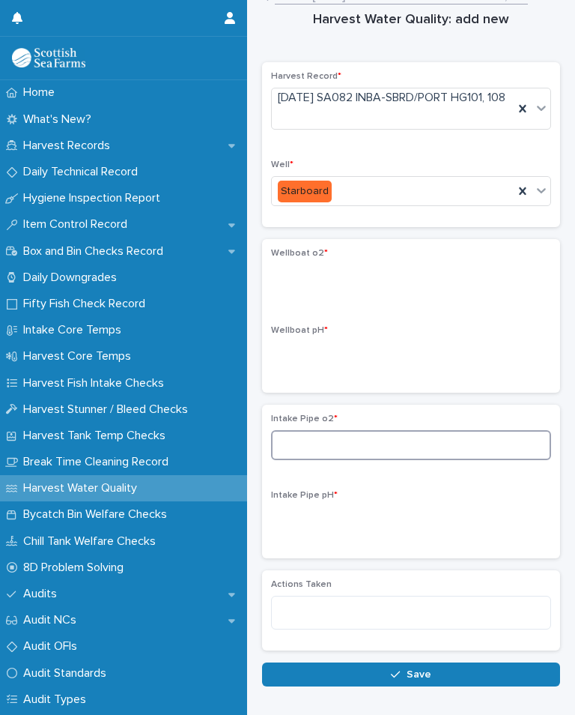
click at [347, 455] on input at bounding box center [411, 445] width 280 height 30
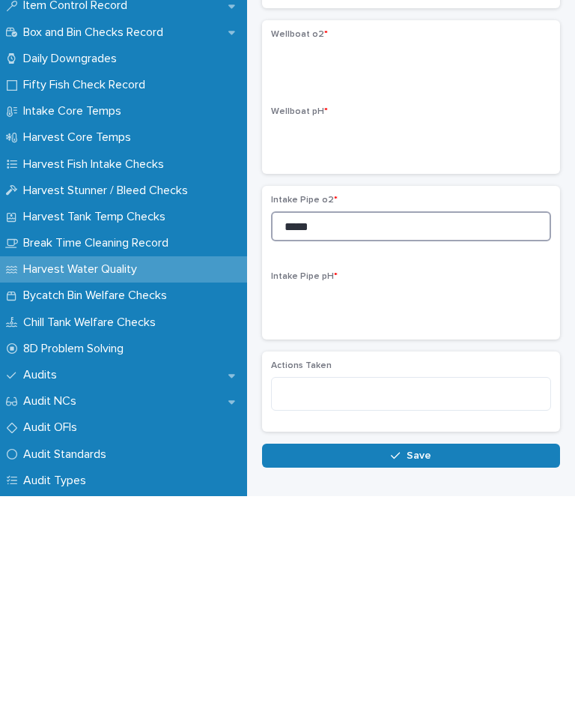
type input "*****"
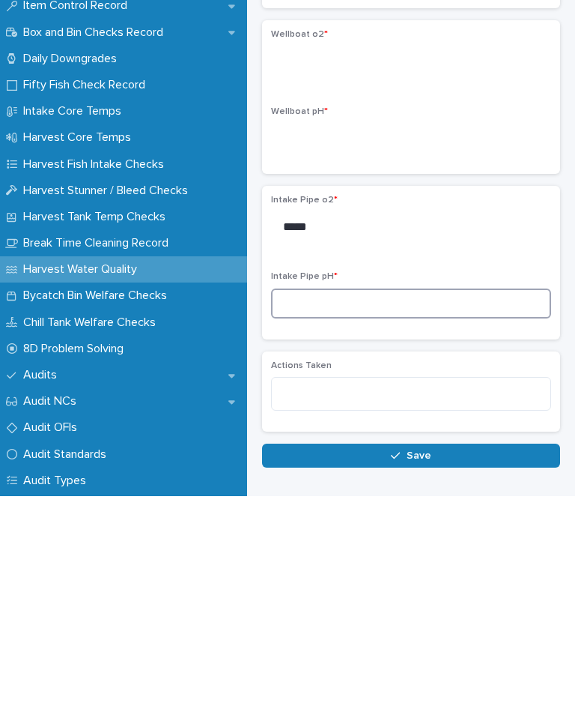
click at [332, 507] on input at bounding box center [411, 522] width 280 height 30
type input "****"
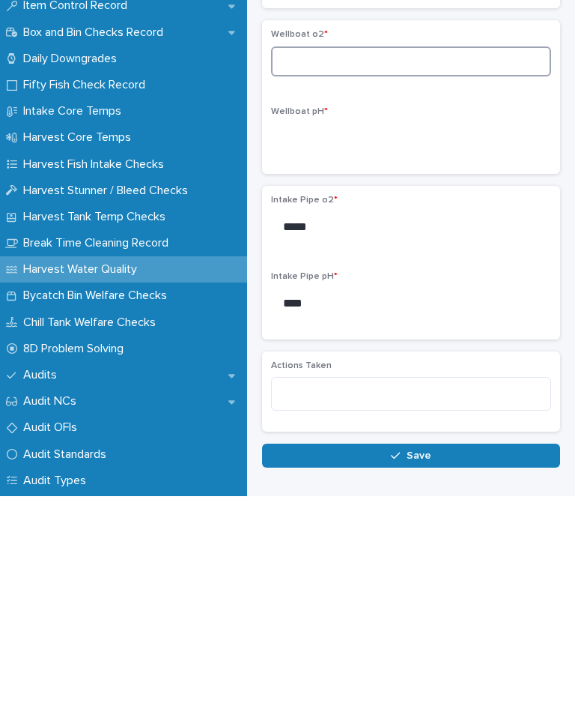
click at [362, 265] on input at bounding box center [411, 280] width 280 height 30
type input "*****"
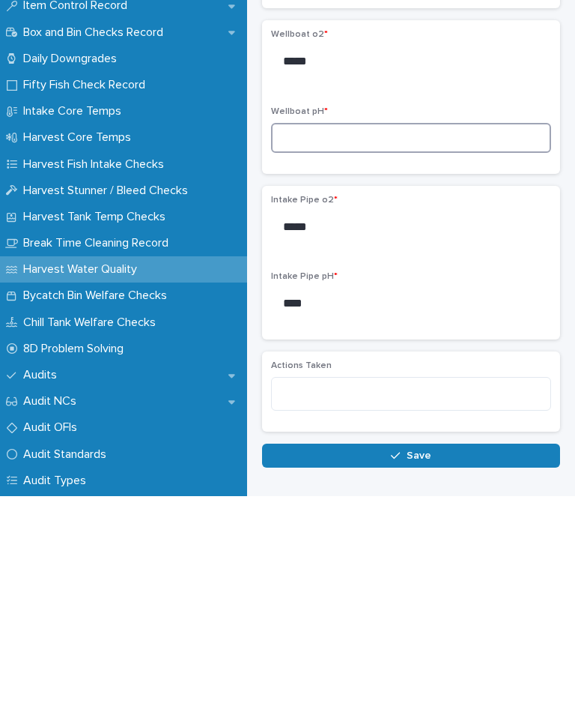
click at [369, 342] on input at bounding box center [411, 357] width 280 height 30
type input "*"
click at [447, 662] on button "Save" at bounding box center [411, 674] width 298 height 24
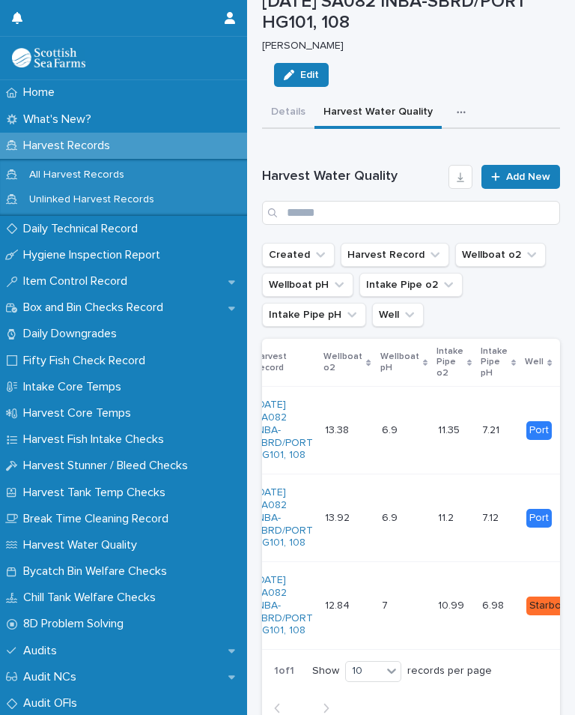
scroll to position [0, 83]
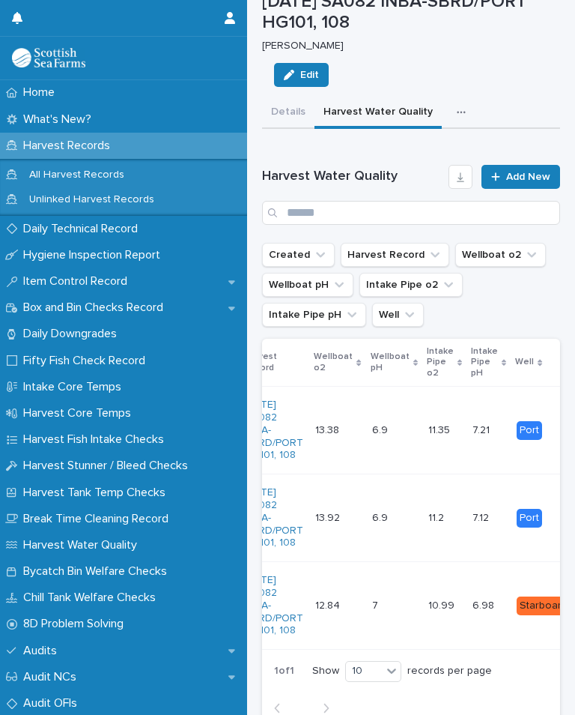
click at [456, 103] on button "button" at bounding box center [464, 112] width 33 height 30
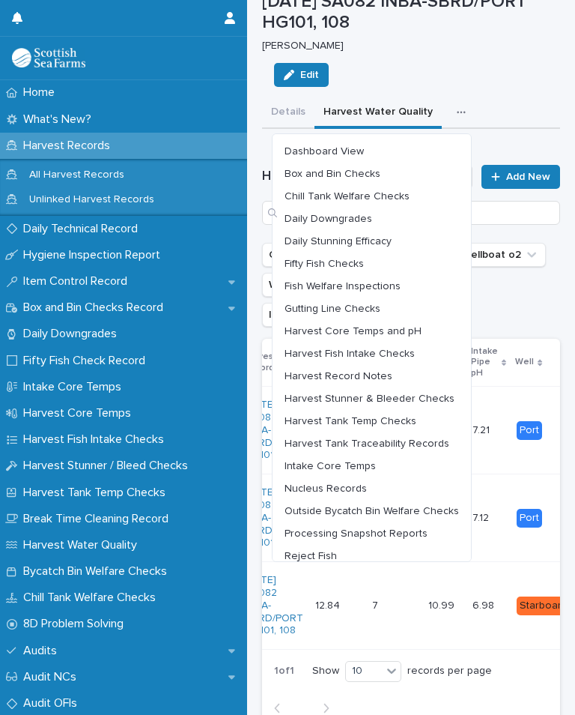
click at [433, 509] on span "Outside Bycatch Bin Welfare Checks" at bounding box center [372, 511] width 175 height 10
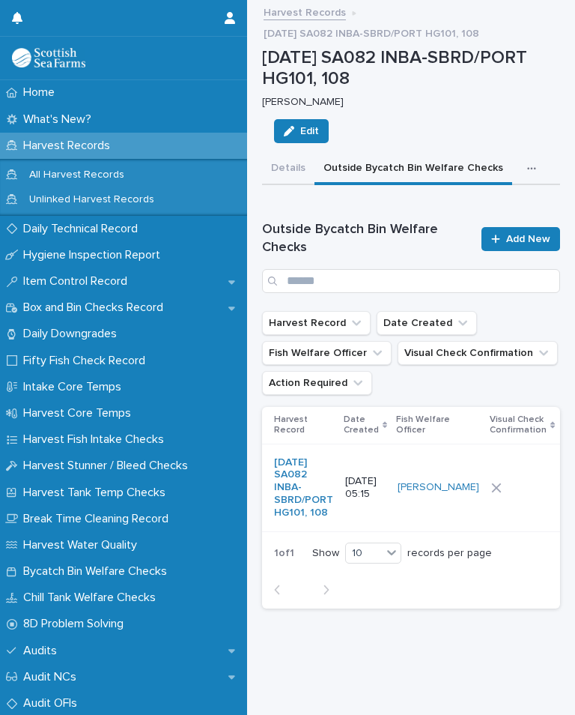
click at [497, 491] on div at bounding box center [522, 487] width 62 height 10
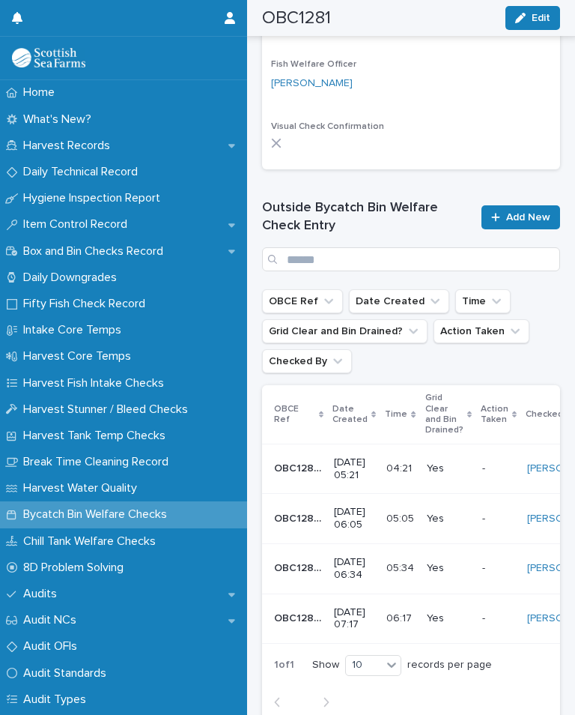
scroll to position [578, 0]
click at [535, 215] on span "Add New" at bounding box center [528, 218] width 44 height 10
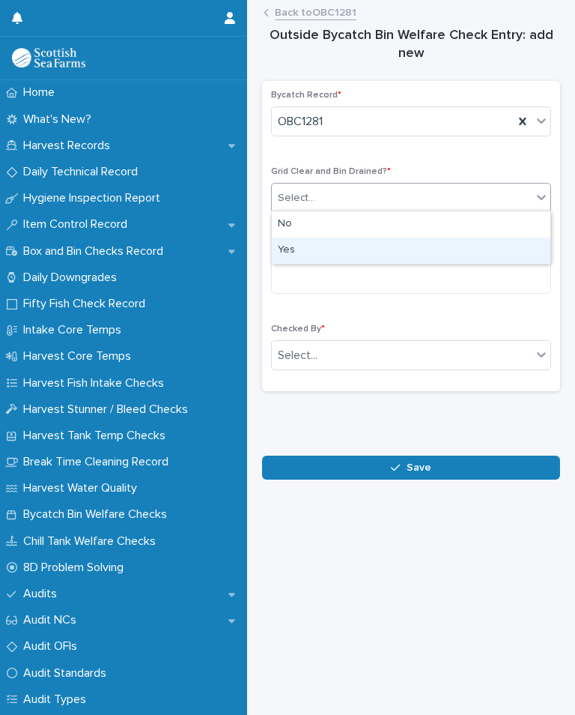
click at [312, 249] on div "Yes" at bounding box center [411, 250] width 279 height 26
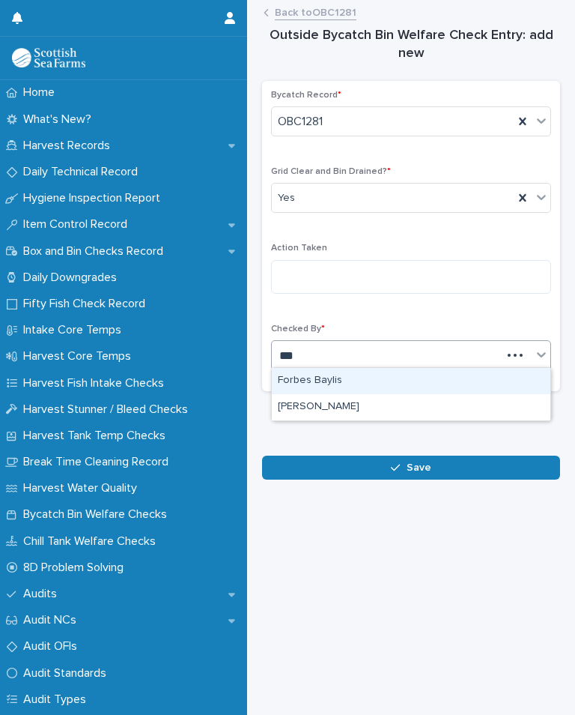
click at [353, 405] on div "[PERSON_NAME]" at bounding box center [411, 407] width 279 height 26
type input "***"
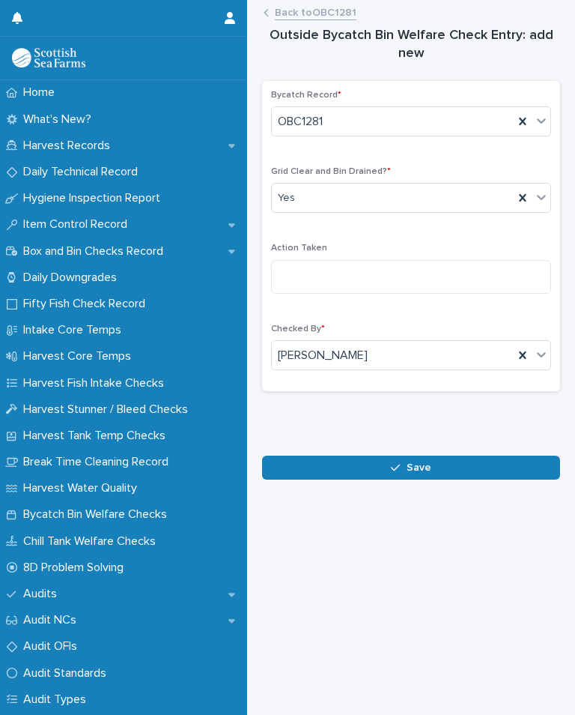
click at [440, 468] on button "Save" at bounding box center [411, 467] width 298 height 24
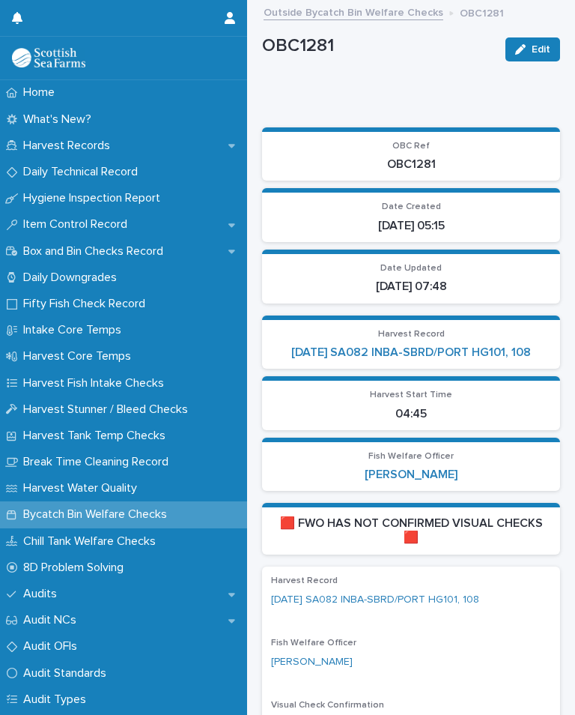
click at [493, 354] on link "[DATE] SA082 INBA-SBRD/PORT HG101, 108" at bounding box center [411, 352] width 240 height 14
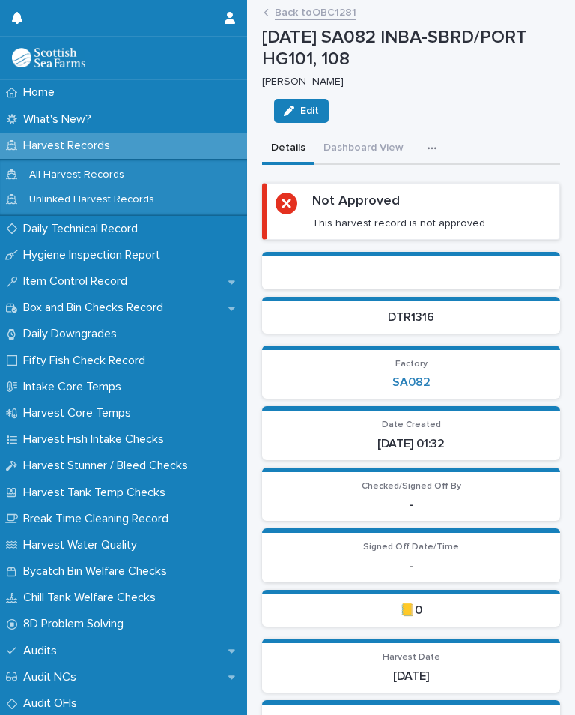
click at [428, 148] on icon "button" at bounding box center [432, 148] width 9 height 10
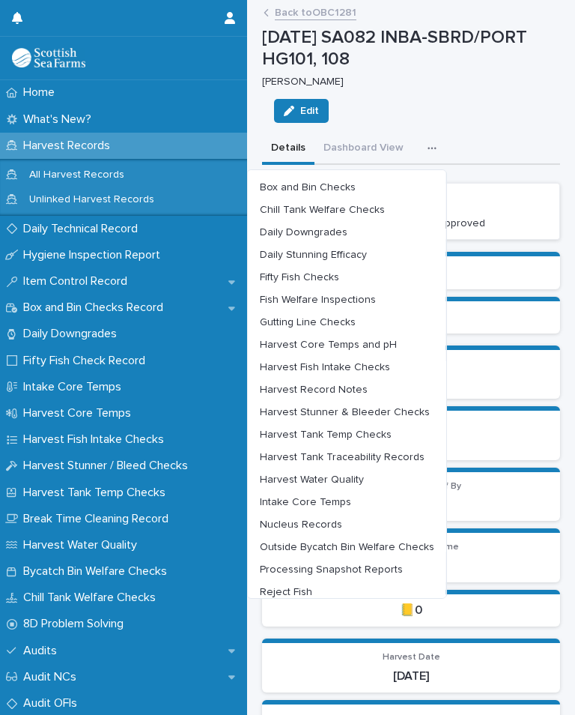
click at [369, 205] on span "Chill Tank Welfare Checks" at bounding box center [322, 209] width 125 height 10
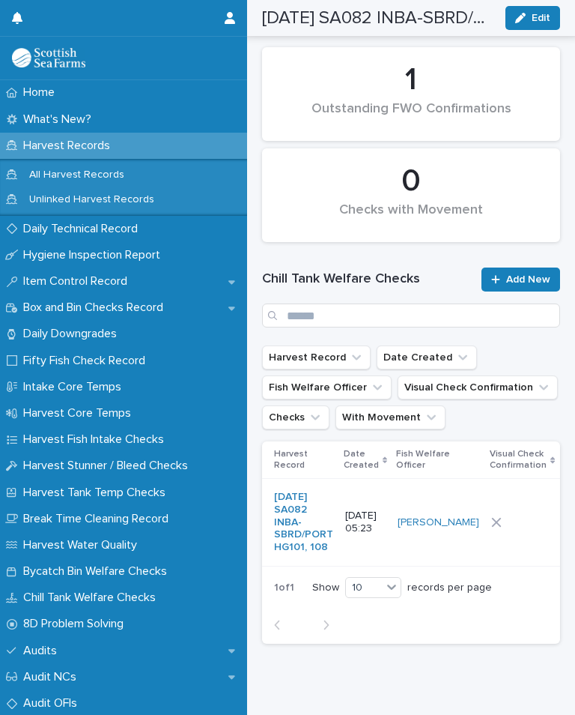
scroll to position [160, 0]
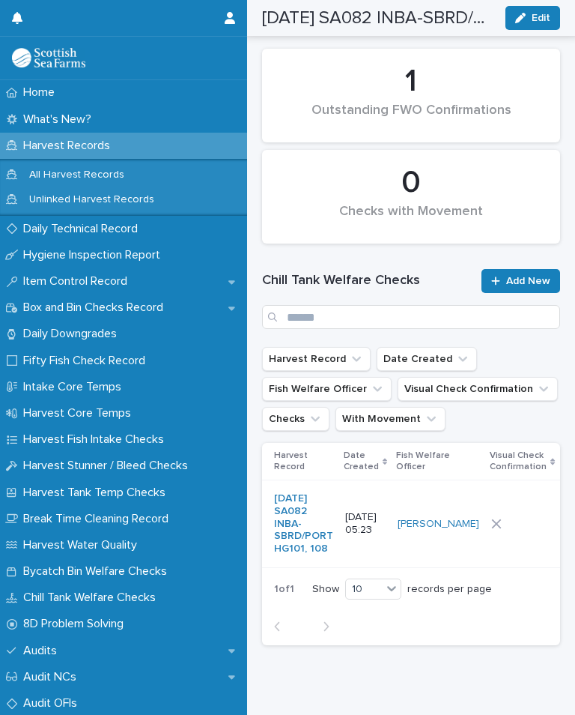
click at [503, 529] on div at bounding box center [522, 523] width 62 height 10
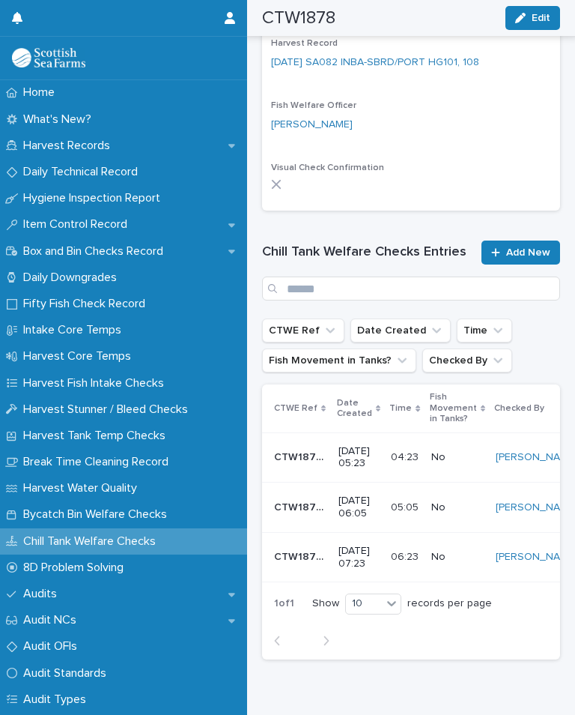
scroll to position [499, 0]
click at [535, 248] on span "Add New" at bounding box center [528, 253] width 44 height 10
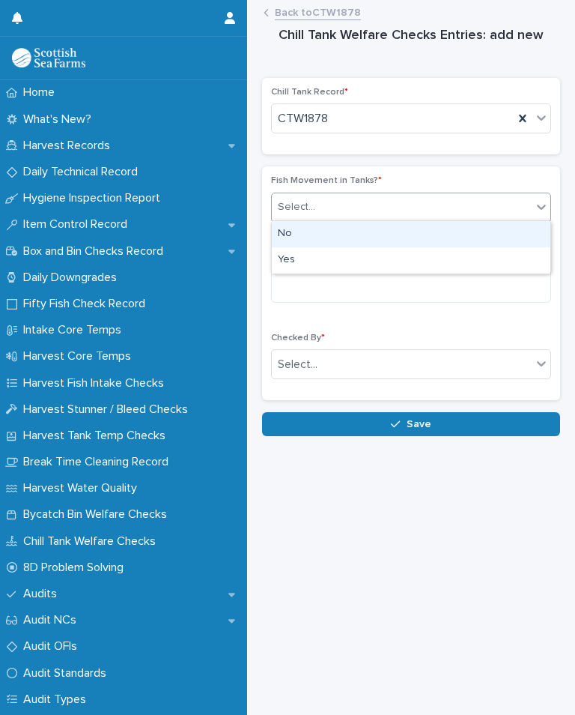
click at [309, 236] on div "No" at bounding box center [411, 234] width 279 height 26
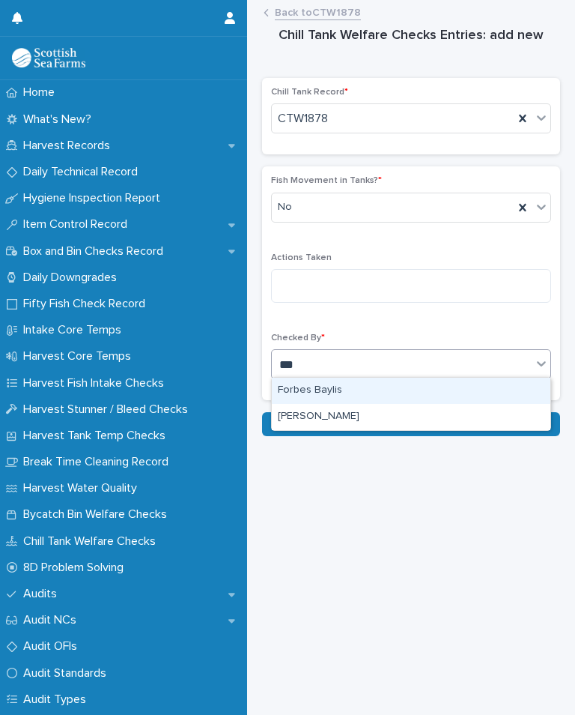
type input "***"
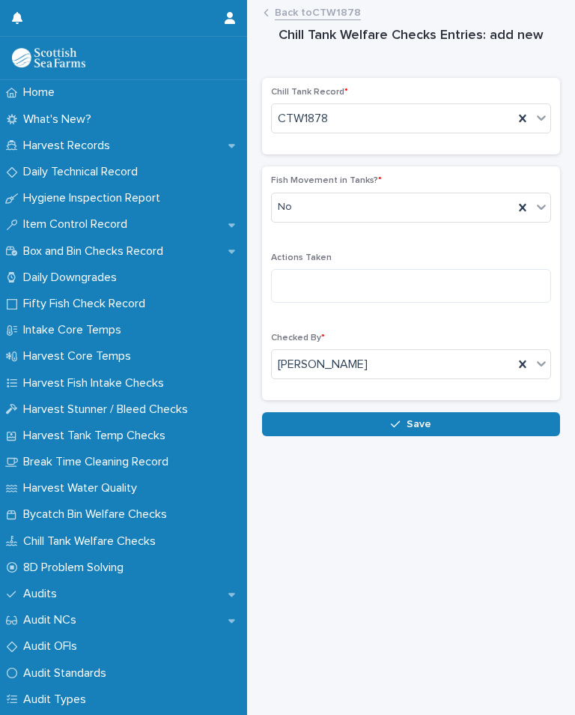
click at [427, 428] on button "Save" at bounding box center [411, 424] width 298 height 24
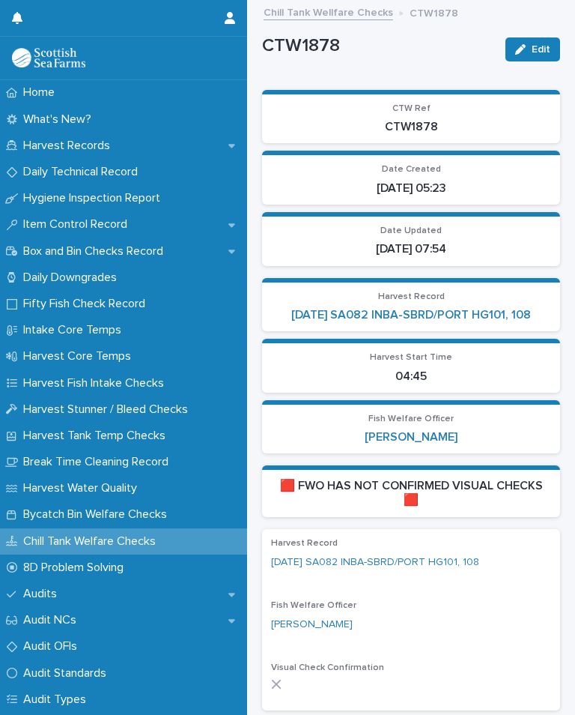
click at [473, 315] on link "[DATE] SA082 INBA-SBRD/PORT HG101, 108" at bounding box center [411, 315] width 240 height 14
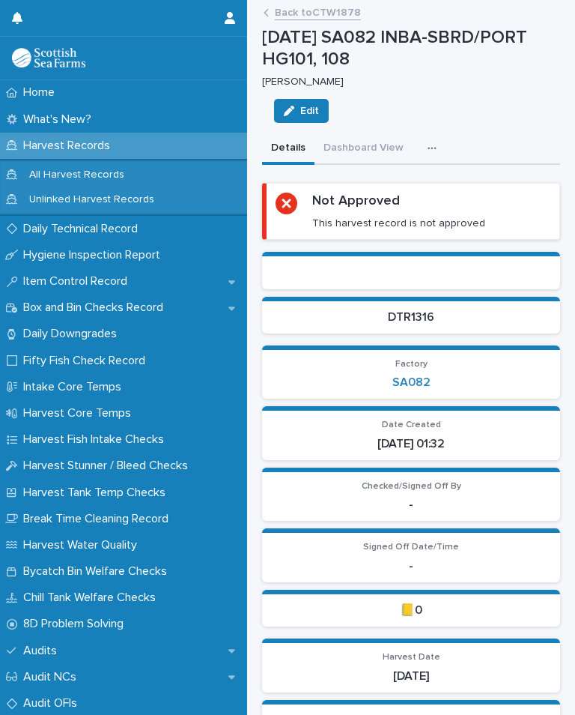
click at [485, 319] on p "DTR1316" at bounding box center [411, 317] width 280 height 14
click at [479, 310] on p "DTR1316" at bounding box center [411, 317] width 280 height 14
click at [437, 154] on button "button" at bounding box center [435, 148] width 33 height 30
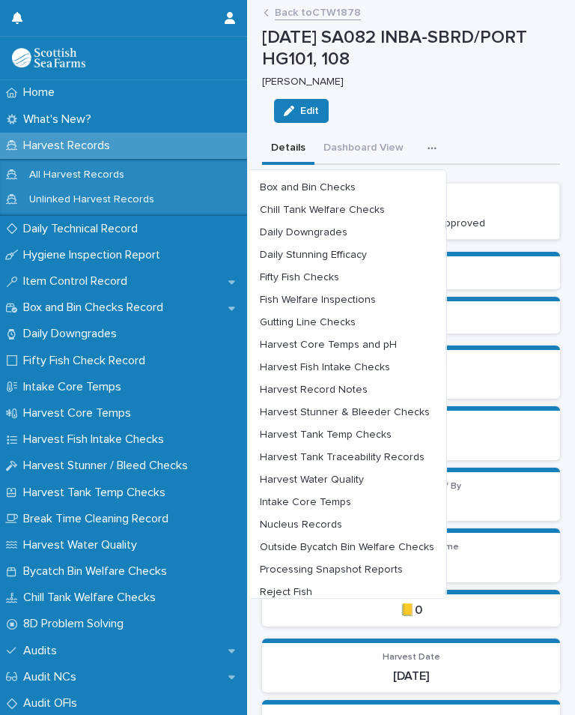
click at [367, 429] on span "Harvest Tank Temp Checks" at bounding box center [326, 434] width 132 height 10
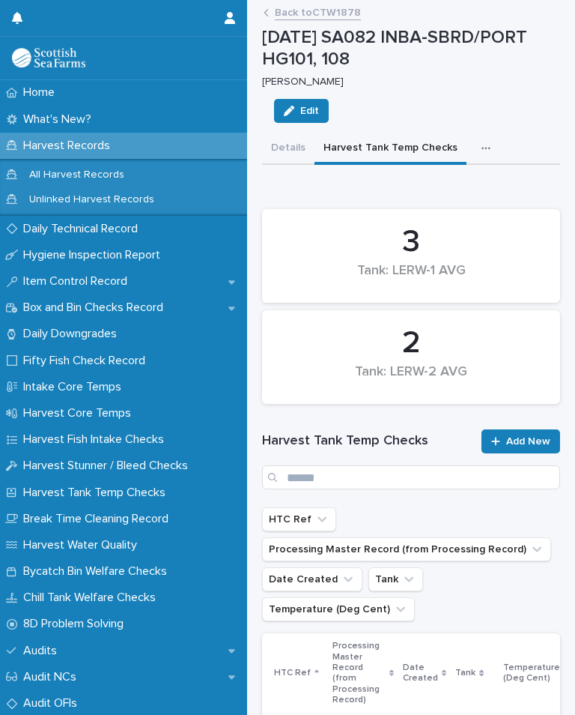
click at [483, 156] on button "button" at bounding box center [489, 148] width 33 height 30
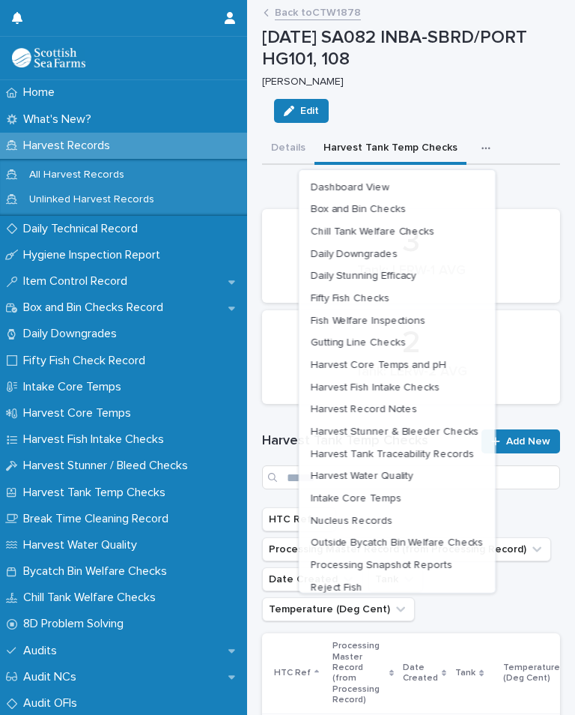
click at [536, 184] on div "Loading... Saving… 3 Tank: LERW-1 AVG 2 Tank: LERW-2 AVG Harvest Tank Temp Chec…" at bounding box center [411, 651] width 298 height 937
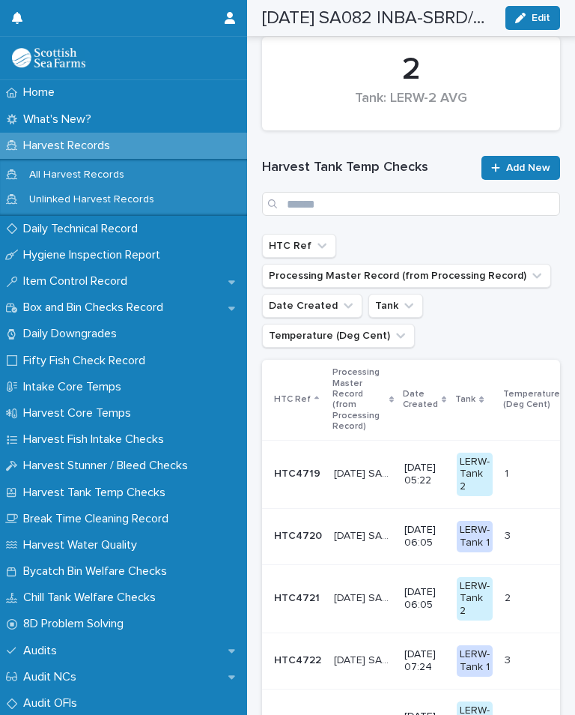
scroll to position [273, 0]
click at [530, 176] on link "Add New" at bounding box center [521, 169] width 79 height 24
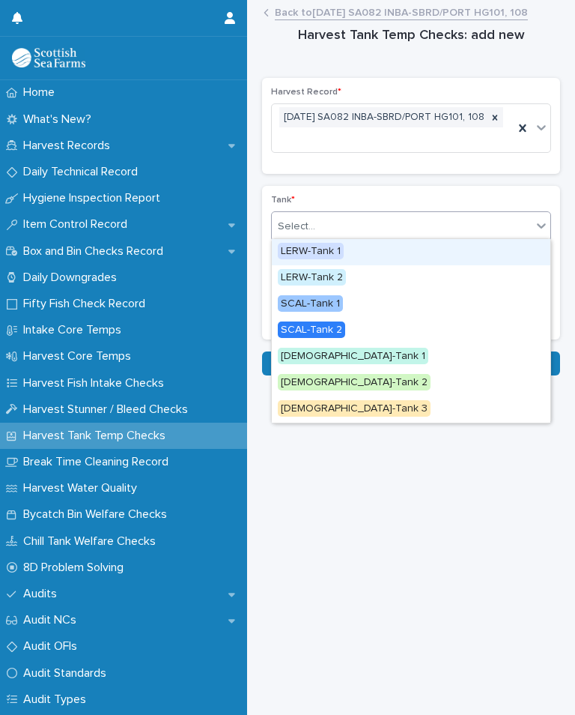
click at [339, 258] on span "LERW-Tank 1" at bounding box center [311, 251] width 66 height 16
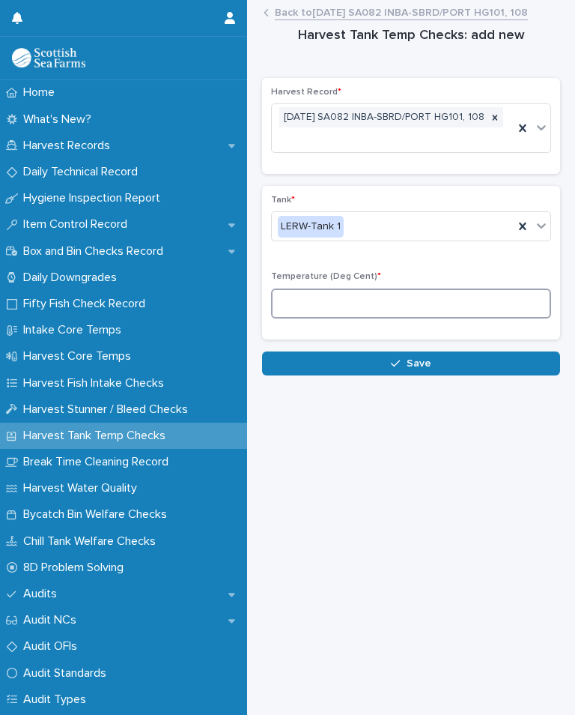
click at [355, 301] on input at bounding box center [411, 303] width 280 height 30
type input "*"
click at [405, 358] on div "button" at bounding box center [398, 363] width 15 height 10
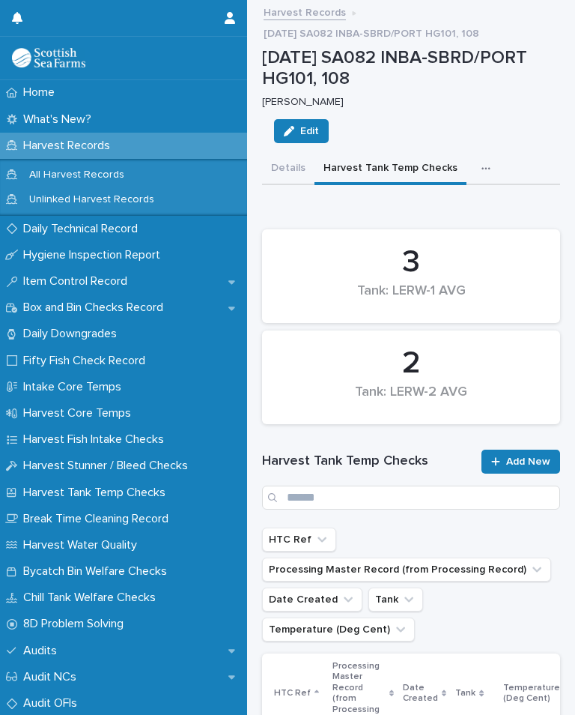
click at [526, 460] on span "Add New" at bounding box center [528, 461] width 44 height 10
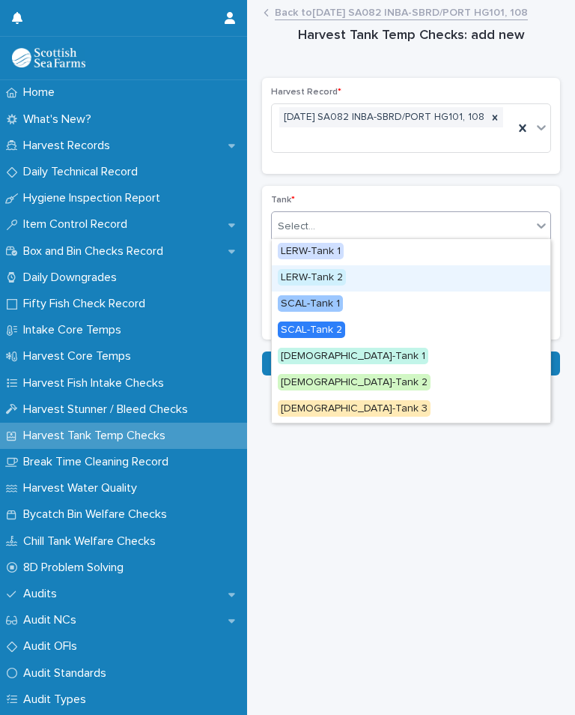
click at [354, 284] on div "LERW-Tank 2" at bounding box center [411, 278] width 279 height 26
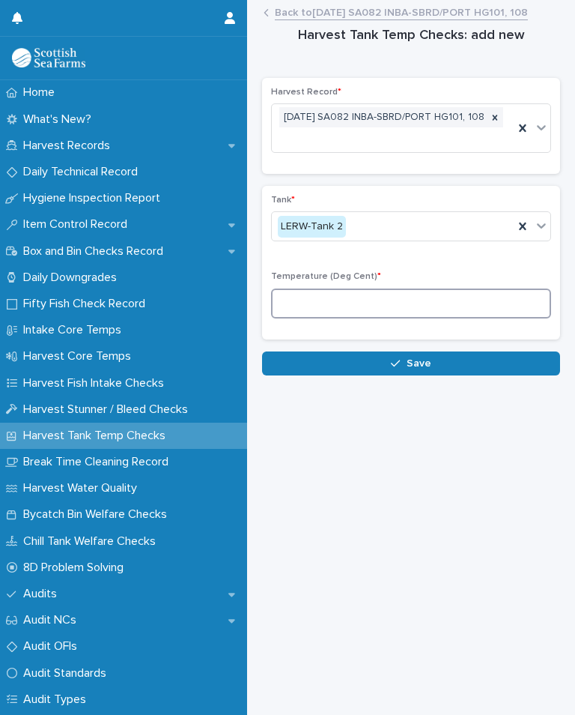
click at [358, 294] on input at bounding box center [411, 303] width 280 height 30
type input "*"
click at [424, 370] on button "Save" at bounding box center [411, 363] width 298 height 24
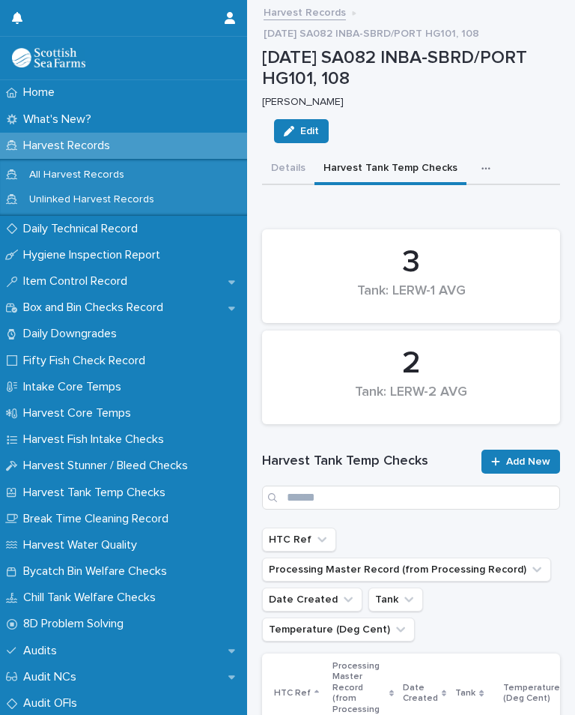
click at [484, 163] on div "button" at bounding box center [489, 168] width 15 height 10
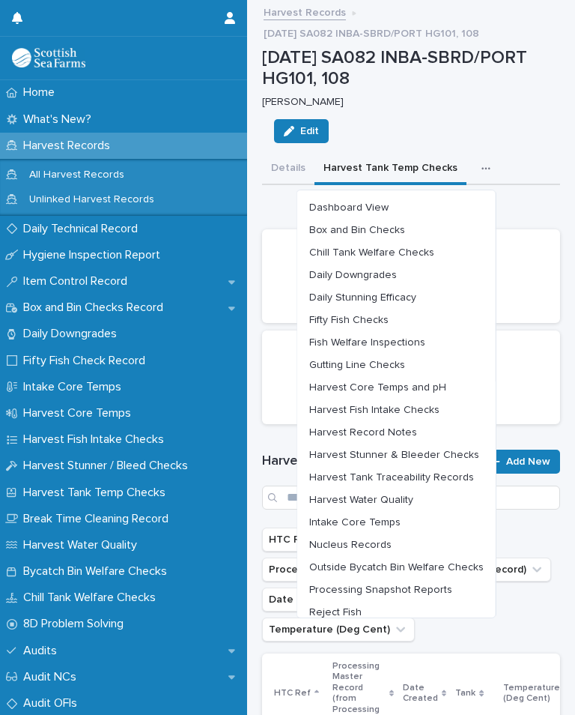
click at [461, 563] on span "Outside Bycatch Bin Welfare Checks" at bounding box center [396, 567] width 175 height 10
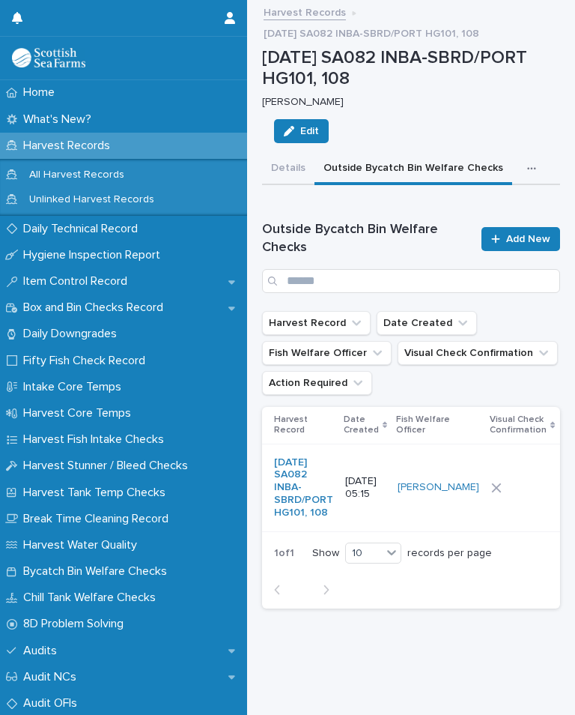
click at [496, 499] on div at bounding box center [522, 487] width 62 height 22
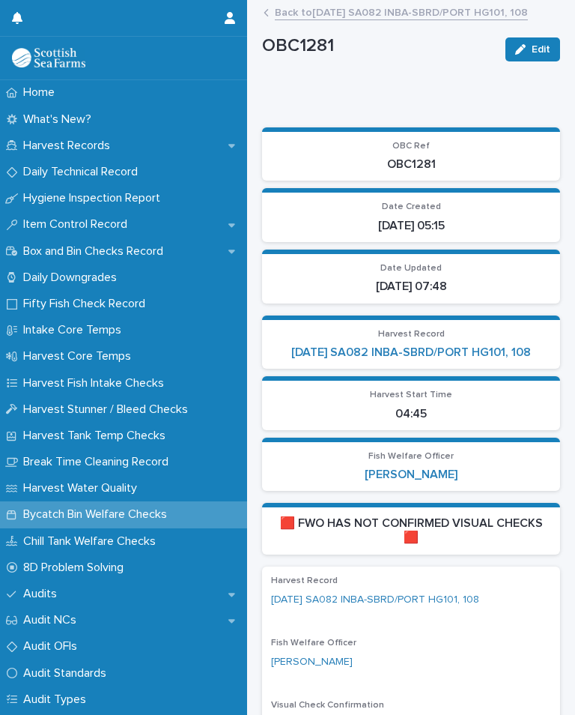
click at [484, 345] on link "[DATE] SA082 INBA-SBRD/PORT HG101, 108" at bounding box center [411, 352] width 240 height 14
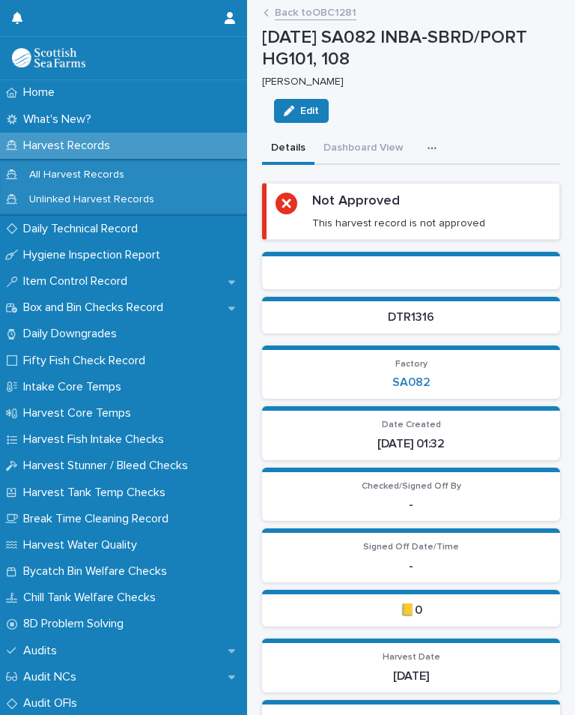
click at [431, 148] on icon "button" at bounding box center [432, 149] width 8 height 2
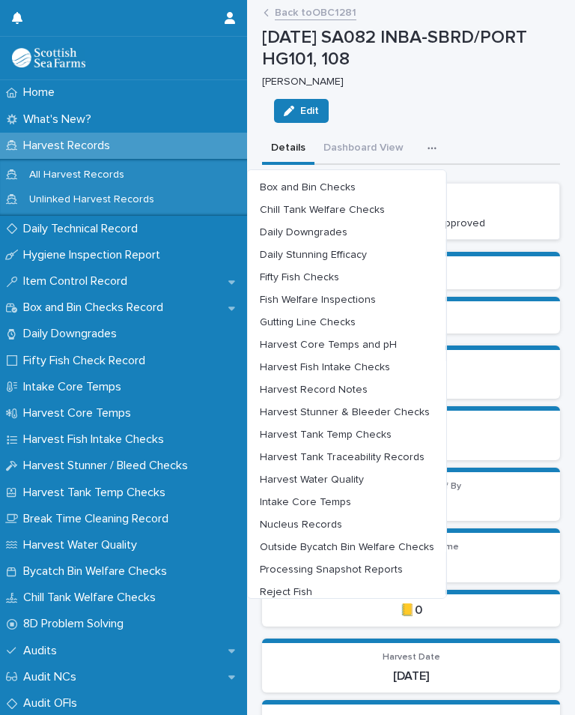
click at [371, 210] on span "Chill Tank Welfare Checks" at bounding box center [322, 209] width 125 height 10
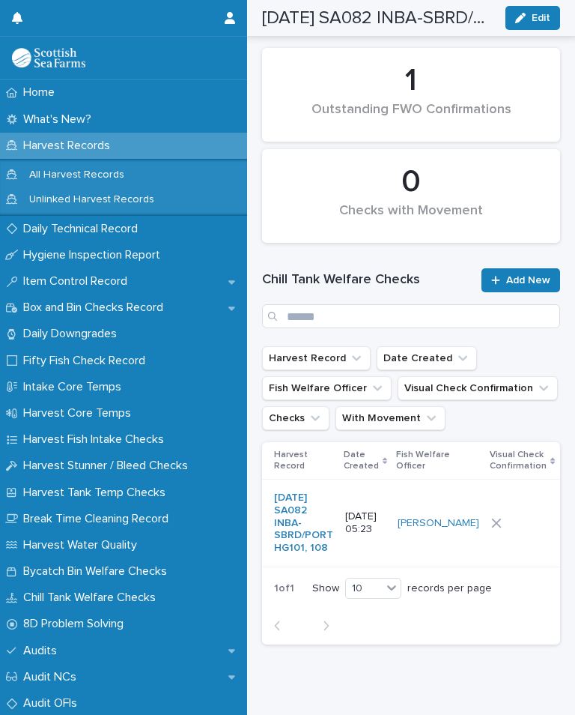
scroll to position [160, 0]
click at [560, 532] on td "4 4" at bounding box center [584, 523] width 48 height 88
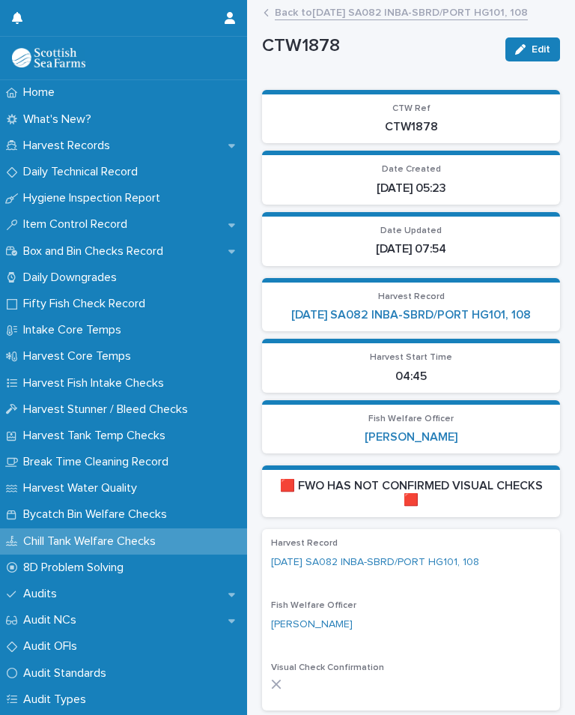
click at [503, 312] on link "[DATE] SA082 INBA-SBRD/PORT HG101, 108" at bounding box center [411, 315] width 240 height 14
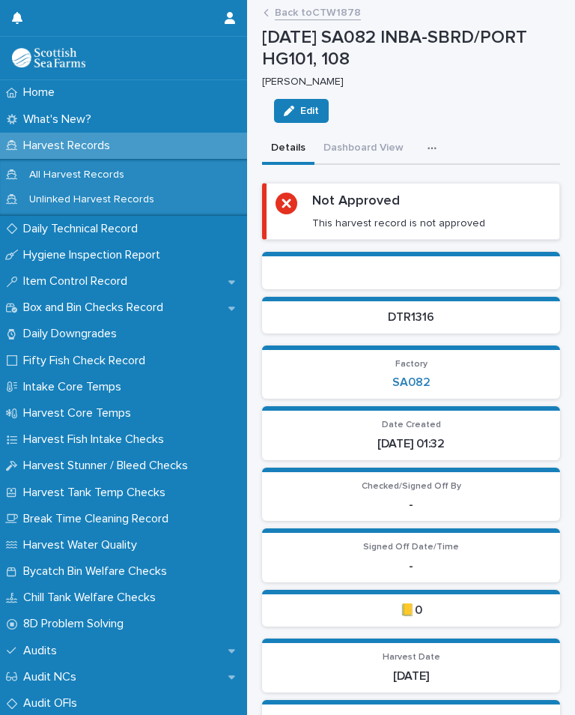
click at [429, 143] on icon "button" at bounding box center [432, 148] width 9 height 10
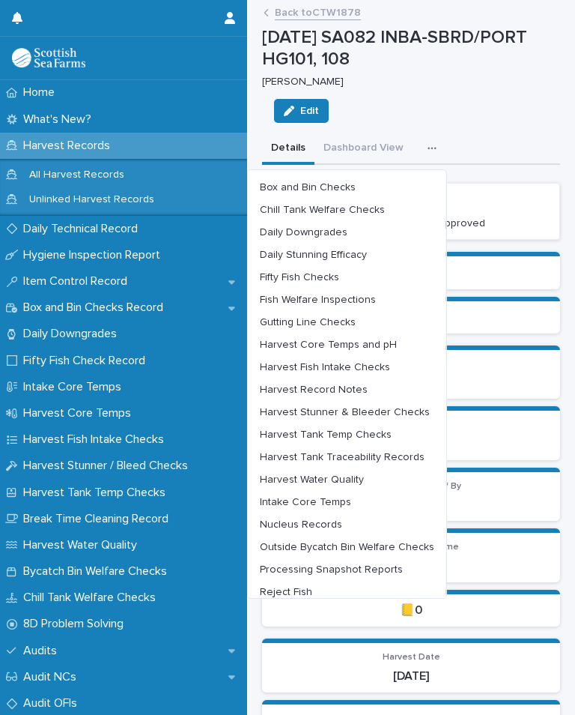
click at [372, 546] on span "Outside Bycatch Bin Welfare Checks" at bounding box center [347, 547] width 175 height 10
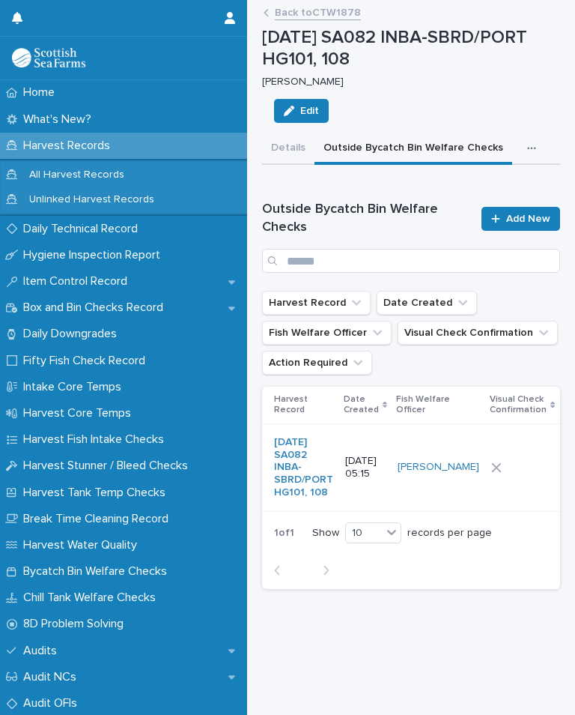
click at [491, 472] on div at bounding box center [522, 467] width 62 height 10
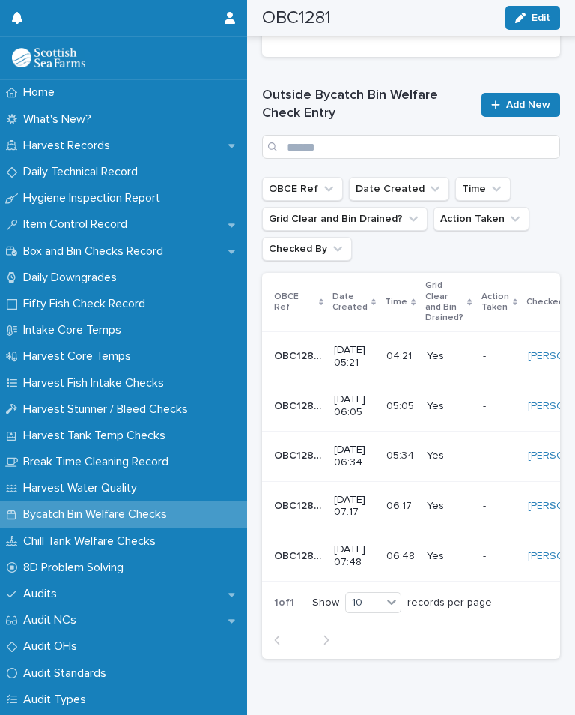
scroll to position [685, 0]
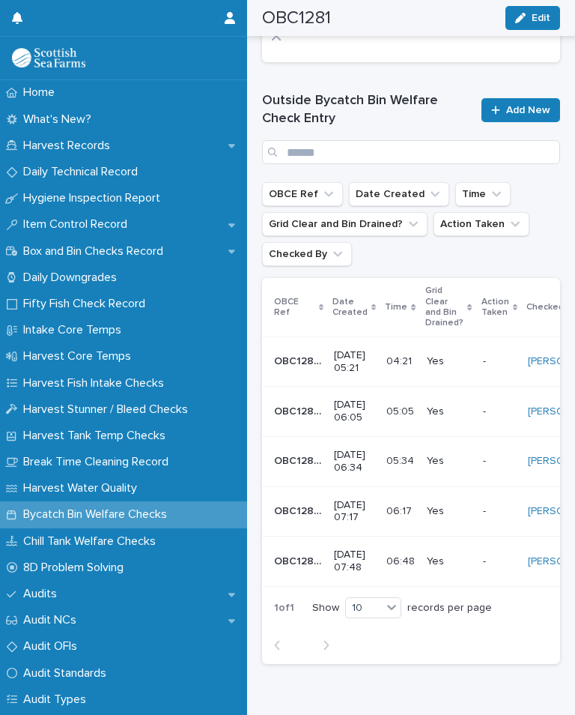
click at [529, 105] on span "Add New" at bounding box center [528, 110] width 44 height 10
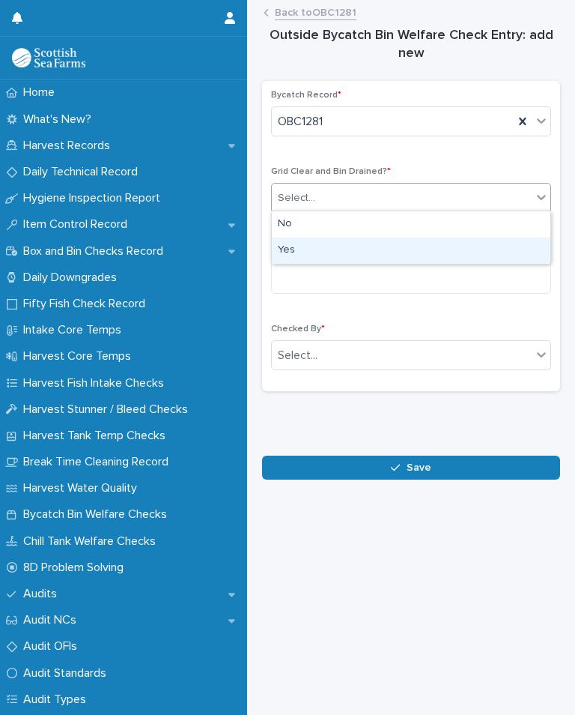
click at [307, 258] on div "Yes" at bounding box center [411, 250] width 279 height 26
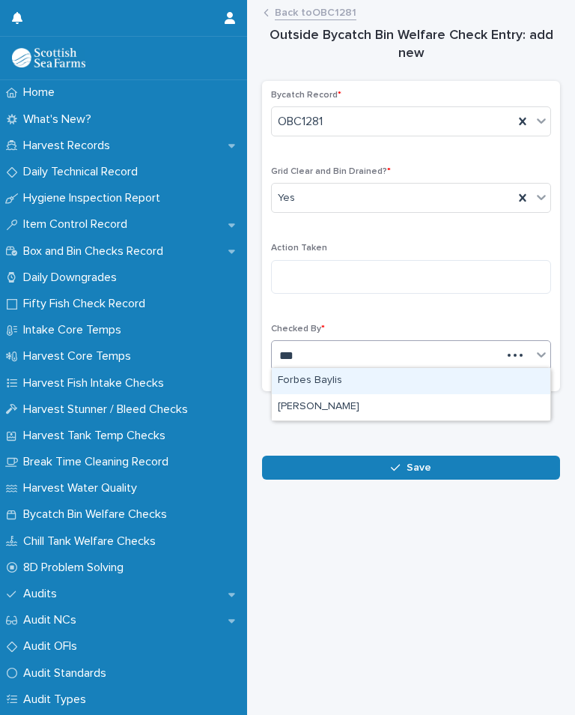
click at [342, 407] on div "[PERSON_NAME]" at bounding box center [411, 407] width 279 height 26
type input "***"
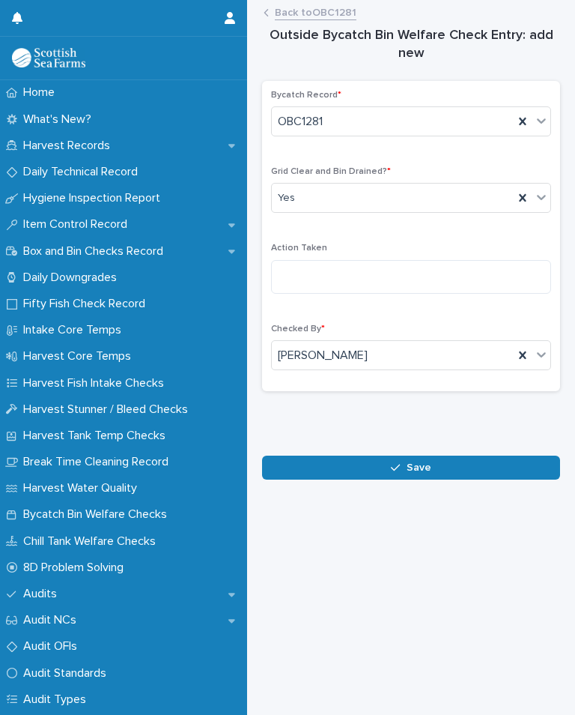
click at [442, 466] on button "Save" at bounding box center [411, 467] width 298 height 24
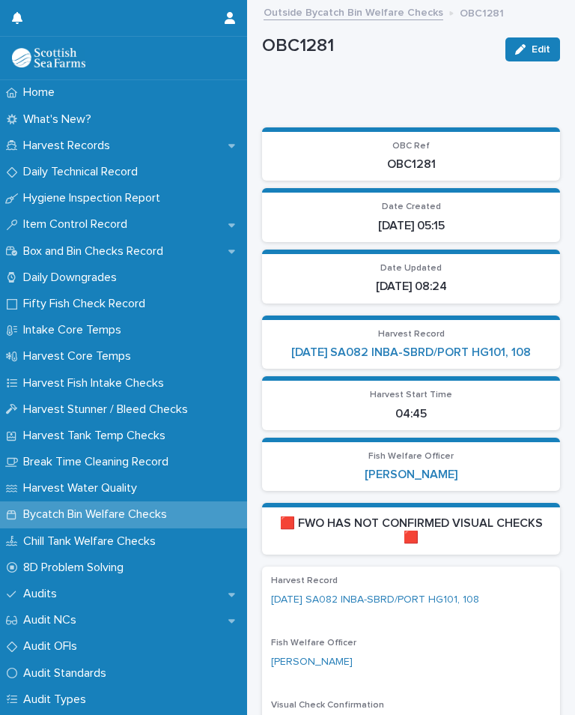
click at [474, 355] on link "[DATE] SA082 INBA-SBRD/PORT HG101, 108" at bounding box center [411, 352] width 240 height 14
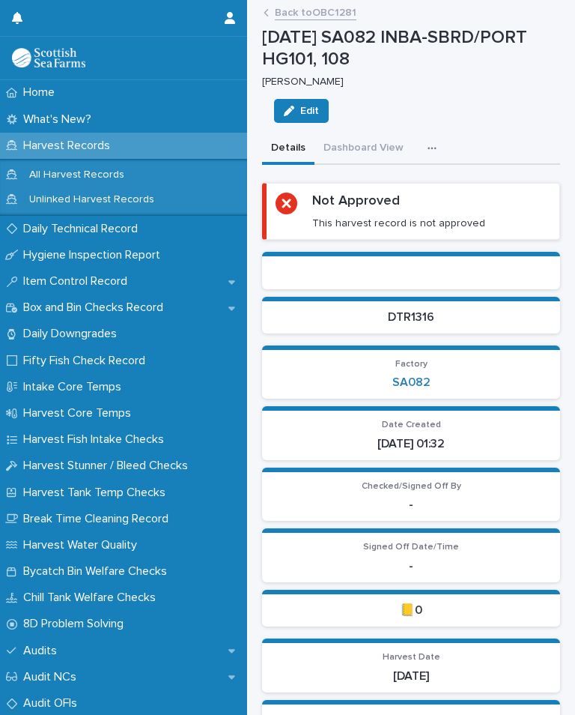
click at [434, 150] on div "button" at bounding box center [435, 148] width 15 height 10
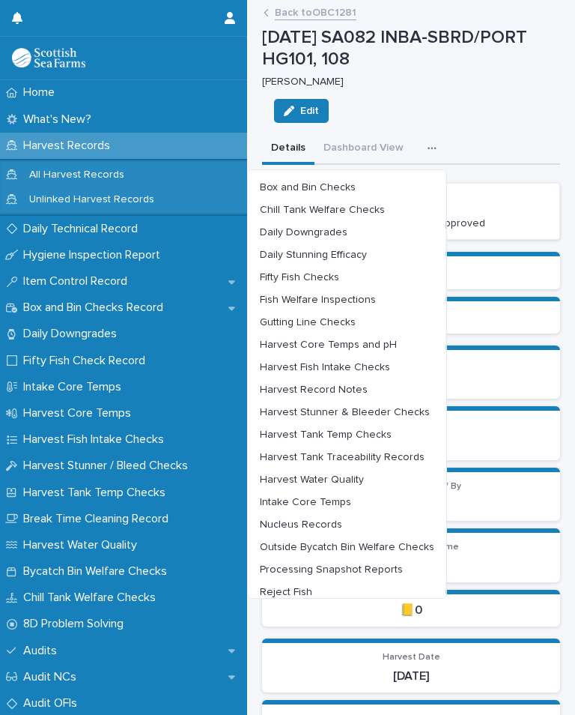
click at [376, 205] on span "Chill Tank Welfare Checks" at bounding box center [322, 209] width 125 height 10
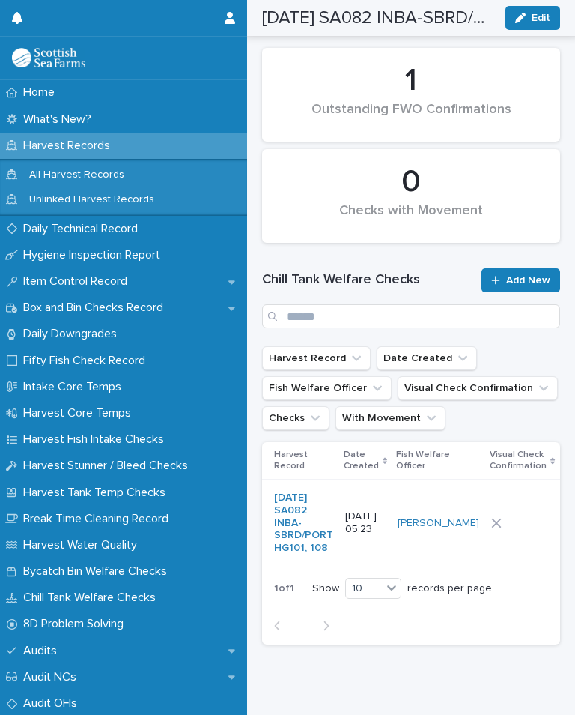
scroll to position [160, 0]
click at [491, 529] on div at bounding box center [522, 523] width 62 height 10
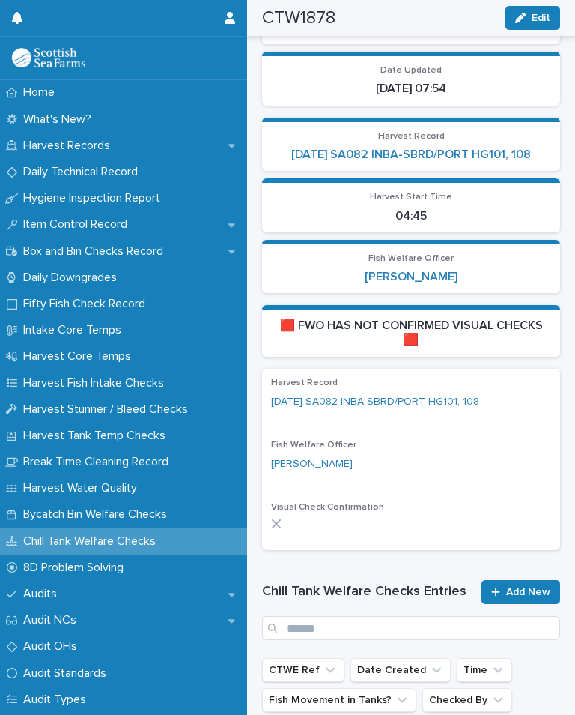
click at [482, 529] on div "Visual Check Confirmation" at bounding box center [411, 521] width 280 height 39
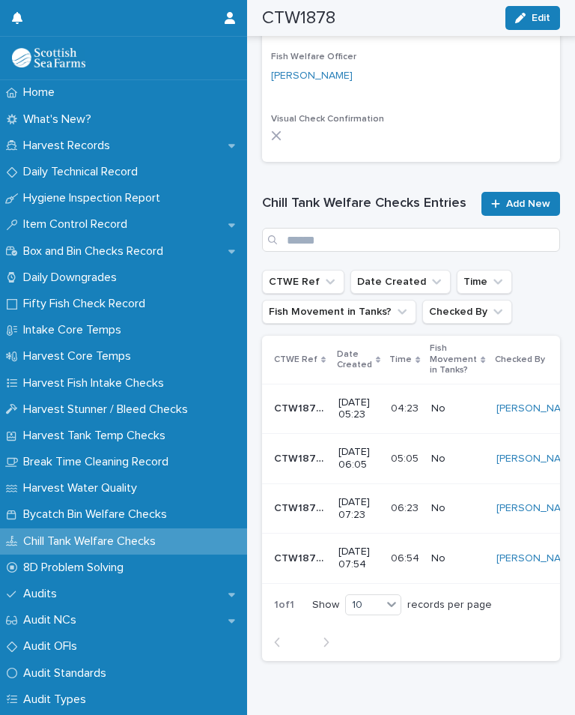
scroll to position [548, 0]
click at [521, 199] on span "Add New" at bounding box center [528, 204] width 44 height 10
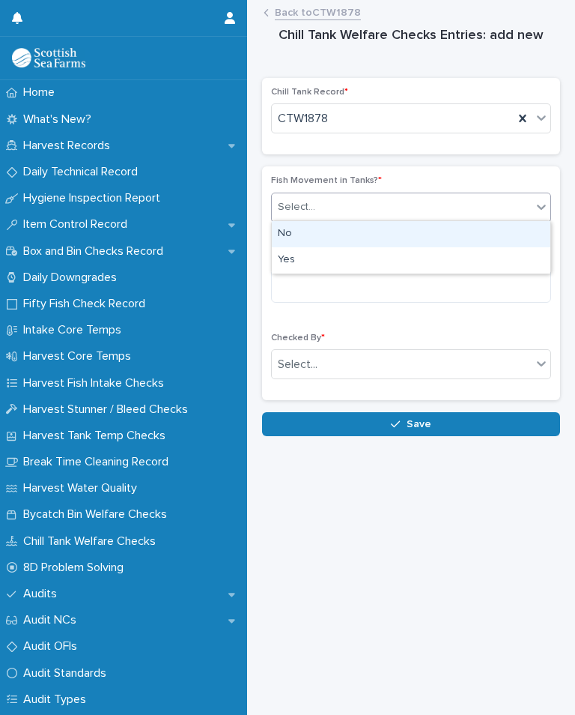
click at [305, 237] on div "No" at bounding box center [411, 234] width 279 height 26
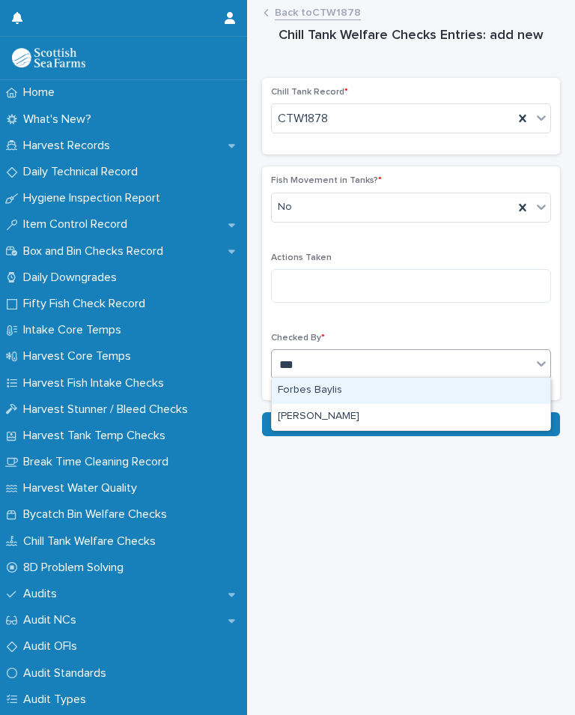
click at [363, 411] on div "[PERSON_NAME]" at bounding box center [411, 417] width 279 height 26
type input "***"
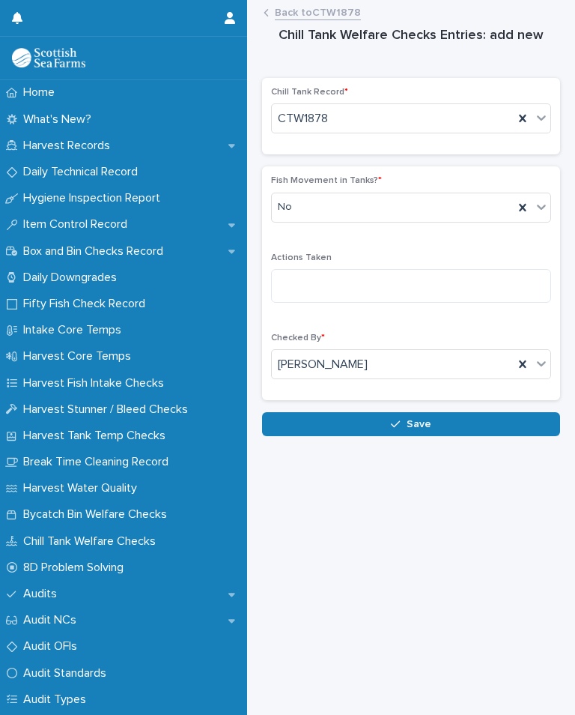
click at [439, 421] on button "Save" at bounding box center [411, 424] width 298 height 24
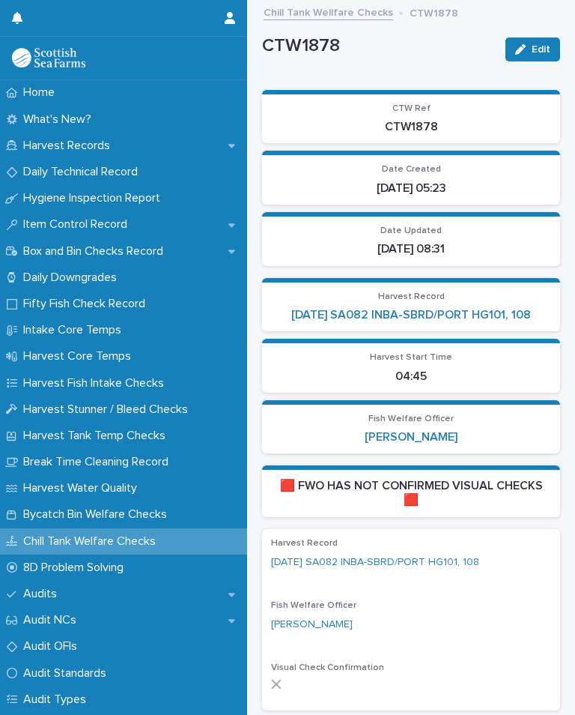
click at [483, 309] on link "[DATE] SA082 INBA-SBRD/PORT HG101, 108" at bounding box center [411, 315] width 240 height 14
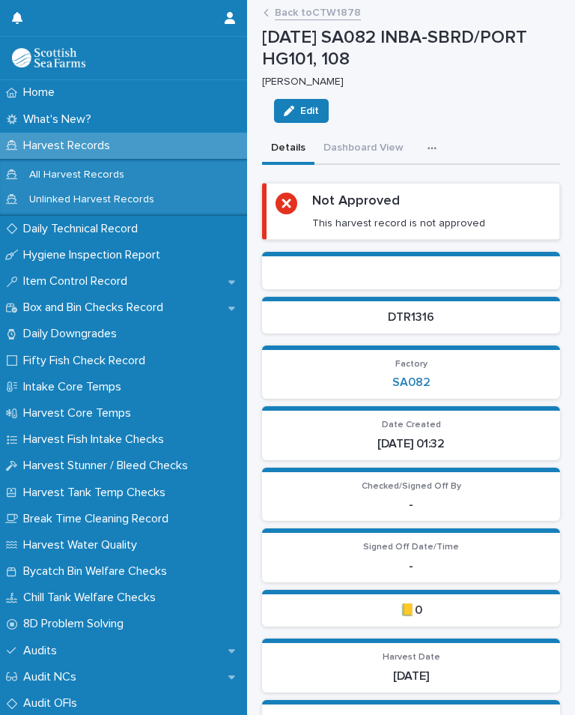
click at [482, 318] on p "DTR1316" at bounding box center [411, 317] width 280 height 14
click at [497, 316] on p "DTR1316" at bounding box center [411, 317] width 280 height 14
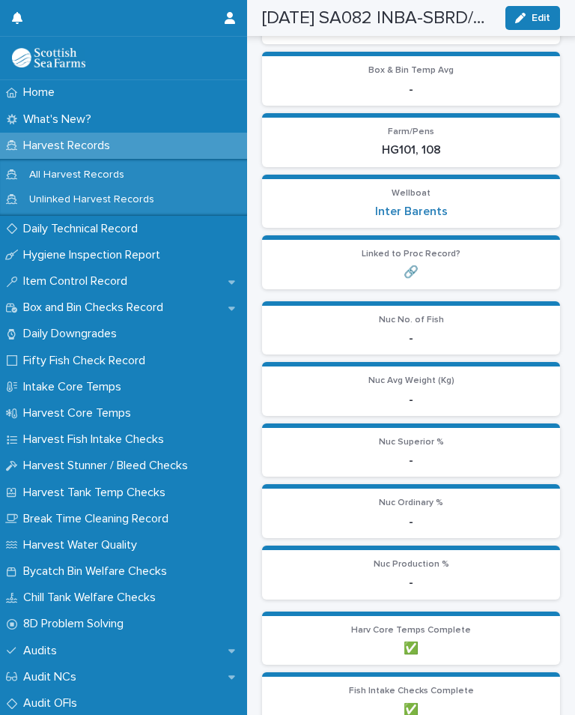
scroll to position [45, 0]
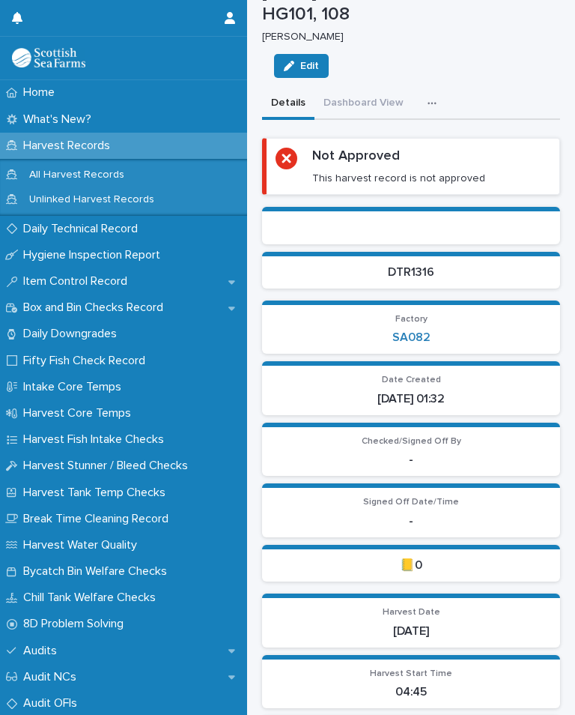
click at [434, 103] on div "button" at bounding box center [435, 103] width 15 height 10
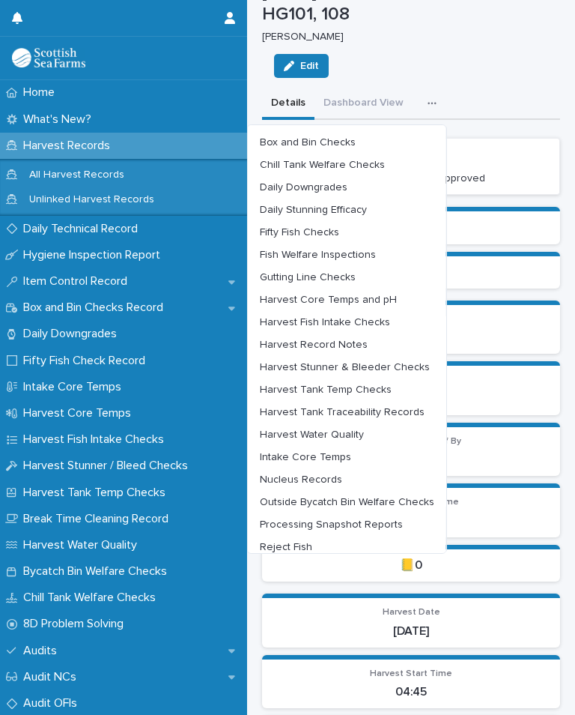
click at [368, 385] on span "Harvest Tank Temp Checks" at bounding box center [326, 389] width 132 height 10
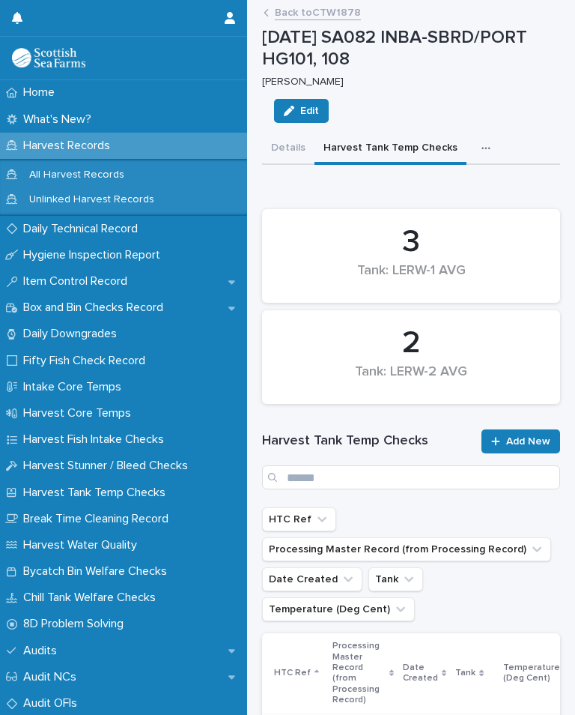
click at [521, 431] on link "Add New" at bounding box center [521, 441] width 79 height 24
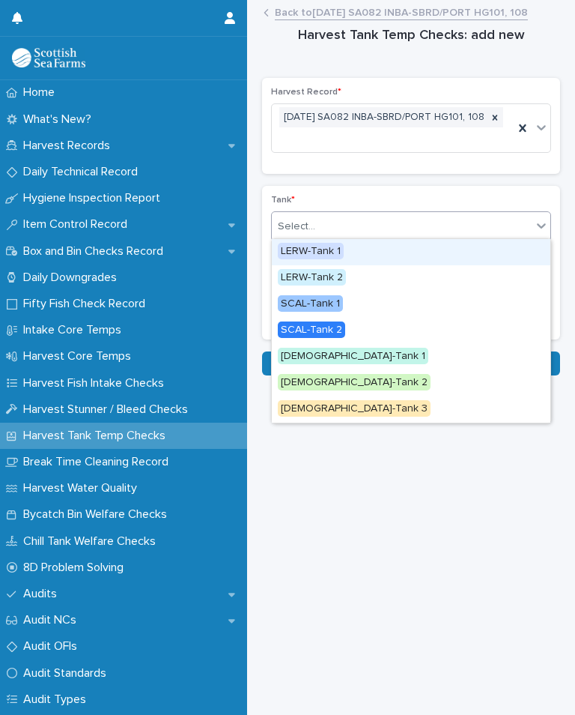
click at [349, 252] on div "LERW-Tank 1" at bounding box center [411, 252] width 279 height 26
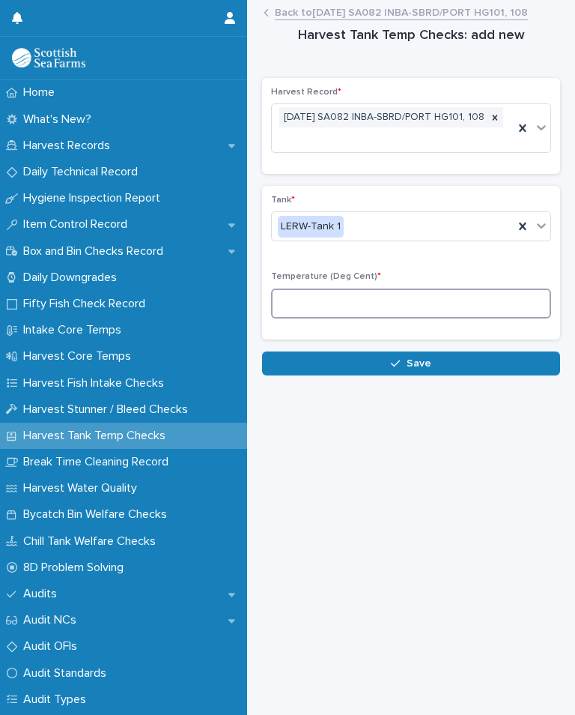
click at [342, 298] on input at bounding box center [411, 303] width 280 height 30
type input "*"
click at [436, 355] on button "Save" at bounding box center [411, 363] width 298 height 24
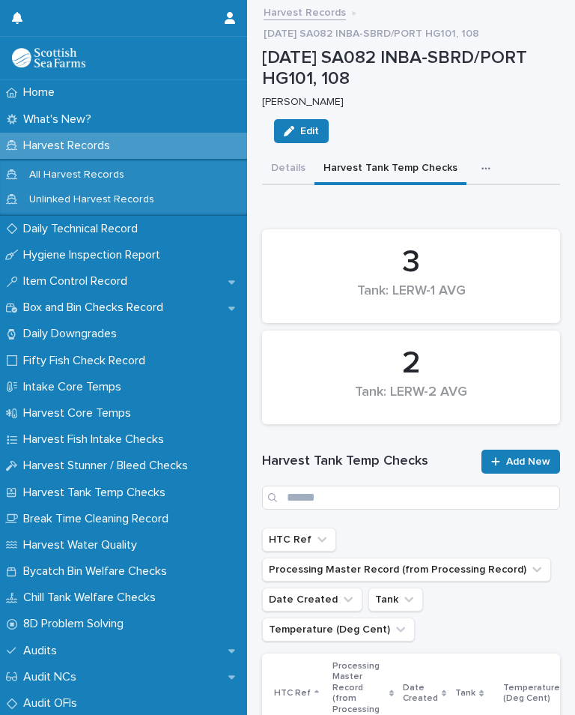
click at [521, 456] on span "Add New" at bounding box center [528, 461] width 44 height 10
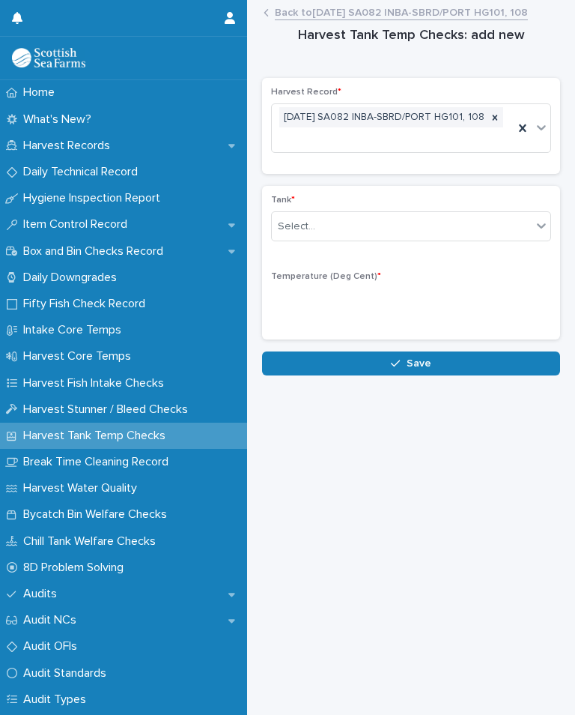
click at [368, 221] on div "Select..." at bounding box center [402, 226] width 260 height 25
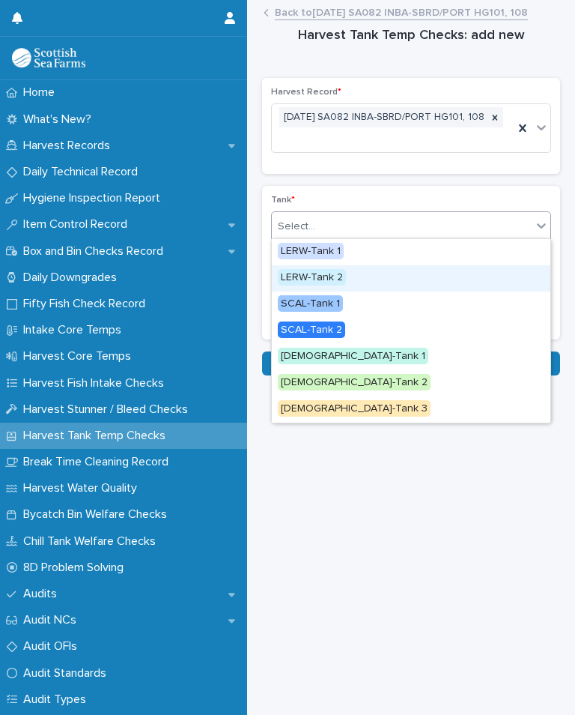
click at [349, 281] on div "LERW-Tank 2" at bounding box center [411, 278] width 279 height 26
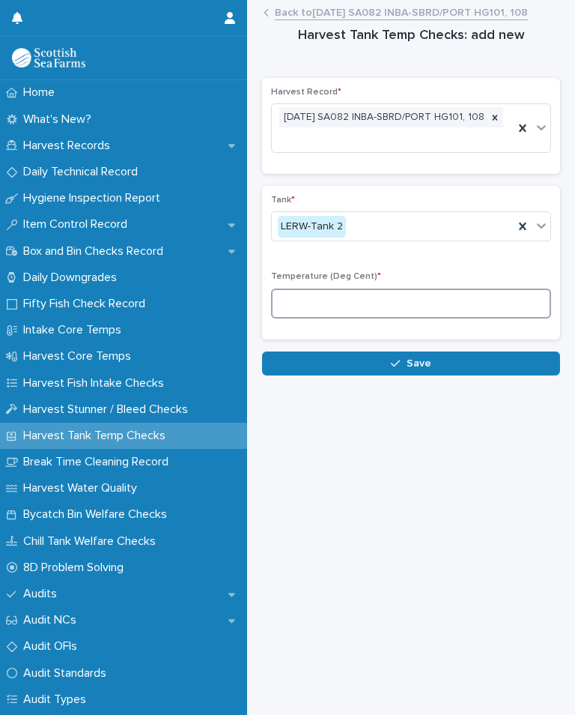
click at [387, 302] on input at bounding box center [411, 303] width 280 height 30
type input "*"
click at [440, 359] on button "Save" at bounding box center [411, 363] width 298 height 24
